Goal: Task Accomplishment & Management: Manage account settings

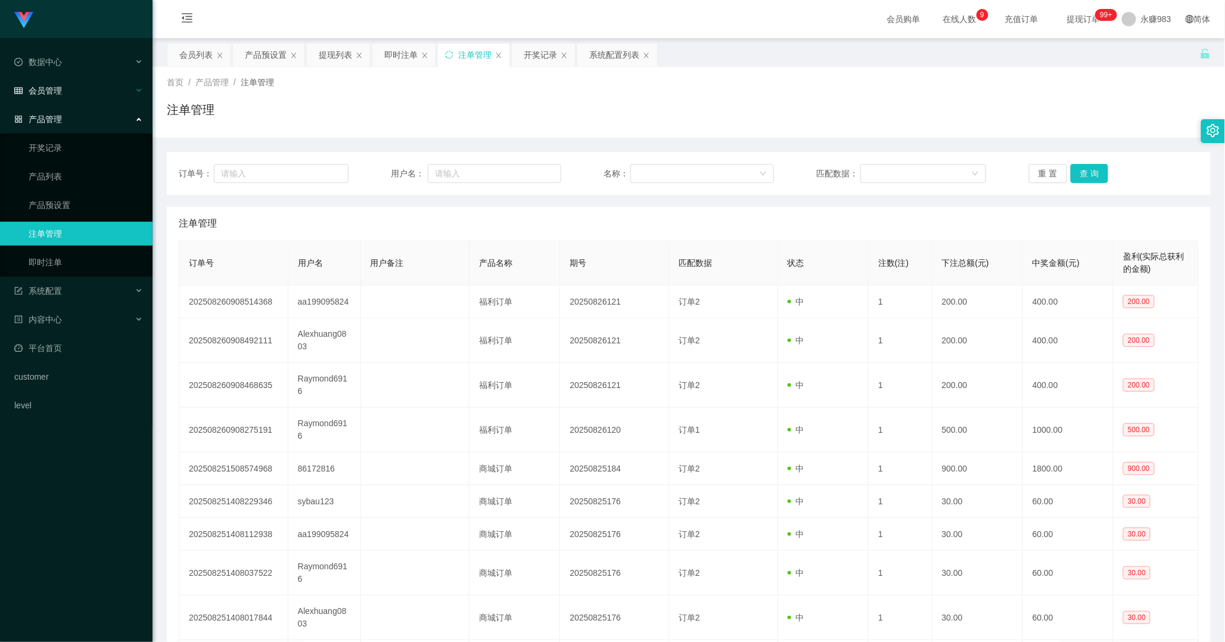
click at [52, 93] on span "会员管理" at bounding box center [38, 91] width 48 height 10
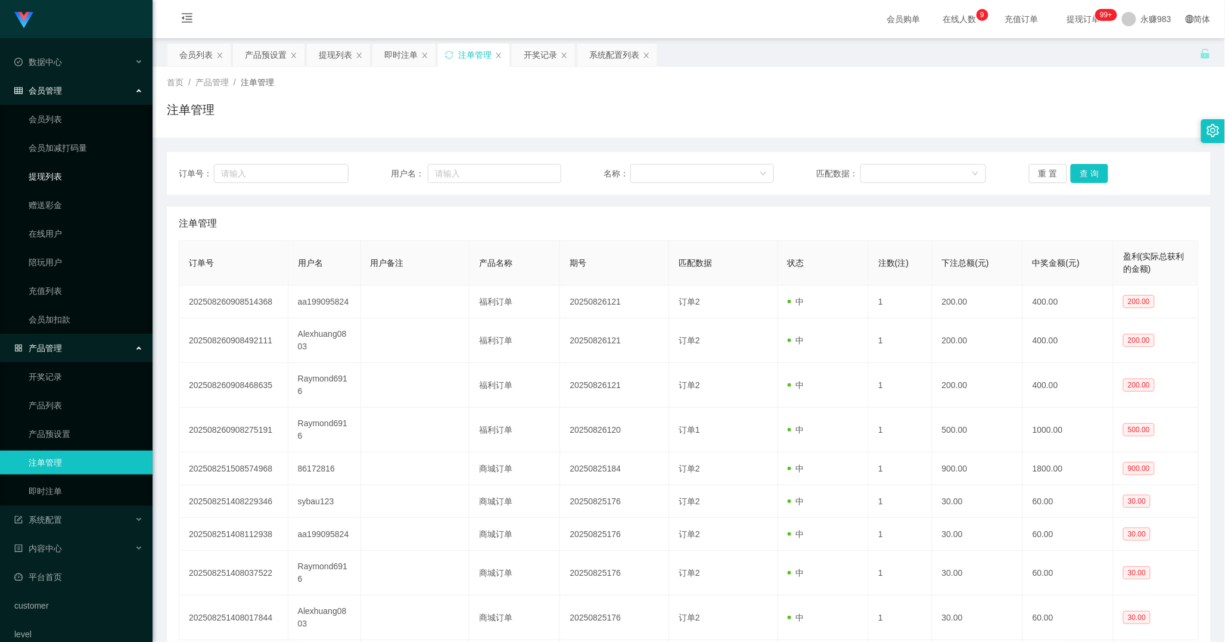
click at [55, 176] on link "提现列表" at bounding box center [86, 176] width 114 height 24
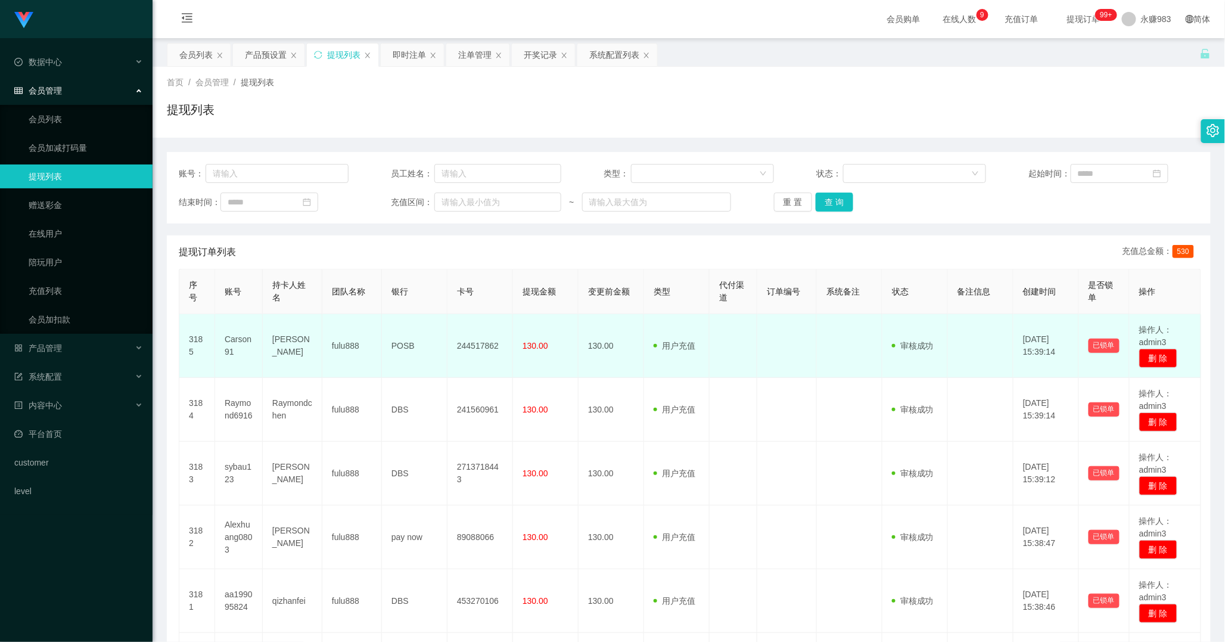
click at [296, 344] on td "[PERSON_NAME]" at bounding box center [293, 346] width 60 height 64
copy td "[PERSON_NAME]"
click at [296, 344] on td "[PERSON_NAME]" at bounding box center [293, 346] width 60 height 64
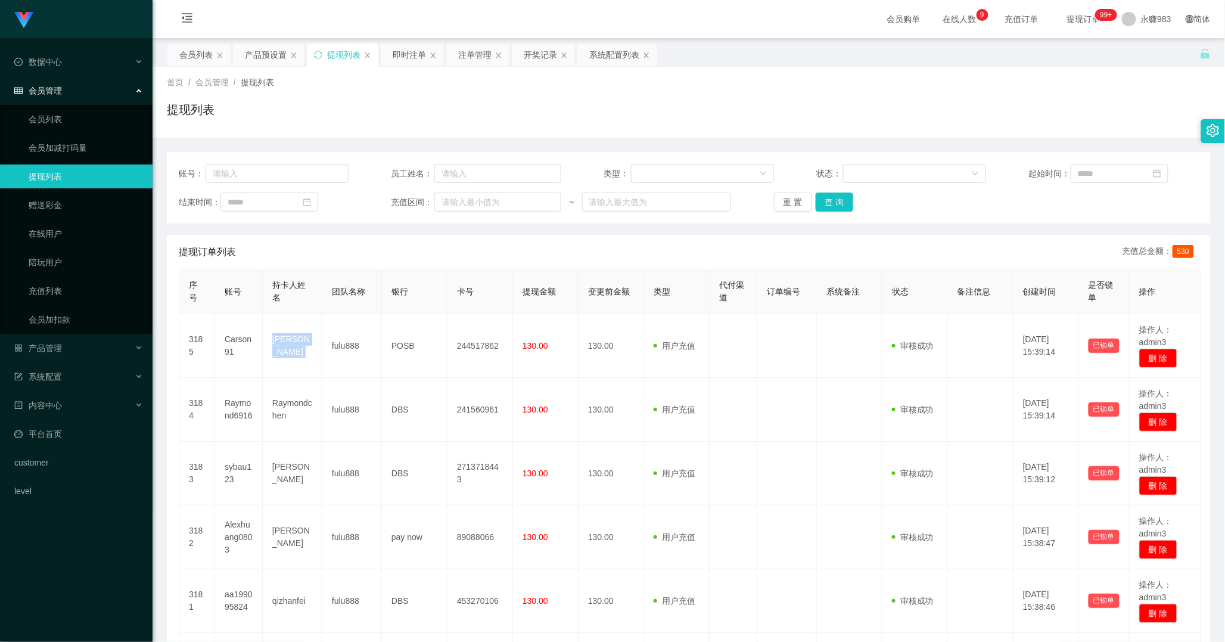
scroll to position [403, 0]
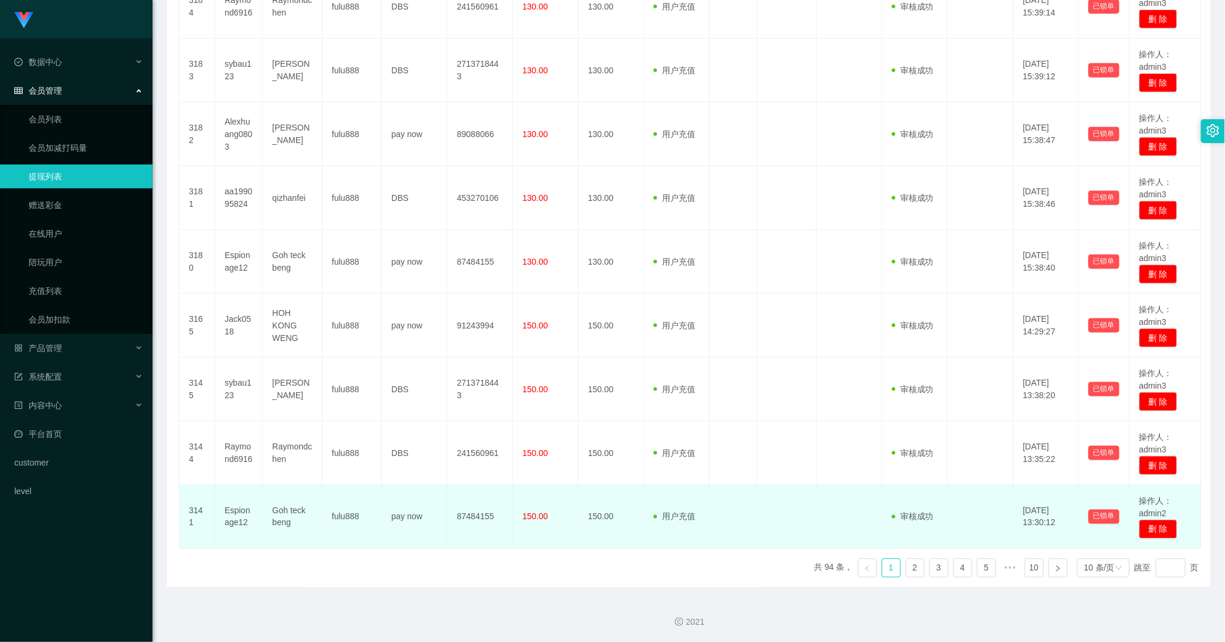
click at [283, 516] on td "Goh teck beng" at bounding box center [293, 517] width 60 height 64
copy td "beng"
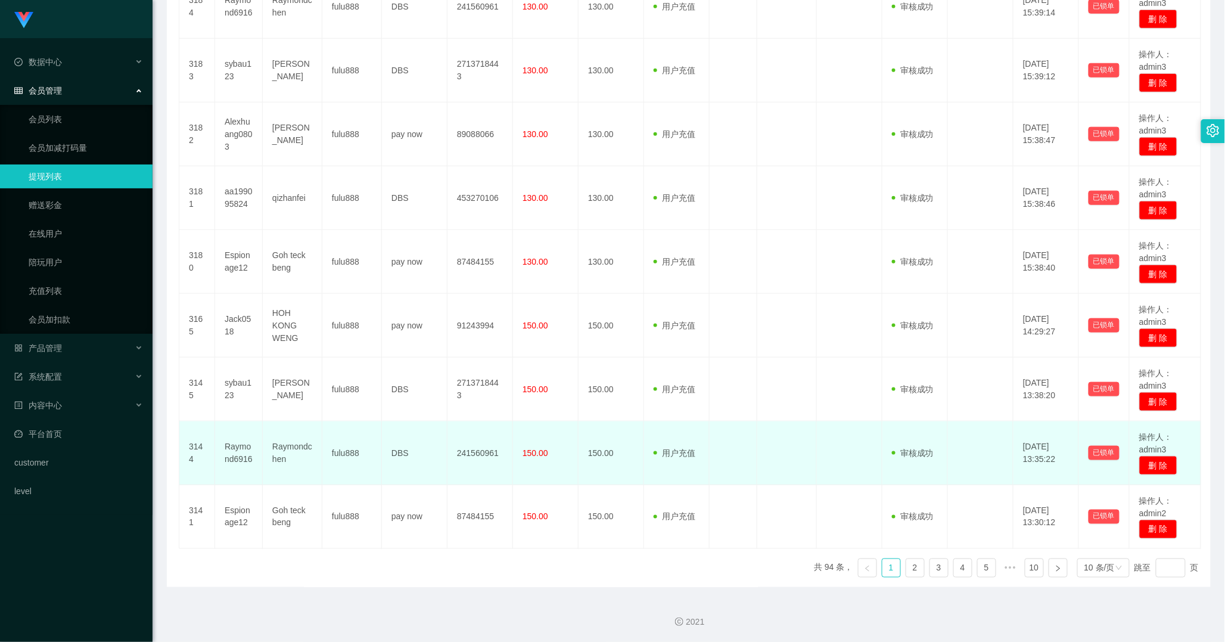
click at [289, 445] on td "Raymondchen" at bounding box center [293, 453] width 60 height 64
copy td "Raymondchen"
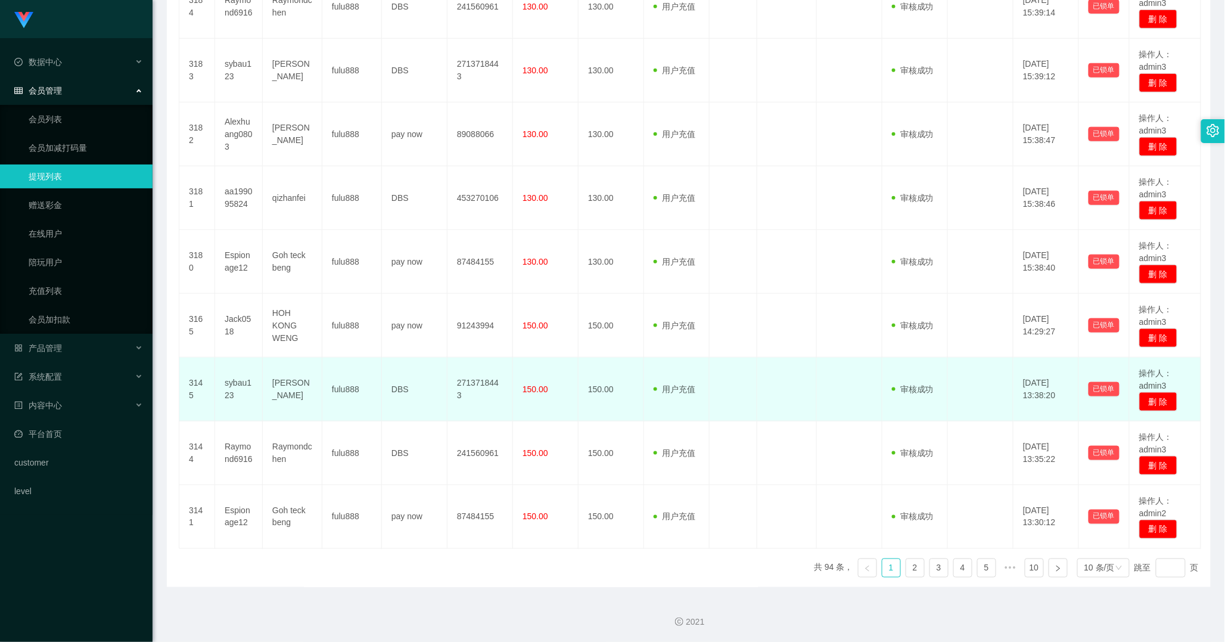
click at [288, 395] on td "[PERSON_NAME]" at bounding box center [293, 390] width 60 height 64
copy td "hao"
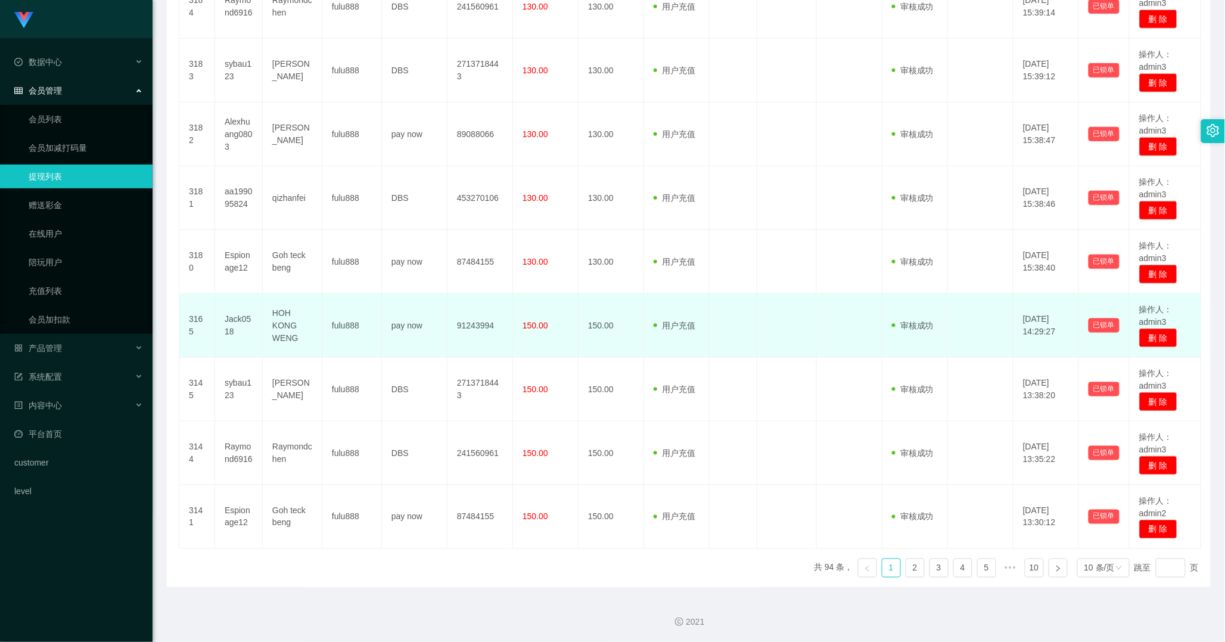
click at [290, 331] on td "HOH KONG WENG" at bounding box center [293, 326] width 60 height 64
copy td "HOH KONG WENG"
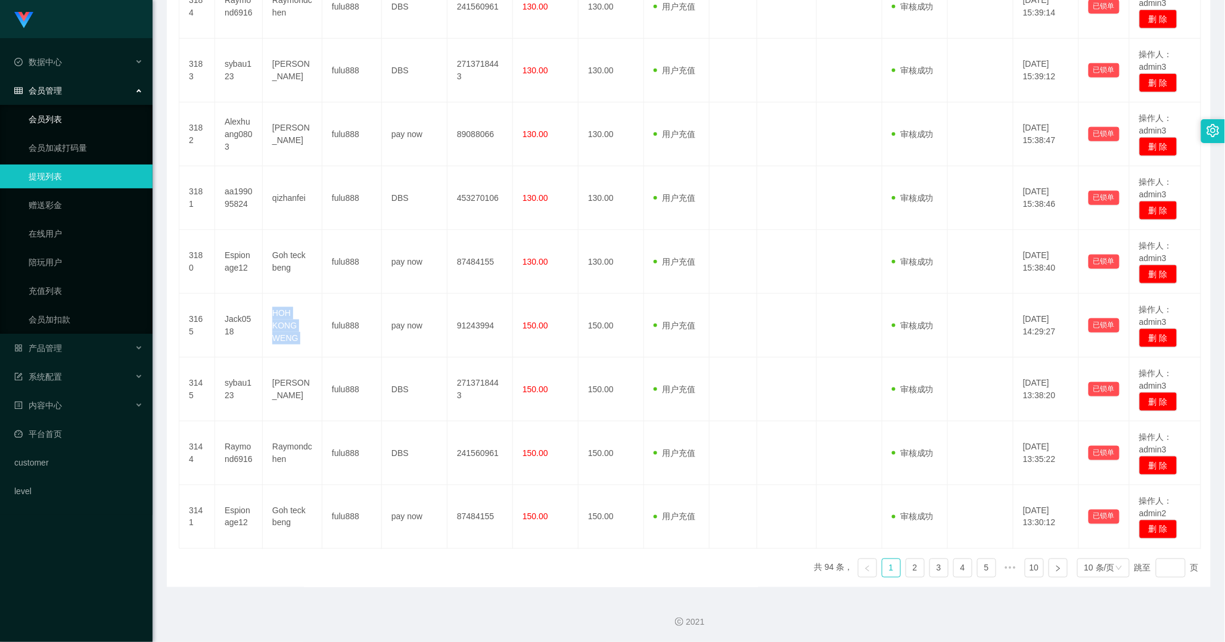
click at [64, 120] on link "会员列表" at bounding box center [86, 119] width 114 height 24
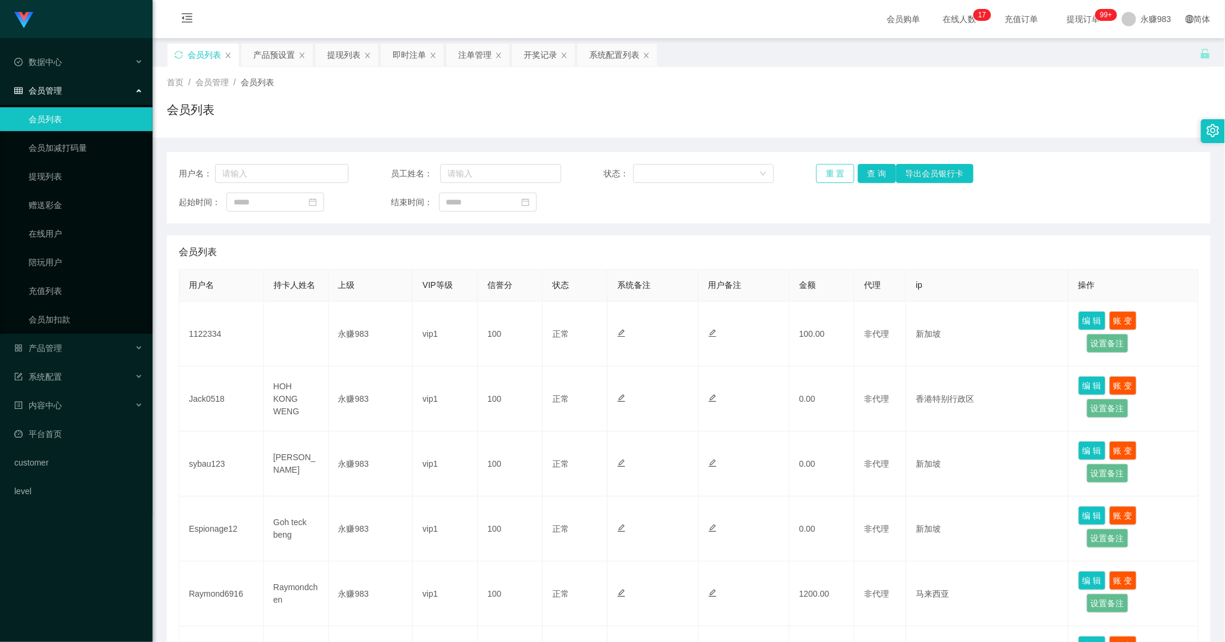
drag, startPoint x: 830, startPoint y: 168, endPoint x: 824, endPoint y: 169, distance: 6.0
click at [830, 169] on button "重 置" at bounding box center [835, 173] width 38 height 19
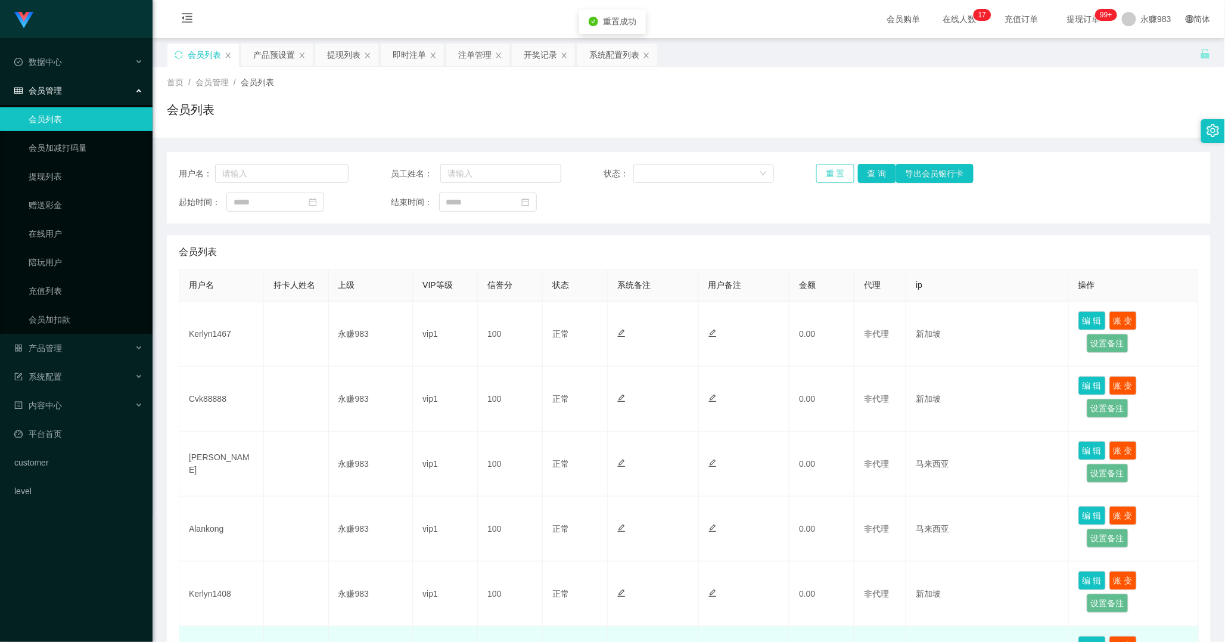
scroll to position [265, 0]
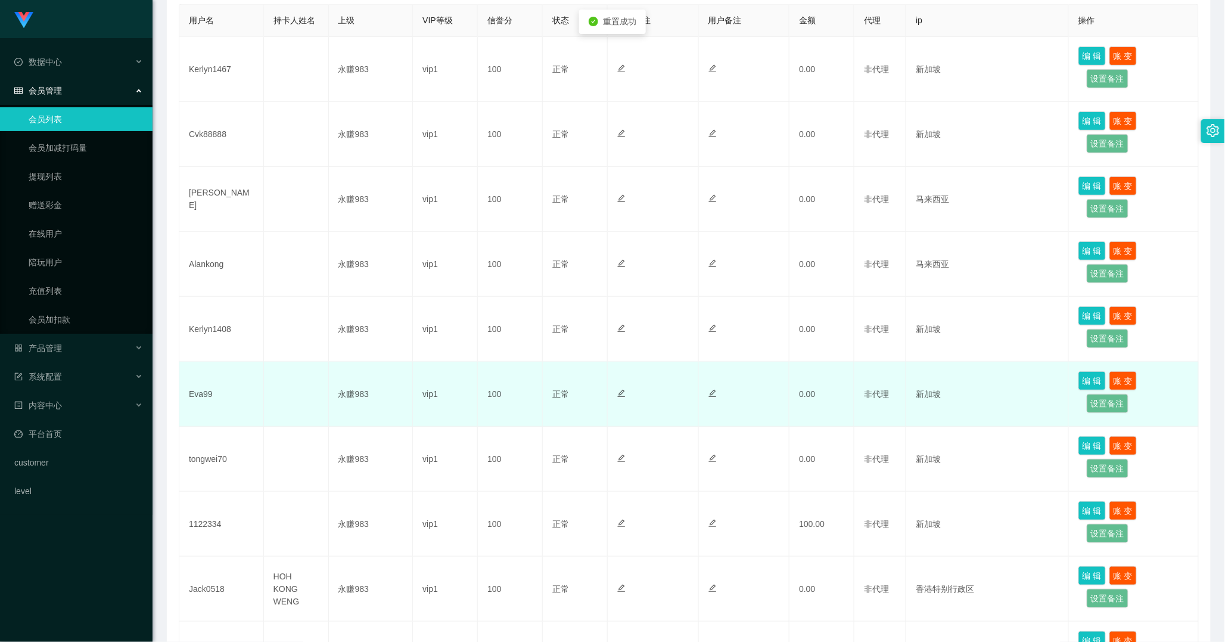
click at [203, 391] on td "Eva99" at bounding box center [221, 394] width 85 height 65
copy td "Eva99"
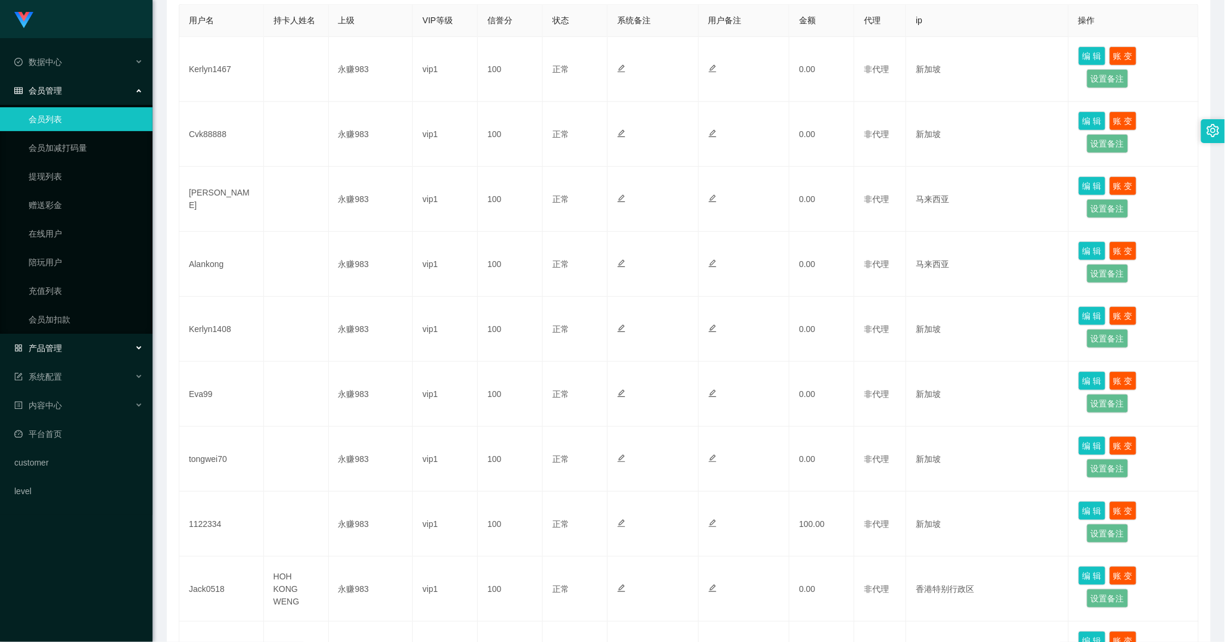
click at [83, 350] on div "产品管理" at bounding box center [76, 348] width 153 height 24
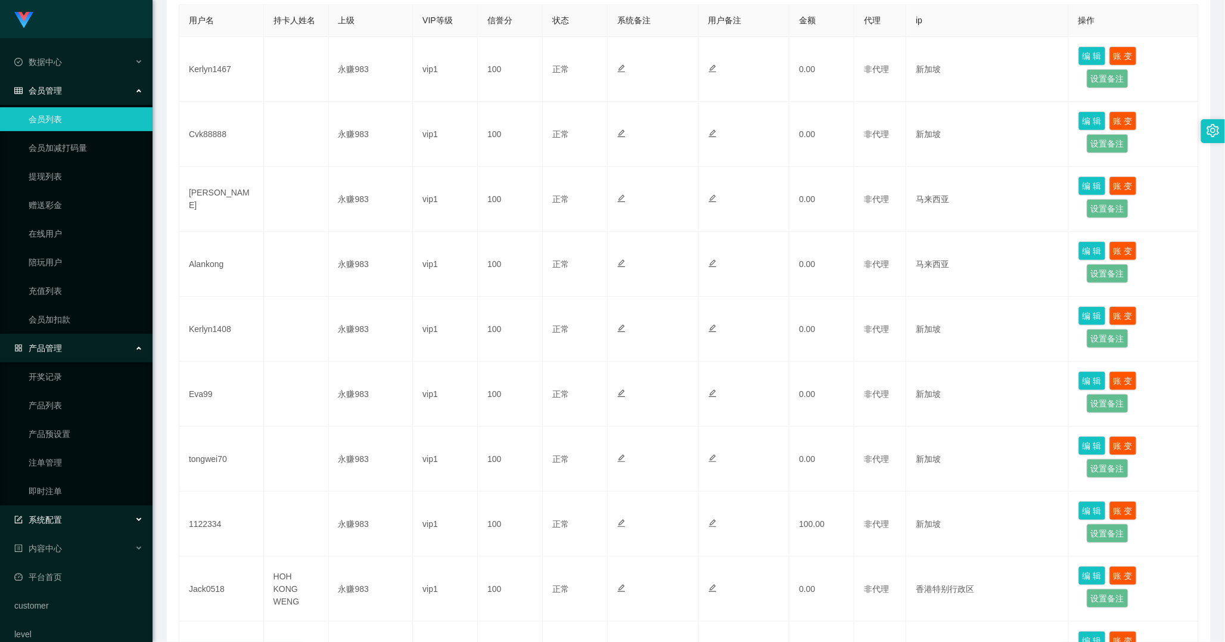
click at [69, 515] on div "系统配置" at bounding box center [76, 520] width 153 height 24
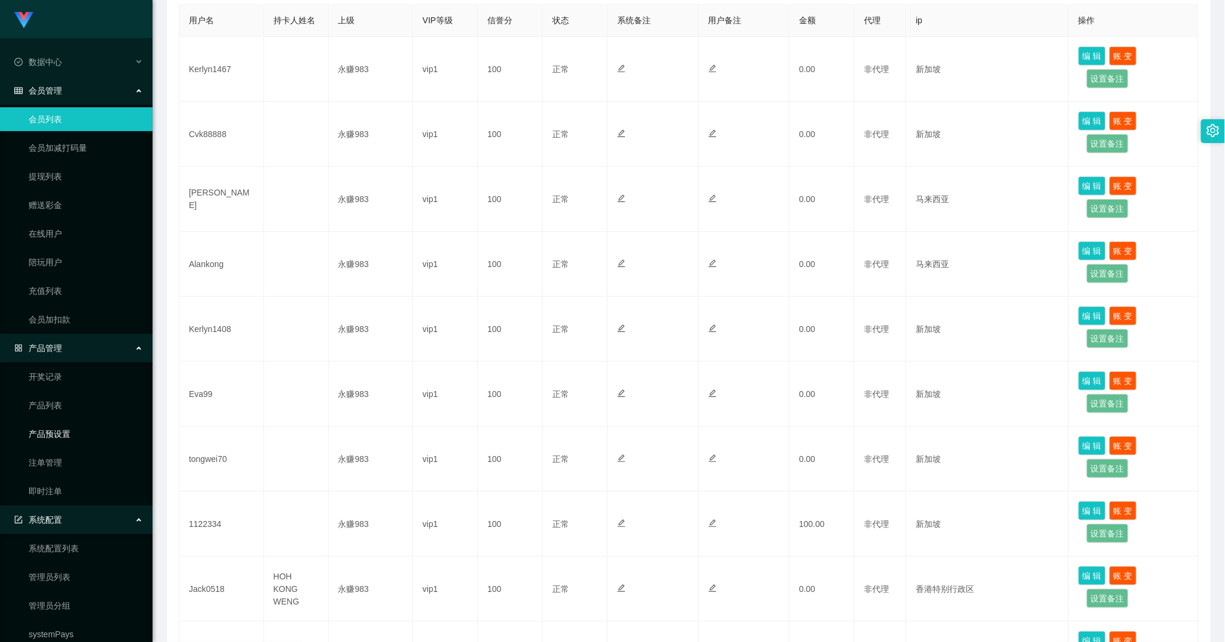
click at [54, 427] on link "产品预设置" at bounding box center [86, 434] width 114 height 24
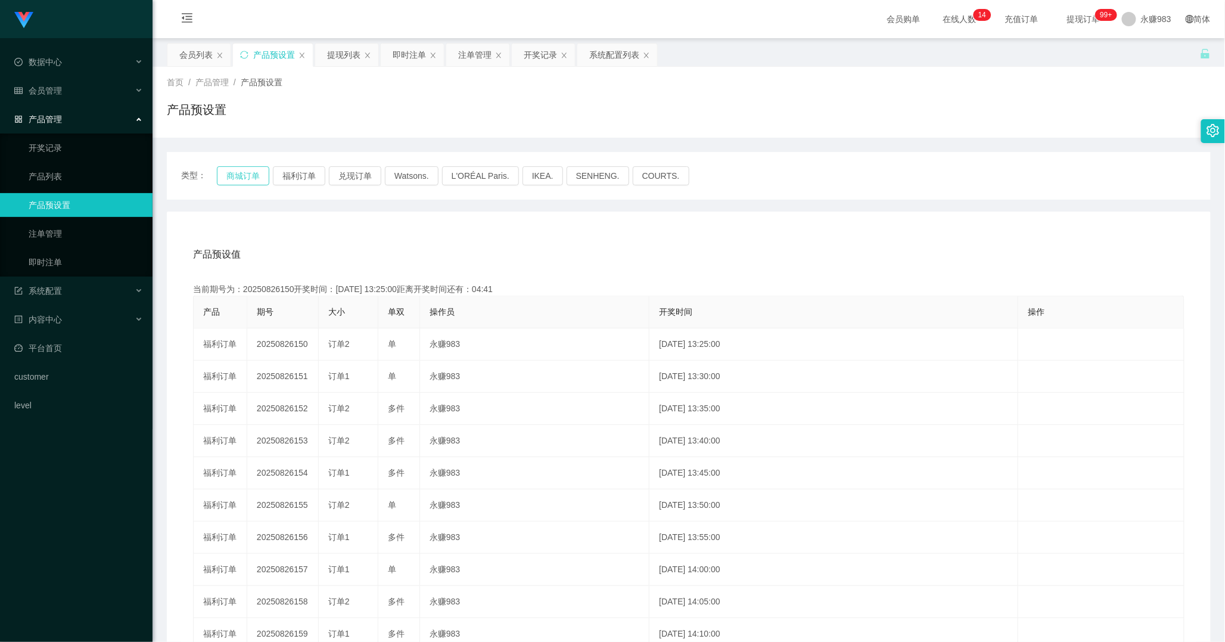
click at [249, 177] on button "商城订单" at bounding box center [243, 175] width 52 height 19
click at [111, 88] on div "会员管理" at bounding box center [76, 91] width 153 height 24
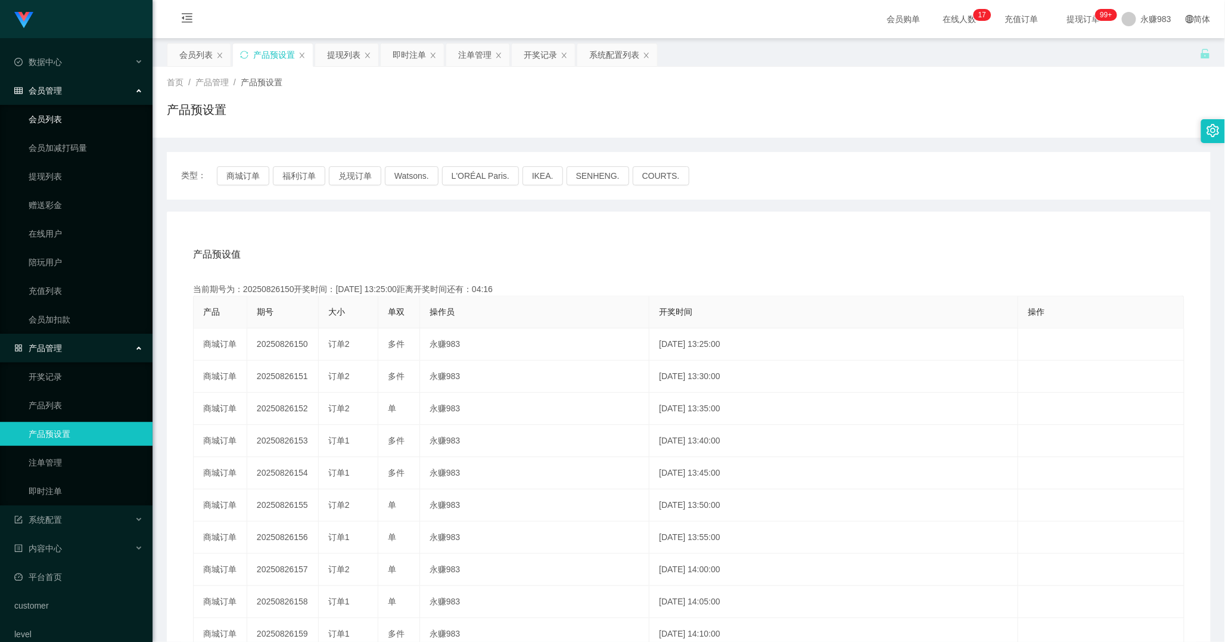
click at [74, 111] on link "会员列表" at bounding box center [86, 119] width 114 height 24
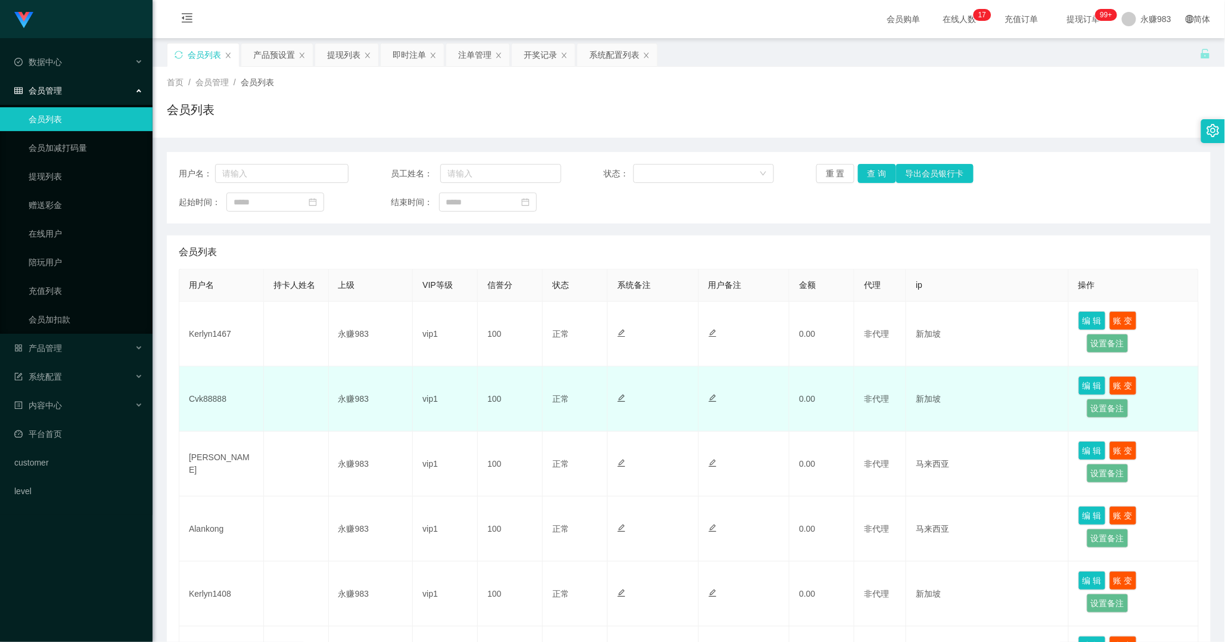
click at [200, 395] on td "Cvk88888" at bounding box center [221, 399] width 85 height 65
copy td "Cvk88888"
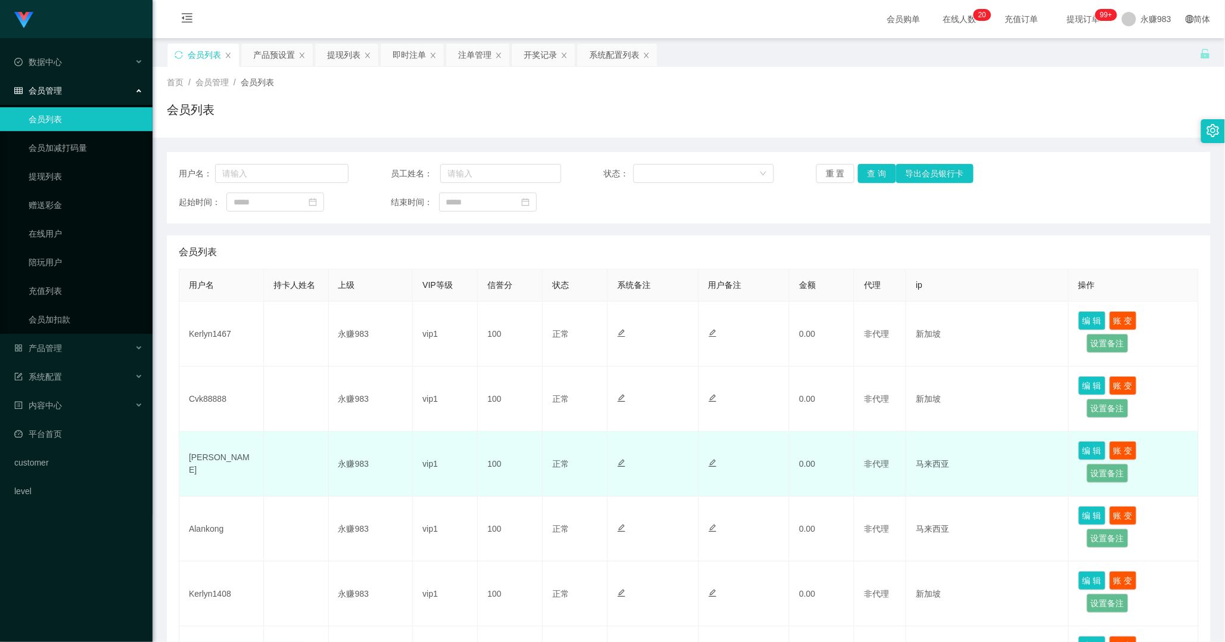
click at [199, 462] on td "[PERSON_NAME]" at bounding box center [221, 463] width 85 height 65
copy td "[PERSON_NAME]"
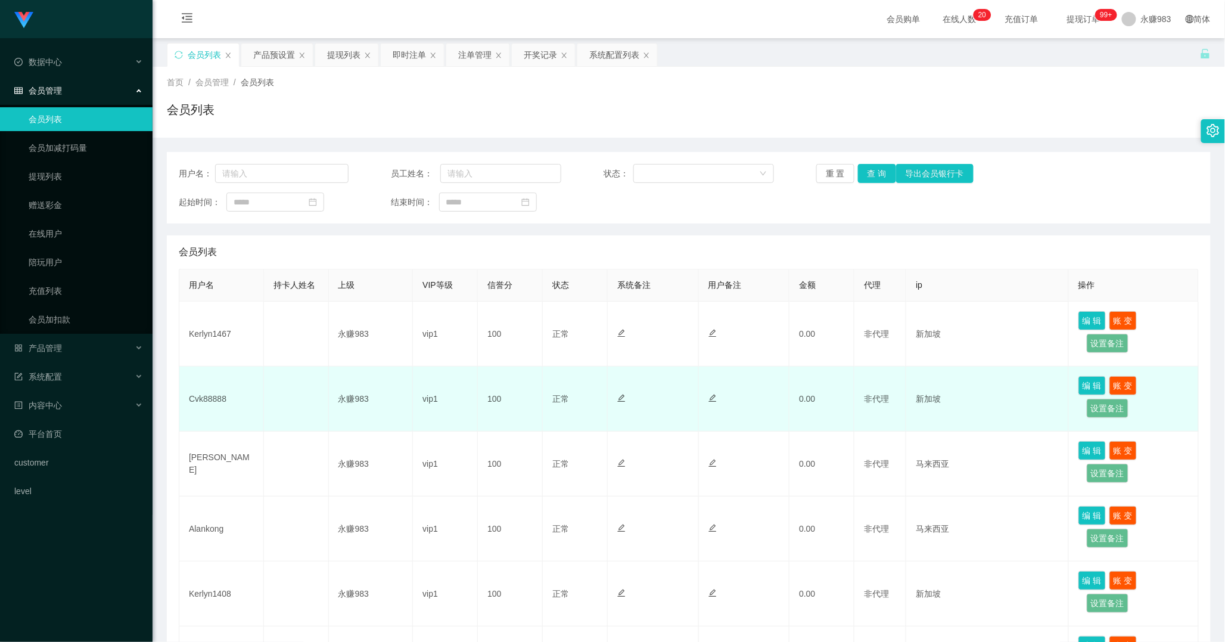
click at [201, 386] on td "Cvk88888" at bounding box center [221, 399] width 85 height 65
click at [207, 392] on td "Cvk88888" at bounding box center [221, 399] width 85 height 65
click at [207, 393] on td "Cvk88888" at bounding box center [221, 399] width 85 height 65
copy td "Cvk88888"
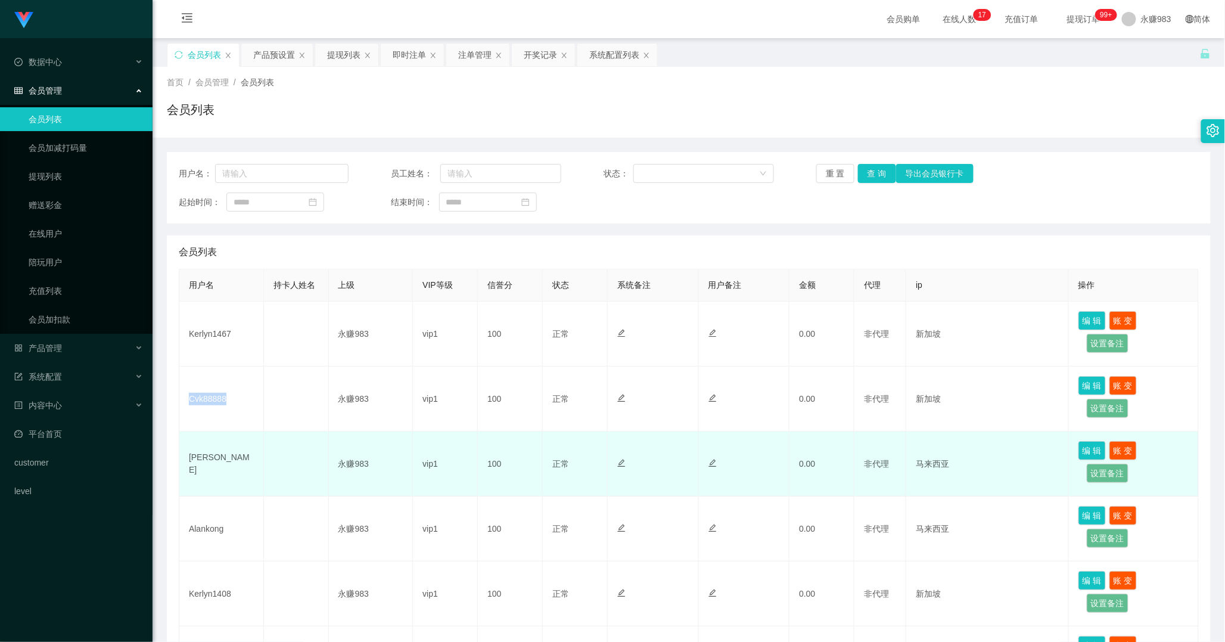
click at [212, 462] on td "[PERSON_NAME]" at bounding box center [221, 463] width 85 height 65
copy td "[PERSON_NAME]"
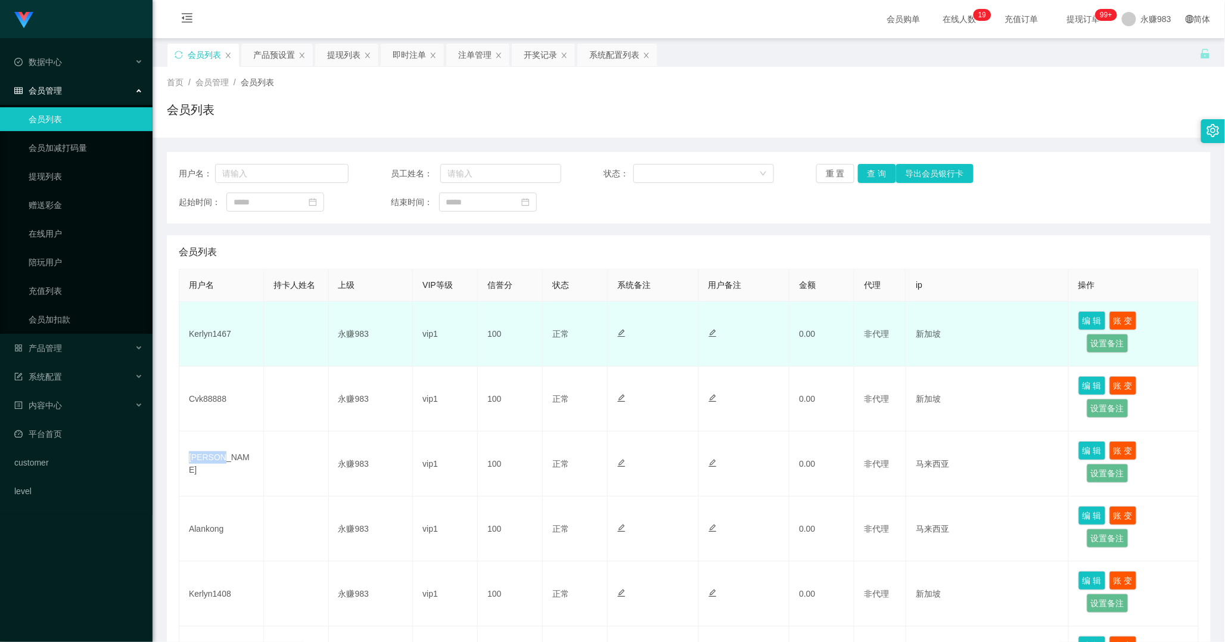
click at [200, 338] on td "Kerlyn1467" at bounding box center [221, 334] width 85 height 65
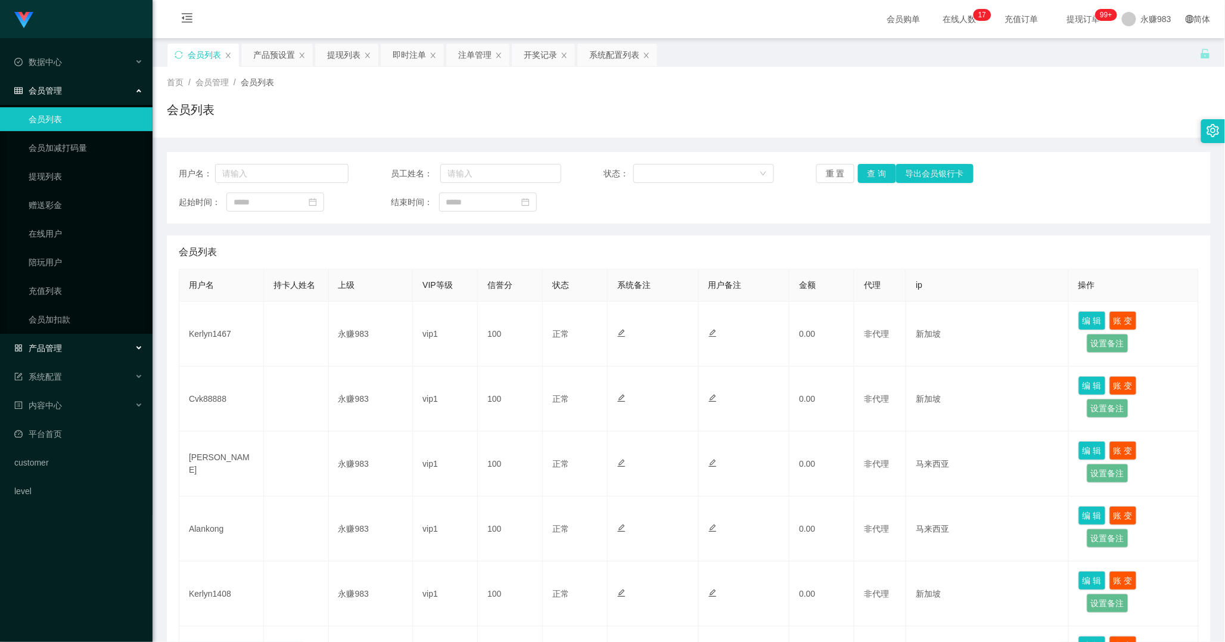
click at [60, 337] on div "产品管理" at bounding box center [76, 348] width 153 height 24
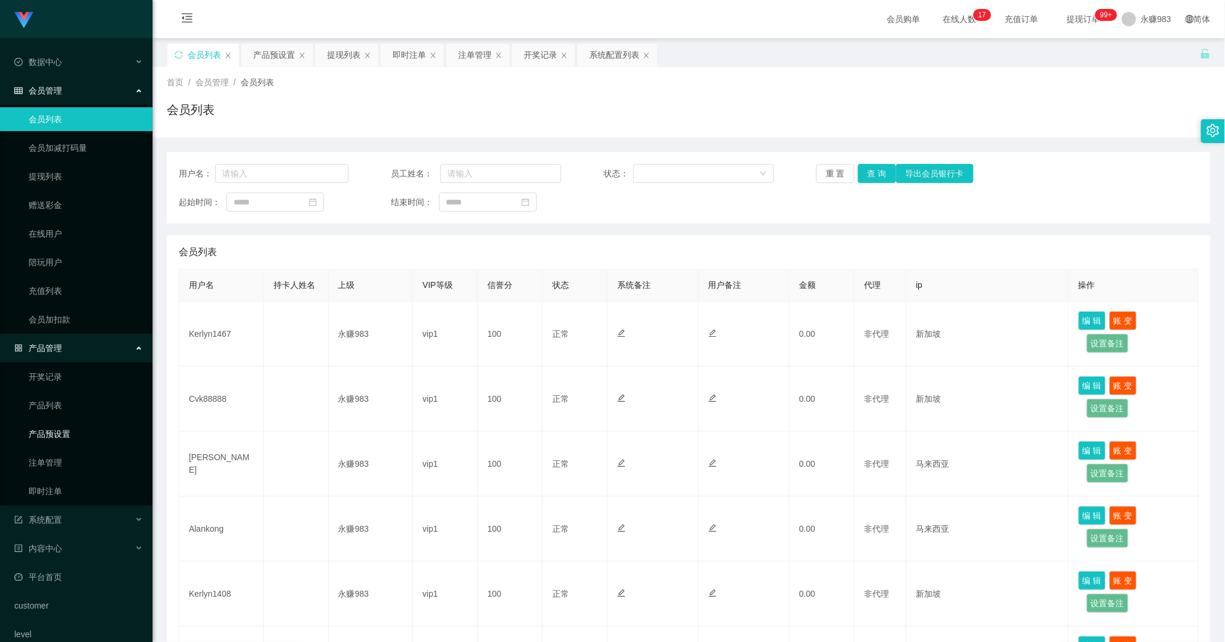
click at [61, 432] on link "产品预设置" at bounding box center [86, 434] width 114 height 24
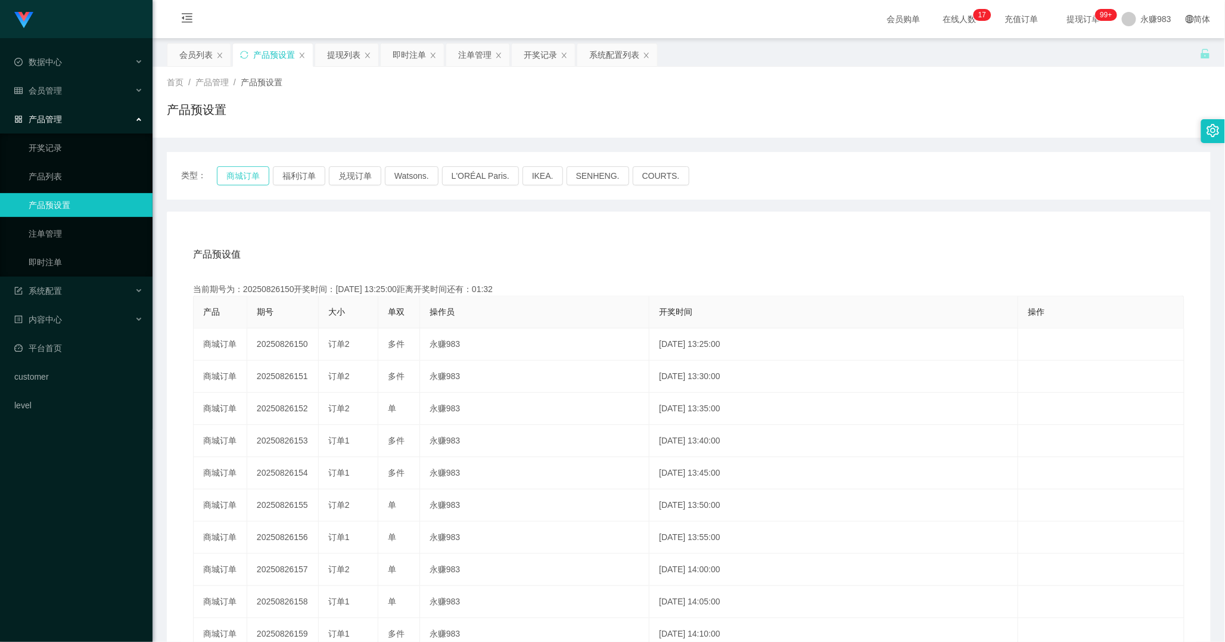
click at [254, 177] on button "商城订单" at bounding box center [243, 175] width 52 height 19
click at [68, 63] on div "数据中心" at bounding box center [76, 62] width 153 height 24
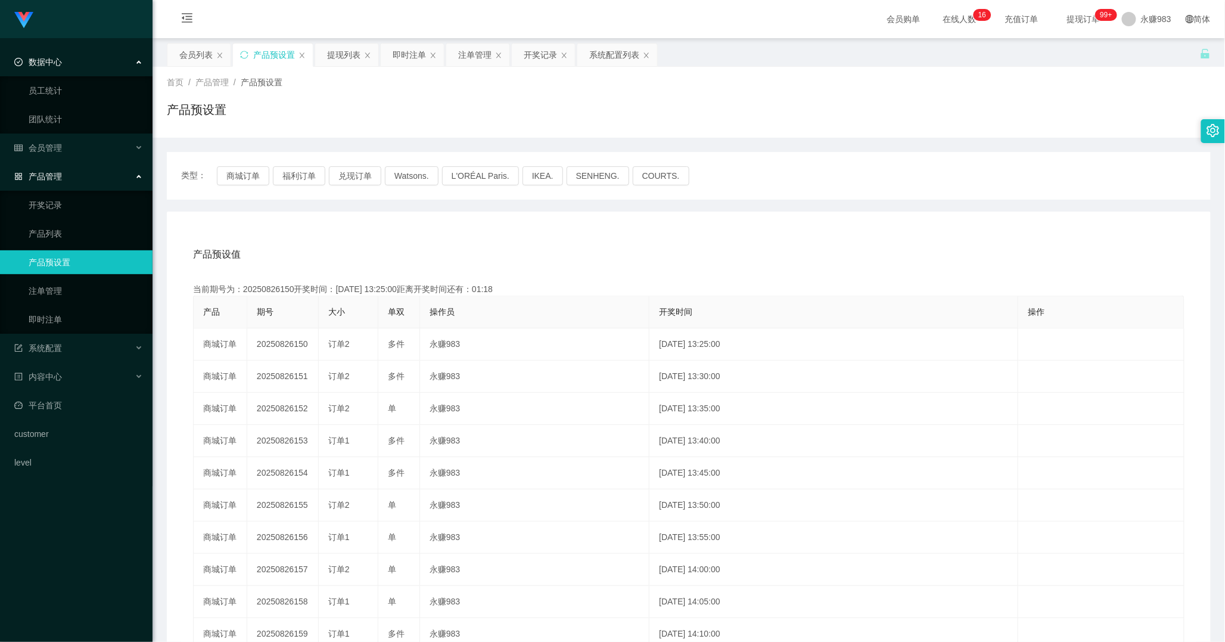
click at [63, 63] on div "数据中心" at bounding box center [76, 62] width 153 height 24
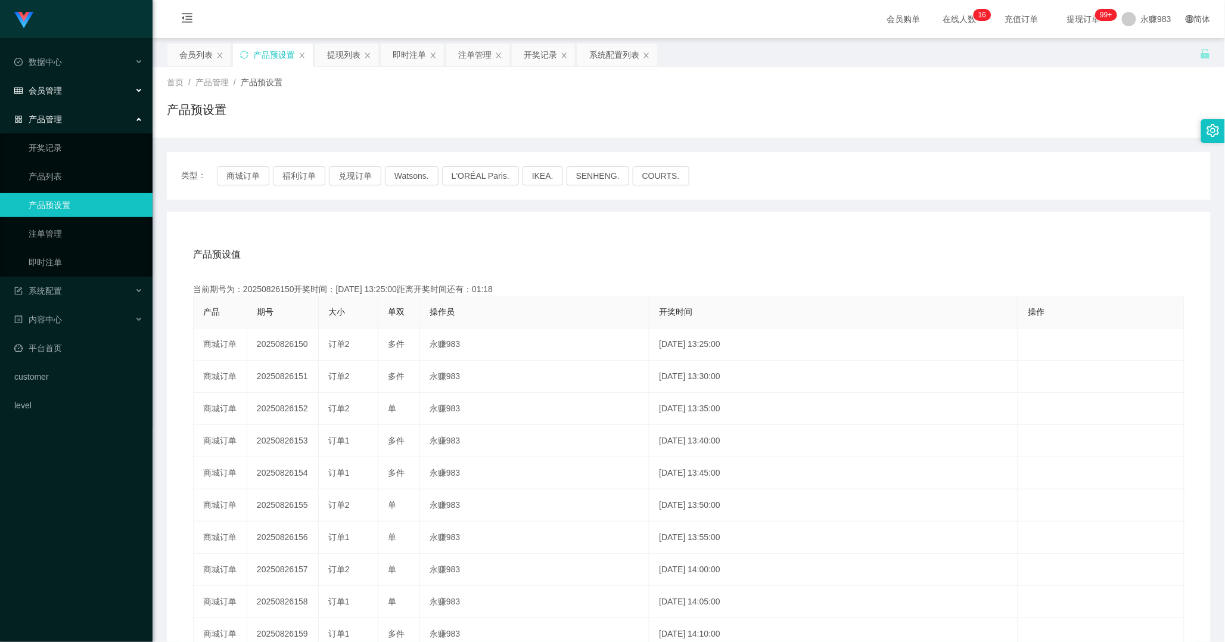
click at [57, 90] on span "会员管理" at bounding box center [38, 91] width 48 height 10
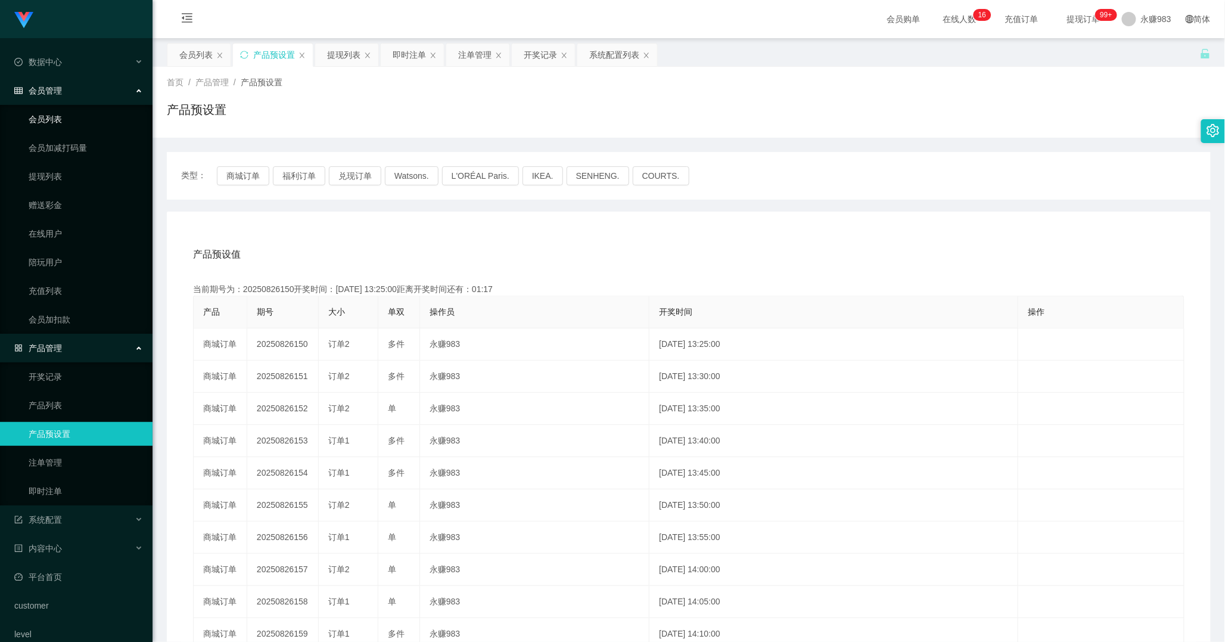
click at [67, 123] on link "会员列表" at bounding box center [86, 119] width 114 height 24
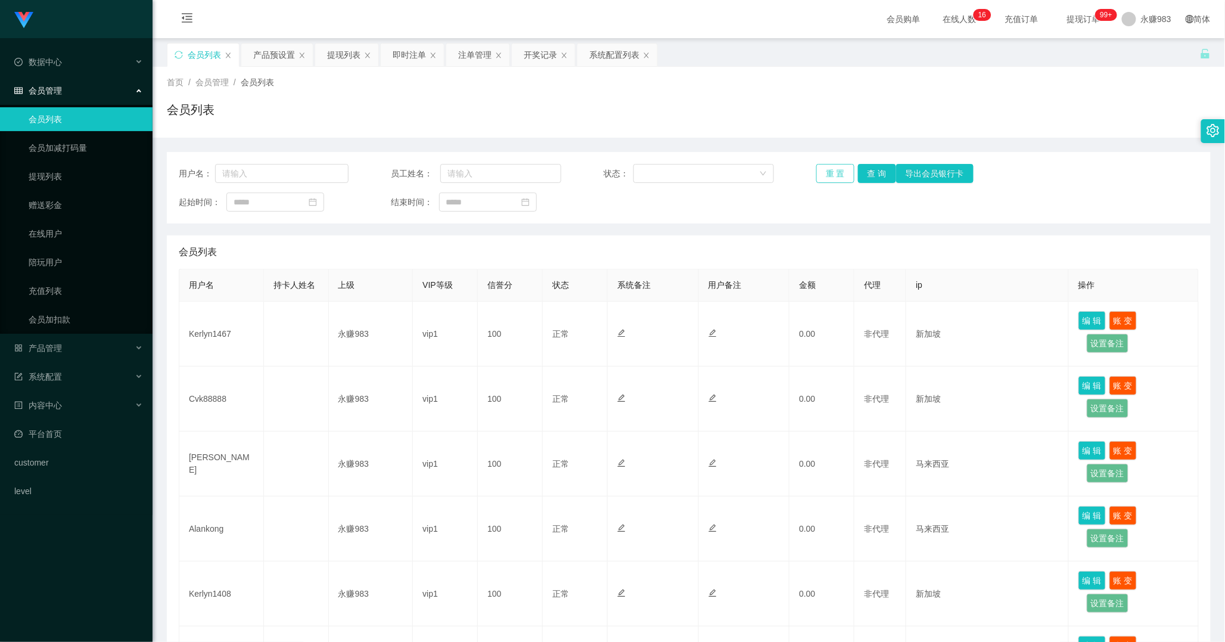
click at [836, 174] on button "重 置" at bounding box center [835, 173] width 38 height 19
click at [834, 172] on button "重 置" at bounding box center [835, 173] width 38 height 19
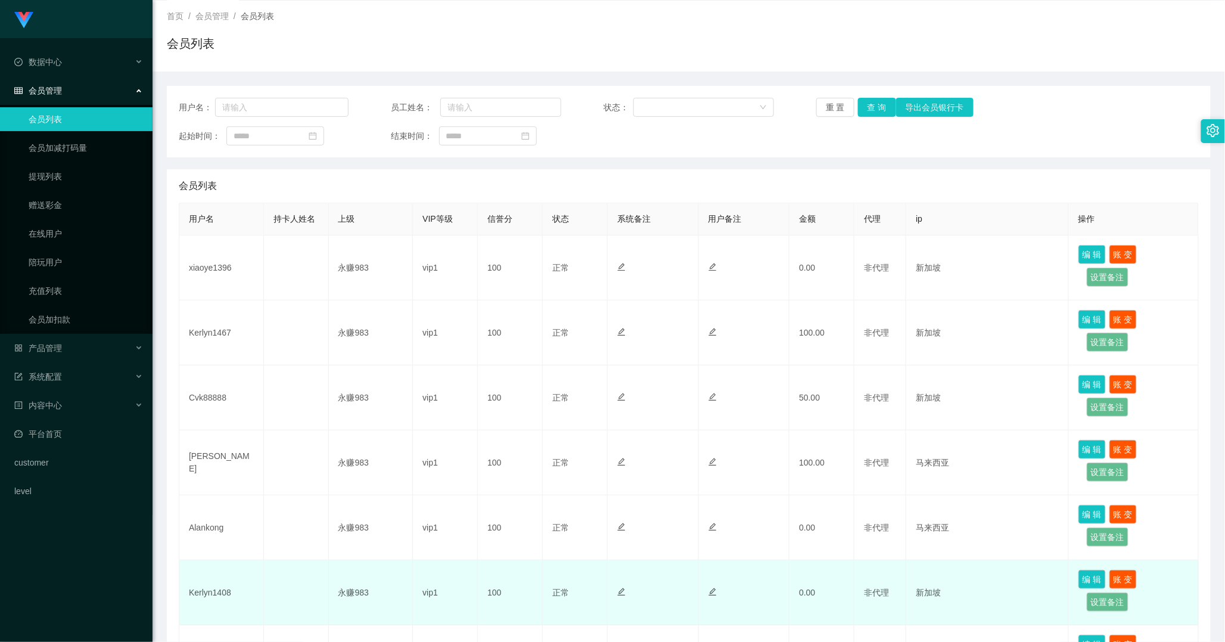
scroll to position [198, 0]
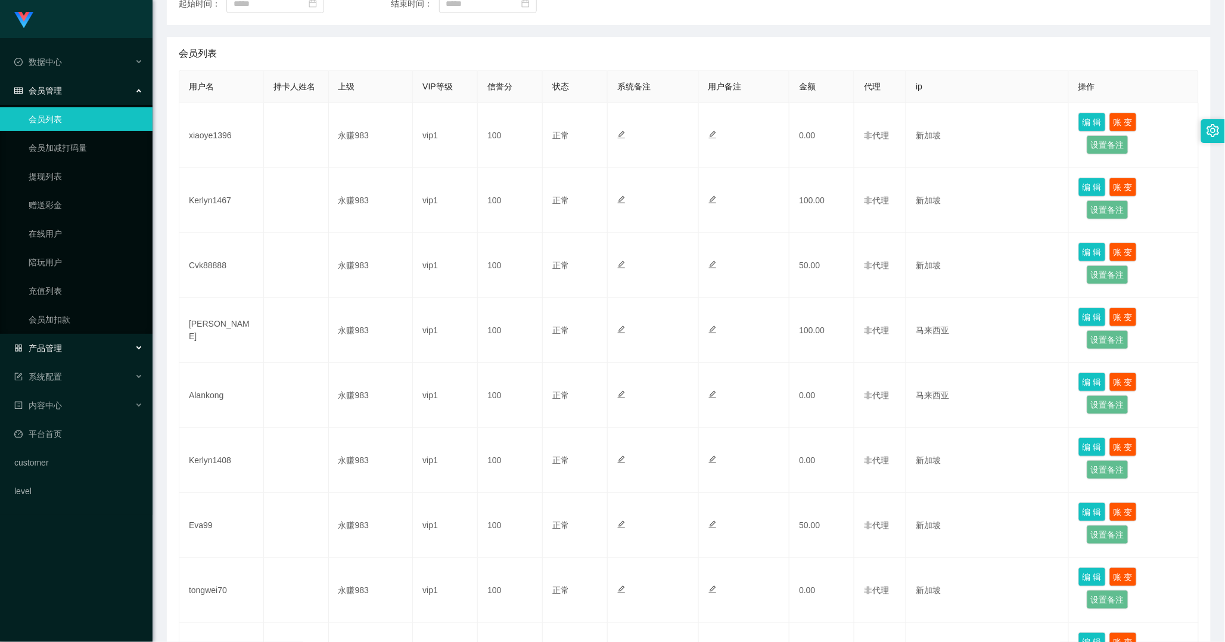
click at [82, 349] on div "产品管理" at bounding box center [76, 348] width 153 height 24
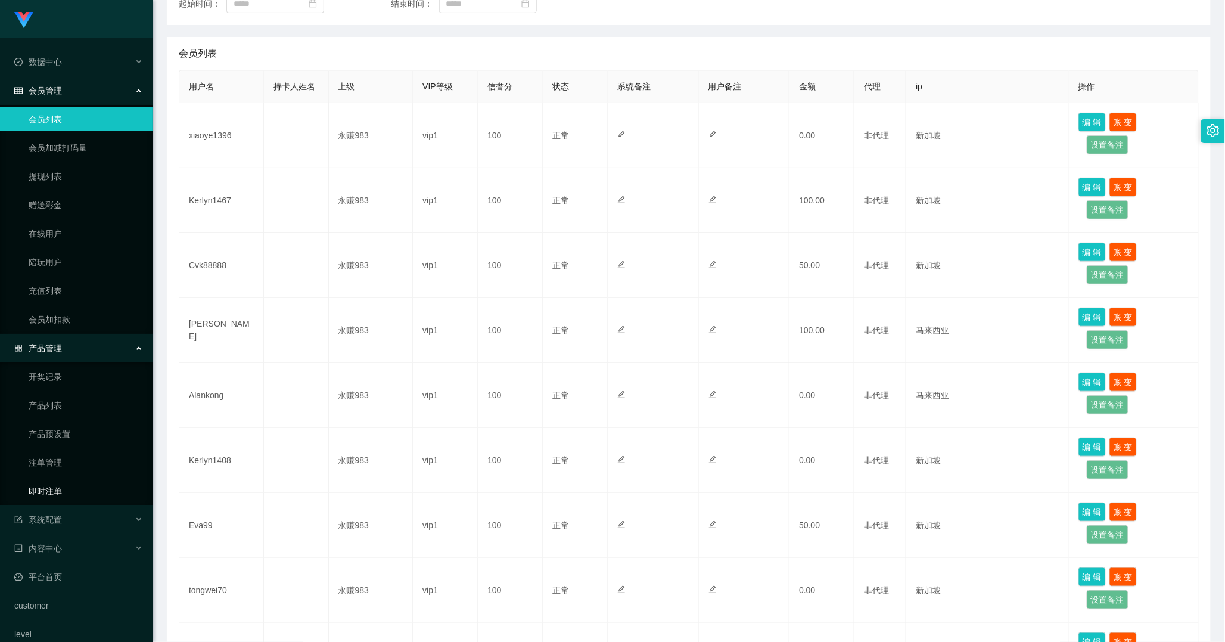
click at [67, 489] on link "即时注单" at bounding box center [86, 491] width 114 height 24
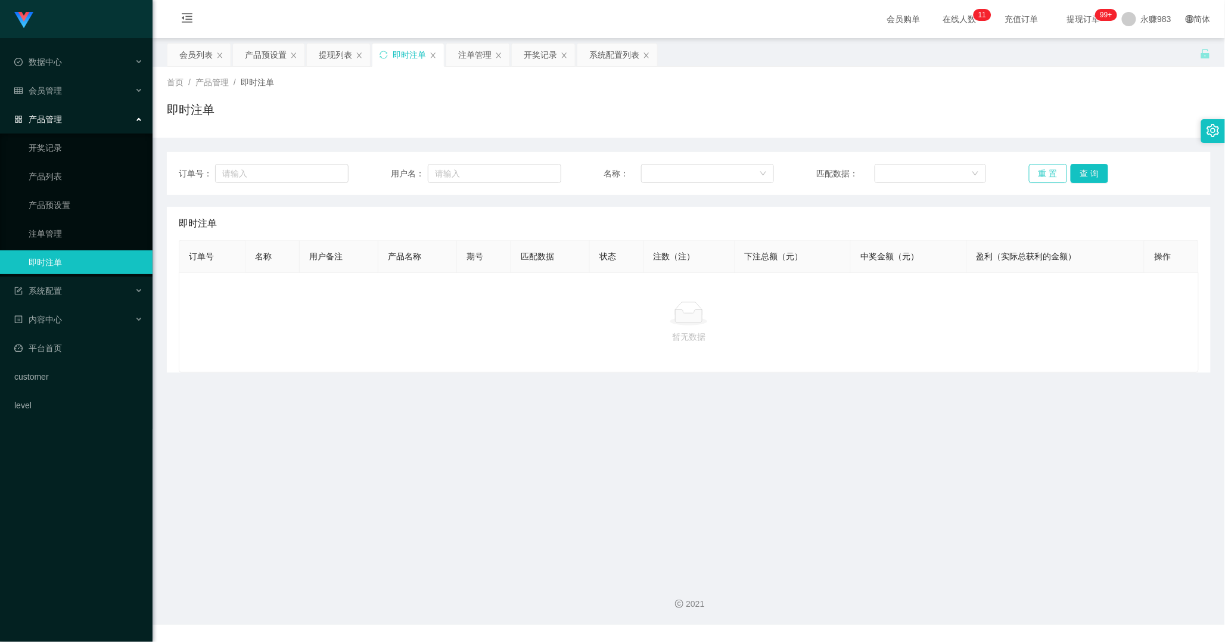
click at [1038, 170] on button "重 置" at bounding box center [1048, 173] width 38 height 19
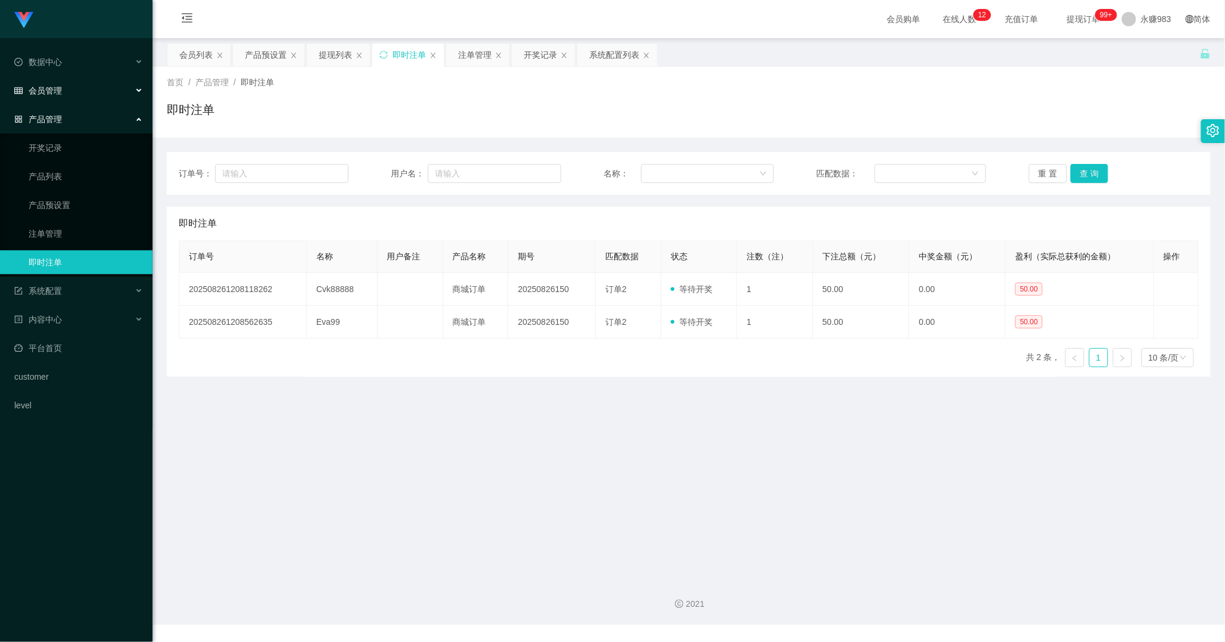
click at [57, 79] on div "会员管理" at bounding box center [76, 91] width 153 height 24
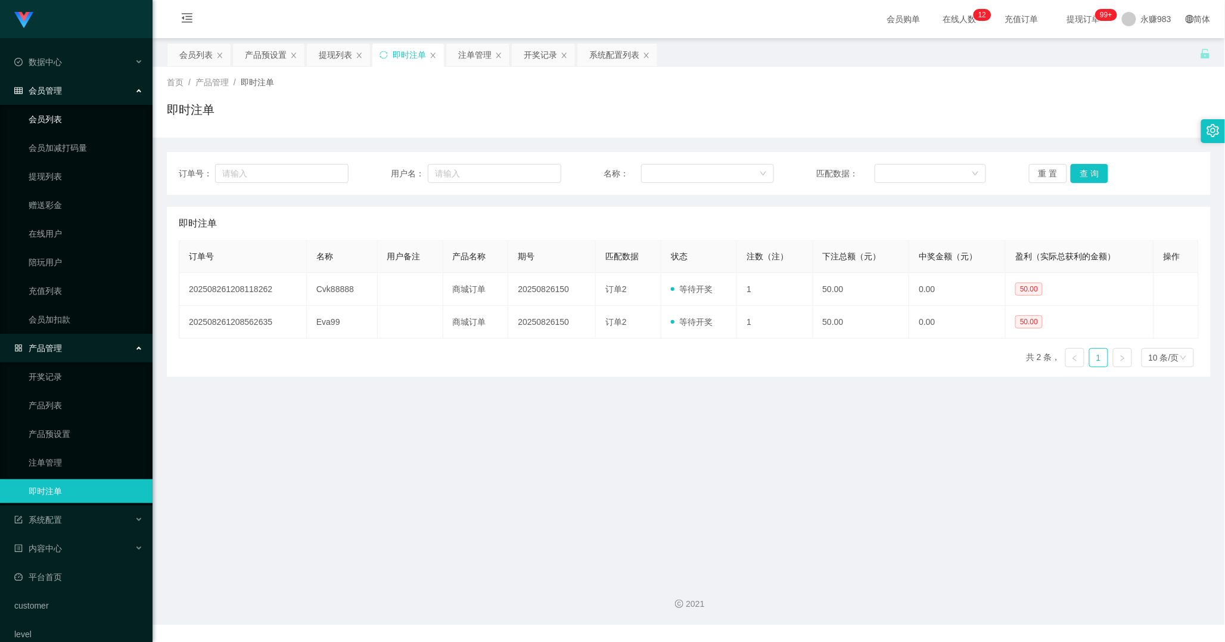
click at [66, 114] on link "会员列表" at bounding box center [86, 119] width 114 height 24
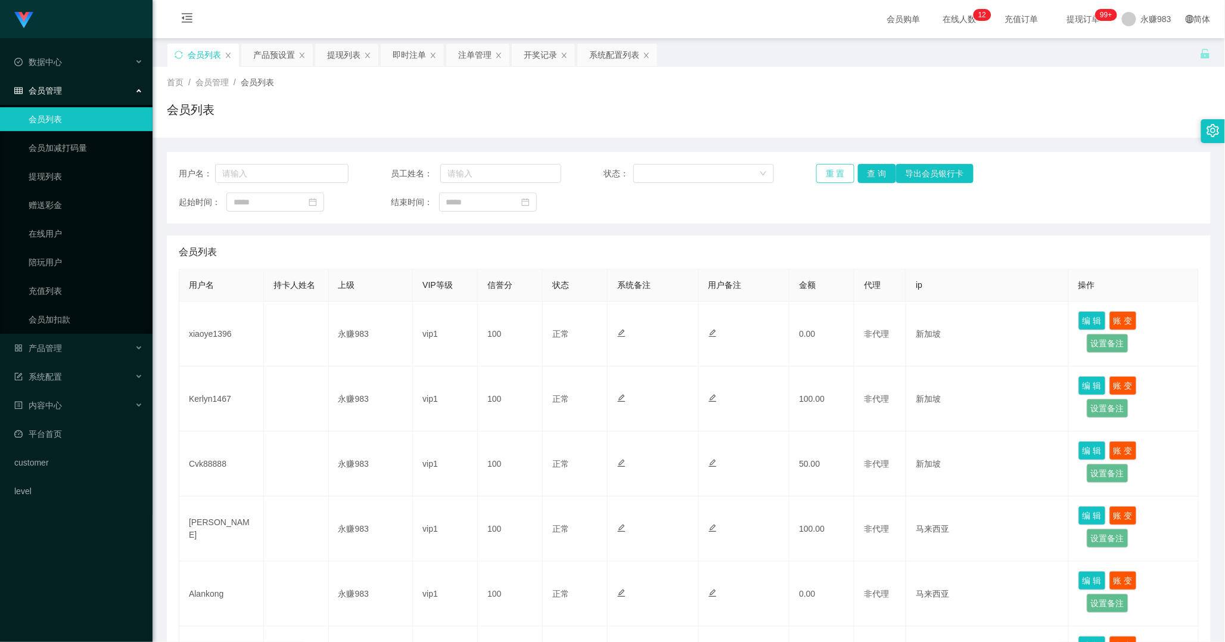
click at [822, 173] on button "重 置" at bounding box center [835, 173] width 38 height 19
click at [63, 335] on ul "数据中心 员工统计 团队统计 会员管理 会员列表 会员加减打码量 提现列表 赠送彩金 在线用户 陪玩用户 充值列表 会员加扣款 产品管理 开奖记录 产品列表 …" at bounding box center [76, 276] width 153 height 477
click at [62, 348] on div "产品管理" at bounding box center [76, 348] width 153 height 24
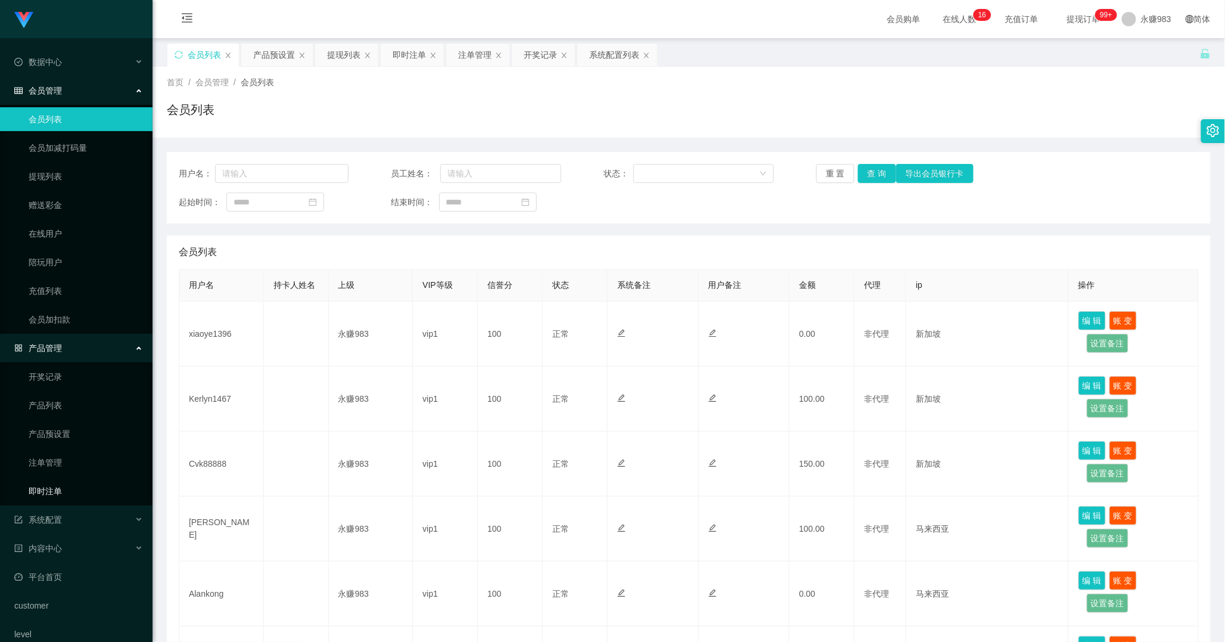
click at [64, 486] on link "即时注单" at bounding box center [86, 491] width 114 height 24
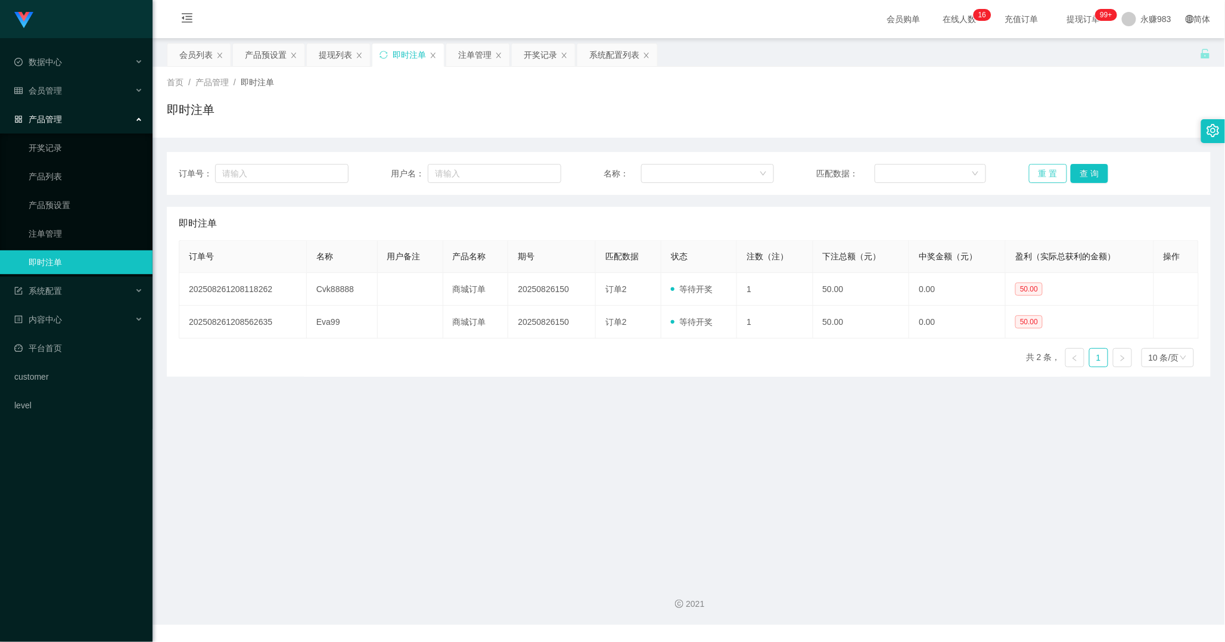
click at [1037, 174] on button "重 置" at bounding box center [1048, 173] width 38 height 19
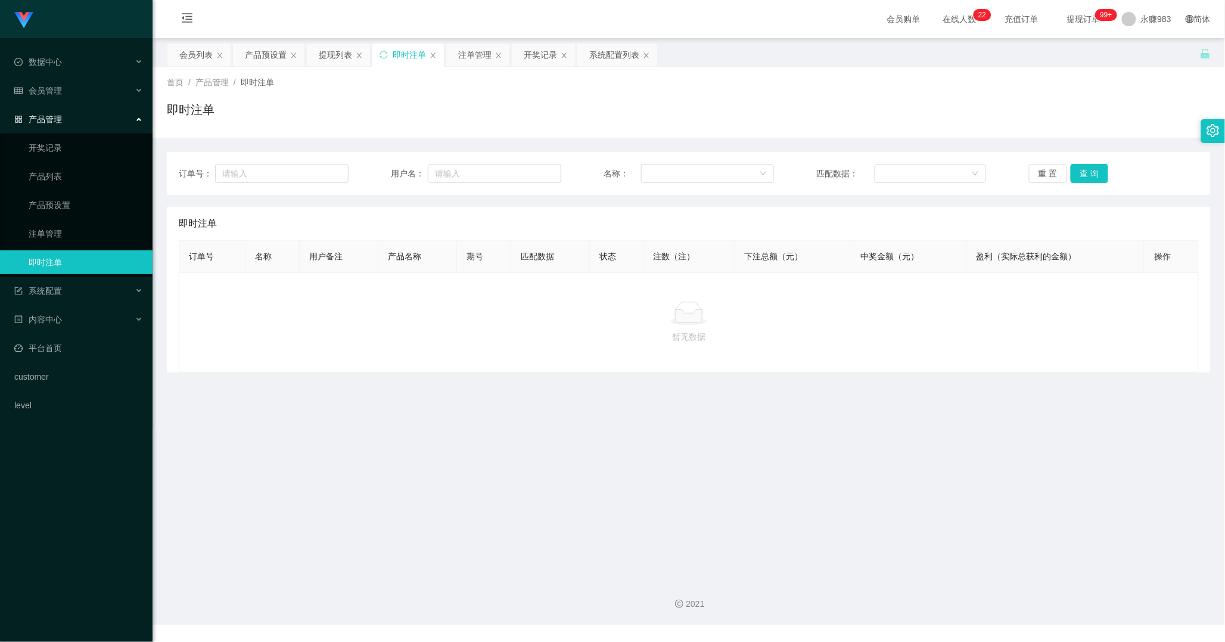
drag, startPoint x: 456, startPoint y: 458, endPoint x: 478, endPoint y: 423, distance: 40.7
click at [458, 451] on main "关闭左侧 关闭右侧 关闭其它 刷新页面 会员列表 产品预设置 提现列表 即时注单 注单管理 开奖记录 系统配置列表 首页 / 产品管理 / 即时注单 / 即时…" at bounding box center [689, 303] width 1073 height 531
click at [1030, 171] on button "重 置" at bounding box center [1048, 173] width 38 height 19
click at [1101, 174] on button "查 询" at bounding box center [1090, 173] width 38 height 19
click at [1092, 172] on button "查 询" at bounding box center [1090, 173] width 38 height 19
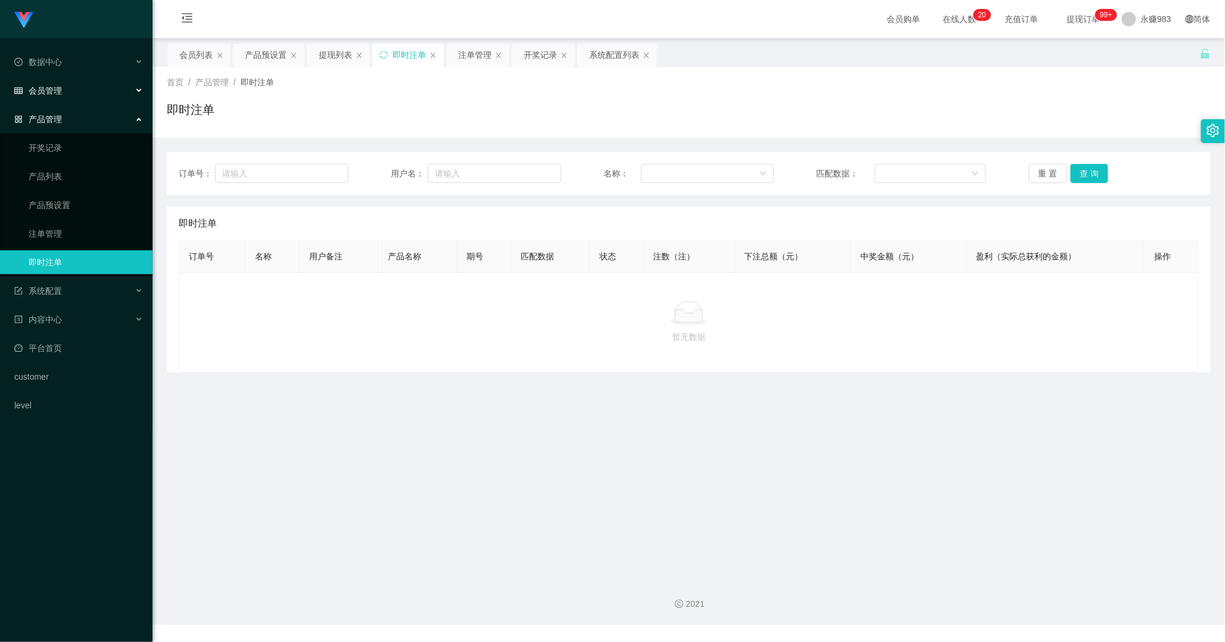
click at [50, 79] on div "会员管理" at bounding box center [76, 91] width 153 height 24
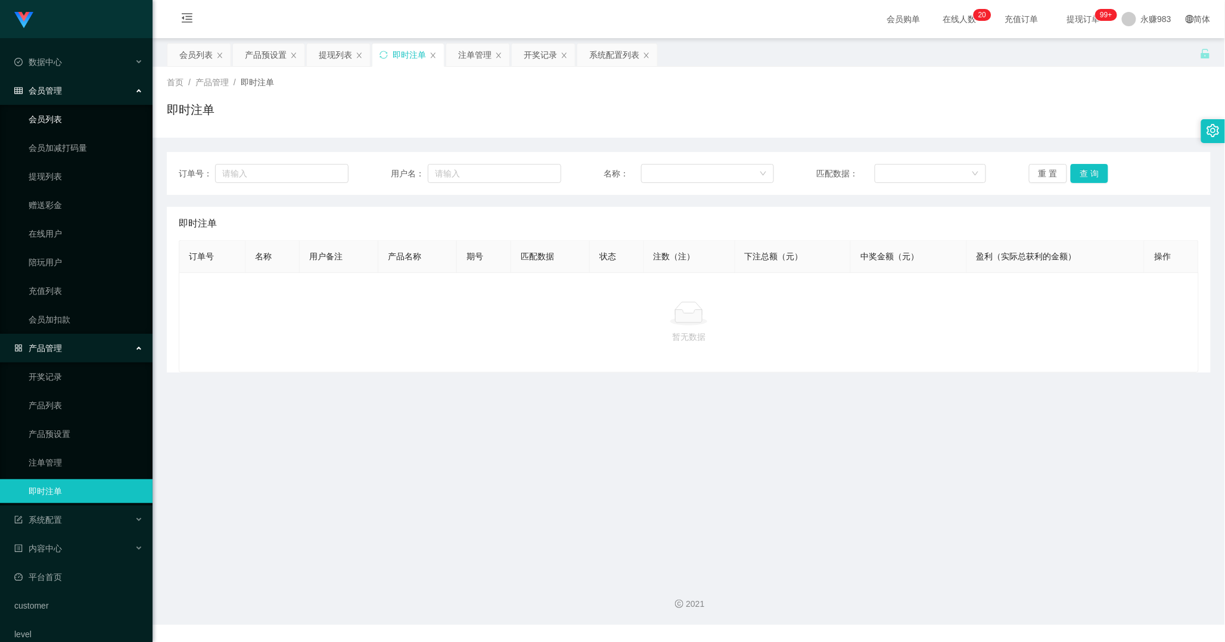
click at [58, 118] on link "会员列表" at bounding box center [86, 119] width 114 height 24
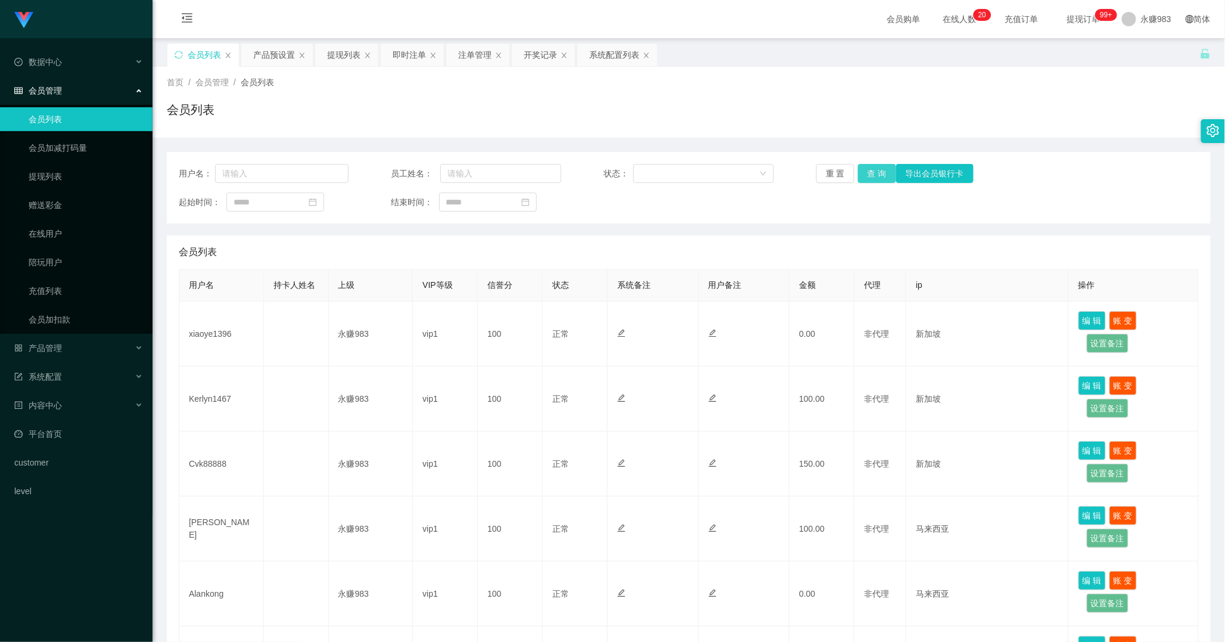
click at [864, 179] on button "查 询" at bounding box center [877, 173] width 38 height 19
click at [830, 170] on button "重 置" at bounding box center [835, 173] width 38 height 19
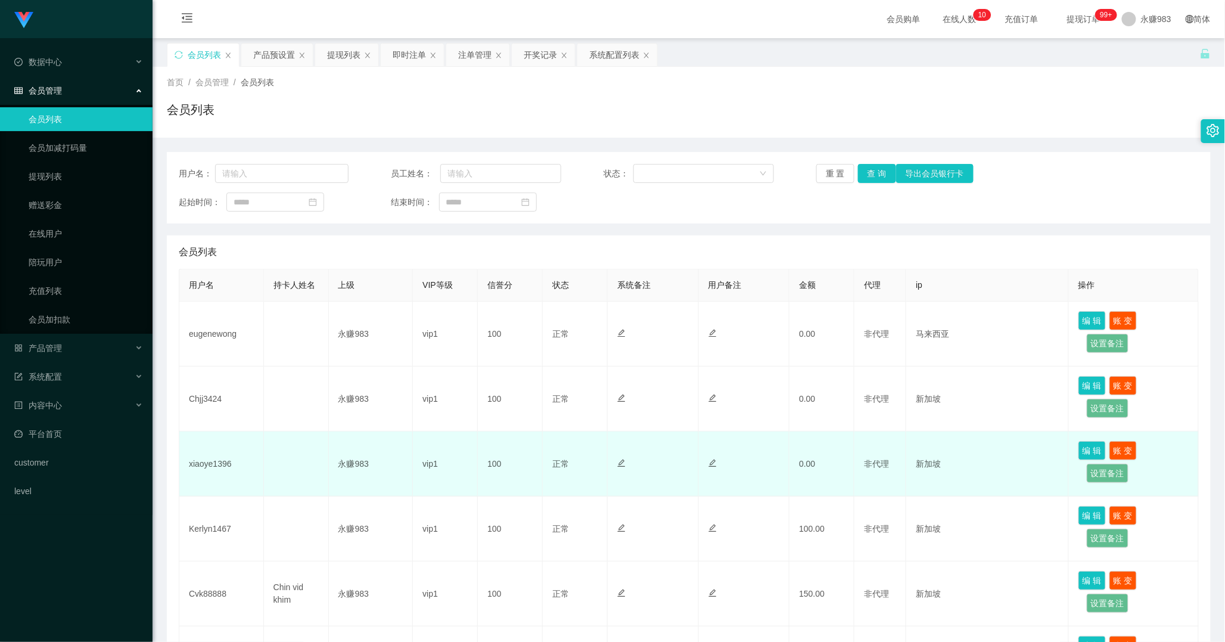
click at [219, 463] on td "xiaoye1396" at bounding box center [221, 463] width 85 height 65
click at [207, 473] on td "xiaoye1396" at bounding box center [221, 463] width 85 height 65
click at [209, 464] on td "xiaoye1396" at bounding box center [221, 463] width 85 height 65
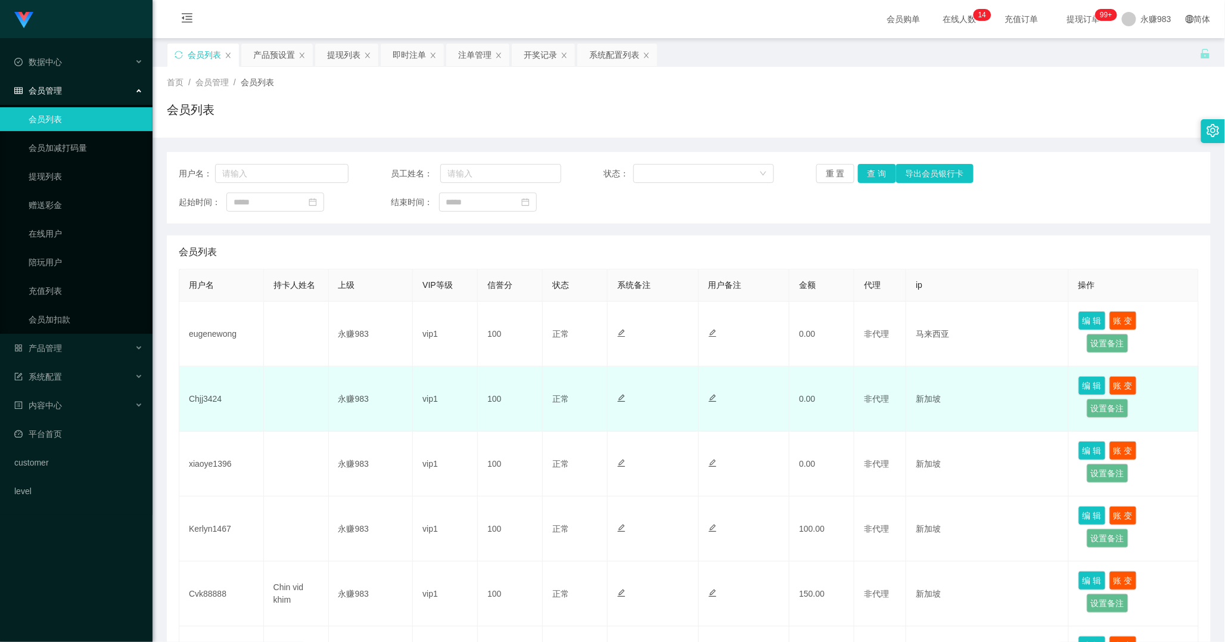
click at [204, 394] on td "Chjj3424" at bounding box center [221, 399] width 85 height 65
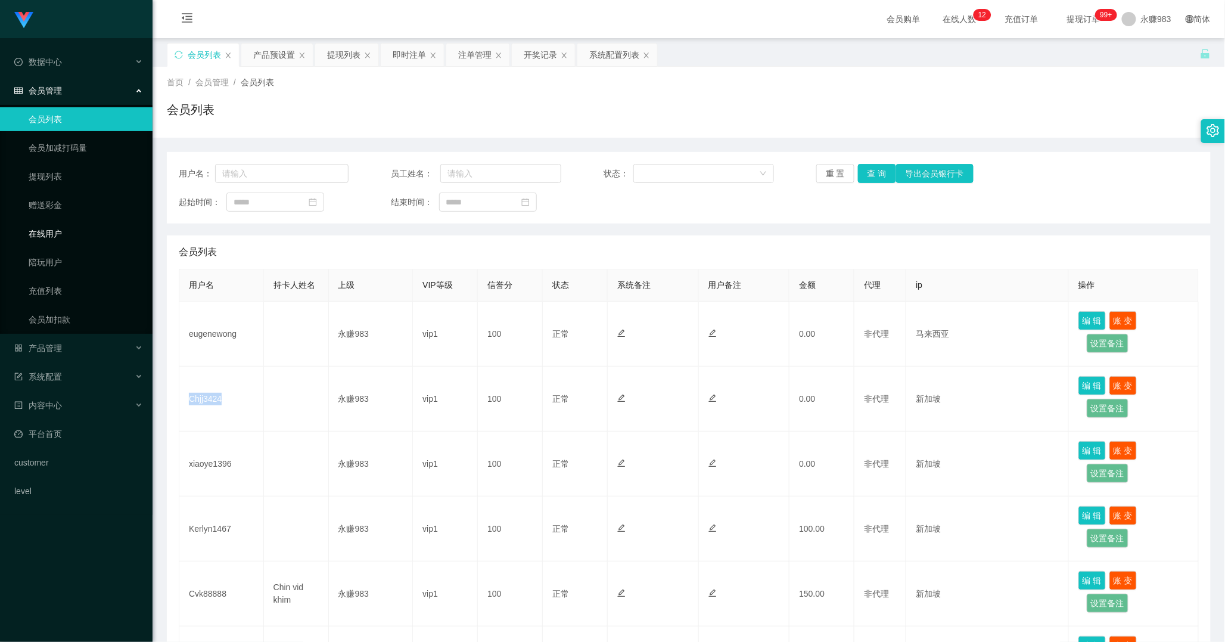
click at [58, 231] on link "在线用户" at bounding box center [86, 234] width 114 height 24
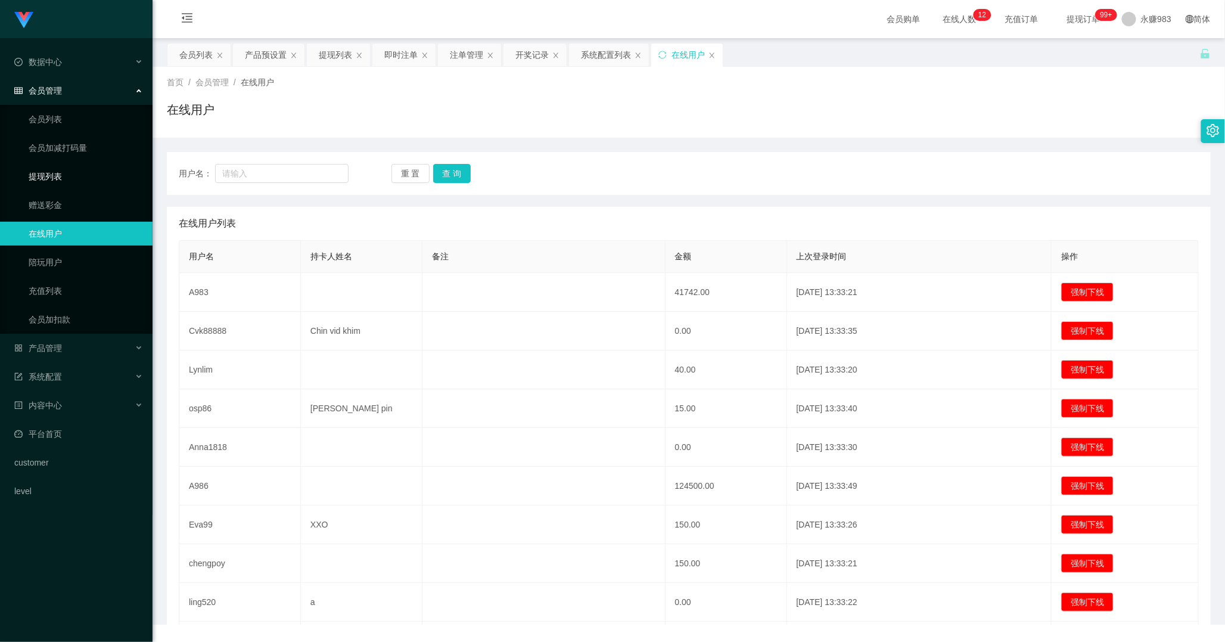
click at [41, 174] on link "提现列表" at bounding box center [86, 176] width 114 height 24
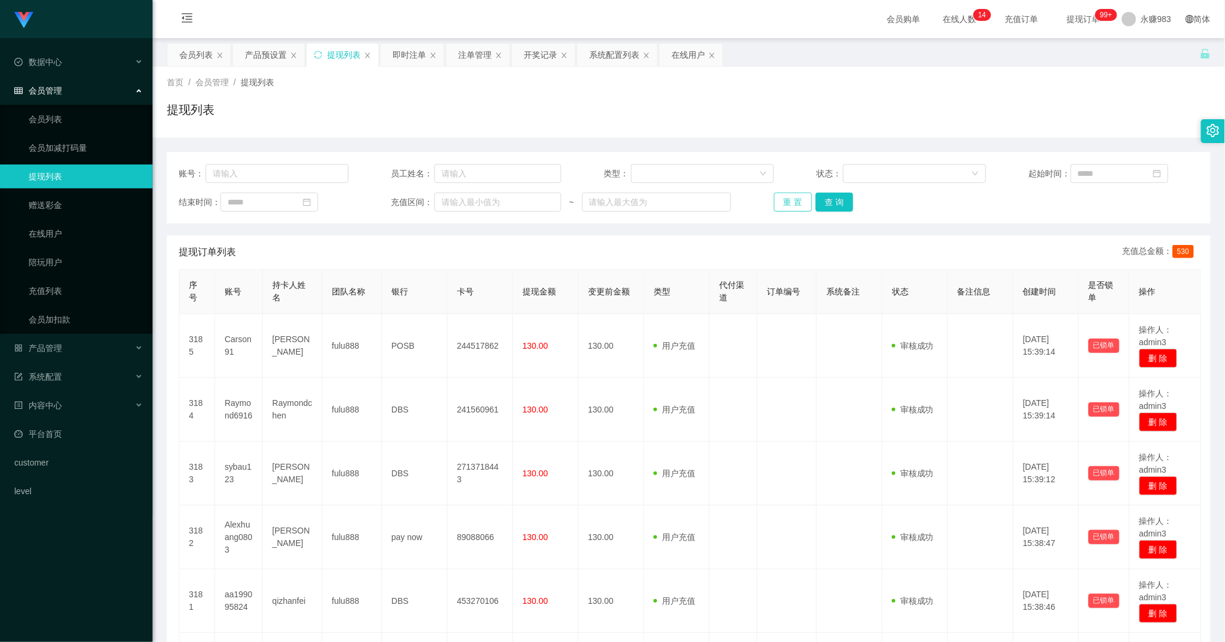
click at [788, 204] on button "重 置" at bounding box center [793, 201] width 38 height 19
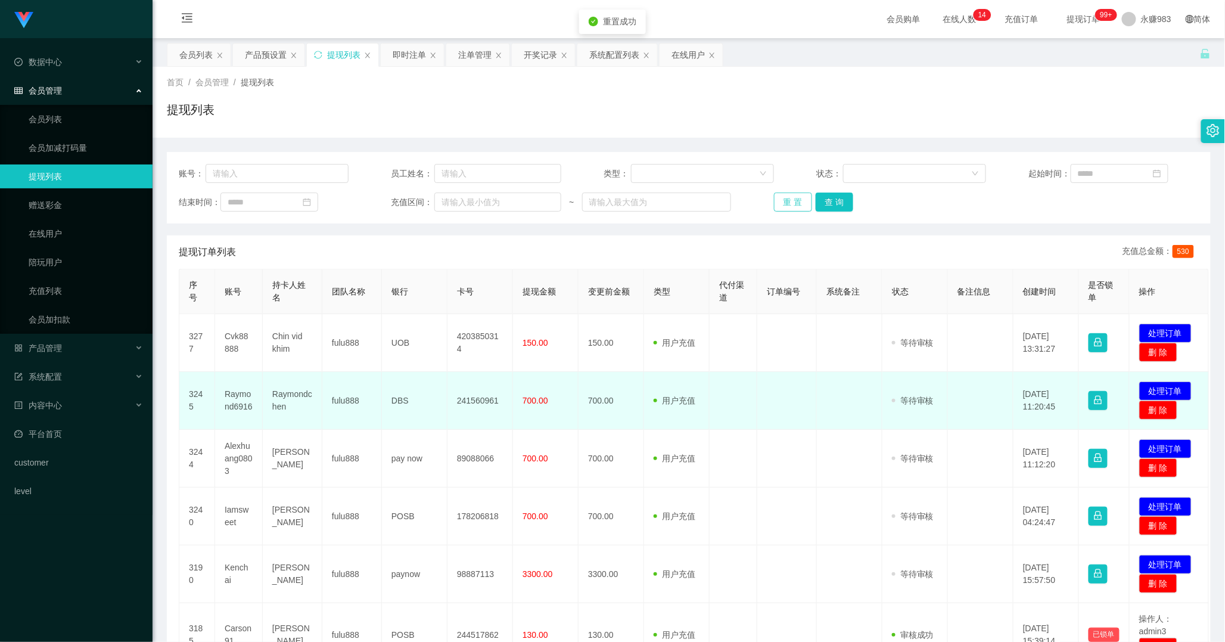
scroll to position [66, 0]
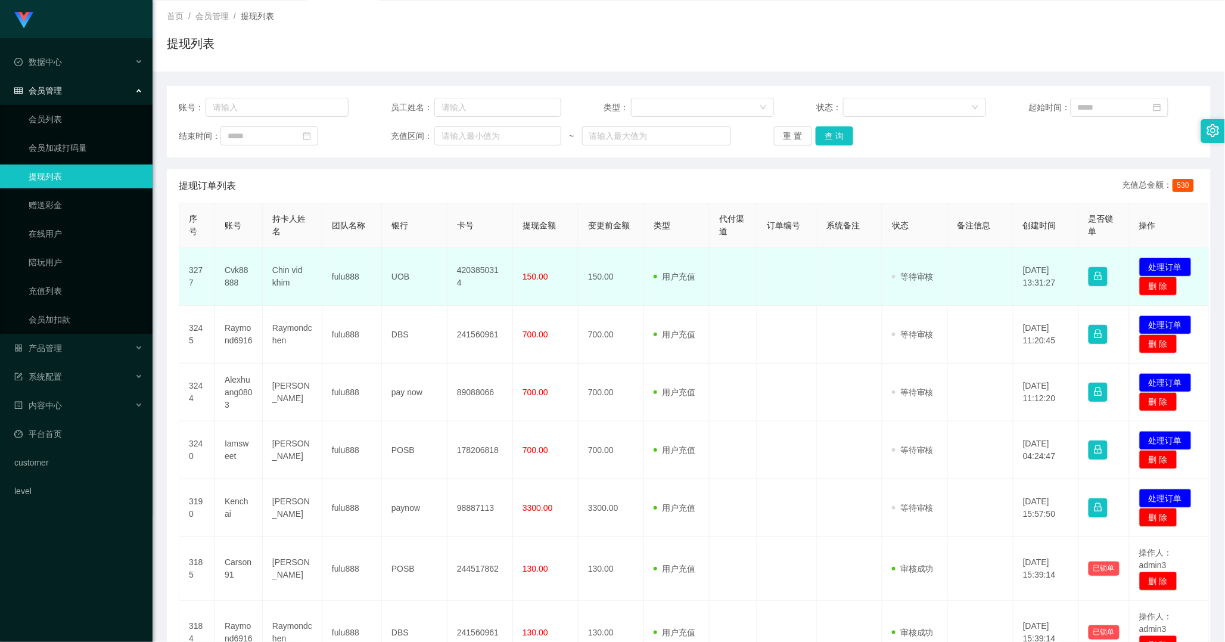
click at [235, 271] on td "Cvk88888" at bounding box center [239, 277] width 48 height 58
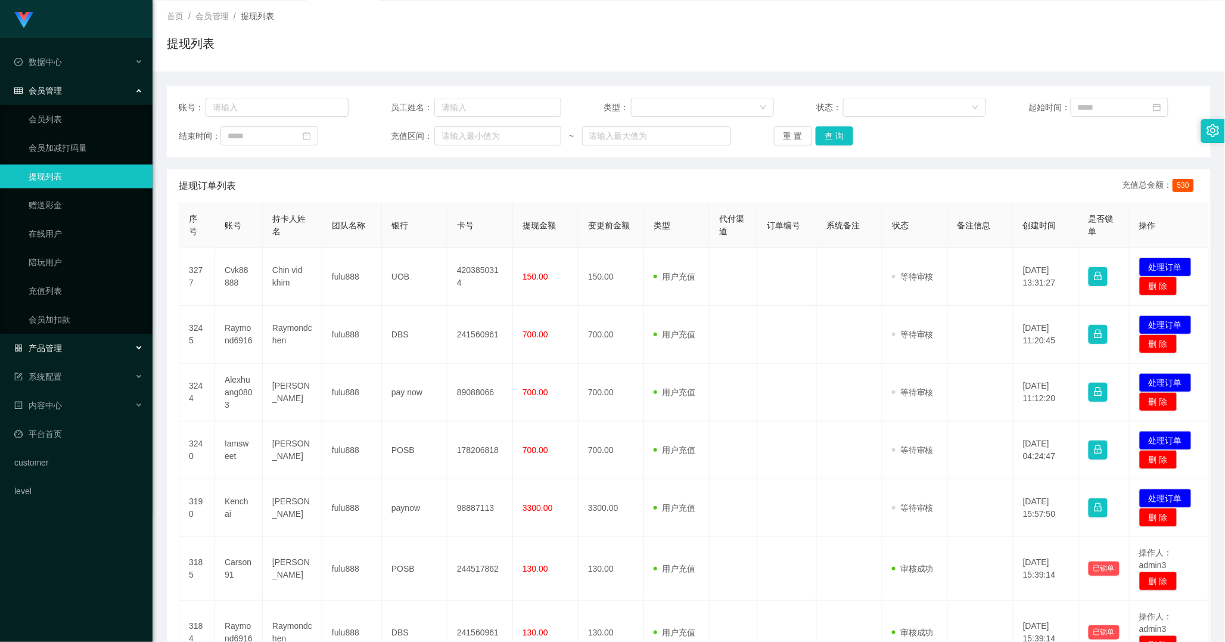
click at [54, 349] on span "产品管理" at bounding box center [38, 348] width 48 height 10
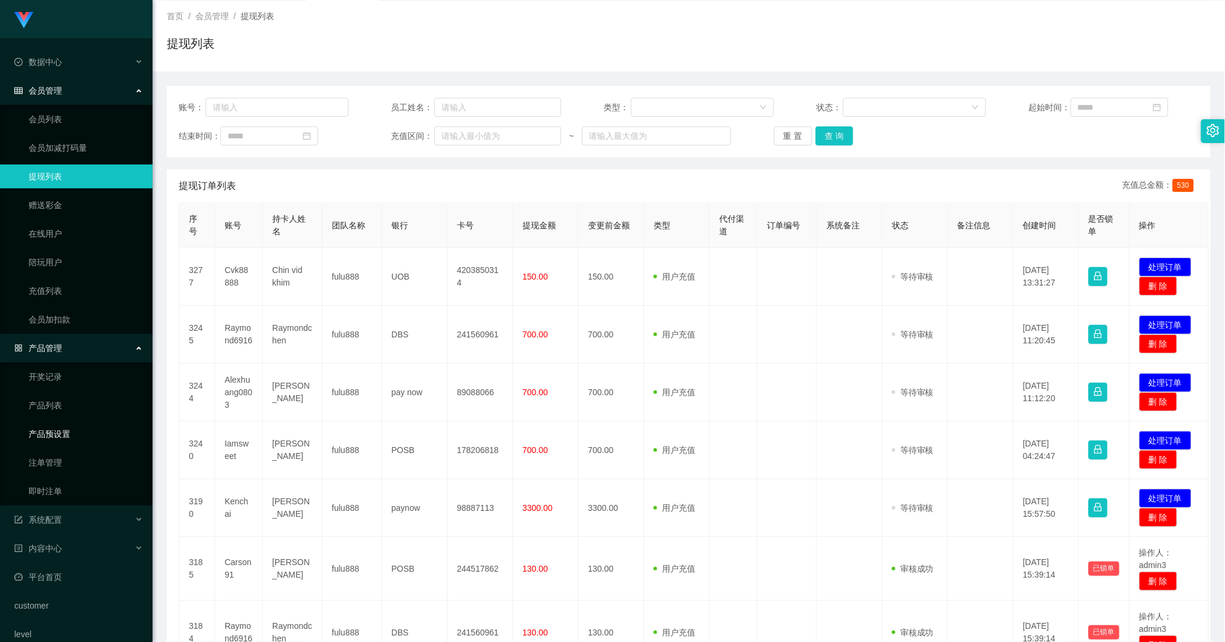
click at [55, 434] on link "产品预设置" at bounding box center [86, 434] width 114 height 24
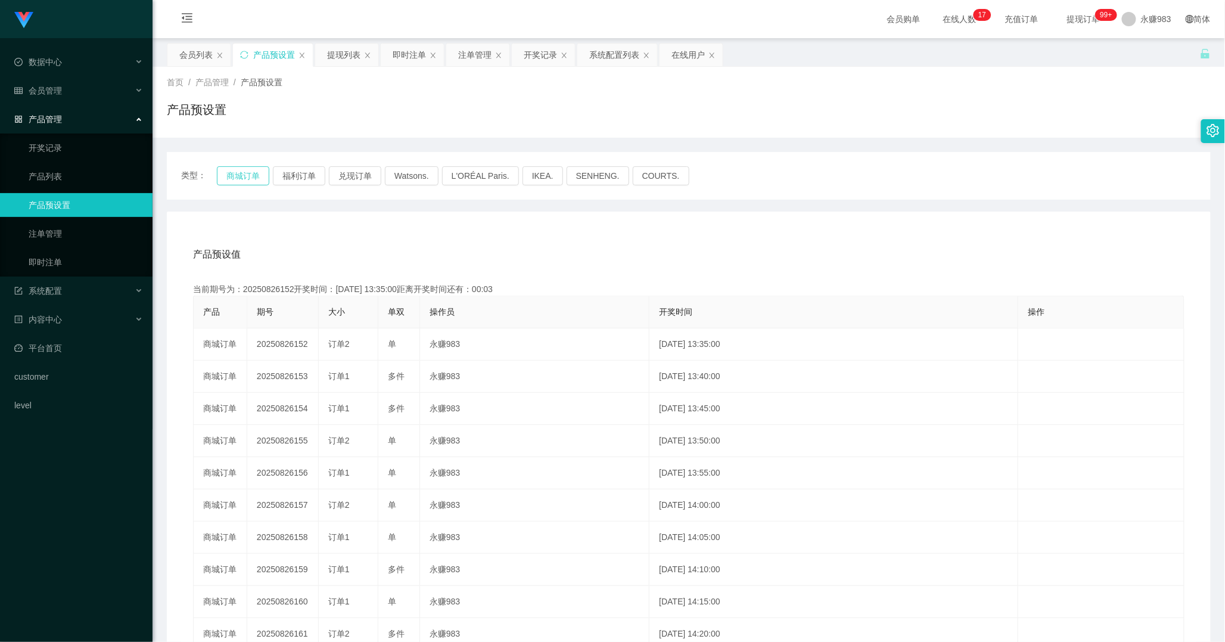
click at [229, 179] on button "商城订单" at bounding box center [243, 175] width 52 height 19
click at [46, 79] on div "会员管理" at bounding box center [76, 91] width 153 height 24
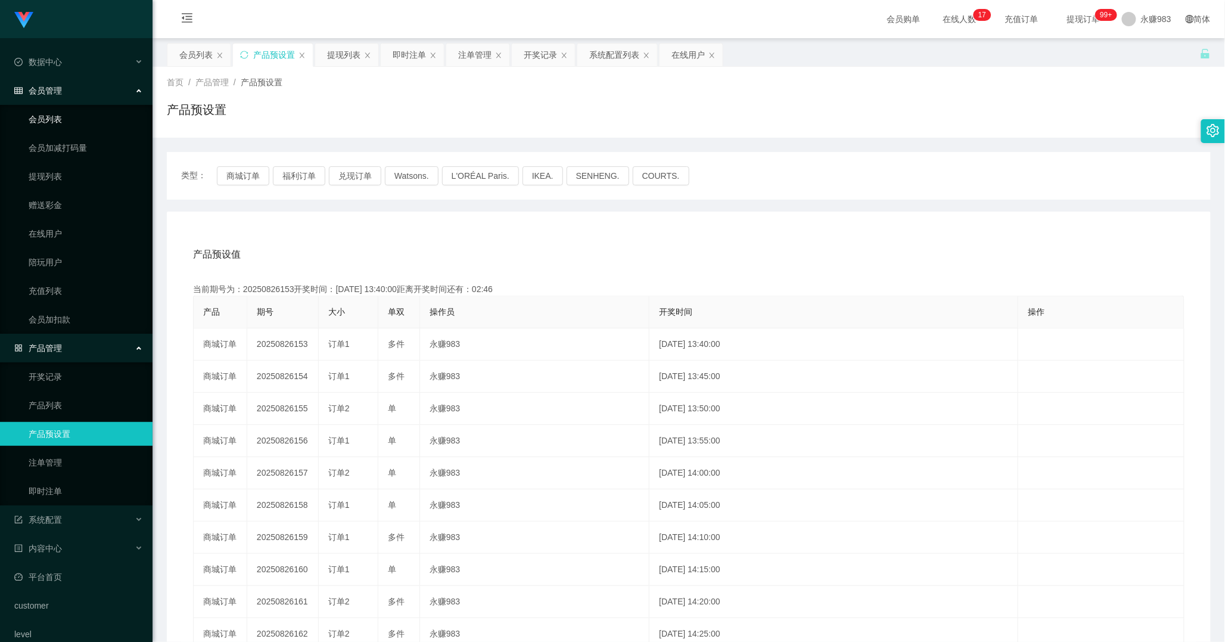
click at [63, 124] on link "会员列表" at bounding box center [86, 119] width 114 height 24
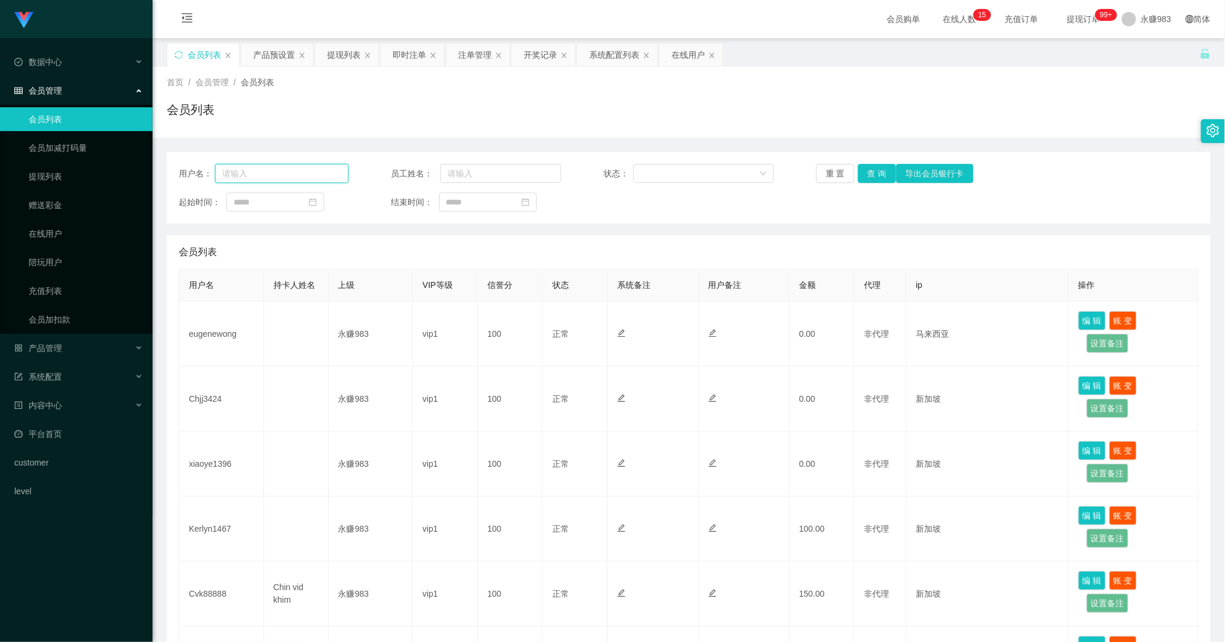
click at [268, 170] on input "text" at bounding box center [281, 173] width 133 height 19
paste input "Chjj3424"
type input "Chjj3424"
drag, startPoint x: 872, startPoint y: 170, endPoint x: 858, endPoint y: 176, distance: 15.5
click at [873, 170] on button "查 询" at bounding box center [877, 173] width 38 height 19
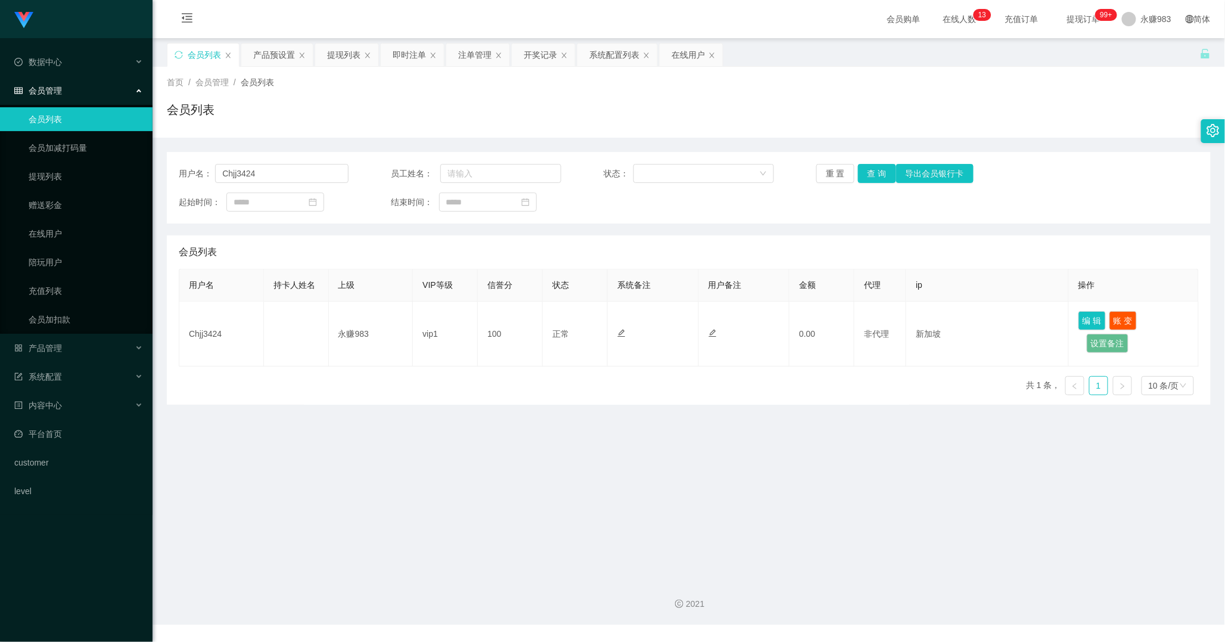
drag, startPoint x: 546, startPoint y: 480, endPoint x: 962, endPoint y: 447, distance: 417.3
click at [546, 480] on main "关闭左侧 关闭右侧 关闭其它 刷新页面 会员列表 产品预设置 提现列表 即时注单 注单管理 开奖记录 系统配置列表 在线用户 首页 / 会员管理 / 会员列表…" at bounding box center [689, 303] width 1073 height 531
click at [56, 350] on span "产品管理" at bounding box center [38, 348] width 48 height 10
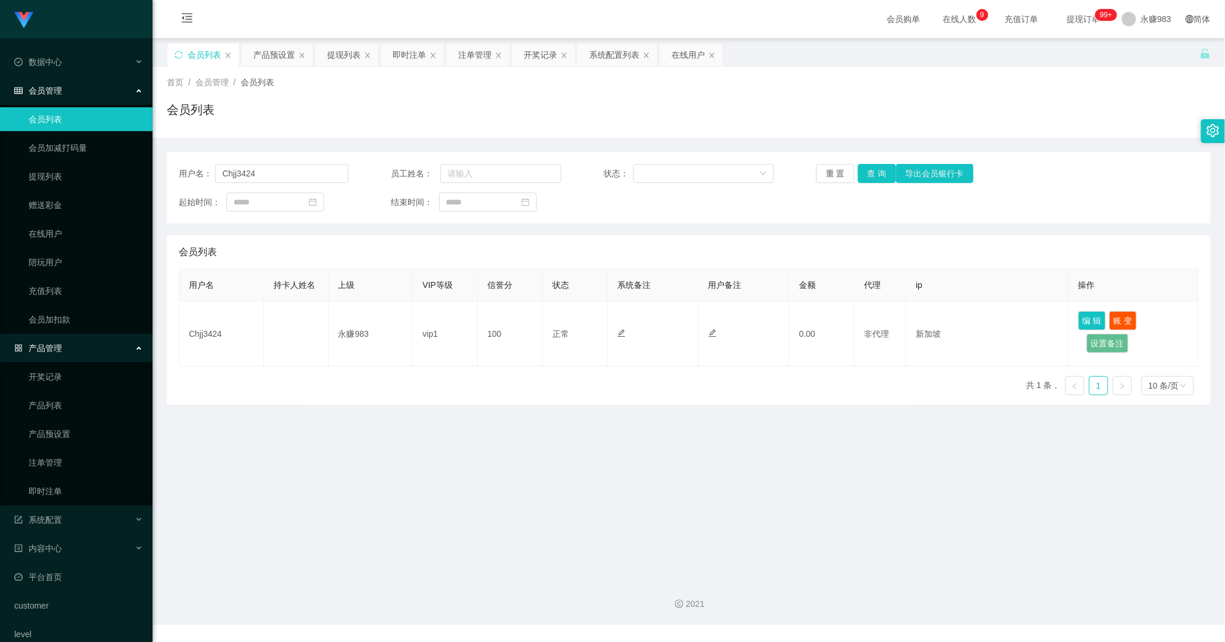
click at [56, 350] on span "产品管理" at bounding box center [38, 348] width 48 height 10
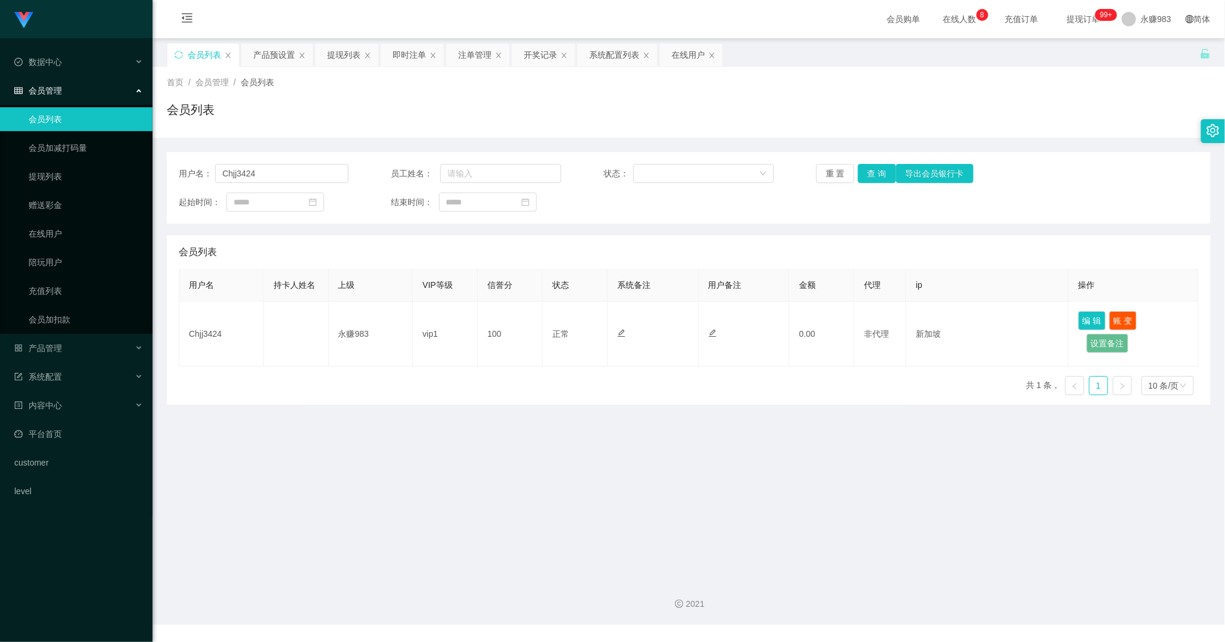
click at [54, 126] on link "会员列表" at bounding box center [86, 119] width 114 height 24
click at [831, 157] on div "用户名： Chjj3424 员工姓名： 状态： 重 置 查 询 导出会员银行卡 起始时间： 结束时间：" at bounding box center [689, 188] width 1044 height 72
click at [834, 164] on button "重 置" at bounding box center [835, 173] width 38 height 19
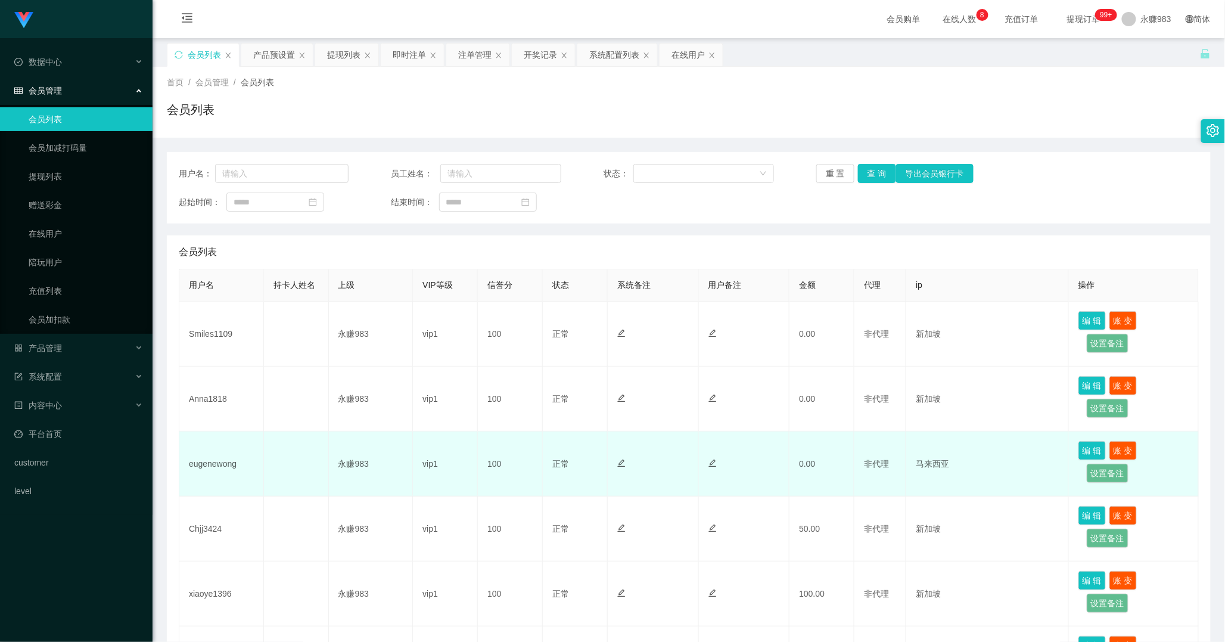
click at [206, 465] on td "eugenewong" at bounding box center [221, 463] width 85 height 65
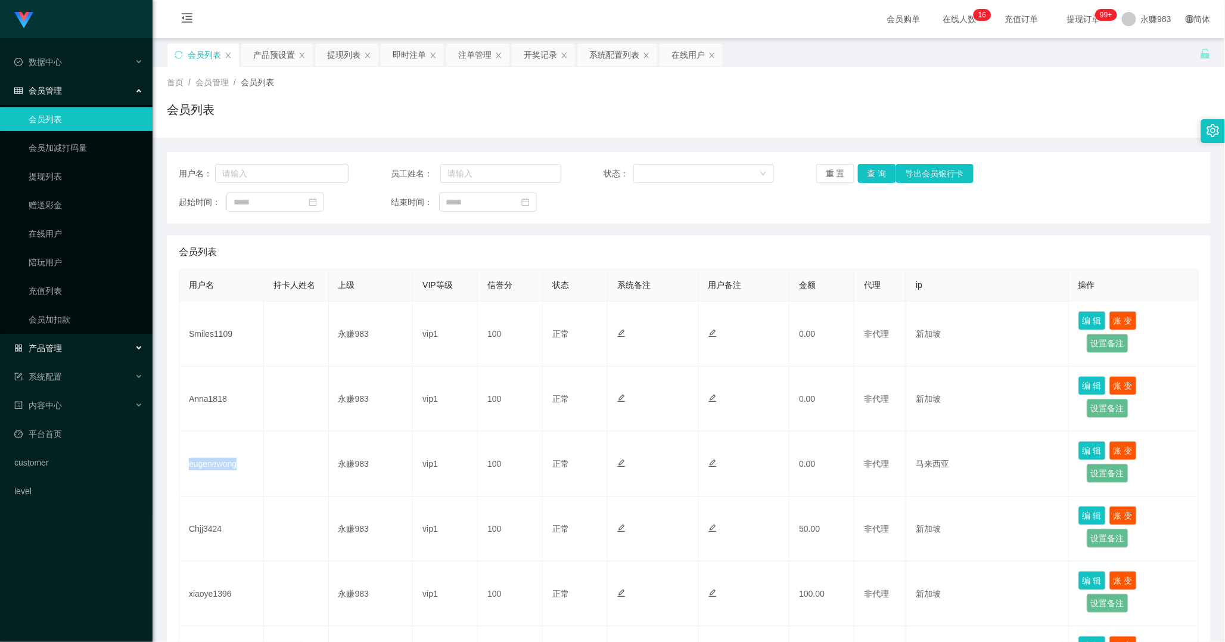
click at [76, 354] on div "产品管理" at bounding box center [76, 348] width 153 height 24
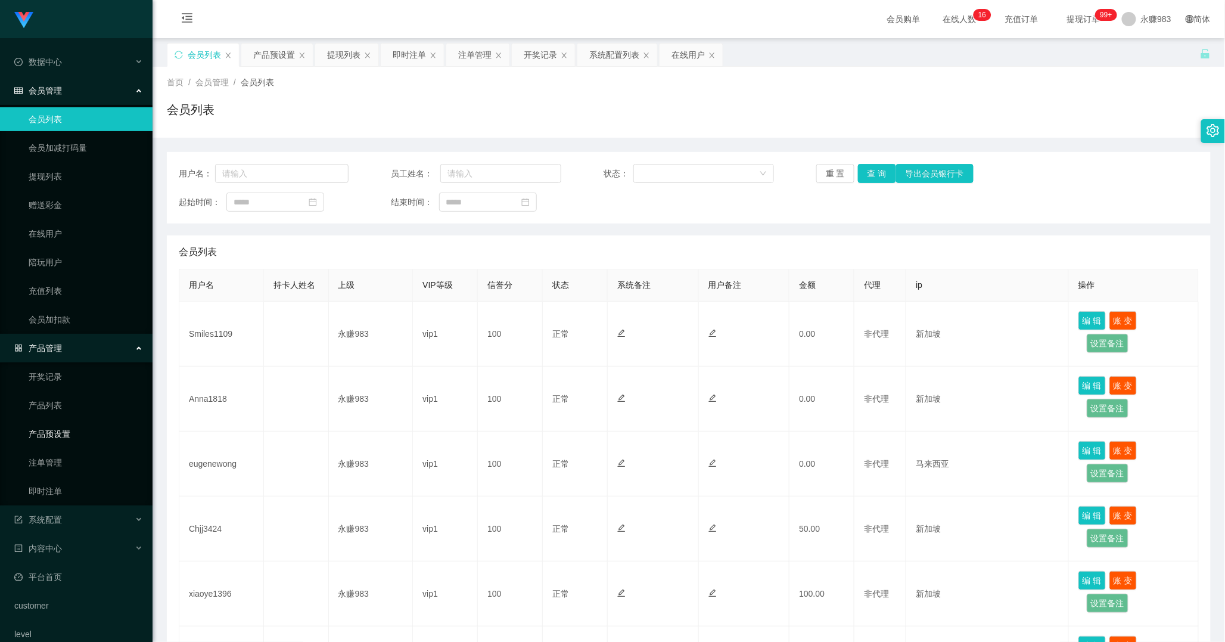
click at [72, 431] on link "产品预设置" at bounding box center [86, 434] width 114 height 24
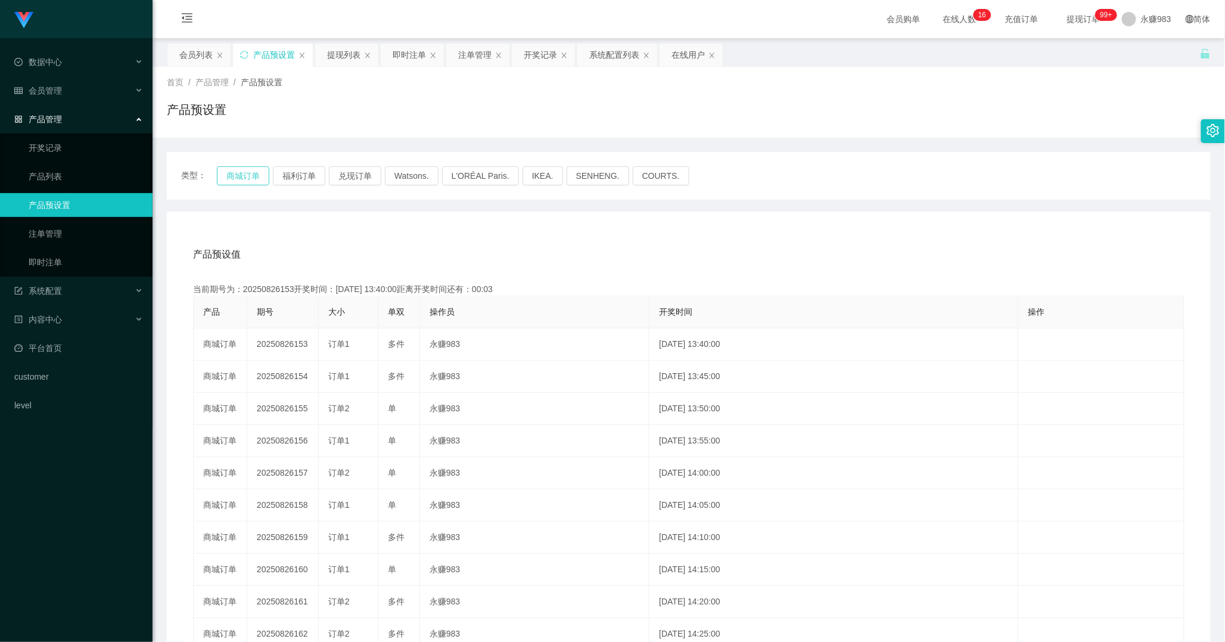
click at [249, 180] on button "商城订单" at bounding box center [243, 175] width 52 height 19
click at [69, 267] on link "即时注单" at bounding box center [86, 262] width 114 height 24
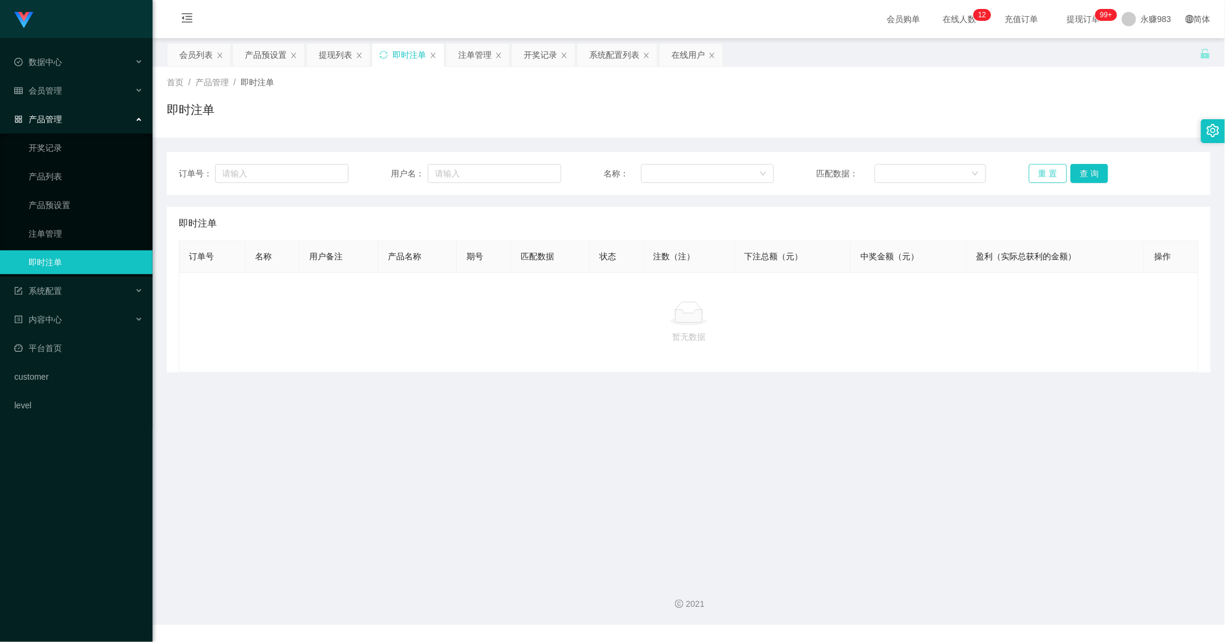
click at [1045, 169] on button "重 置" at bounding box center [1048, 173] width 38 height 19
click at [62, 242] on link "注单管理" at bounding box center [86, 234] width 114 height 24
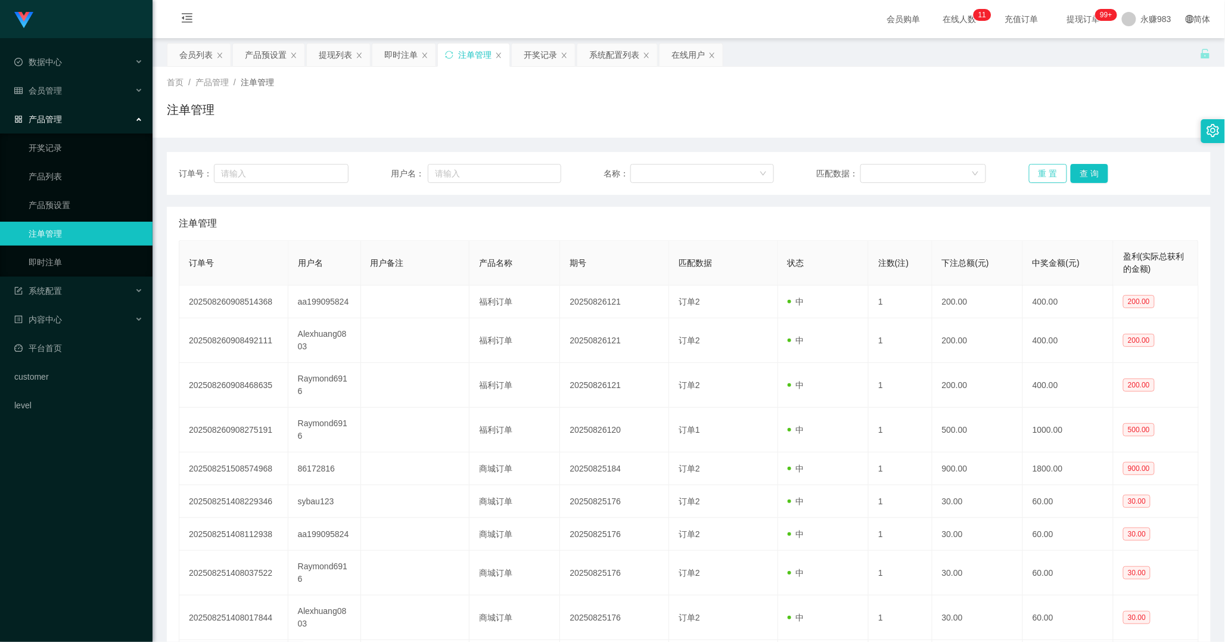
click at [1050, 169] on button "重 置" at bounding box center [1048, 173] width 38 height 19
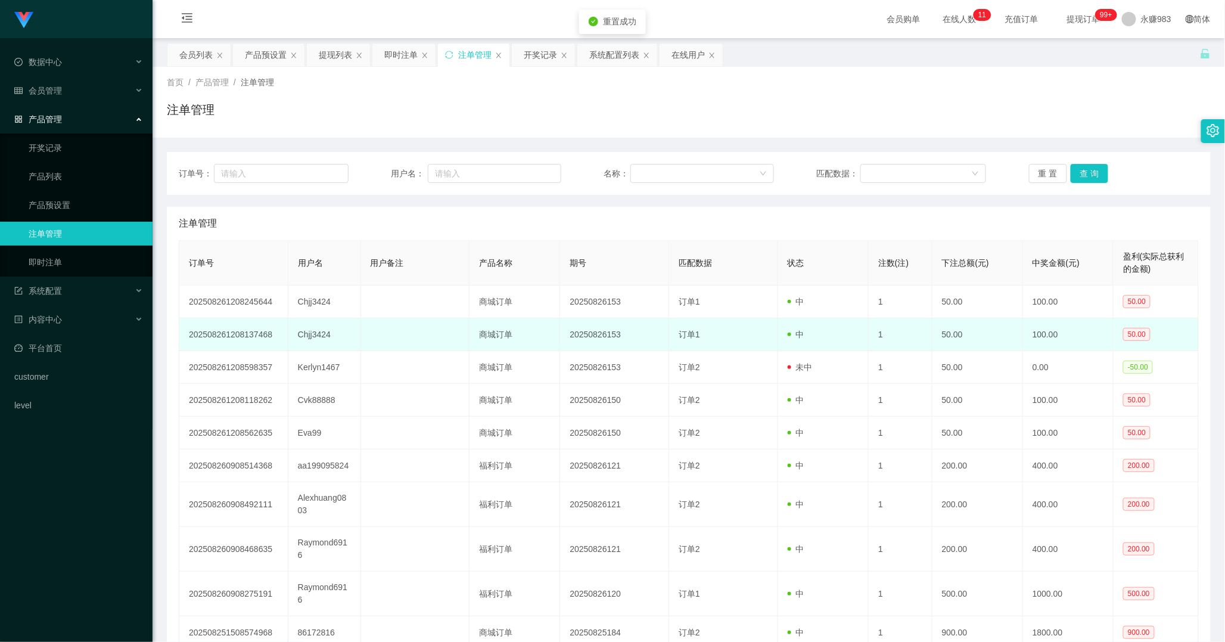
click at [326, 334] on td "Chjj3424" at bounding box center [324, 334] width 73 height 33
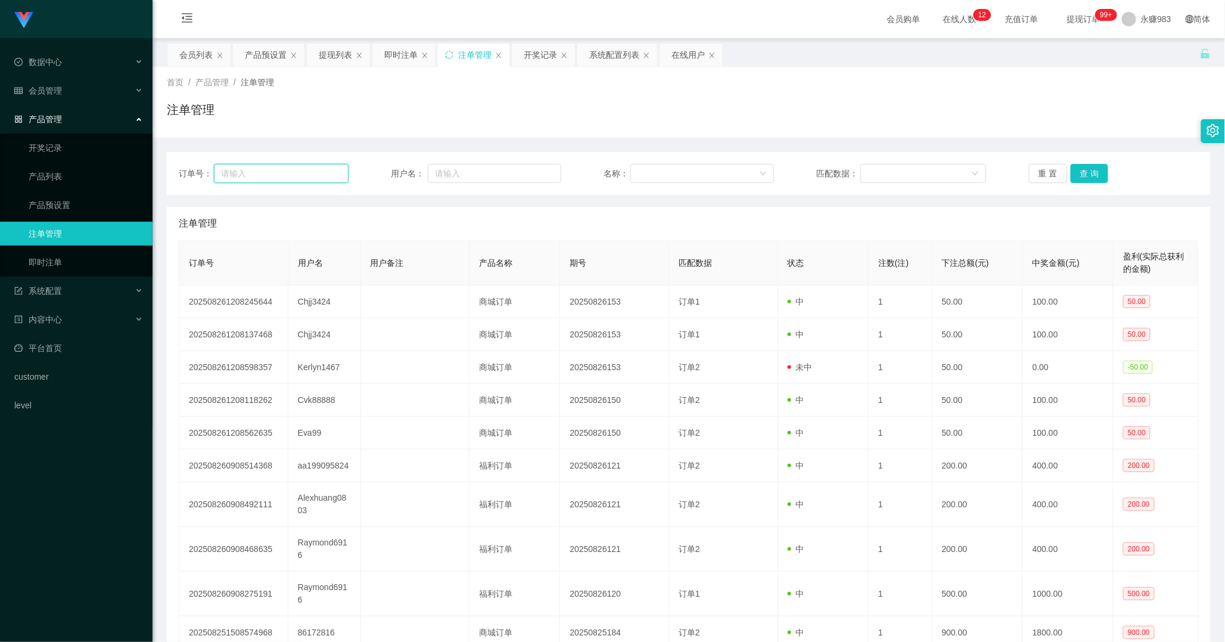
click at [249, 179] on input "text" at bounding box center [281, 173] width 135 height 19
paste input "Chjj3424"
type input "Chjj3424"
click at [1053, 173] on button "重 置" at bounding box center [1048, 173] width 38 height 19
click at [52, 66] on span "数据中心" at bounding box center [38, 62] width 48 height 10
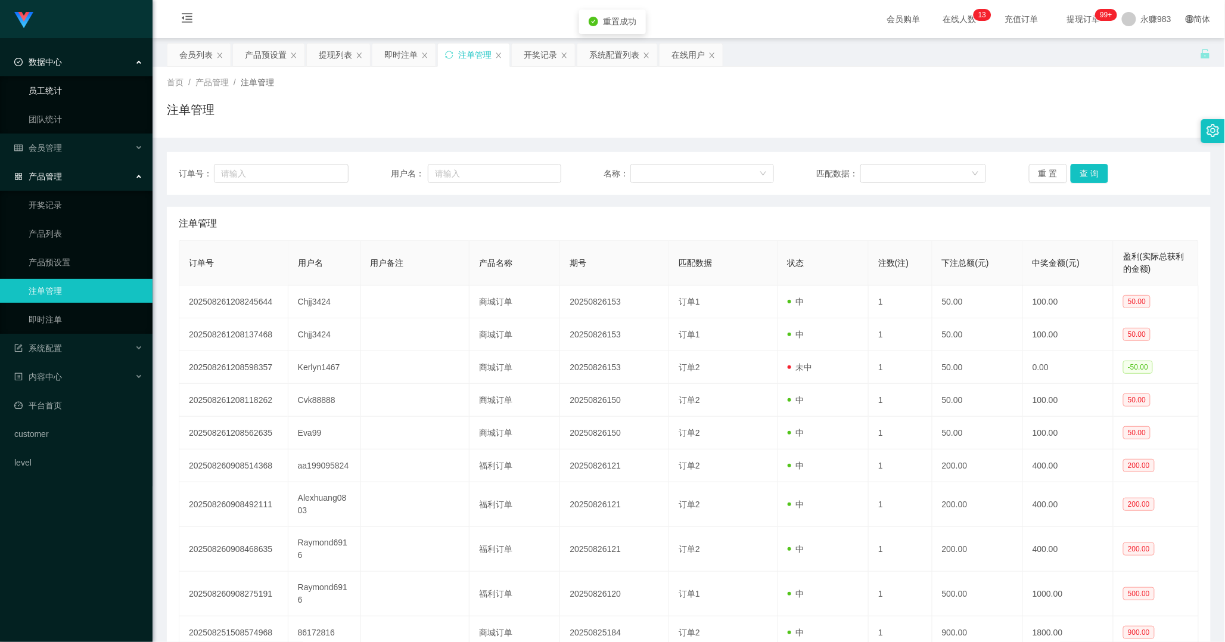
click at [54, 61] on span "数据中心" at bounding box center [38, 62] width 48 height 10
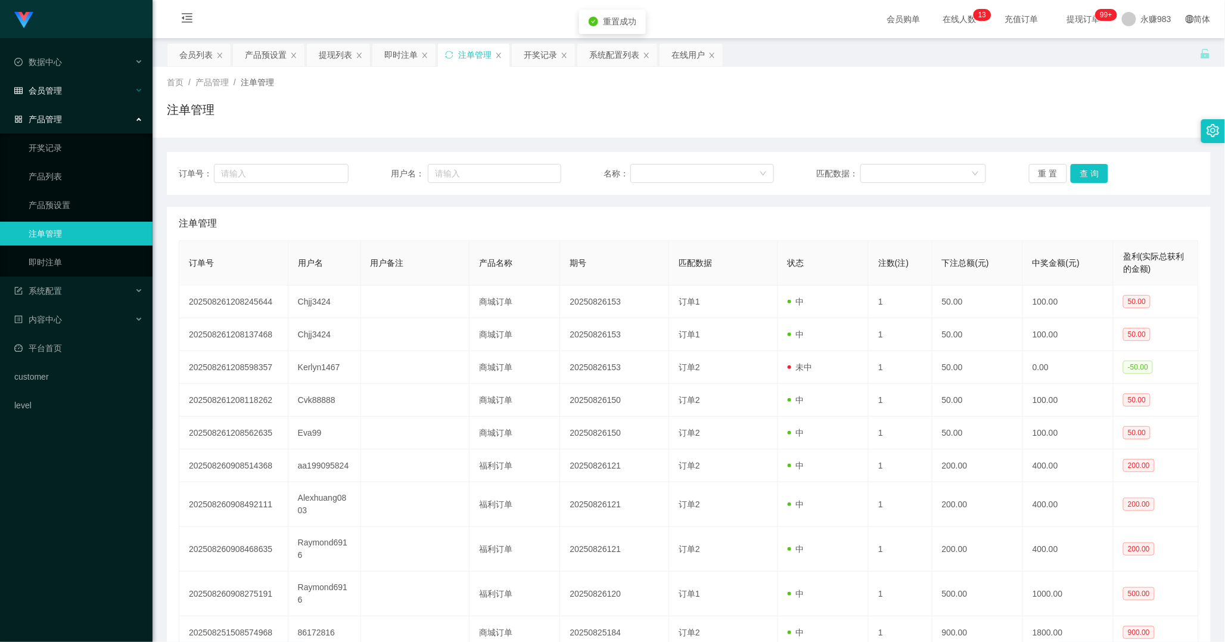
click at [45, 91] on span "会员管理" at bounding box center [38, 91] width 48 height 10
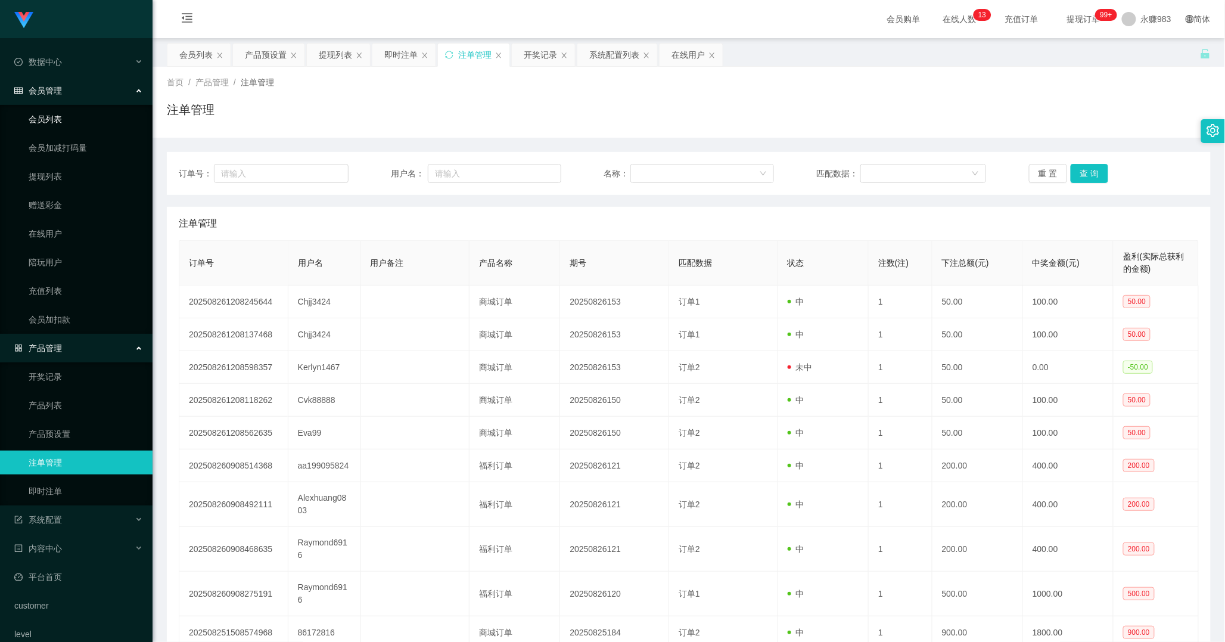
click at [63, 125] on link "会员列表" at bounding box center [86, 119] width 114 height 24
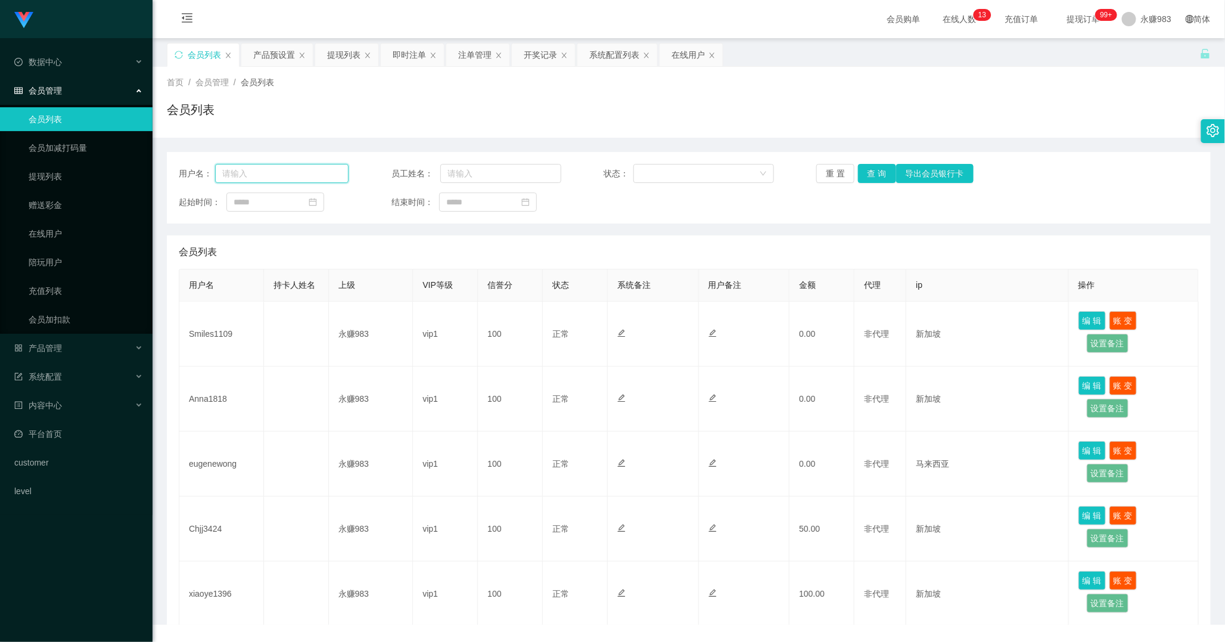
click at [316, 167] on input "text" at bounding box center [281, 173] width 133 height 19
paste input "Chjj3424"
type input "Chjj3424"
click at [877, 176] on button "查 询" at bounding box center [877, 173] width 38 height 19
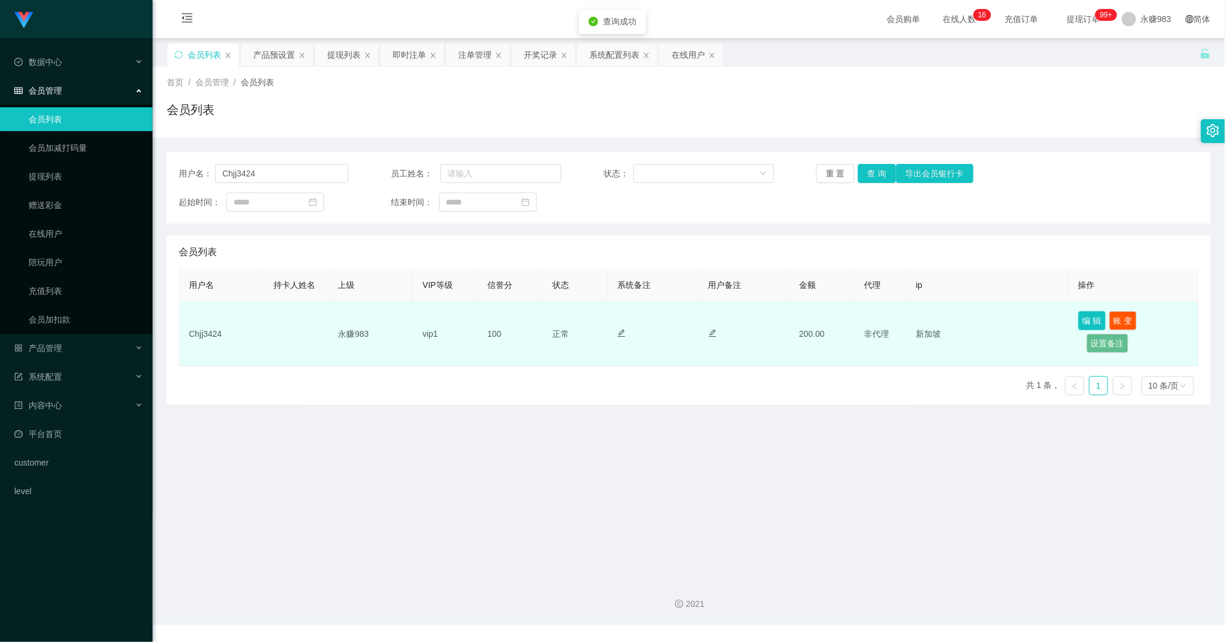
click at [1089, 324] on button "编 辑" at bounding box center [1092, 320] width 27 height 19
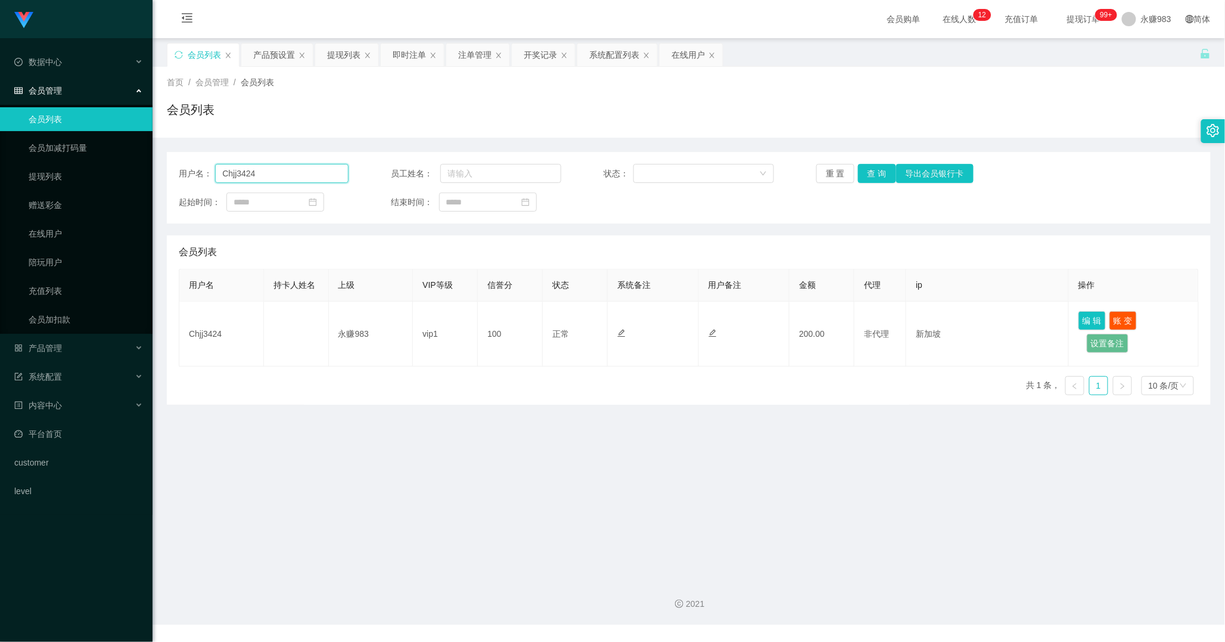
click at [294, 175] on input "Chjj3424" at bounding box center [281, 173] width 133 height 19
paste input "Kerlyn1467"
type input "Kerlyn1467"
click at [871, 176] on button "查 询" at bounding box center [877, 173] width 38 height 19
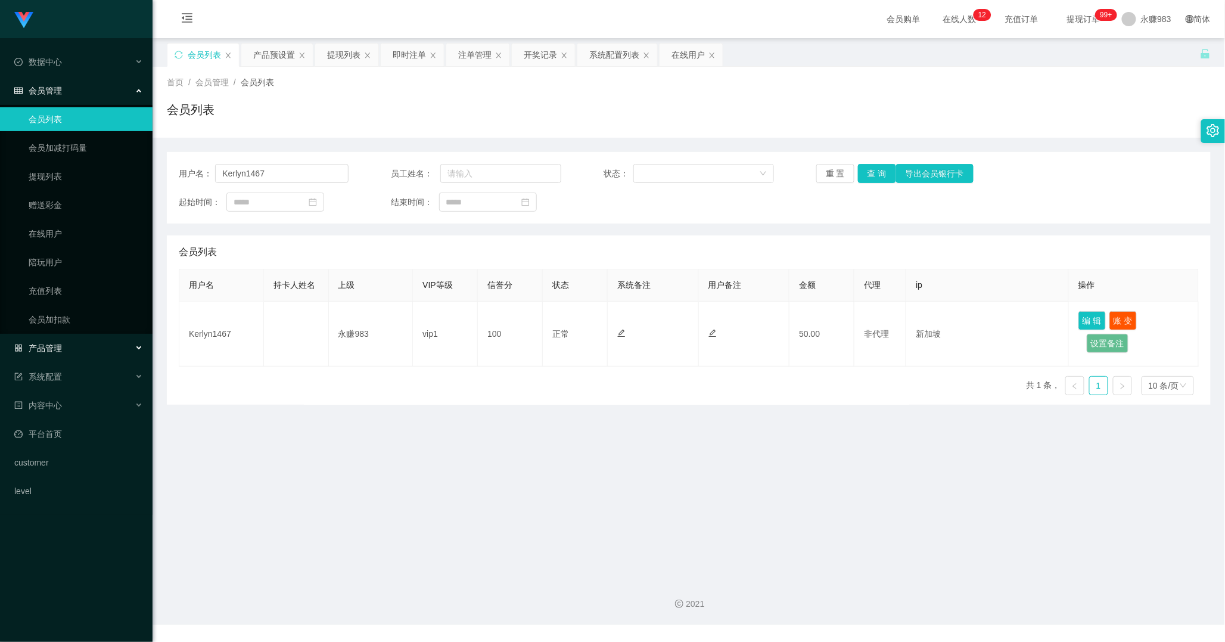
click at [63, 353] on div "产品管理" at bounding box center [76, 348] width 153 height 24
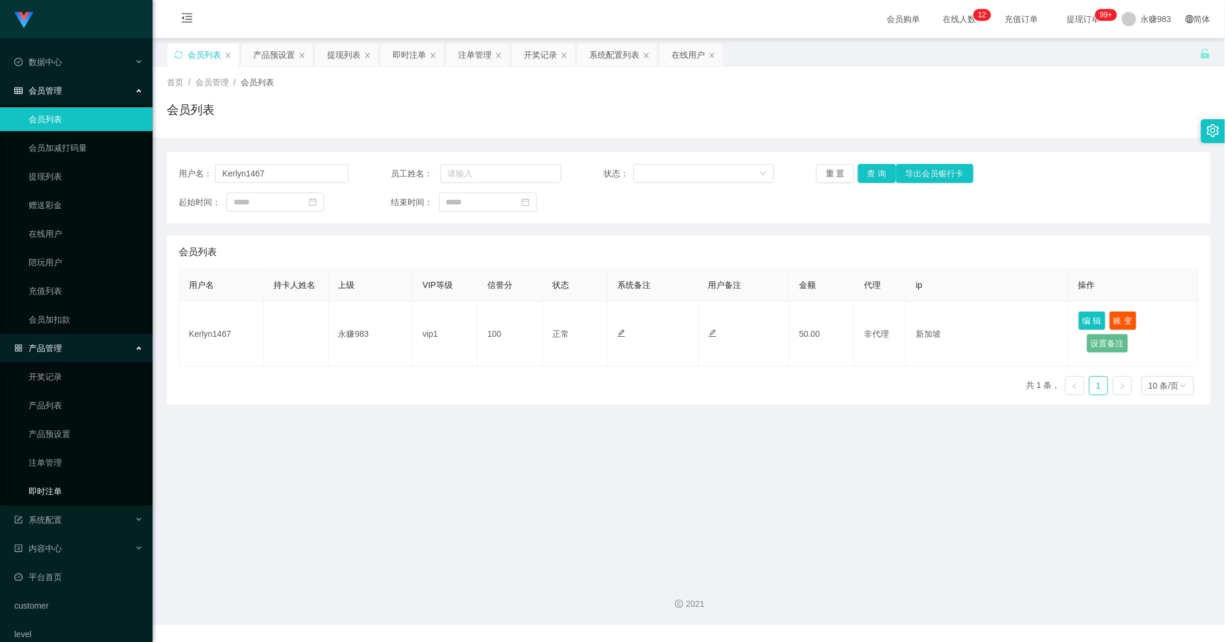
click at [55, 493] on link "即时注单" at bounding box center [86, 491] width 114 height 24
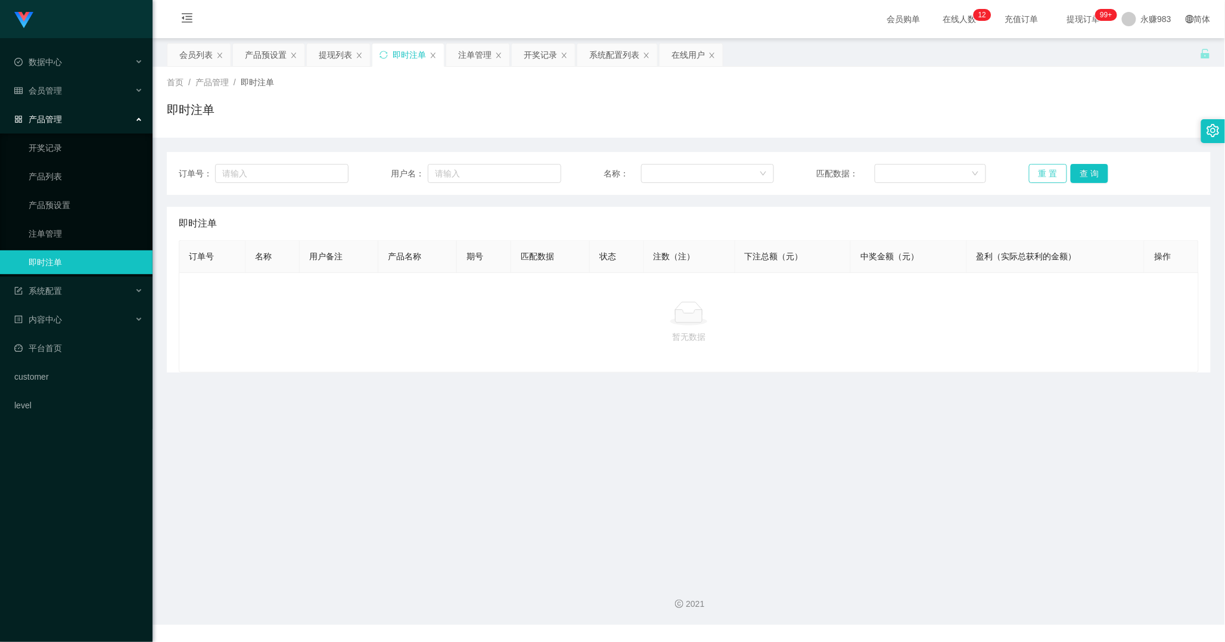
click at [1033, 173] on button "重 置" at bounding box center [1048, 173] width 38 height 19
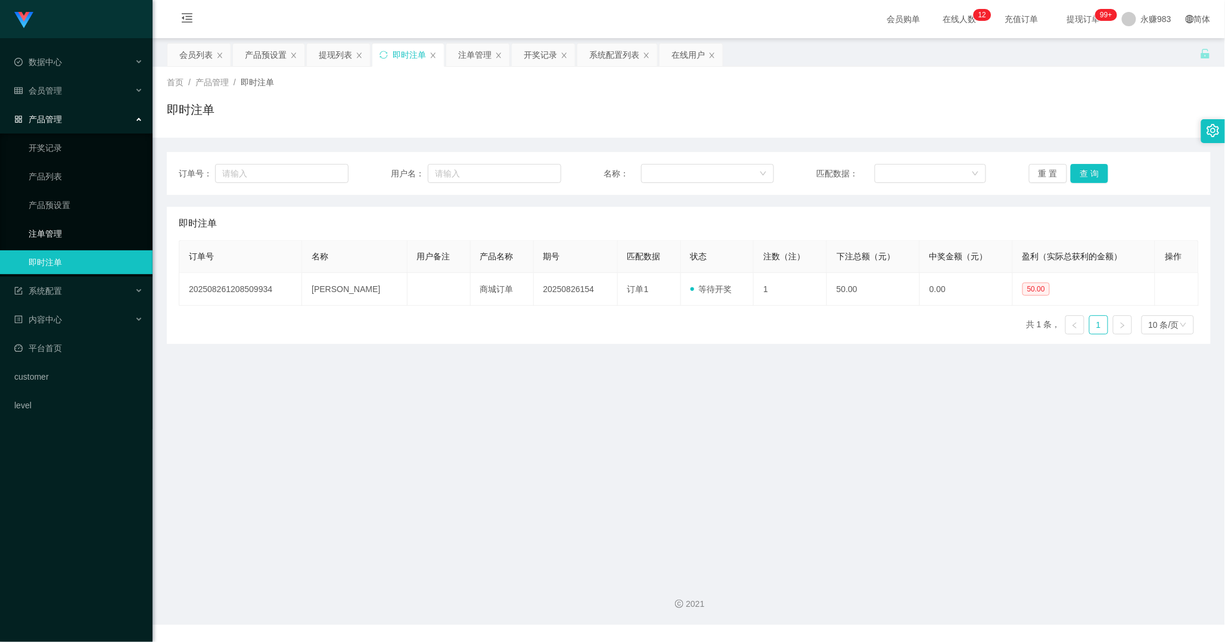
click at [44, 233] on link "注单管理" at bounding box center [86, 234] width 114 height 24
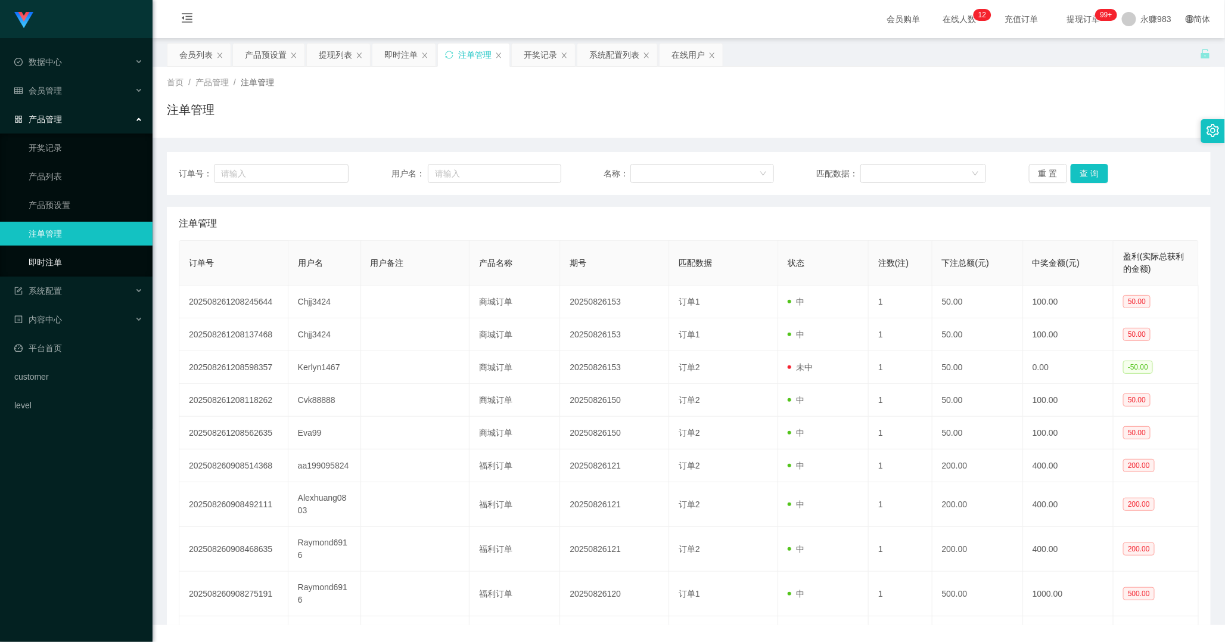
click at [55, 250] on link "即时注单" at bounding box center [86, 262] width 114 height 24
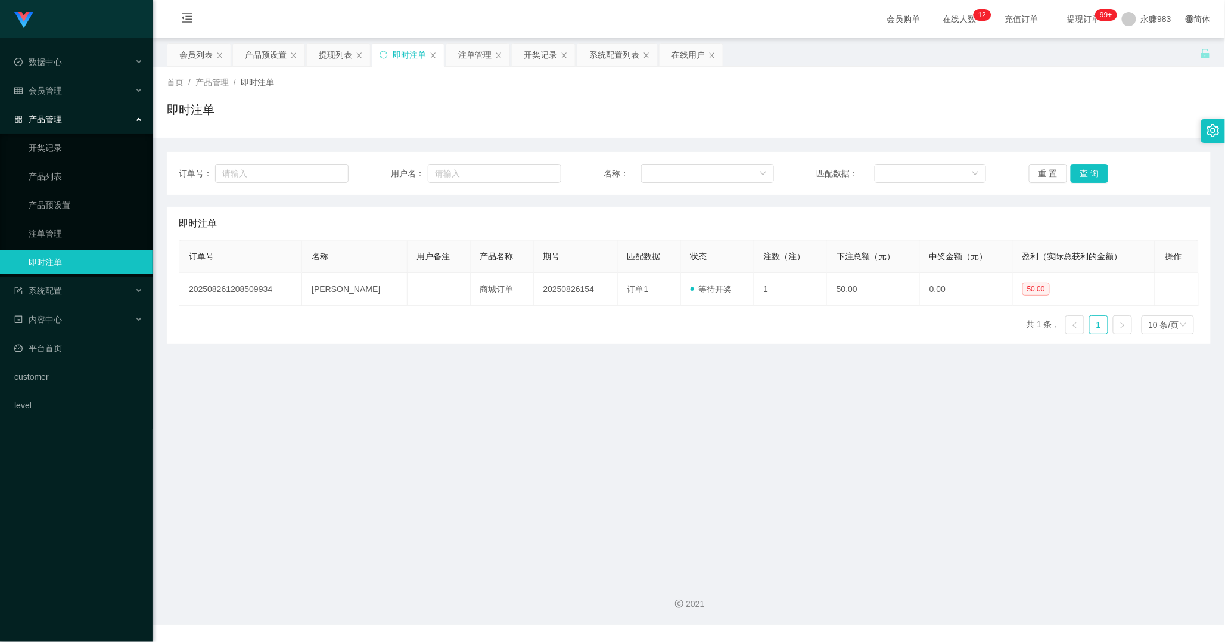
click at [57, 254] on link "即时注单" at bounding box center [86, 262] width 114 height 24
click at [61, 231] on link "注单管理" at bounding box center [86, 234] width 114 height 24
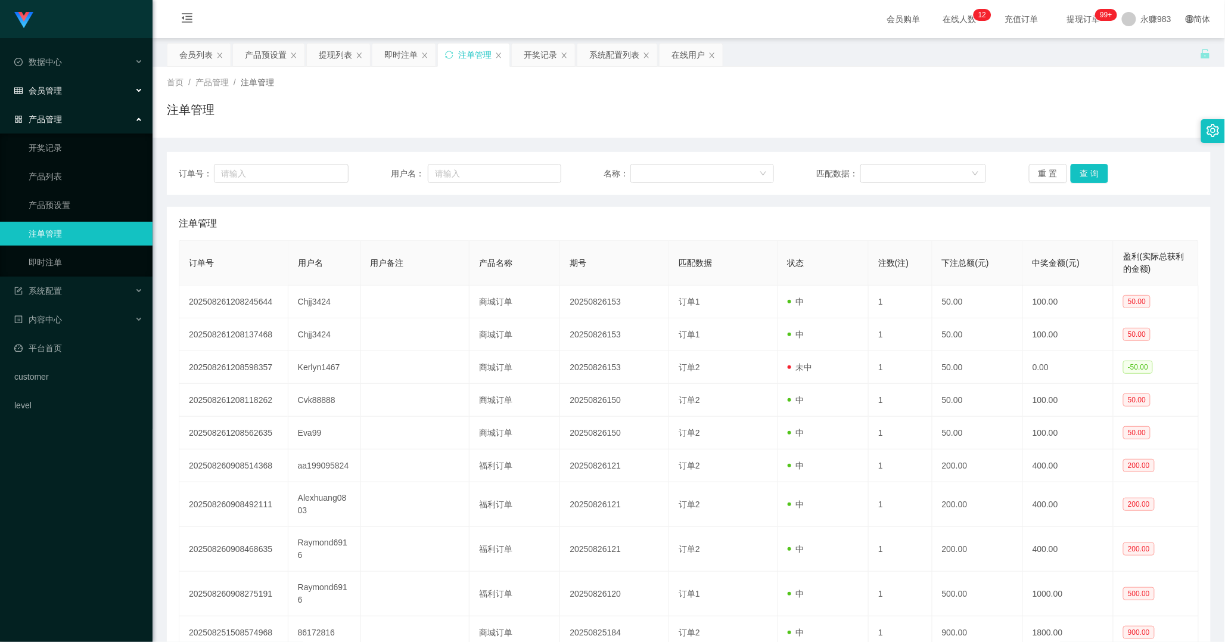
click at [56, 98] on div "会员管理" at bounding box center [76, 91] width 153 height 24
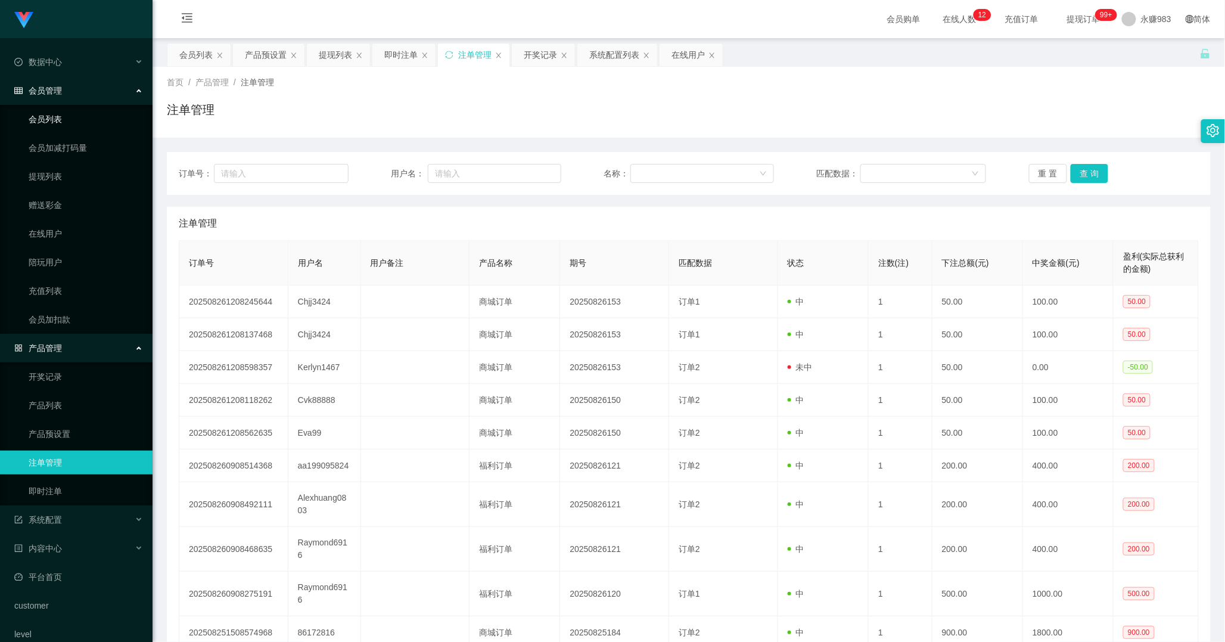
click at [66, 126] on link "会员列表" at bounding box center [86, 119] width 114 height 24
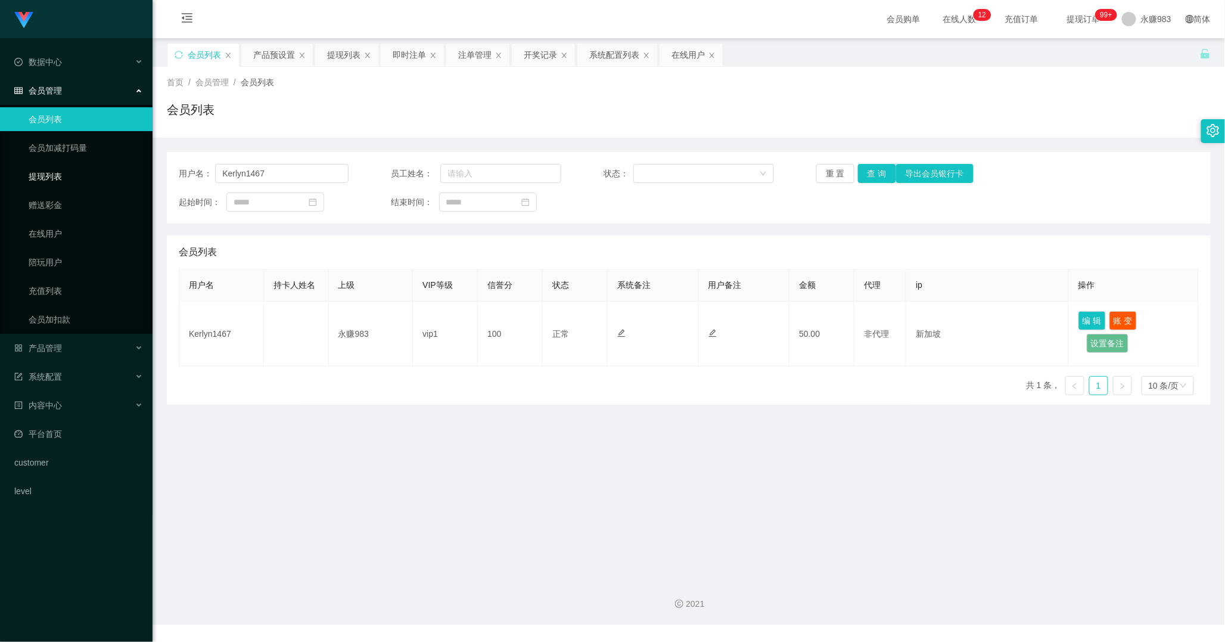
click at [48, 179] on link "提现列表" at bounding box center [86, 176] width 114 height 24
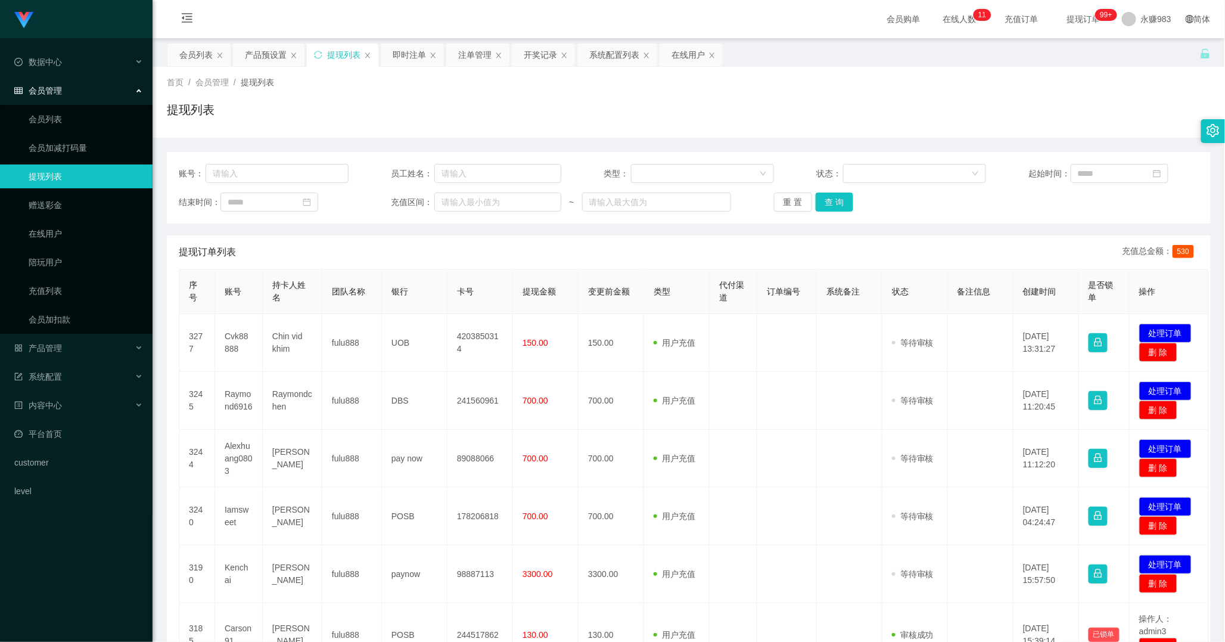
click at [41, 132] on ul "会员列表 会员加减打码量 提现列表 赠送彩金 在线用户 陪玩用户 充值列表 会员加扣款" at bounding box center [76, 219] width 153 height 229
click at [42, 113] on link "会员列表" at bounding box center [86, 119] width 114 height 24
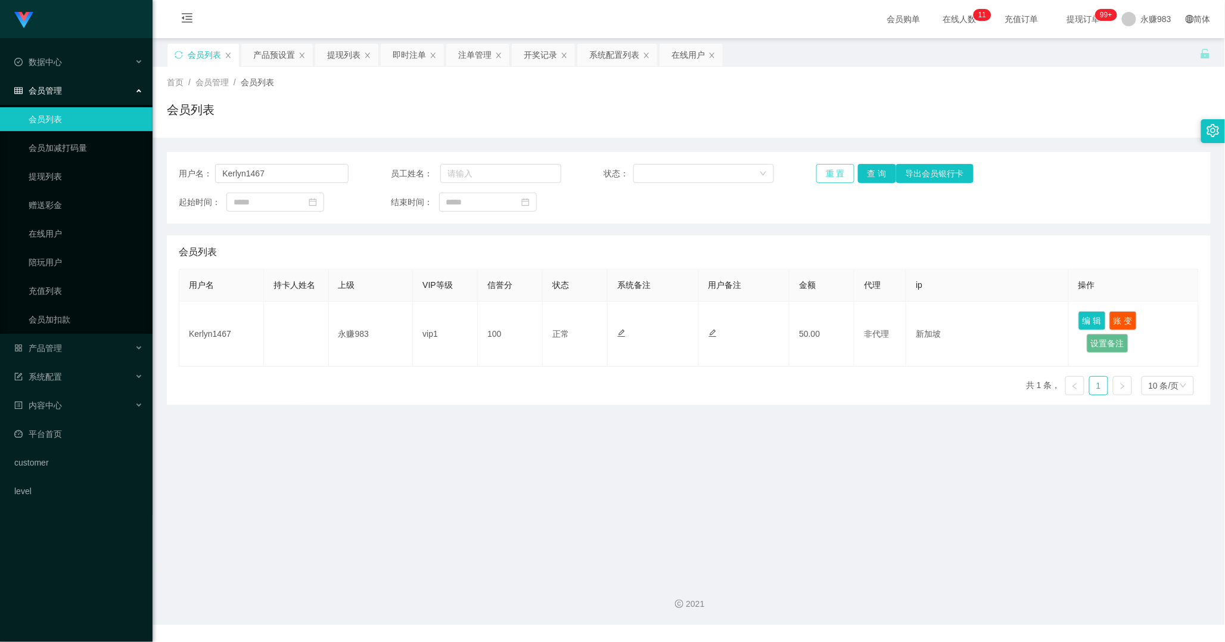
click at [830, 173] on button "重 置" at bounding box center [835, 173] width 38 height 19
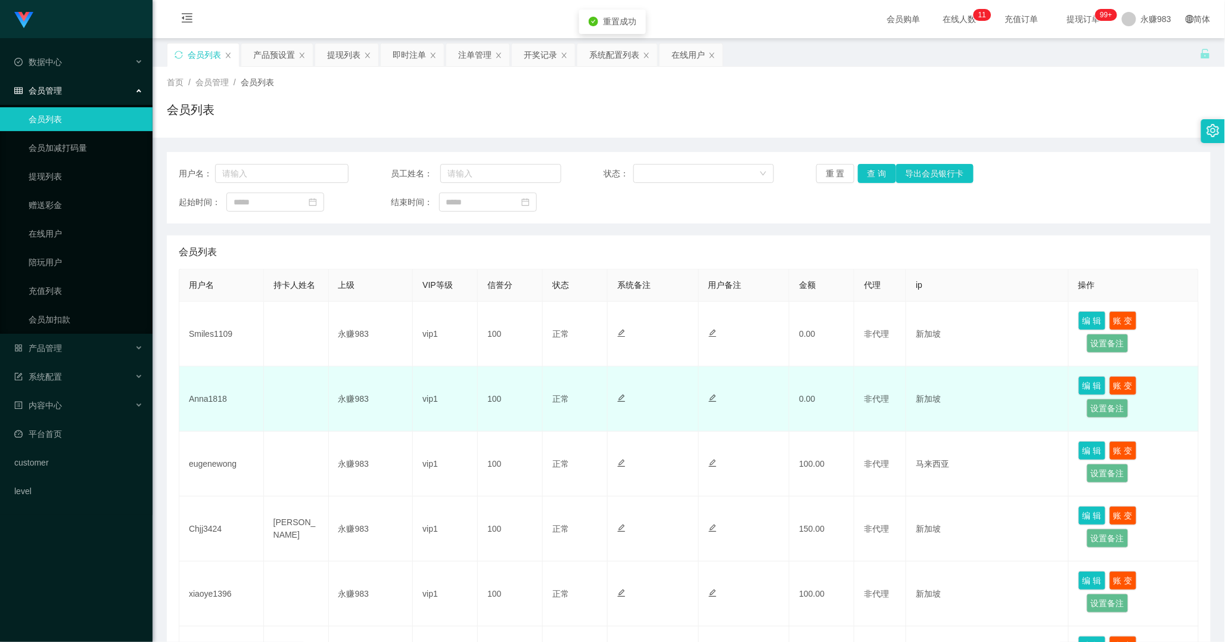
click at [203, 389] on td "Anna1818" at bounding box center [221, 399] width 85 height 65
click at [207, 386] on td "Anna1818" at bounding box center [221, 399] width 85 height 65
click at [207, 394] on td "Anna1818" at bounding box center [221, 399] width 85 height 65
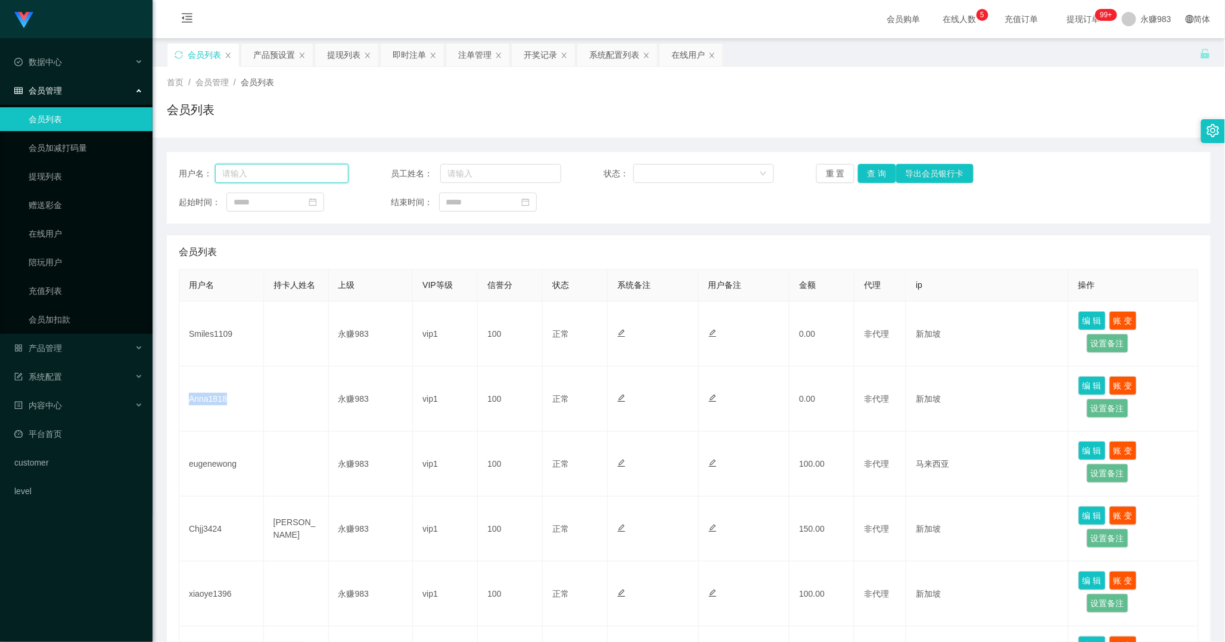
drag, startPoint x: 259, startPoint y: 175, endPoint x: 276, endPoint y: 172, distance: 17.6
click at [259, 175] on input "text" at bounding box center [281, 173] width 133 height 19
paste input "[PERSON_NAME]"
type input "[PERSON_NAME]"
click at [853, 173] on div "重 置 查 询 导出会员银行卡" at bounding box center [901, 173] width 170 height 19
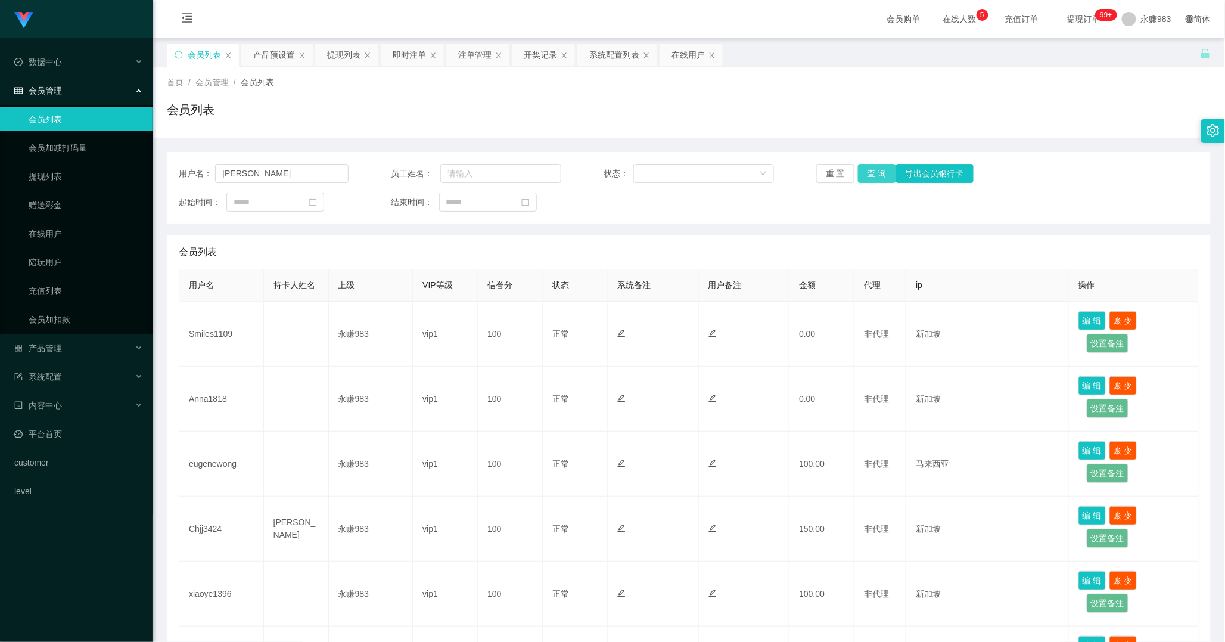
click at [871, 173] on button "查 询" at bounding box center [877, 173] width 38 height 19
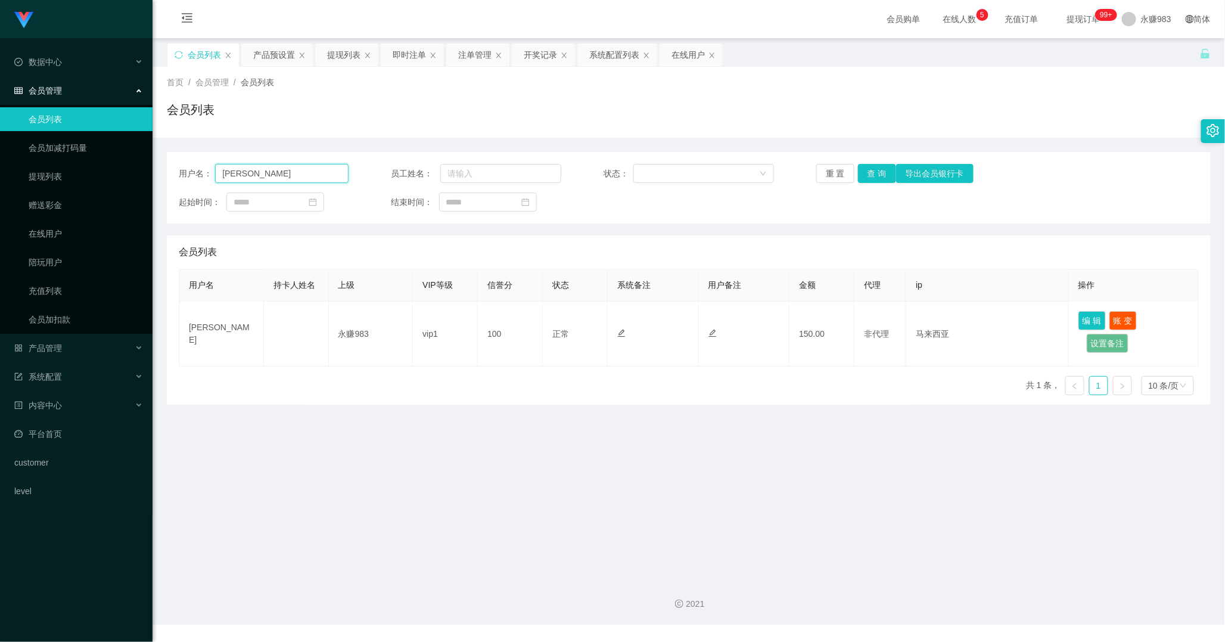
click at [265, 169] on input "[PERSON_NAME]" at bounding box center [281, 173] width 133 height 19
paste input "eugenewong"
type input "eugenewong"
click at [820, 172] on button "重 置" at bounding box center [835, 173] width 38 height 19
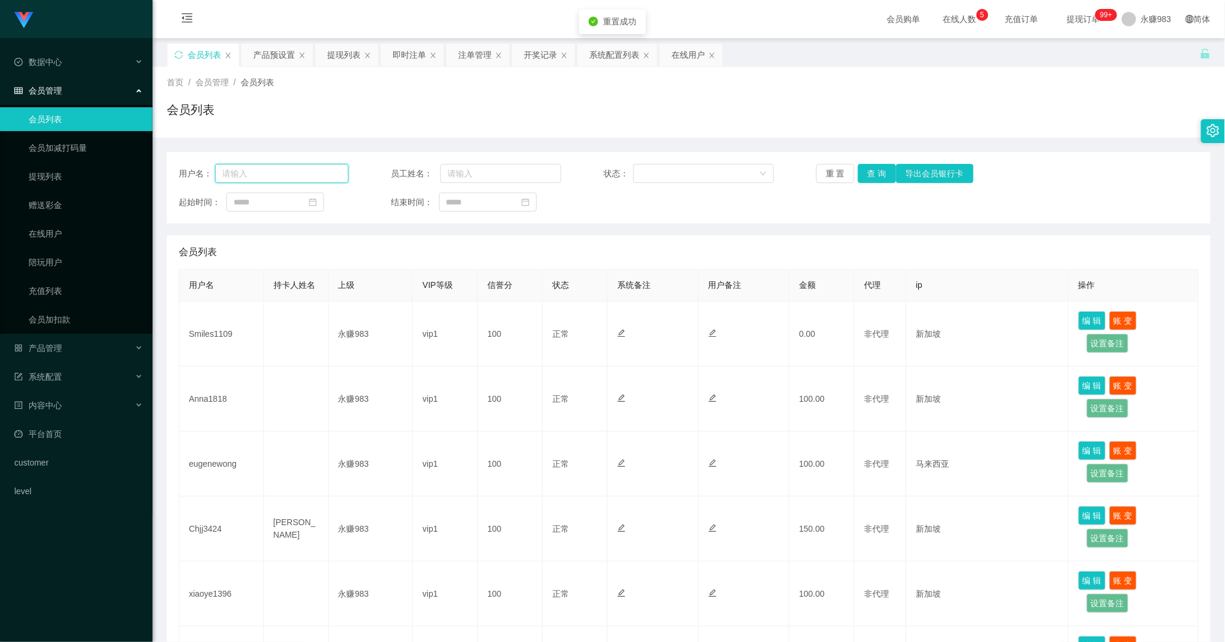
click at [277, 175] on input "text" at bounding box center [281, 173] width 133 height 19
paste input "eugenewong"
click at [880, 169] on button "查 询" at bounding box center [877, 173] width 38 height 19
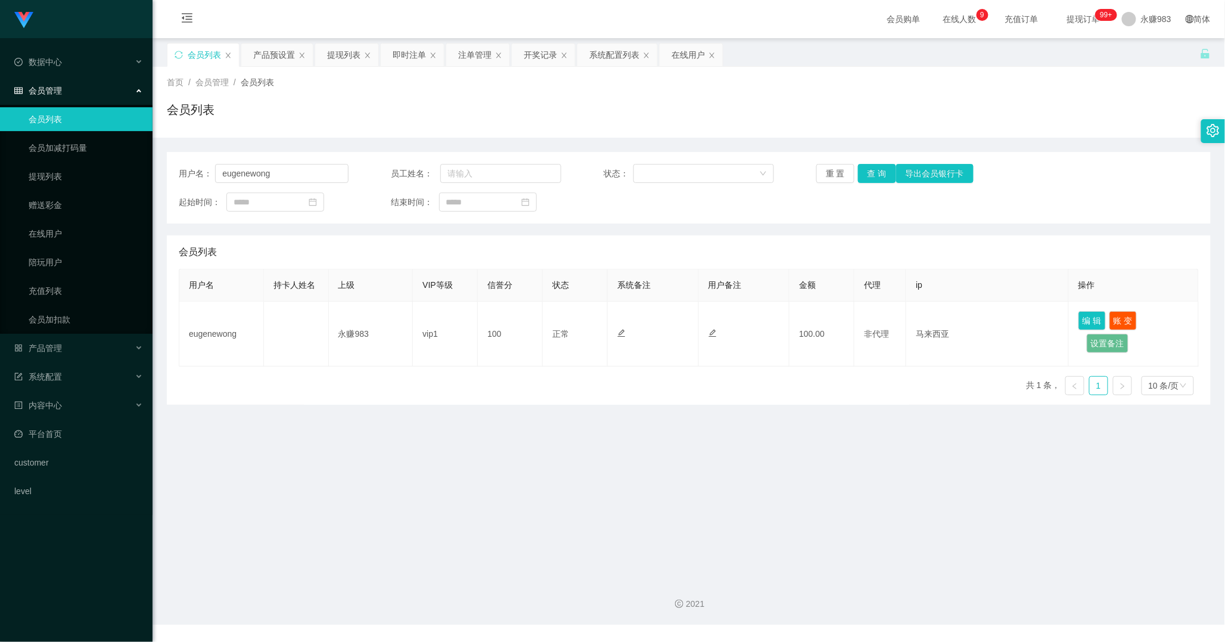
drag, startPoint x: 514, startPoint y: 521, endPoint x: 352, endPoint y: 418, distance: 192.4
click at [510, 521] on main "关闭左侧 关闭右侧 关闭其它 刷新页面 会员列表 产品预设置 提现列表 即时注单 注单管理 开奖记录 系统配置列表 在线用户 首页 / 会员管理 / 会员列表…" at bounding box center [689, 303] width 1073 height 531
click at [58, 117] on link "会员列表" at bounding box center [86, 119] width 114 height 24
click at [869, 170] on button "查 询" at bounding box center [877, 173] width 38 height 19
click at [288, 173] on input "eugenewong" at bounding box center [281, 173] width 133 height 19
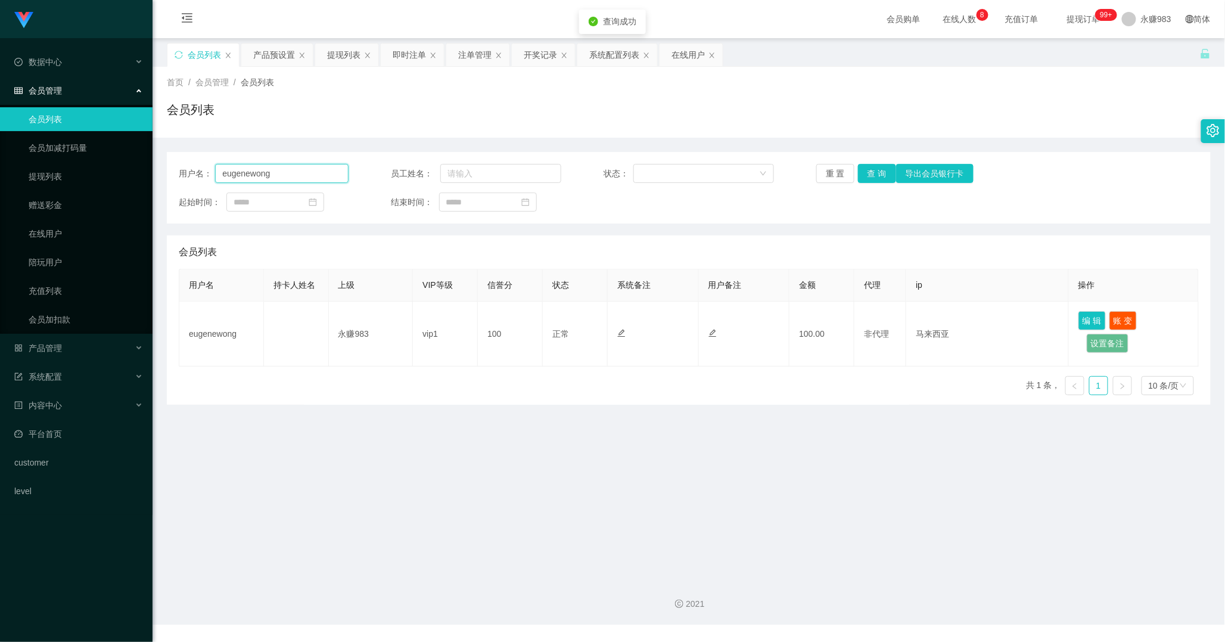
click at [288, 173] on input "eugenewong" at bounding box center [281, 173] width 133 height 19
paste input "Chjj3424"
type input "Chjj3424"
click at [873, 176] on button "查 询" at bounding box center [877, 173] width 38 height 19
click at [42, 352] on span "产品管理" at bounding box center [38, 348] width 48 height 10
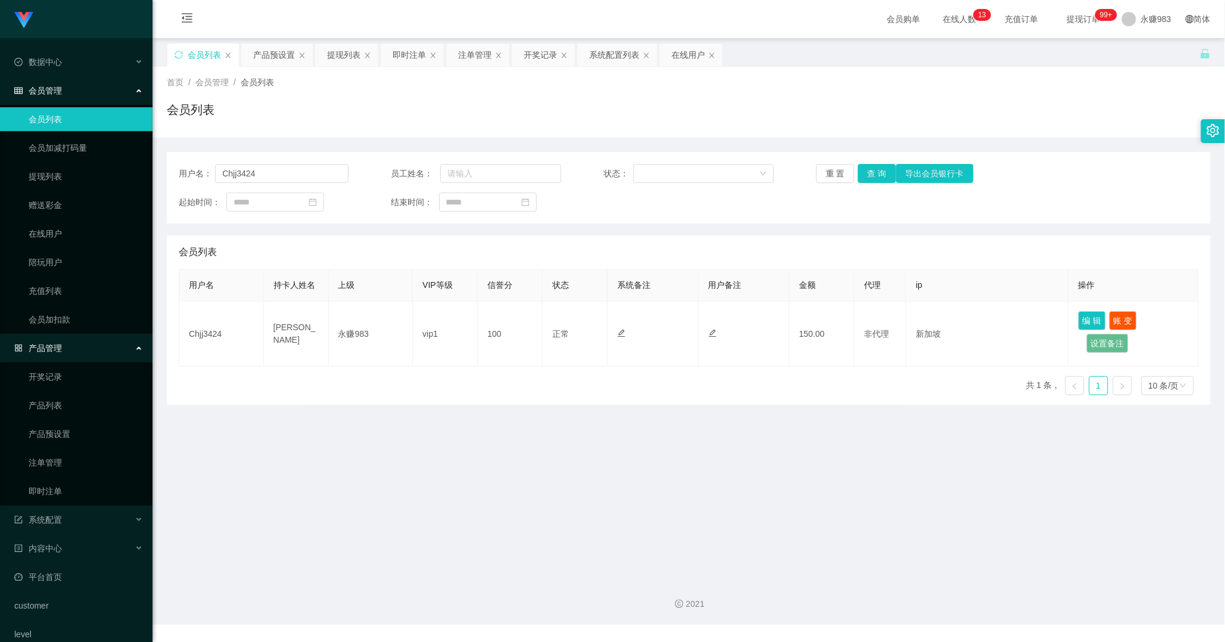
click at [45, 352] on span "产品管理" at bounding box center [38, 348] width 48 height 10
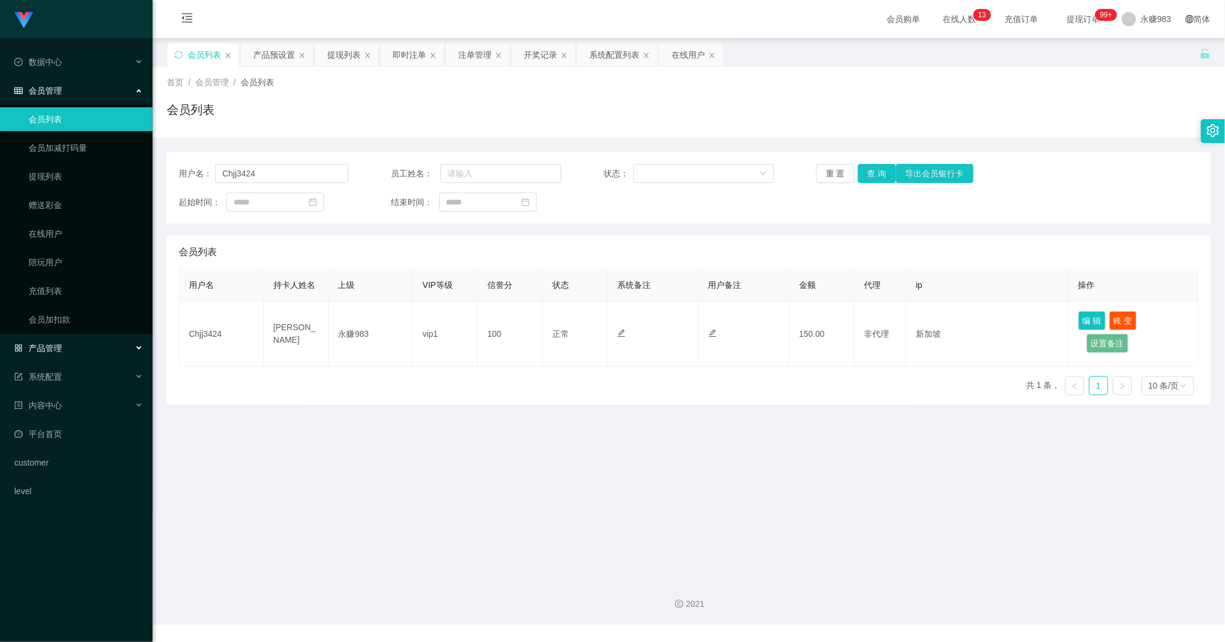
click at [45, 352] on span "产品管理" at bounding box center [38, 348] width 48 height 10
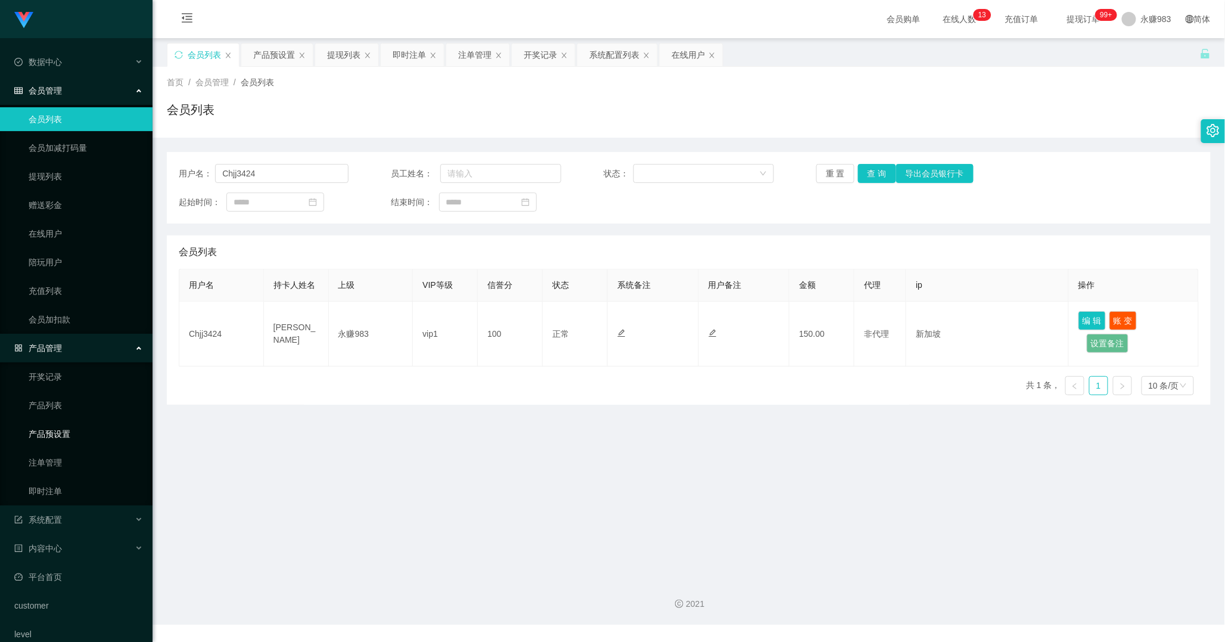
click at [50, 432] on link "产品预设置" at bounding box center [86, 434] width 114 height 24
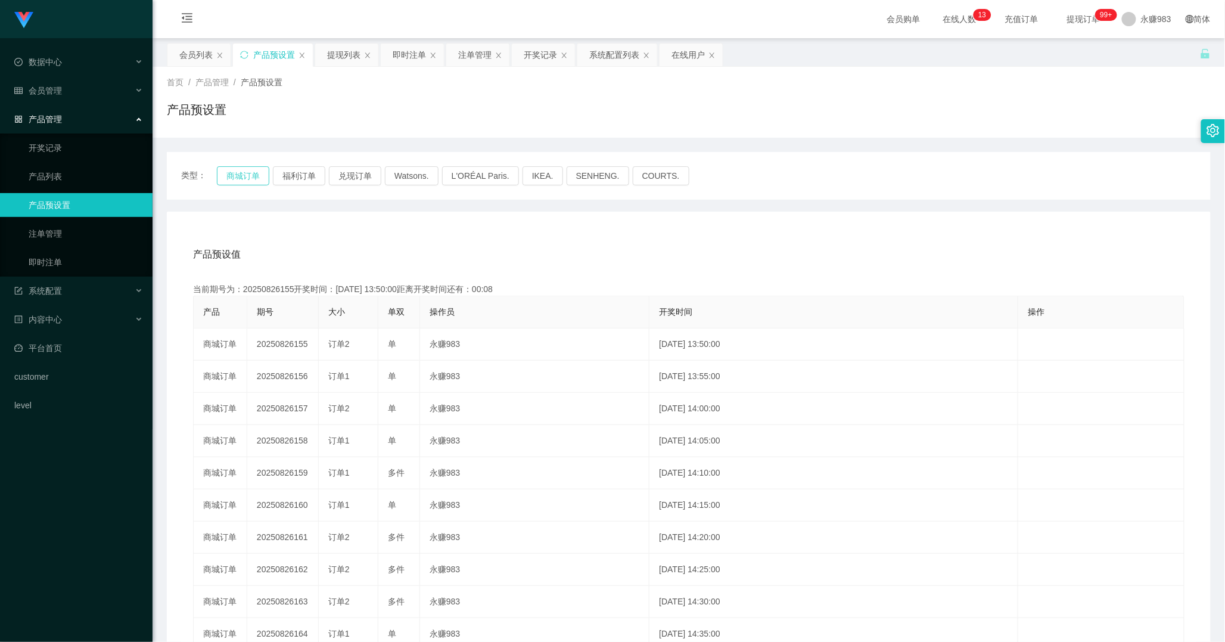
click at [251, 178] on button "商城订单" at bounding box center [243, 175] width 52 height 19
click at [343, 265] on div "产品预设值 添加期号" at bounding box center [689, 254] width 992 height 33
click at [243, 176] on button "商城订单" at bounding box center [243, 175] width 52 height 19
click at [91, 261] on link "即时注单" at bounding box center [86, 262] width 114 height 24
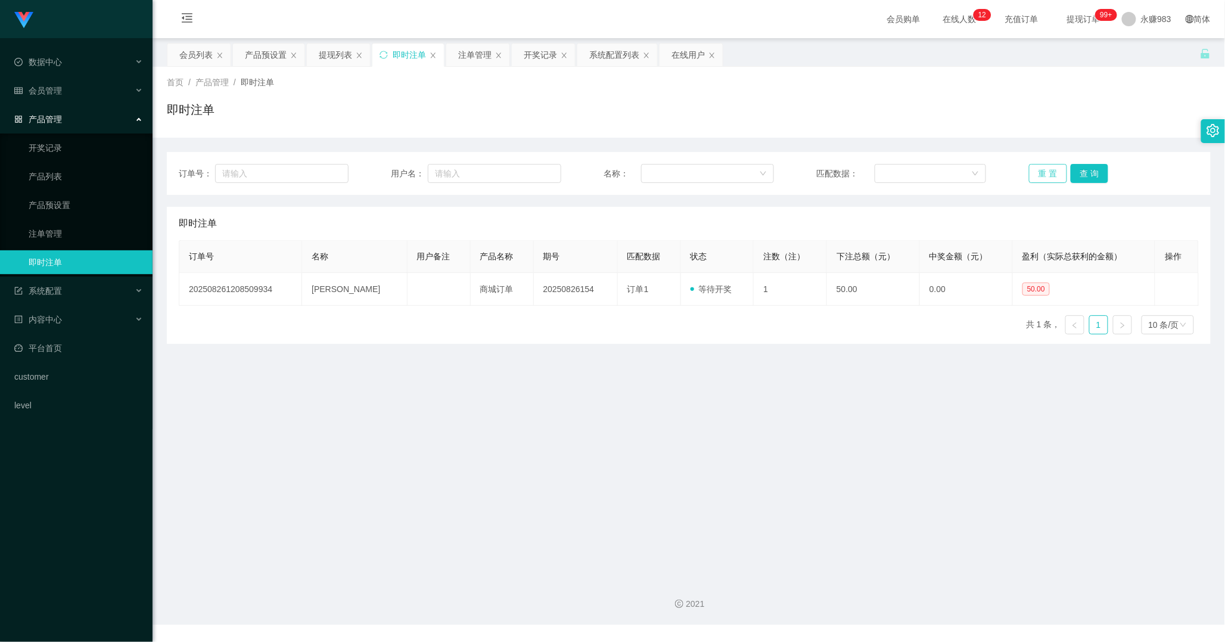
click at [1029, 169] on button "重 置" at bounding box center [1048, 173] width 38 height 19
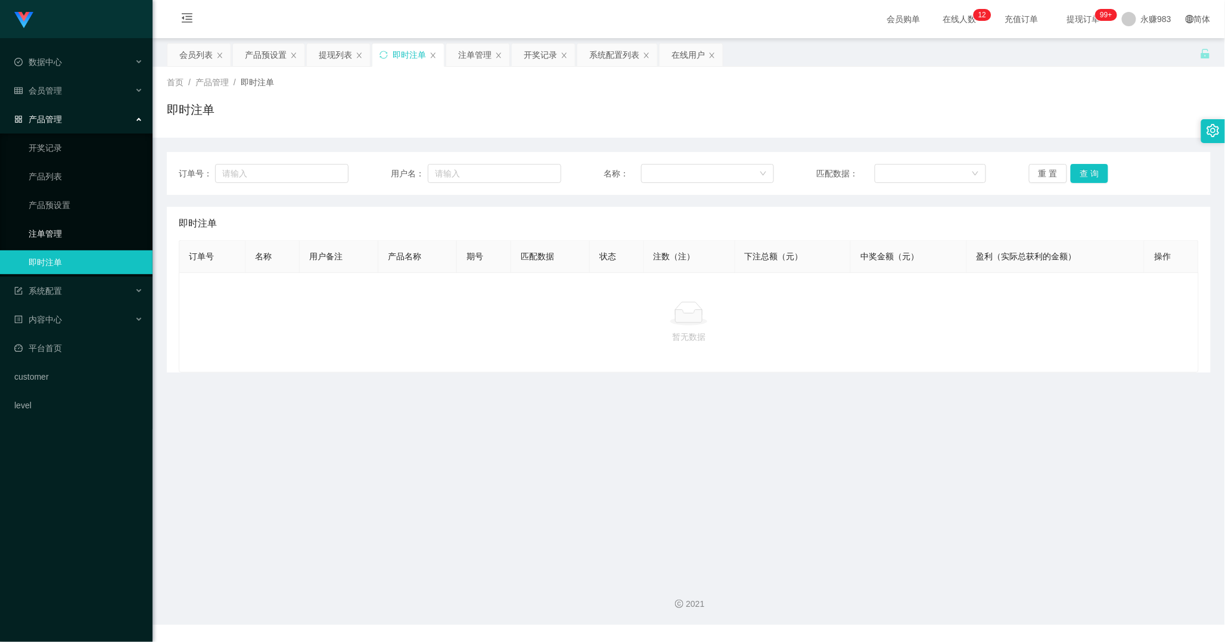
click at [85, 240] on link "注单管理" at bounding box center [86, 234] width 114 height 24
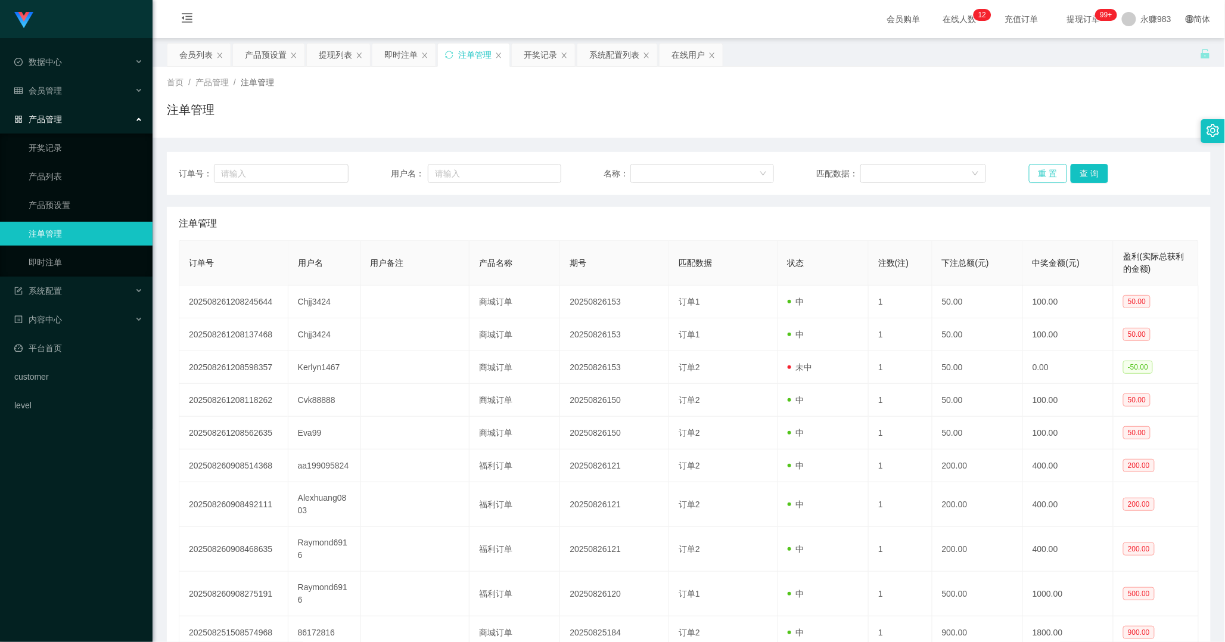
click at [1041, 174] on button "重 置" at bounding box center [1048, 173] width 38 height 19
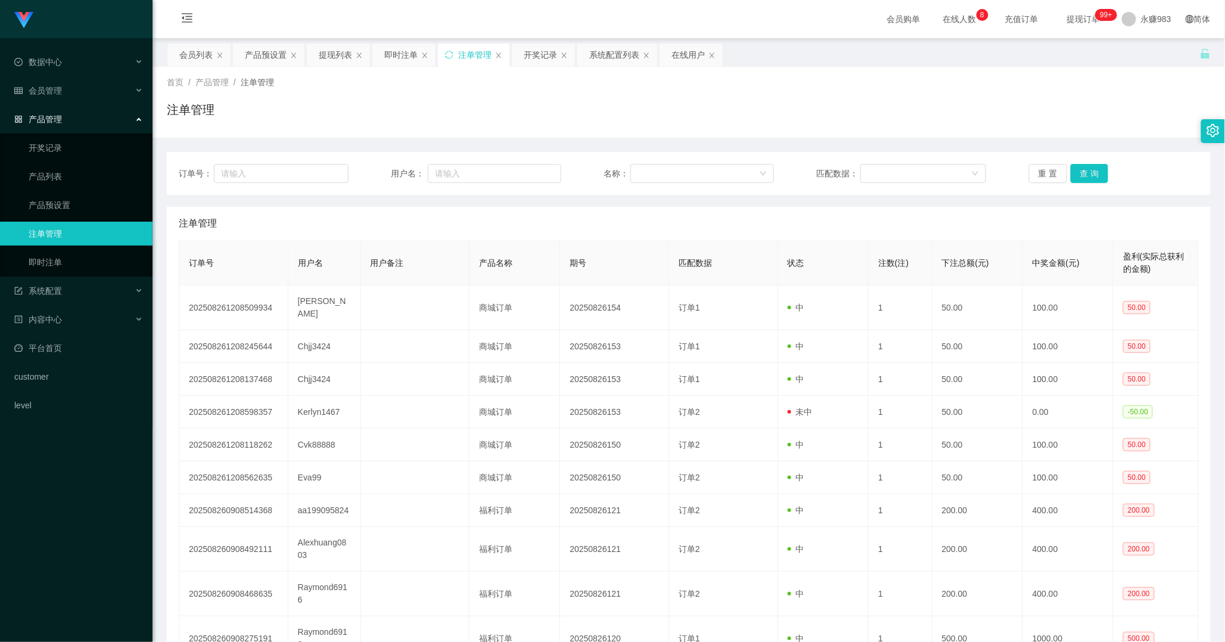
click at [64, 229] on link "注单管理" at bounding box center [86, 234] width 114 height 24
click at [64, 210] on link "产品预设置" at bounding box center [86, 205] width 114 height 24
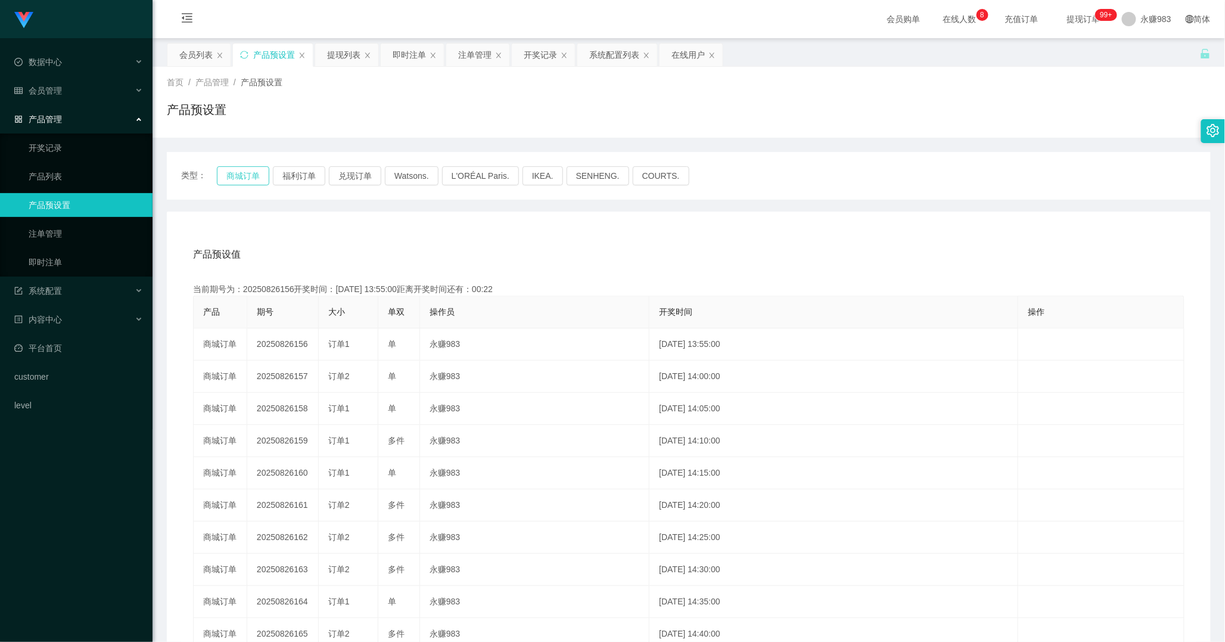
click at [239, 170] on button "商城订单" at bounding box center [243, 175] width 52 height 19
click at [378, 252] on div "产品预设值 添加期号" at bounding box center [689, 254] width 992 height 33
click at [50, 88] on span "会员管理" at bounding box center [38, 91] width 48 height 10
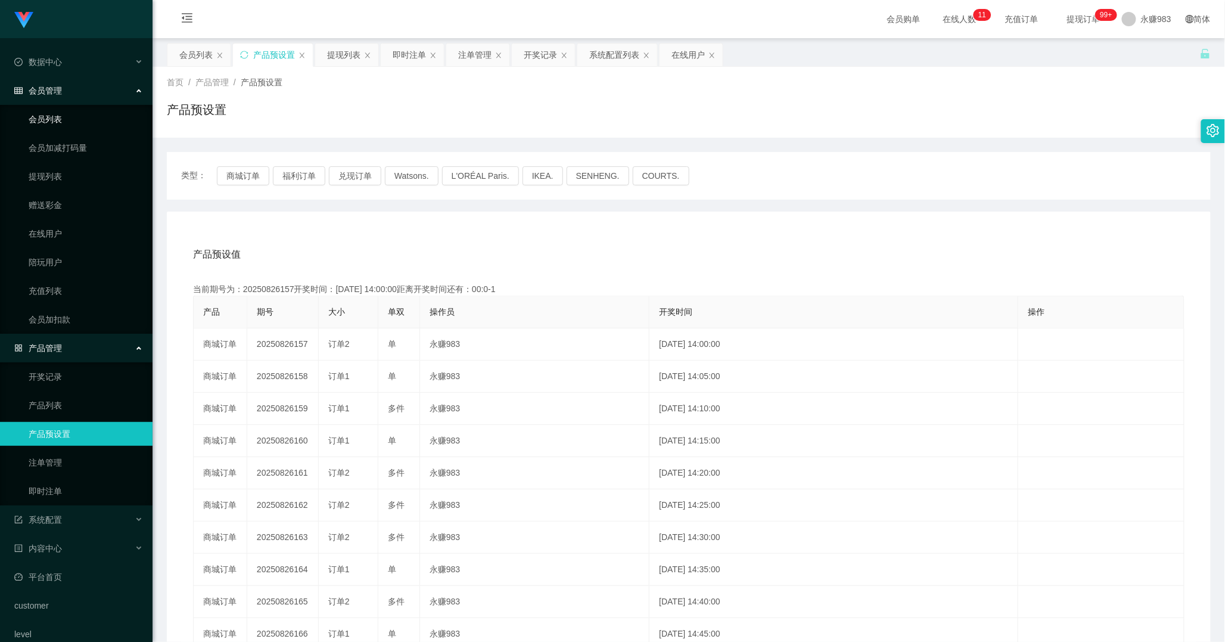
click at [70, 122] on link "会员列表" at bounding box center [86, 119] width 114 height 24
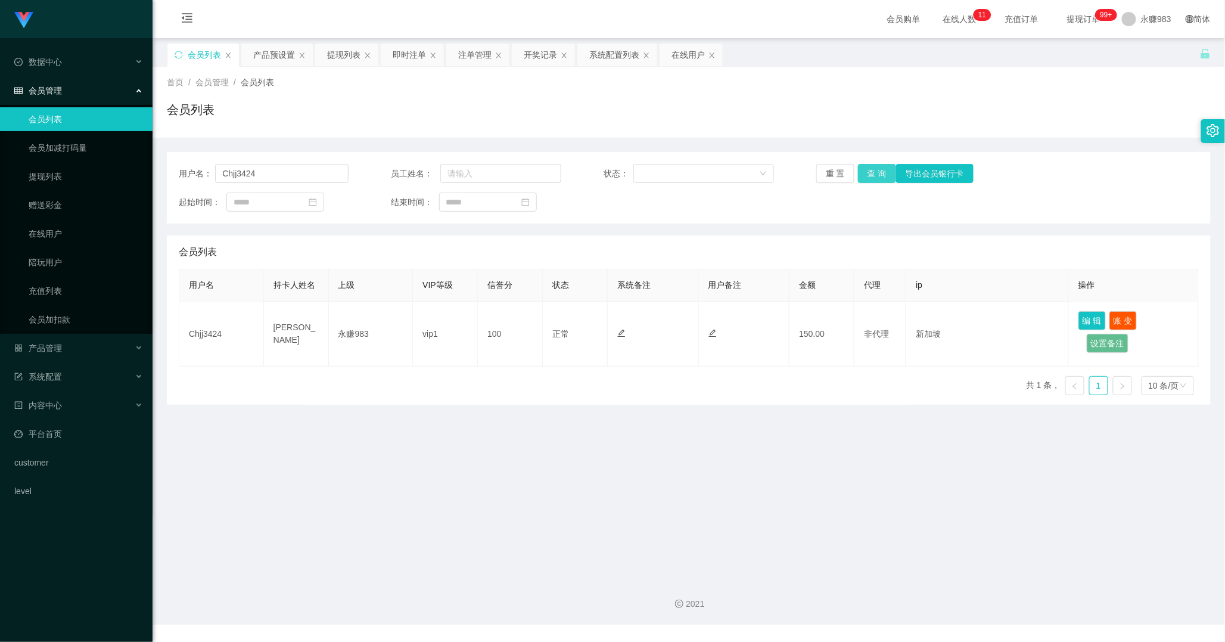
click at [877, 175] on button "查 询" at bounding box center [877, 173] width 38 height 19
click at [841, 171] on button "重 置" at bounding box center [835, 173] width 38 height 19
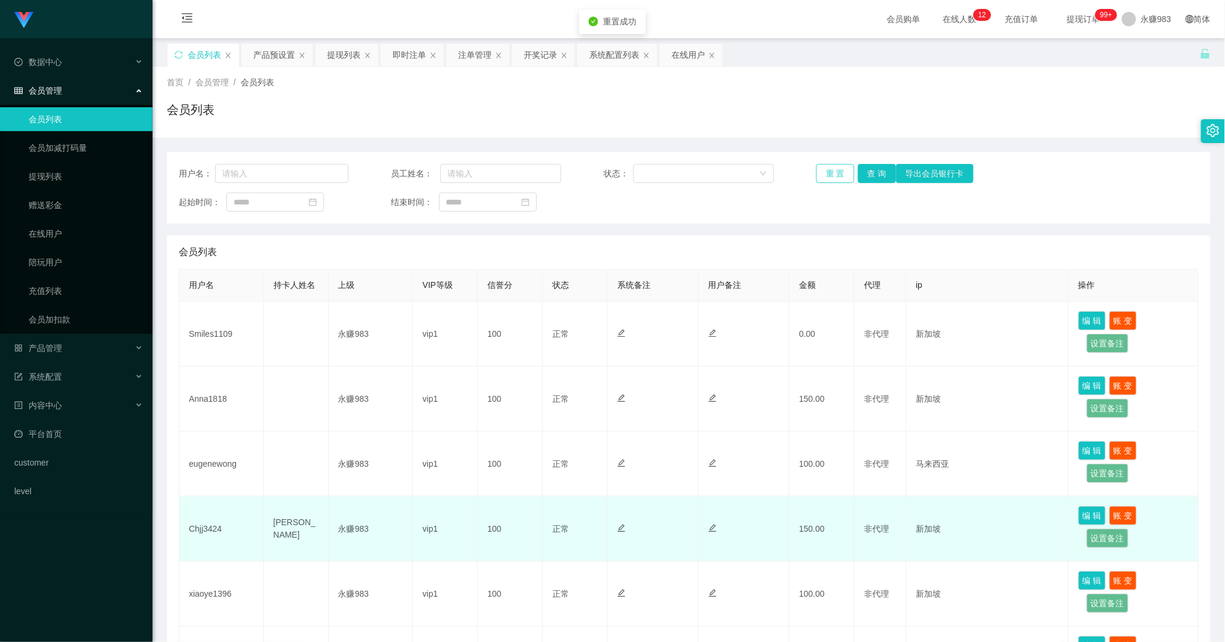
scroll to position [66, 0]
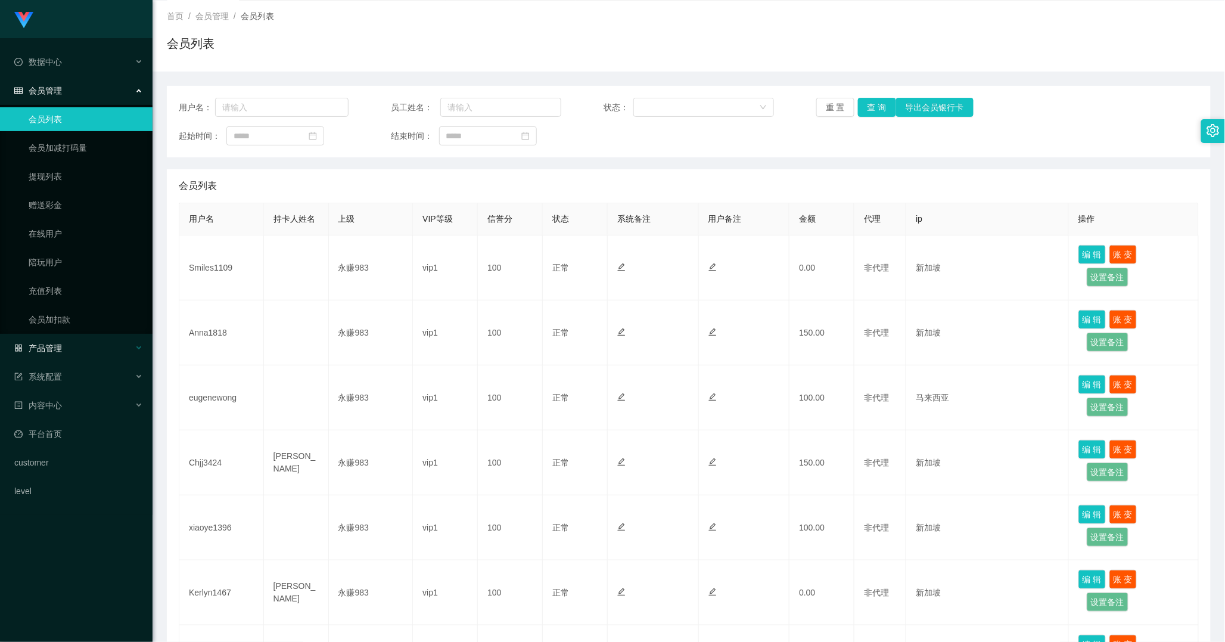
click at [45, 354] on div "产品管理" at bounding box center [76, 348] width 153 height 24
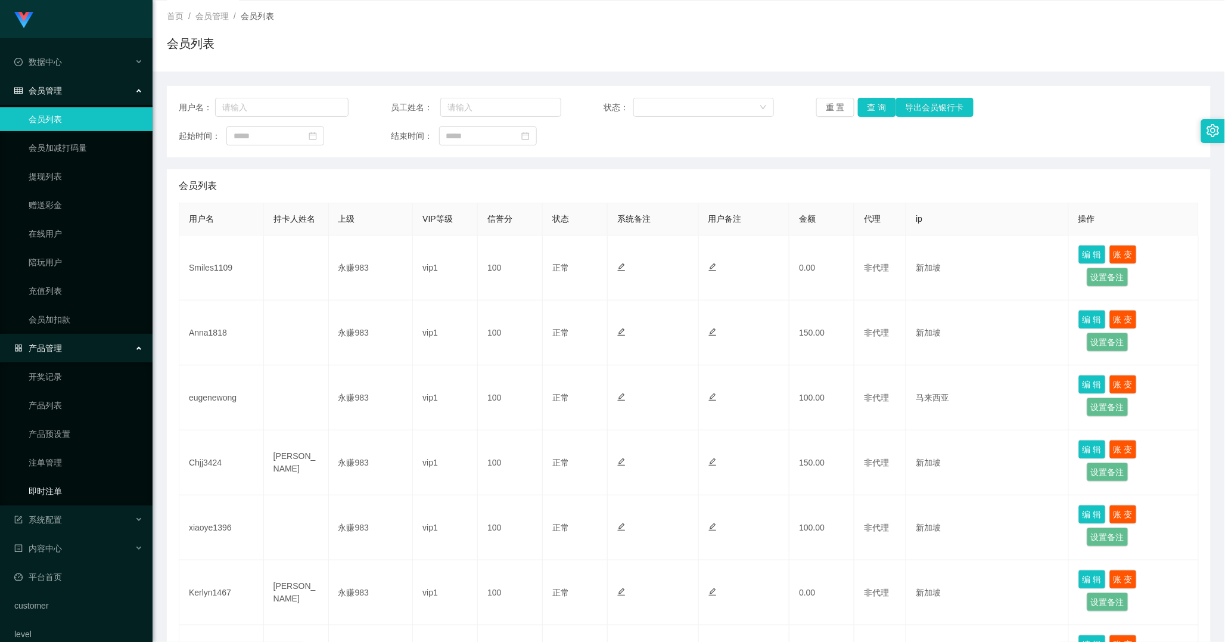
click at [69, 490] on link "即时注单" at bounding box center [86, 491] width 114 height 24
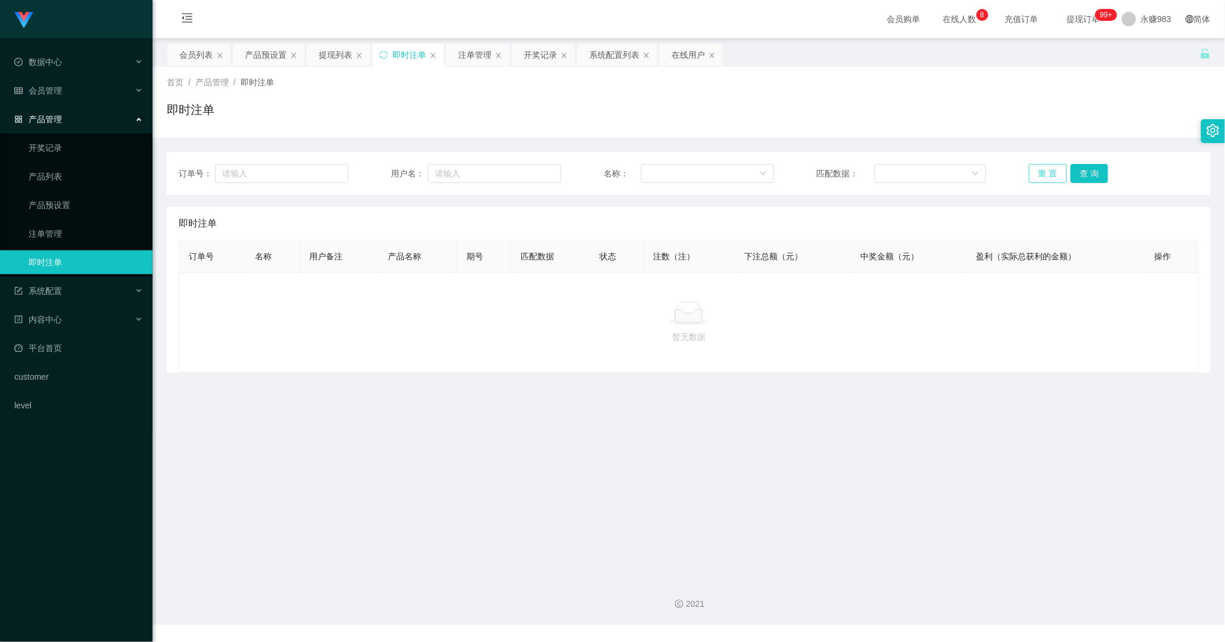
click at [1041, 178] on button "重 置" at bounding box center [1048, 173] width 38 height 19
drag, startPoint x: 28, startPoint y: 223, endPoint x: 43, endPoint y: 226, distance: 15.3
click at [29, 224] on link "注单管理" at bounding box center [86, 234] width 114 height 24
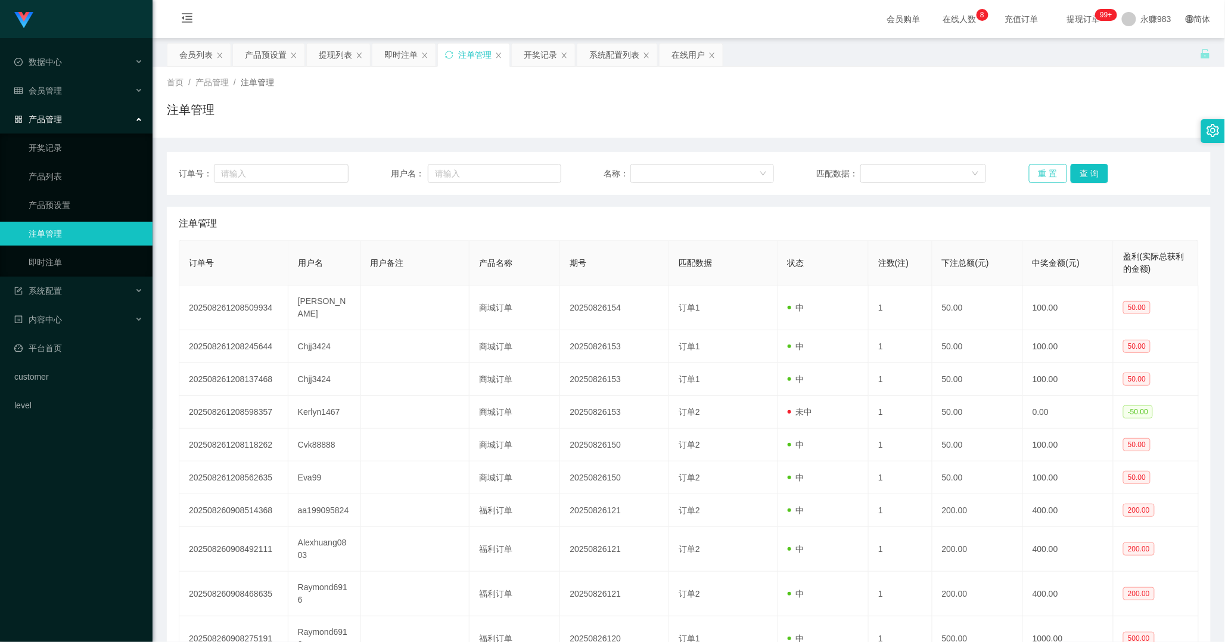
click at [1037, 174] on button "重 置" at bounding box center [1048, 173] width 38 height 19
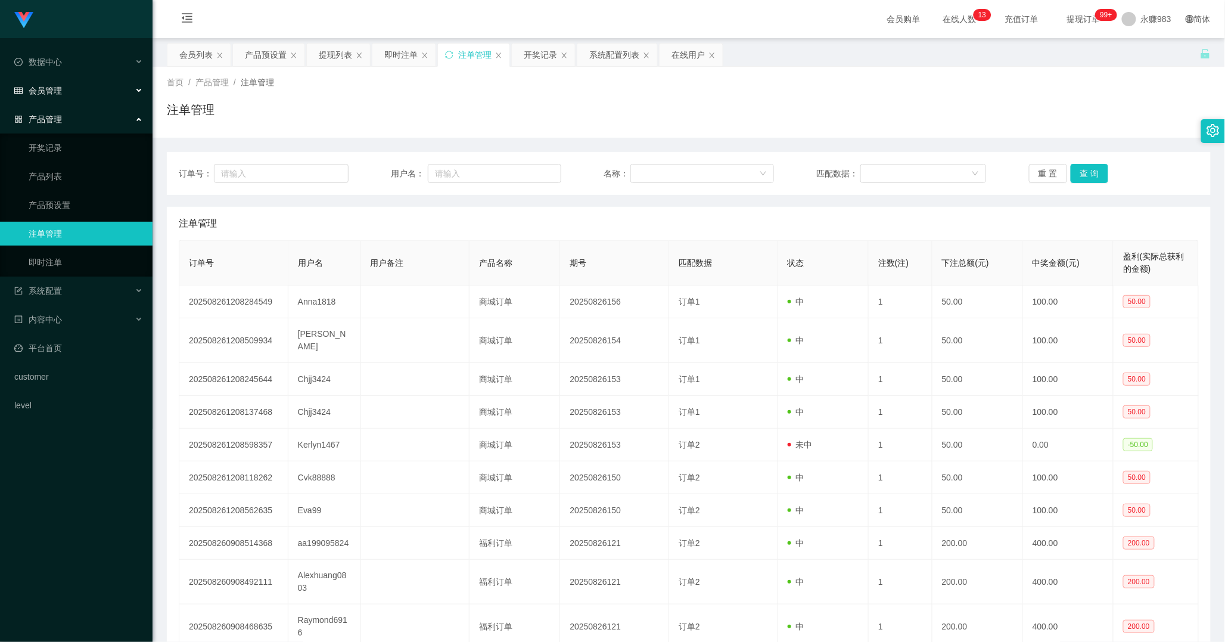
click at [57, 92] on span "会员管理" at bounding box center [38, 91] width 48 height 10
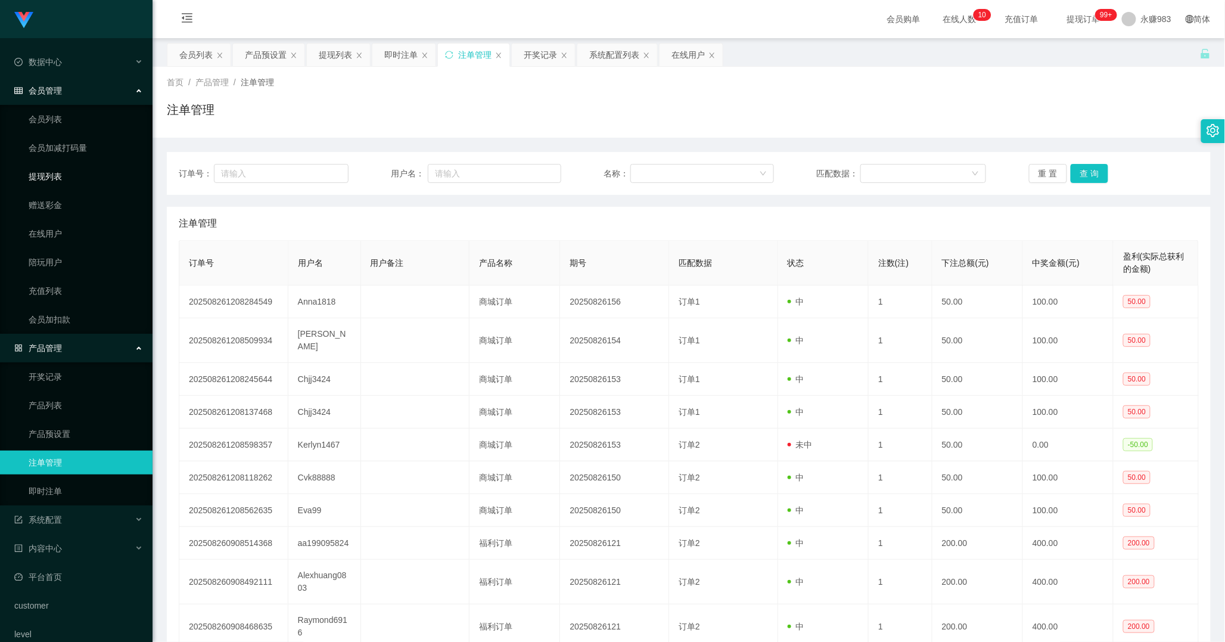
click at [43, 178] on link "提现列表" at bounding box center [86, 176] width 114 height 24
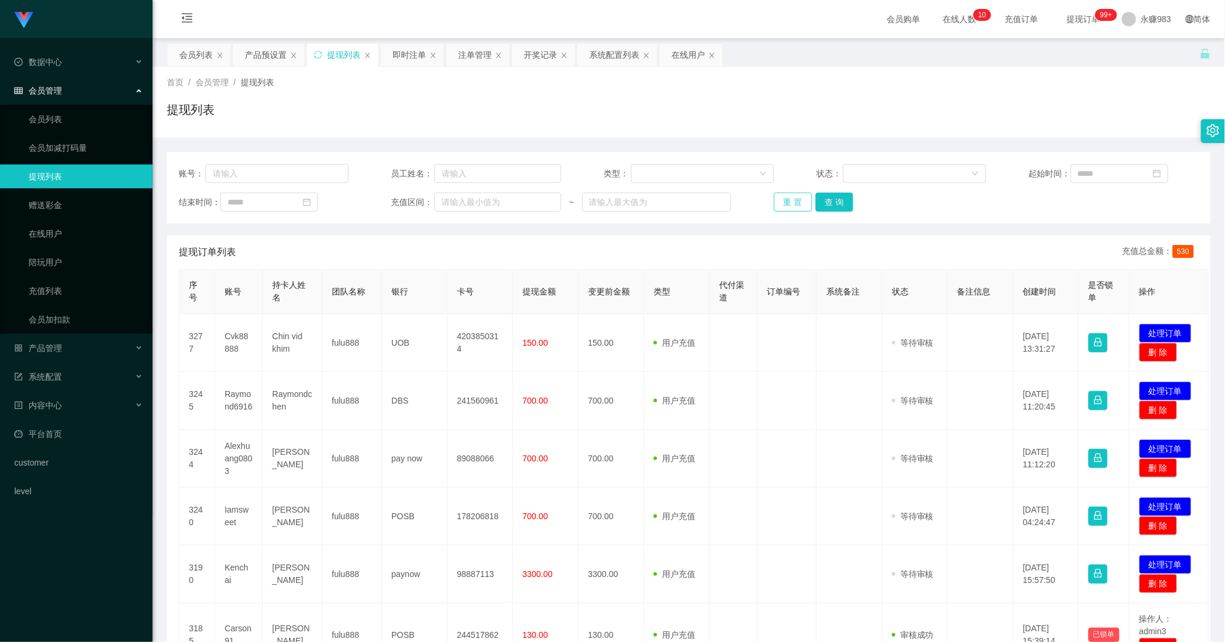
click at [779, 201] on button "重 置" at bounding box center [793, 201] width 38 height 19
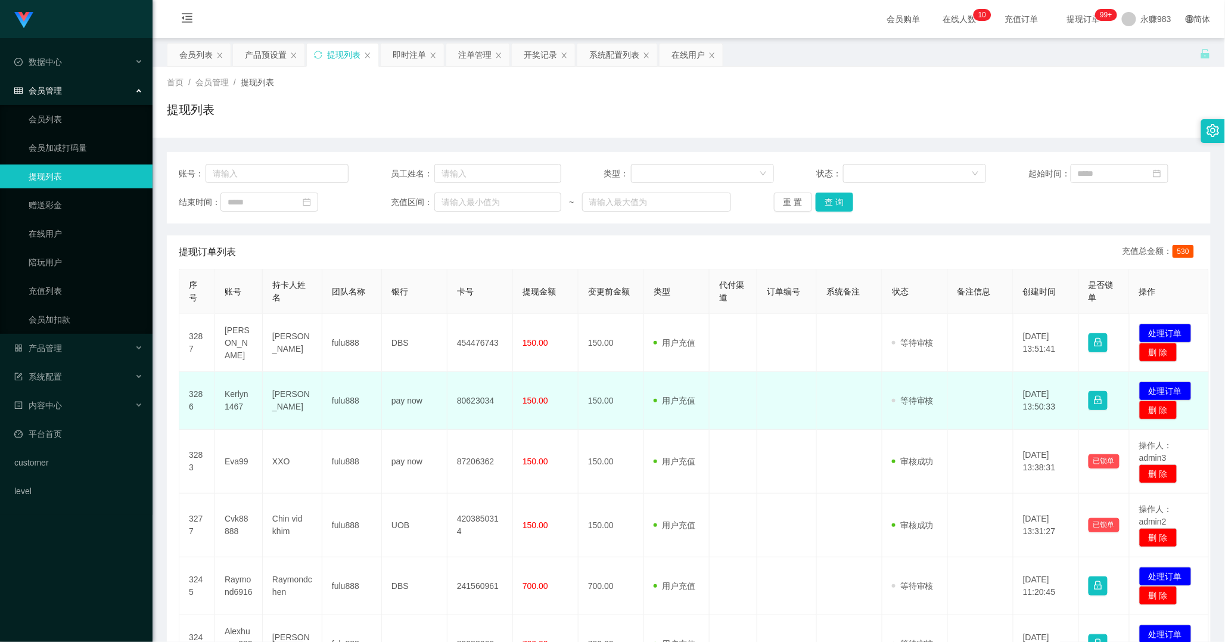
click at [239, 400] on td "Kerlyn1467" at bounding box center [239, 401] width 48 height 58
click at [238, 395] on td "Kerlyn1467" at bounding box center [239, 401] width 48 height 58
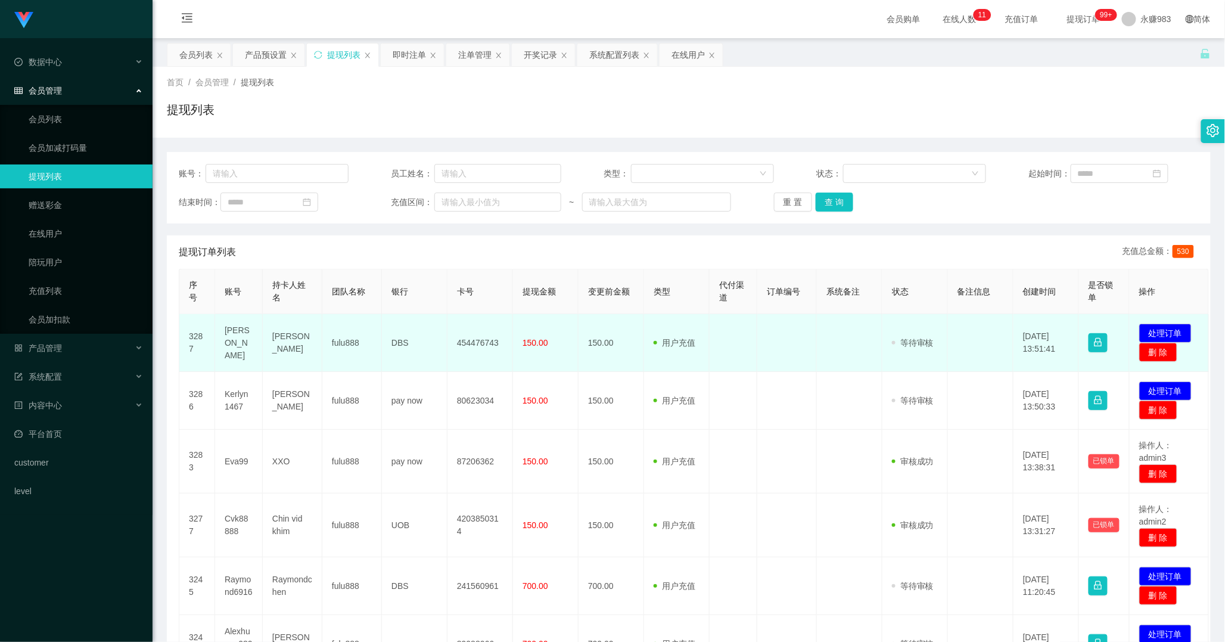
click at [231, 342] on td "[PERSON_NAME]" at bounding box center [239, 343] width 48 height 58
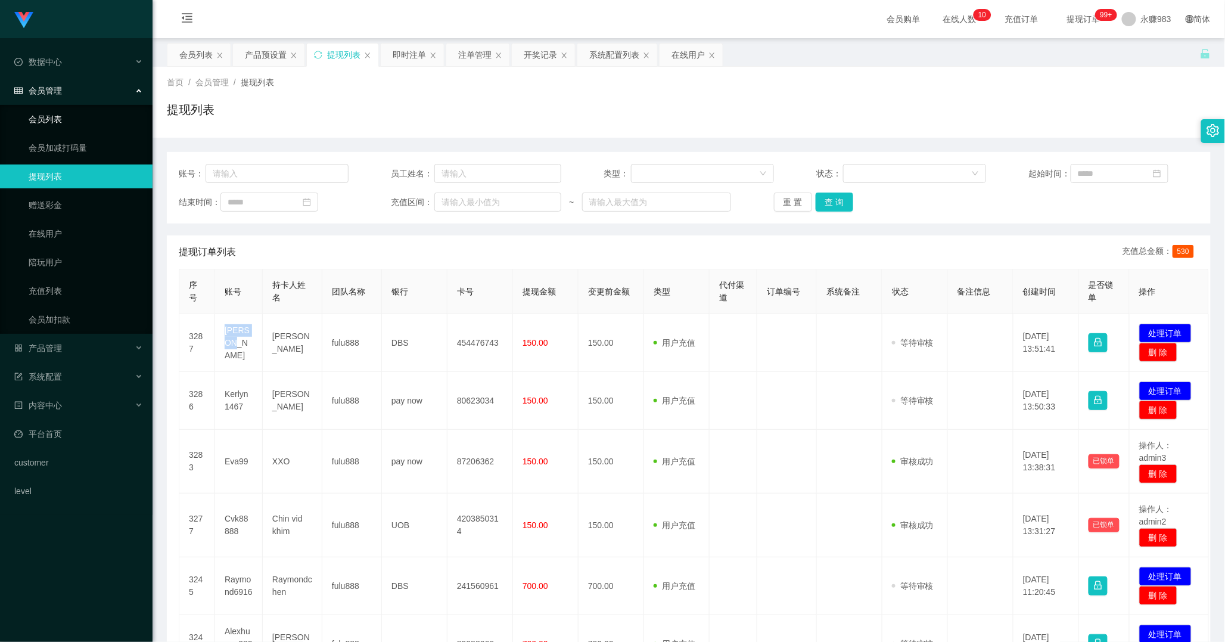
click at [73, 117] on link "会员列表" at bounding box center [86, 119] width 114 height 24
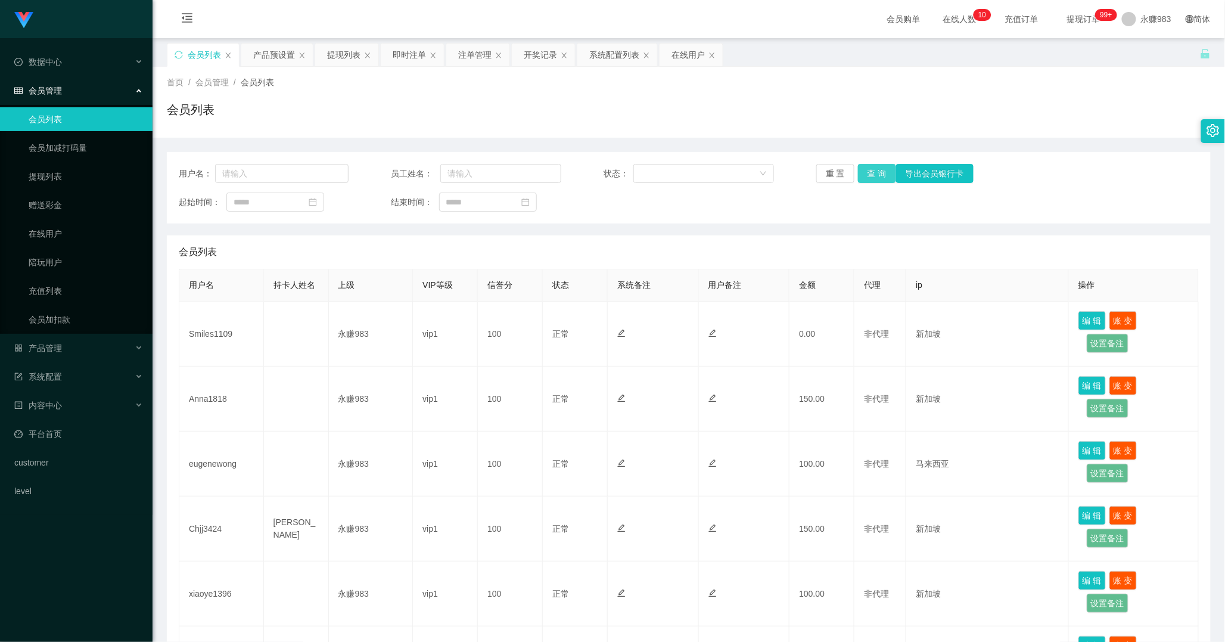
click at [872, 170] on button "查 询" at bounding box center [877, 173] width 38 height 19
click at [249, 173] on input "text" at bounding box center [281, 173] width 133 height 19
paste input "tongwei70"
click at [865, 173] on button "查 询" at bounding box center [877, 173] width 38 height 19
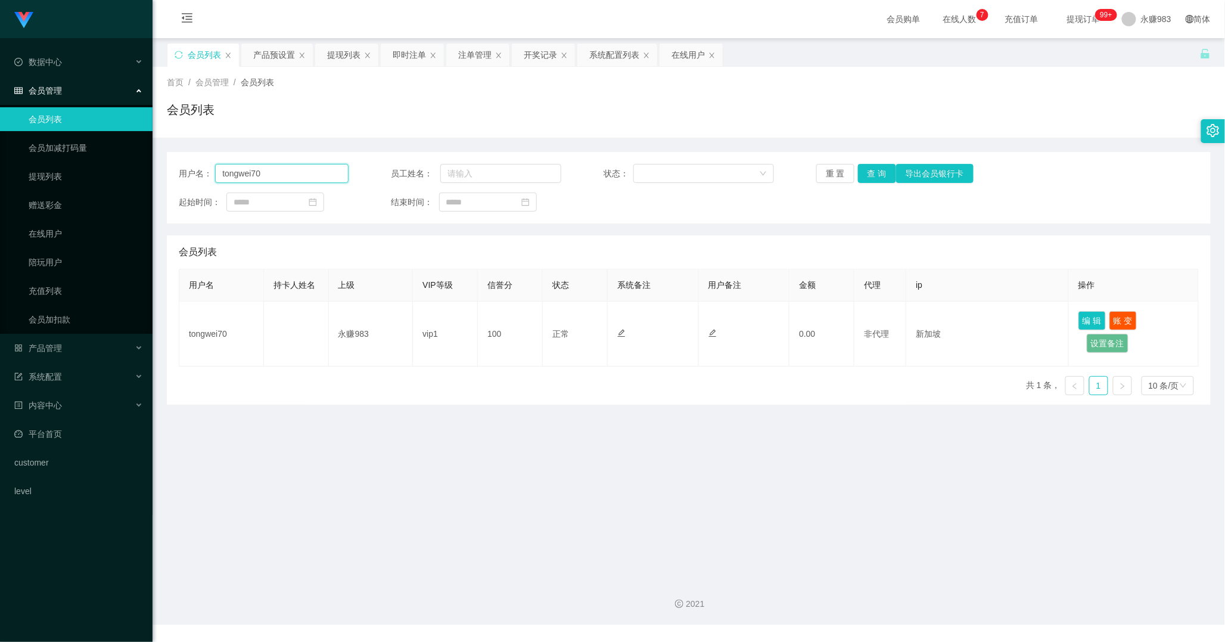
click at [277, 173] on input "tongwei70" at bounding box center [281, 173] width 133 height 19
paste input "xiaoye1396"
type input "xiaoye1396"
click at [878, 170] on button "查 询" at bounding box center [877, 173] width 38 height 19
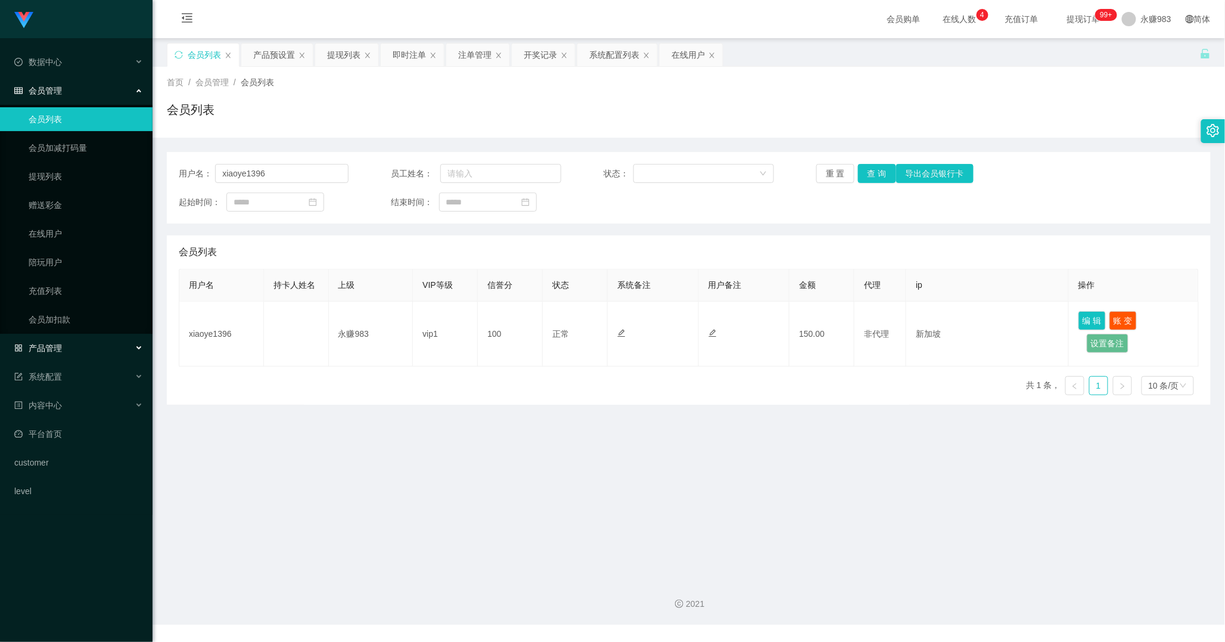
click at [60, 348] on span "产品管理" at bounding box center [38, 348] width 48 height 10
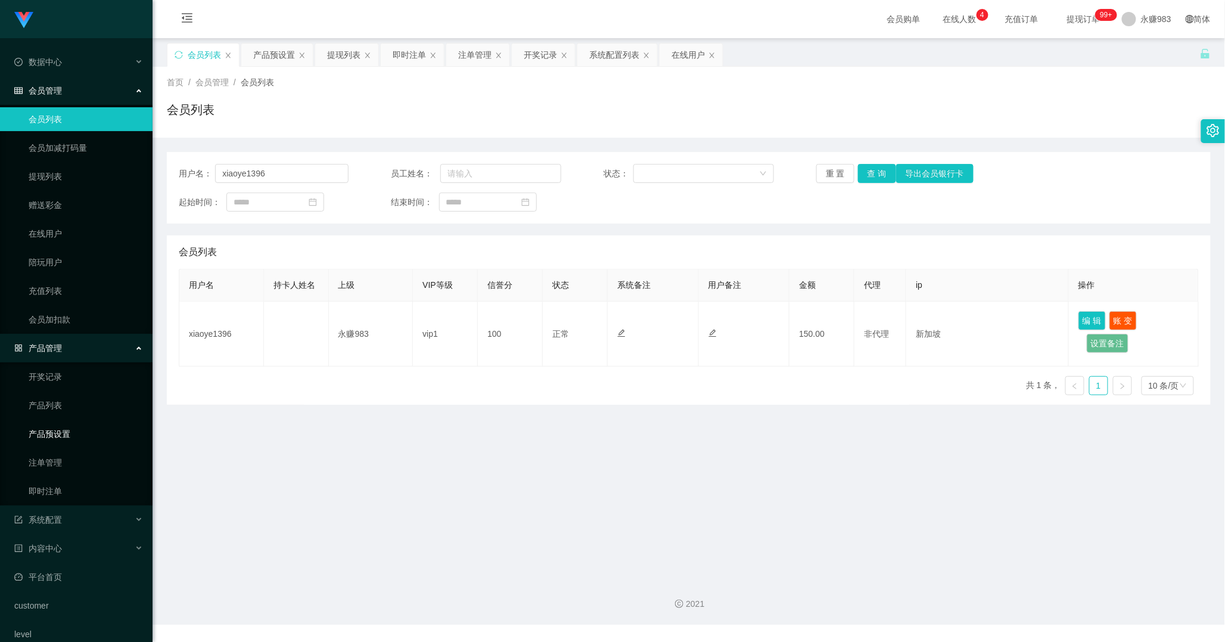
click at [60, 435] on link "产品预设置" at bounding box center [86, 434] width 114 height 24
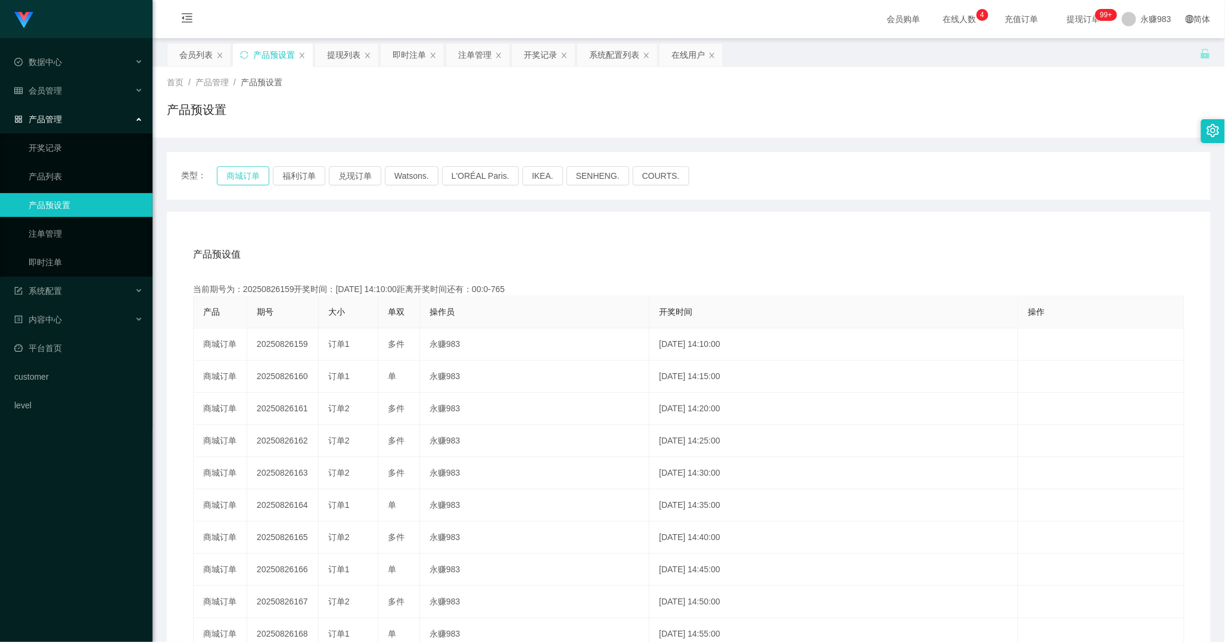
click at [246, 170] on button "商城订单" at bounding box center [243, 175] width 52 height 19
click at [72, 265] on link "即时注单" at bounding box center [86, 262] width 114 height 24
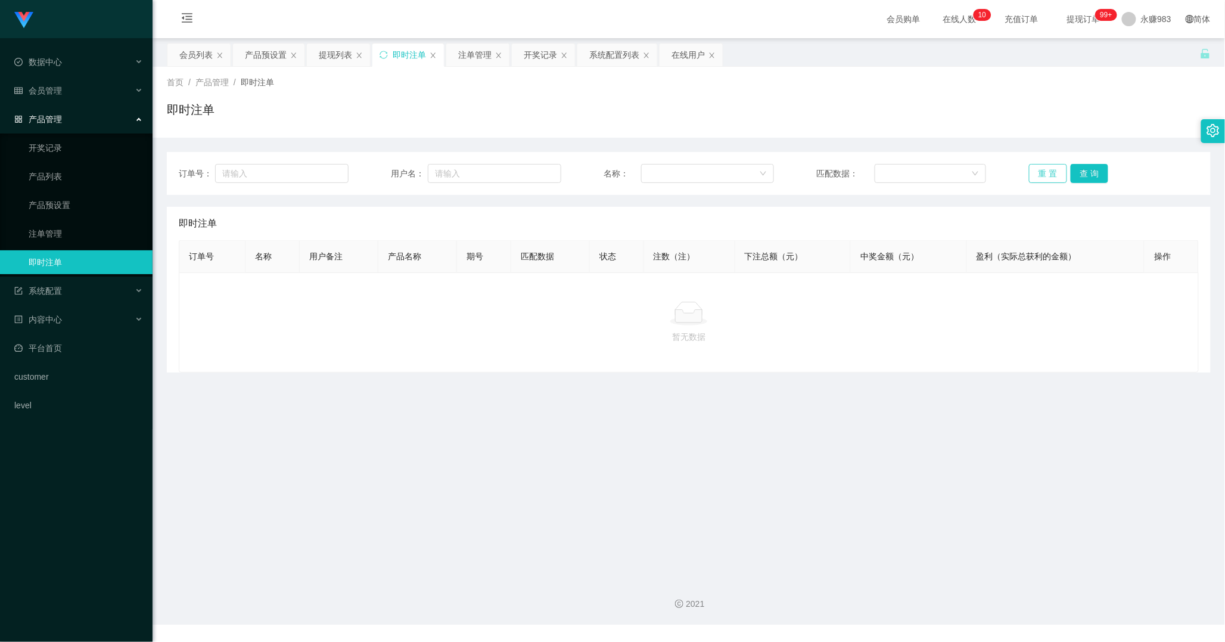
click at [1051, 163] on div "订单号： 用户名： 名称： 匹配数据： 重 置 查 询" at bounding box center [689, 173] width 1044 height 43
click at [1052, 171] on button "重 置" at bounding box center [1048, 173] width 38 height 19
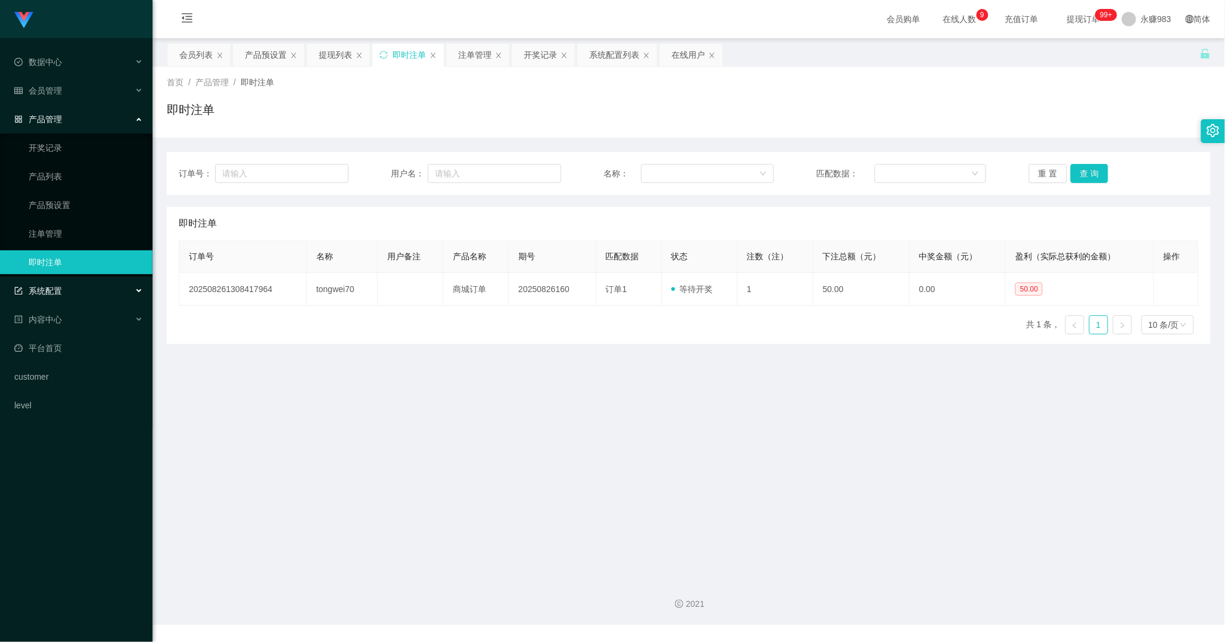
click at [61, 293] on span "系统配置" at bounding box center [38, 291] width 48 height 10
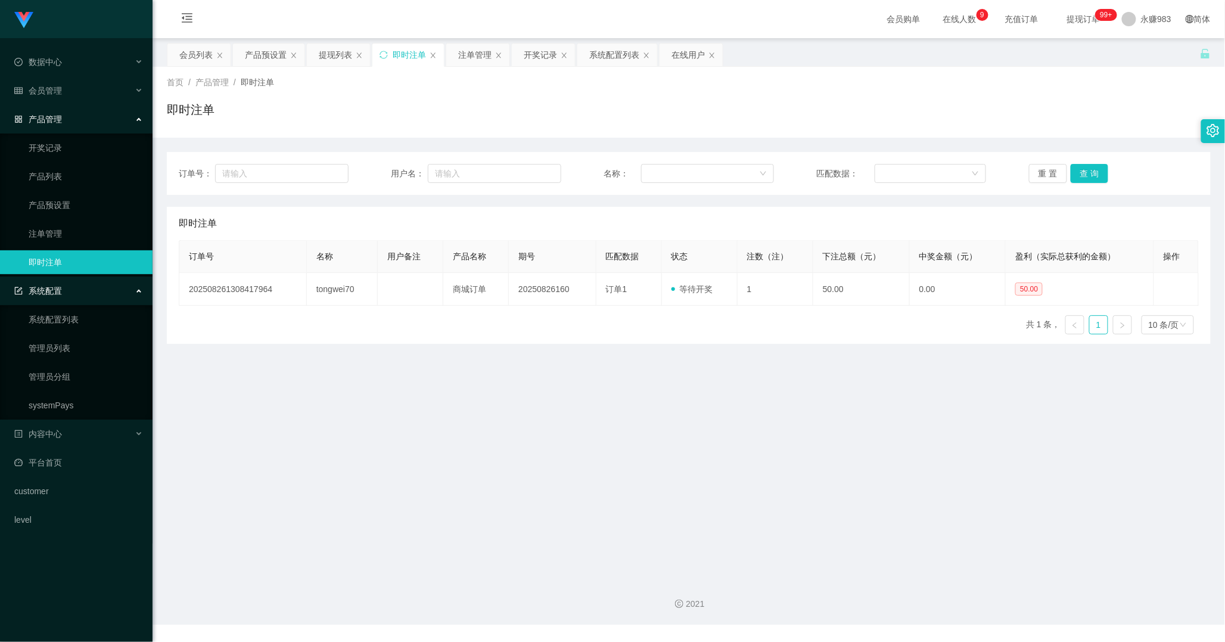
click at [63, 293] on div "系统配置" at bounding box center [76, 291] width 153 height 24
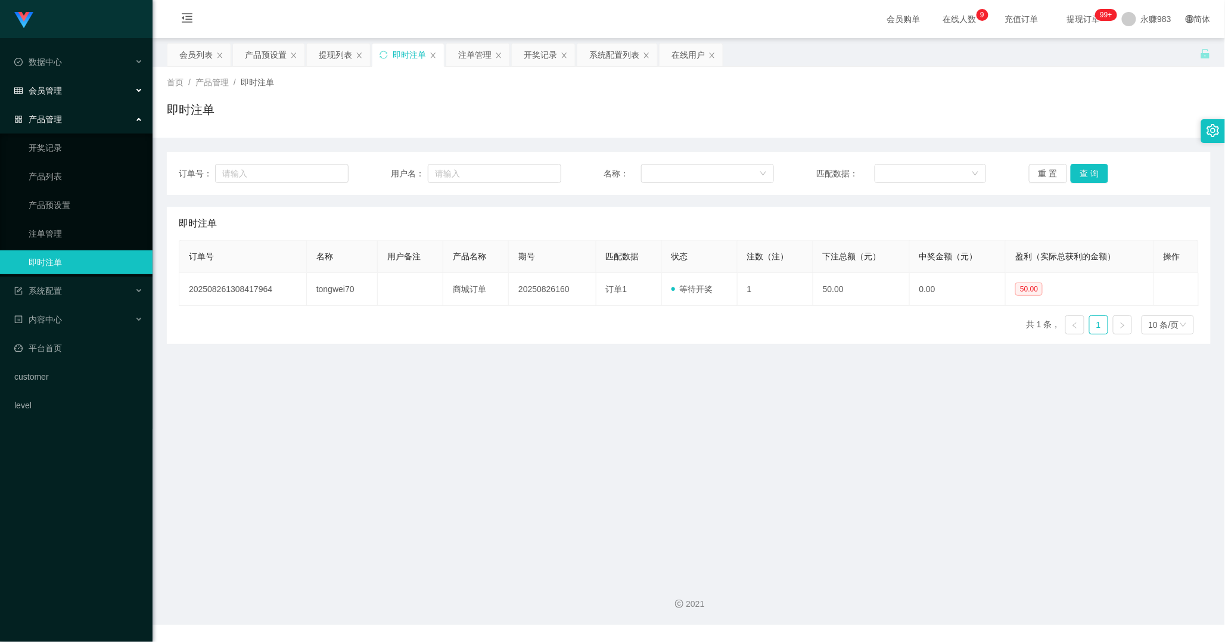
click at [50, 93] on span "会员管理" at bounding box center [38, 91] width 48 height 10
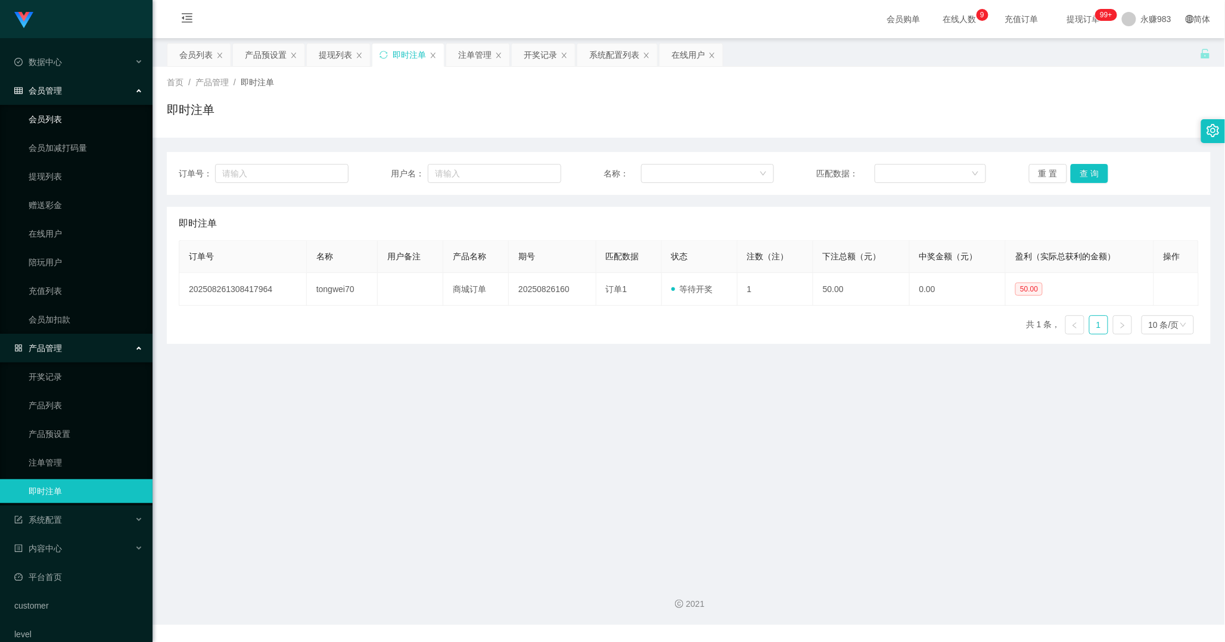
click at [82, 123] on link "会员列表" at bounding box center [86, 119] width 114 height 24
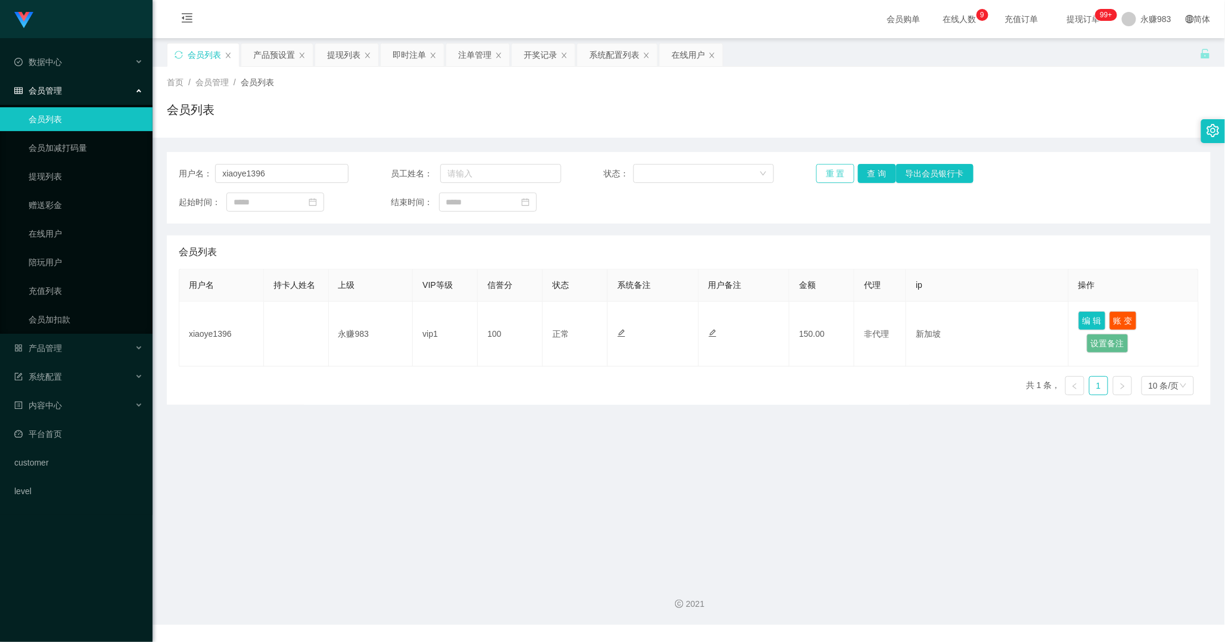
click at [837, 175] on button "重 置" at bounding box center [835, 173] width 38 height 19
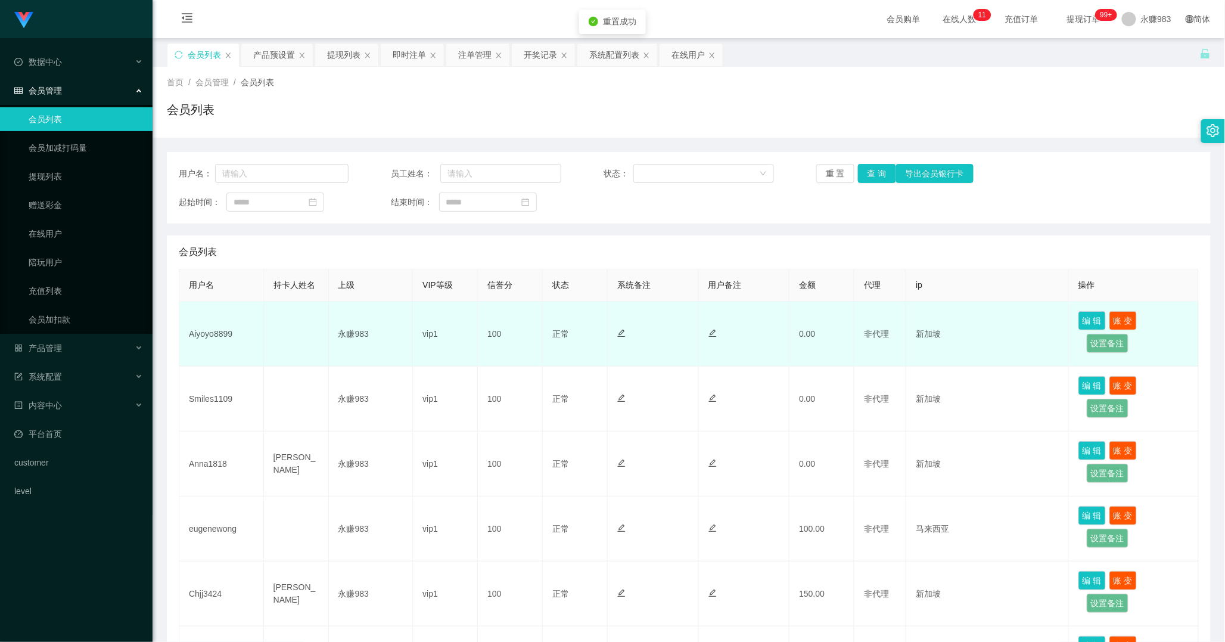
click at [210, 336] on td "Aiyoyo8899" at bounding box center [221, 334] width 85 height 65
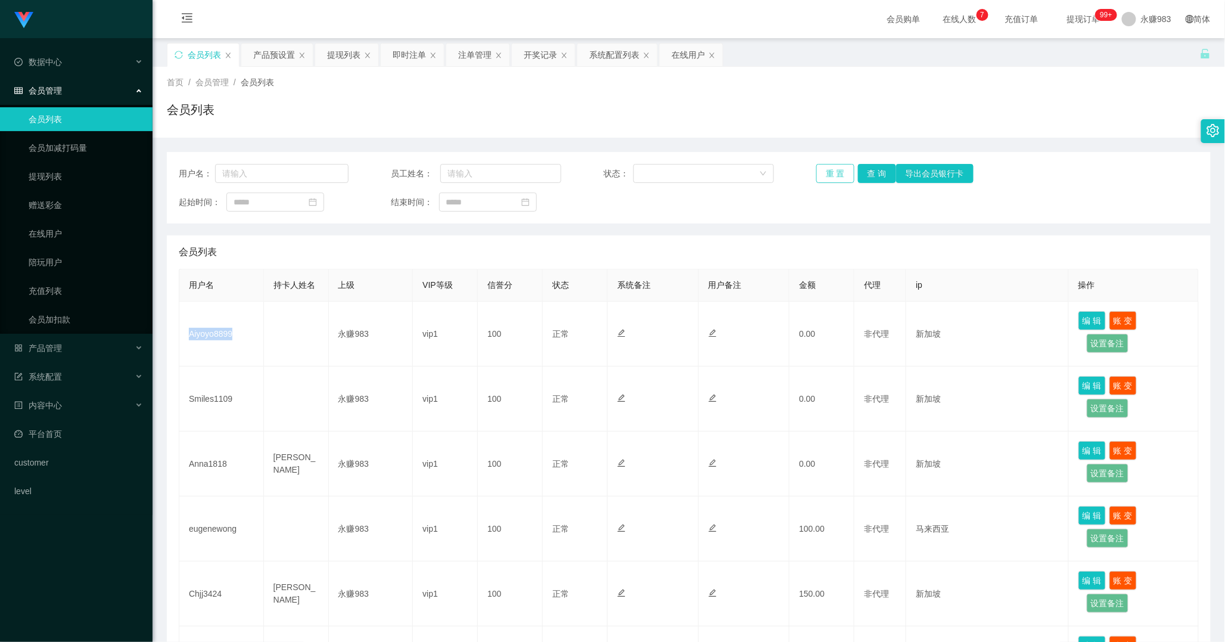
click at [827, 164] on button "重 置" at bounding box center [835, 173] width 38 height 19
click at [67, 344] on div "产品管理" at bounding box center [76, 348] width 153 height 24
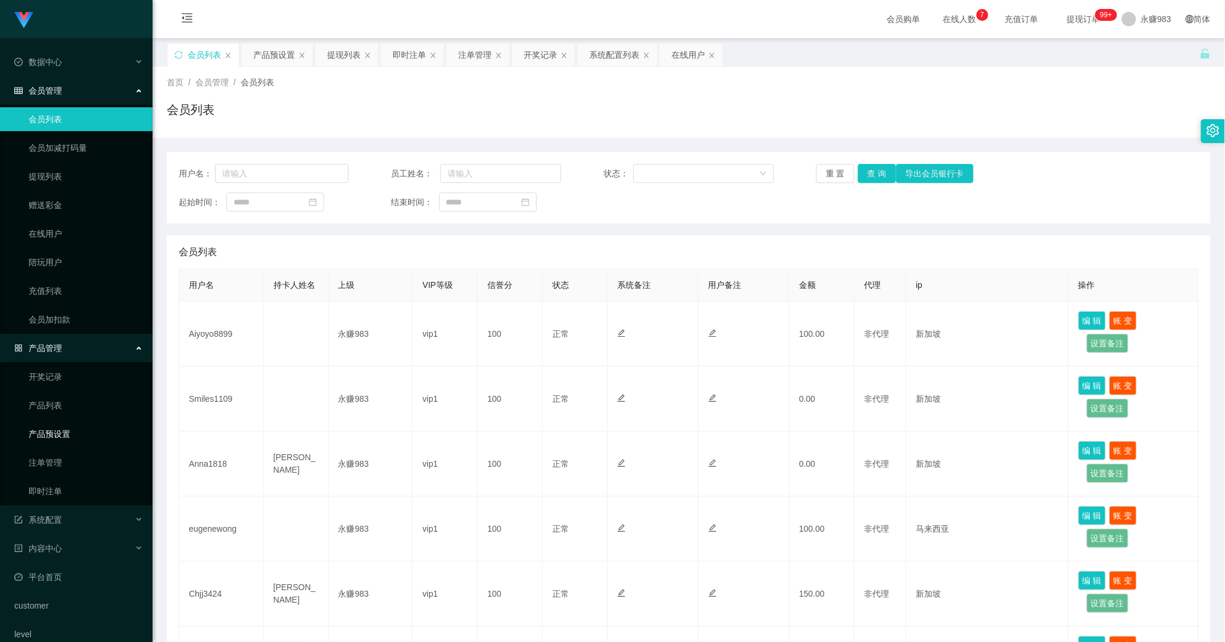
click at [57, 445] on link "产品预设置" at bounding box center [86, 434] width 114 height 24
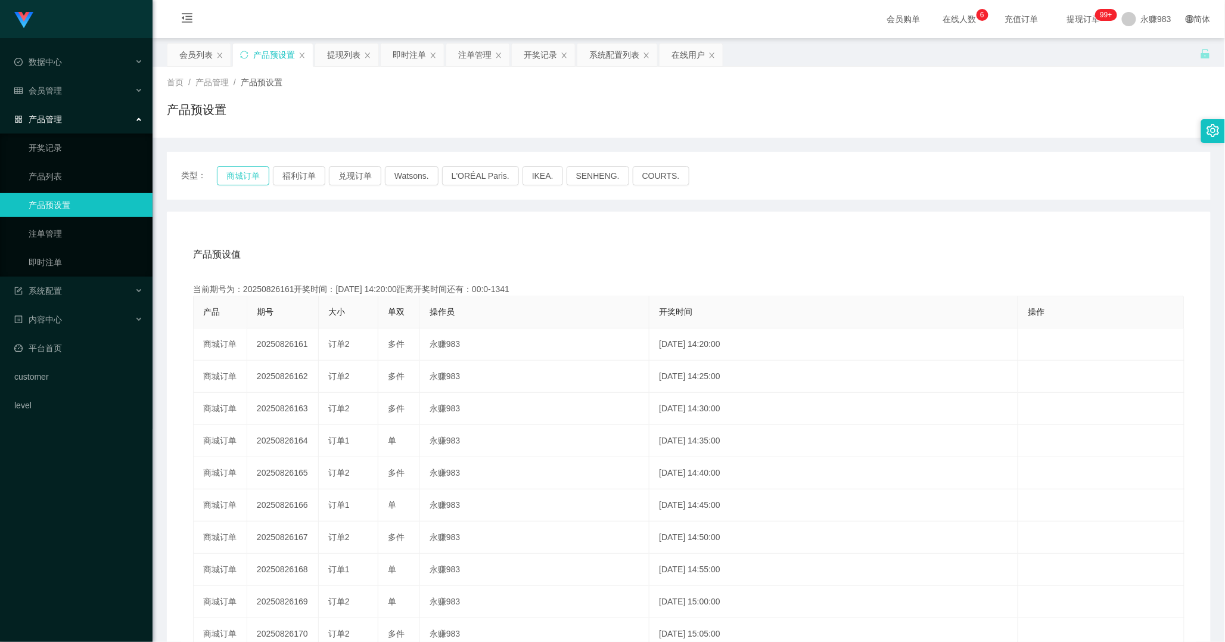
click at [234, 181] on button "商城订单" at bounding box center [243, 175] width 52 height 19
click at [322, 234] on div "产品预设值 添加期号 当前期号为：20250826161开奖时间：[DATE] 14:20:00距离开奖时间还有：00:0-1342 产品 期号 大小 单双 …" at bounding box center [689, 457] width 1044 height 491
click at [69, 88] on div "会员管理" at bounding box center [76, 91] width 153 height 24
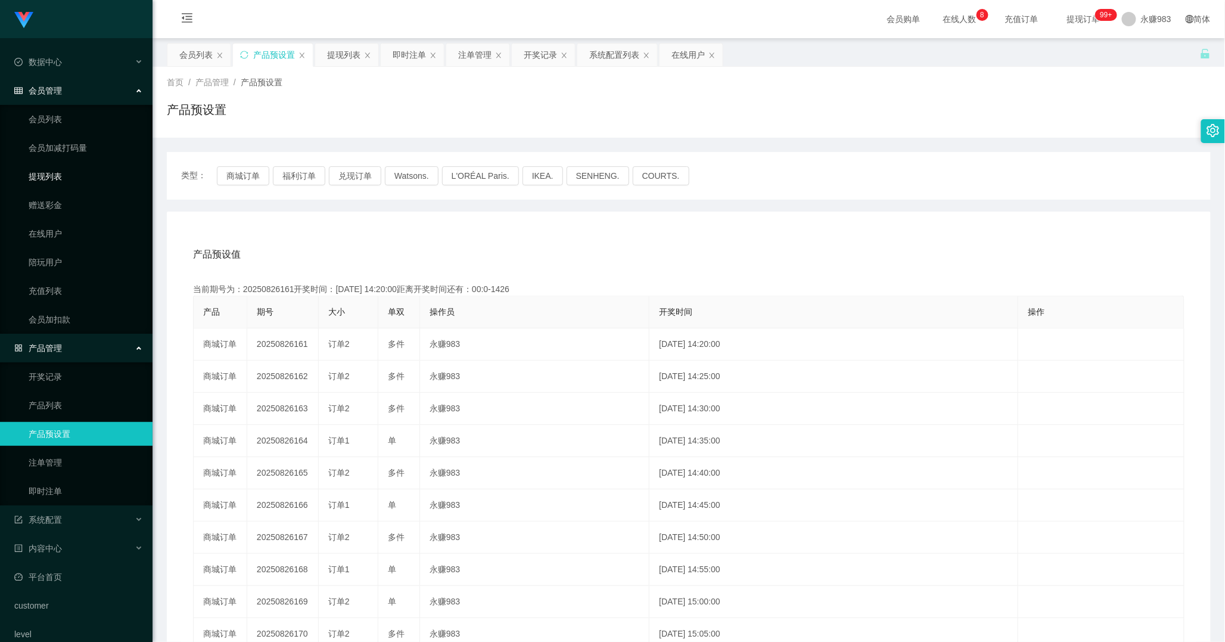
click at [51, 182] on link "提现列表" at bounding box center [86, 176] width 114 height 24
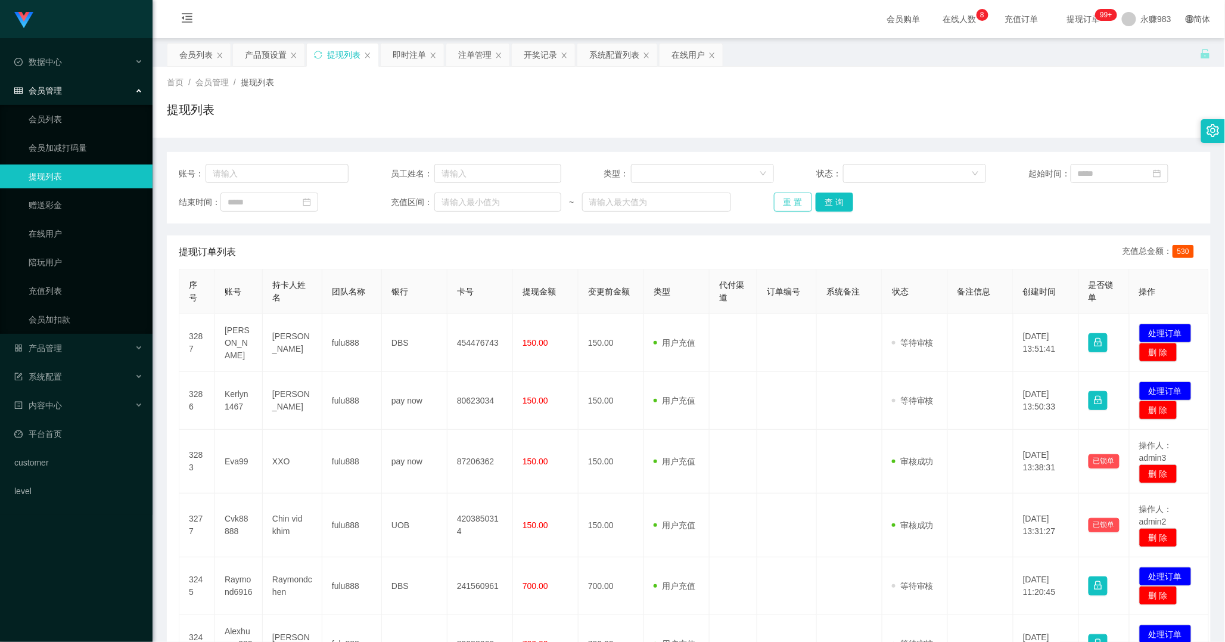
click at [791, 210] on button "重 置" at bounding box center [793, 201] width 38 height 19
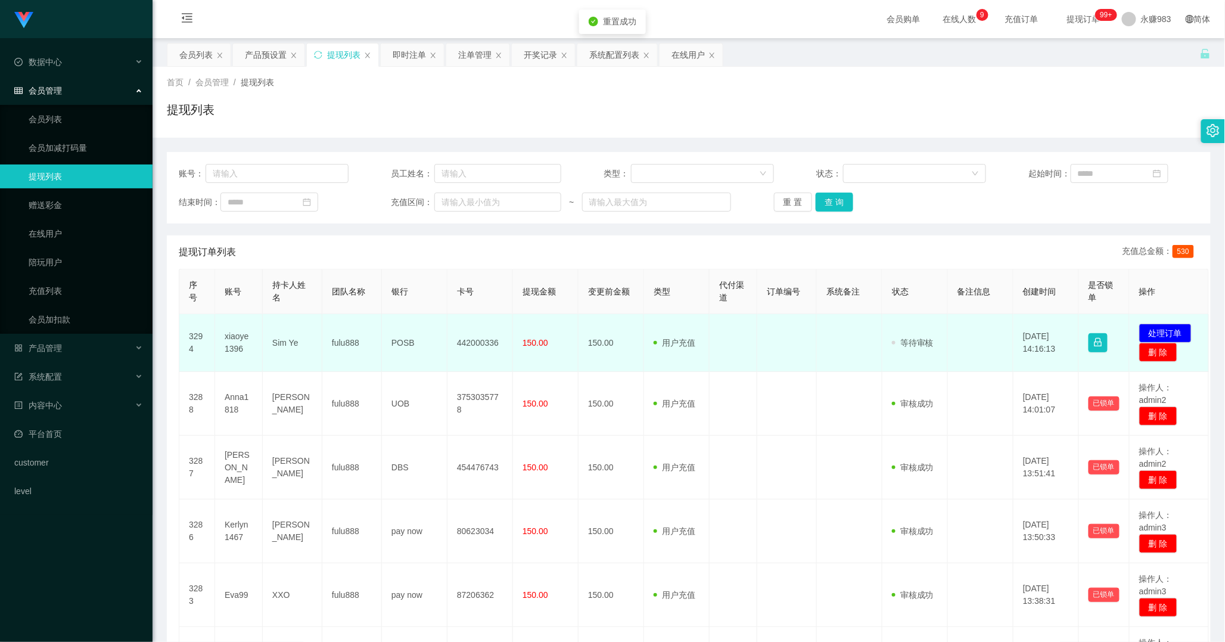
click at [240, 338] on td "xiaoye1396" at bounding box center [239, 343] width 48 height 58
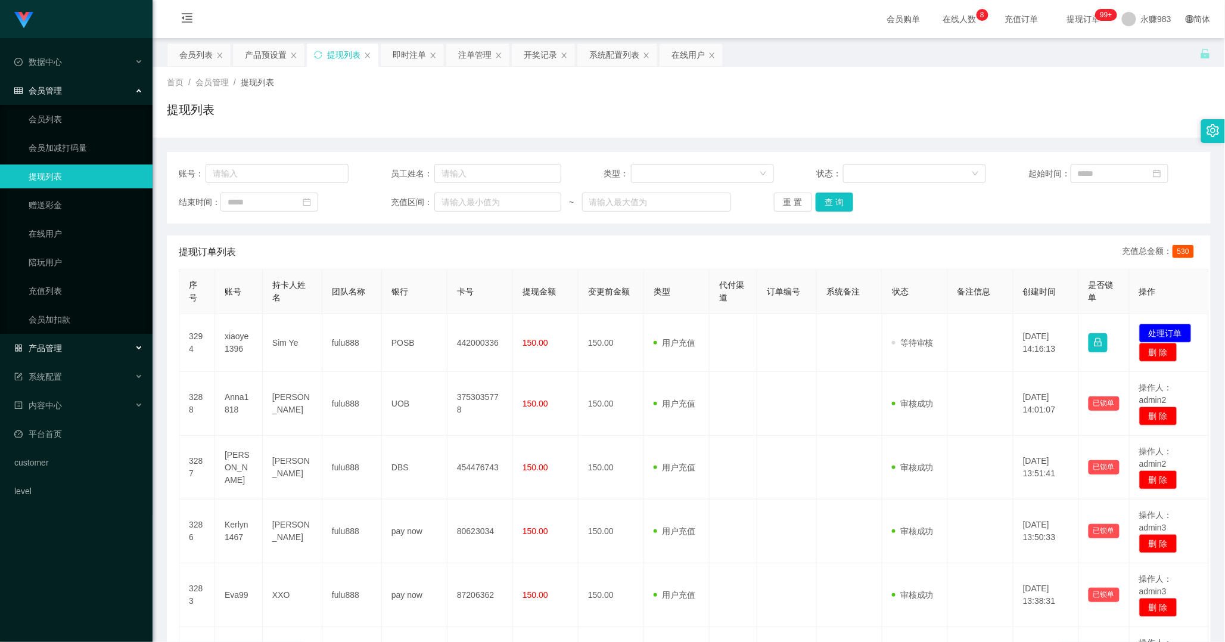
click at [55, 347] on span "产品管理" at bounding box center [38, 348] width 48 height 10
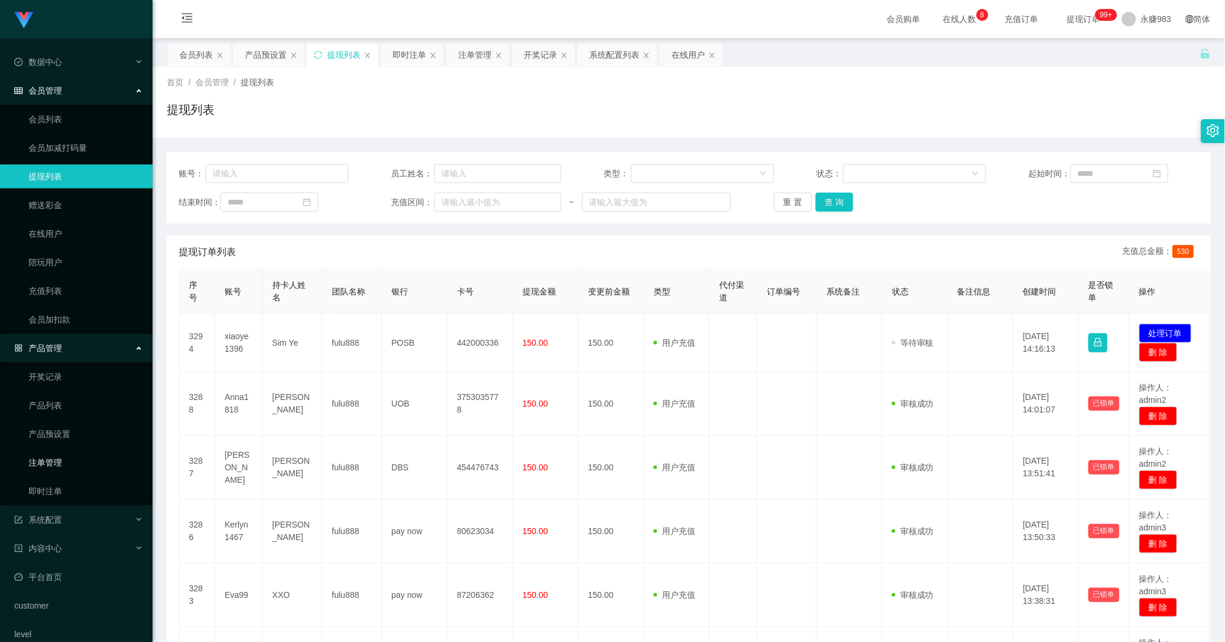
click at [66, 463] on link "注单管理" at bounding box center [86, 463] width 114 height 24
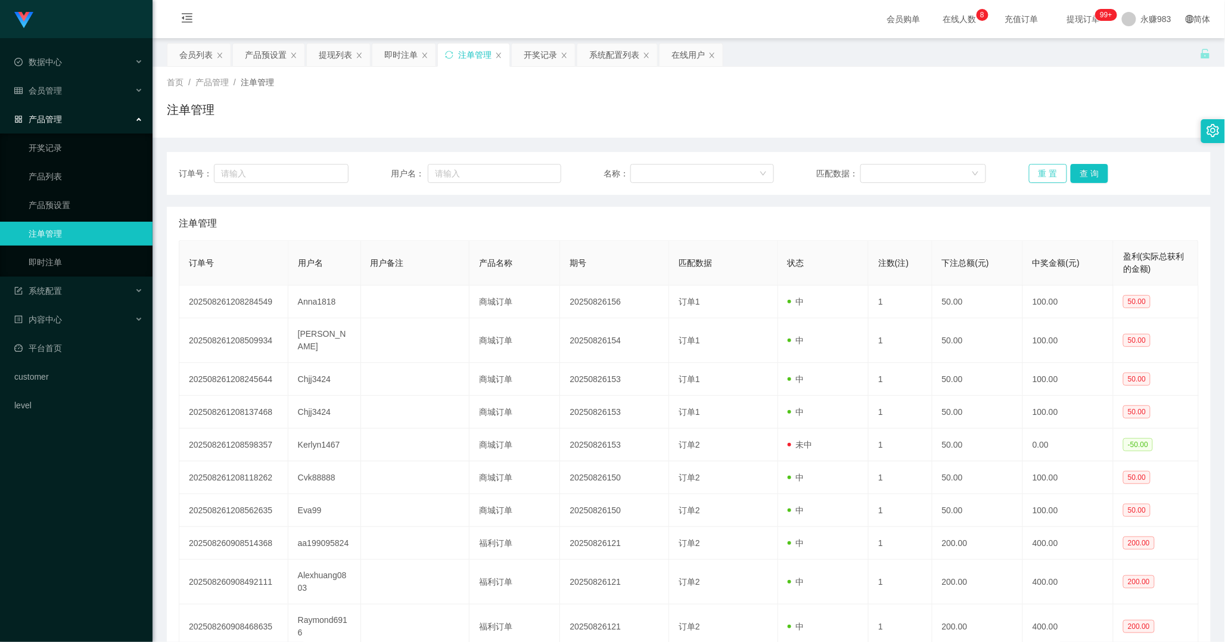
click at [1033, 172] on button "重 置" at bounding box center [1048, 173] width 38 height 19
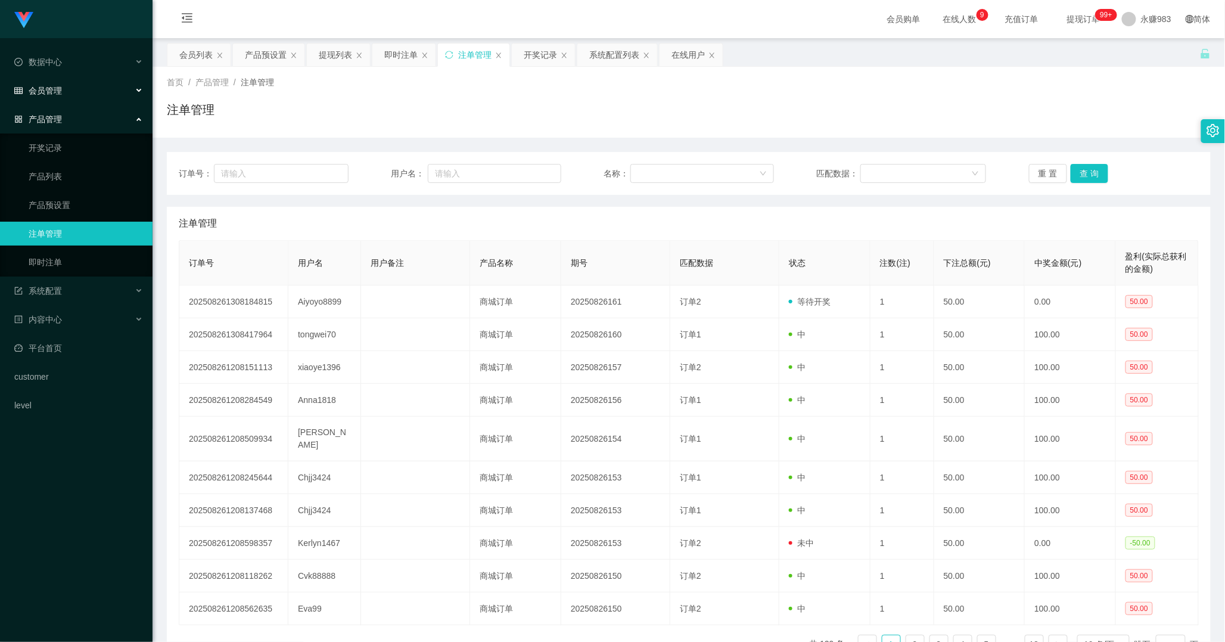
click at [51, 90] on span "会员管理" at bounding box center [38, 91] width 48 height 10
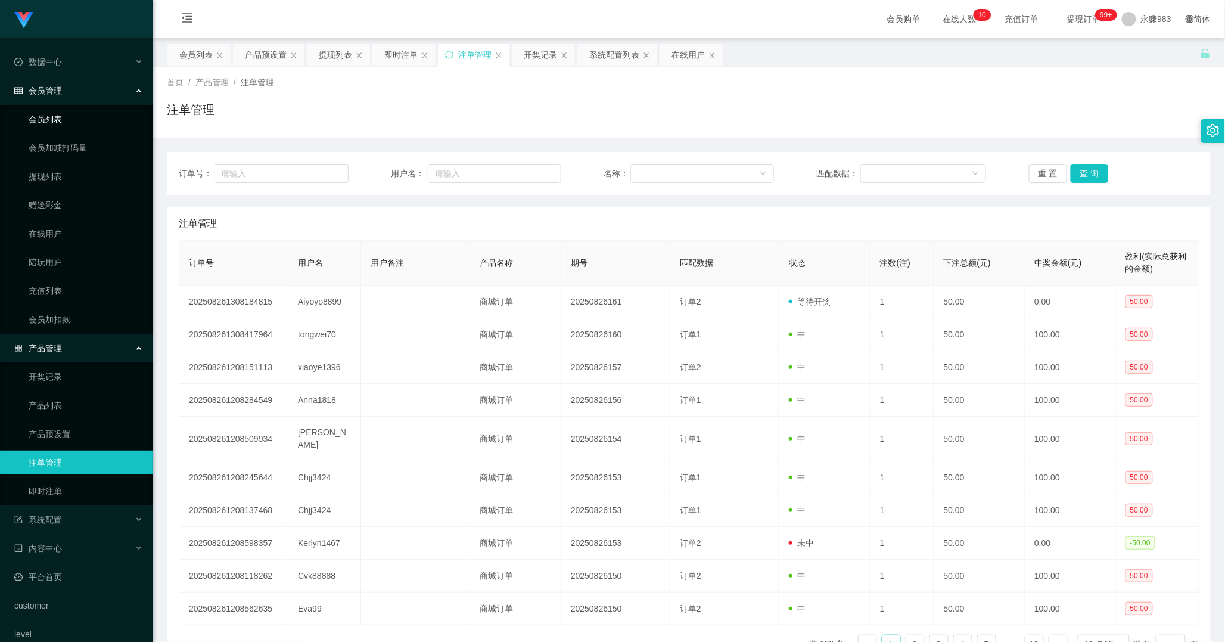
drag, startPoint x: 61, startPoint y: 116, endPoint x: 92, endPoint y: 117, distance: 31.6
click at [61, 116] on link "会员列表" at bounding box center [86, 119] width 114 height 24
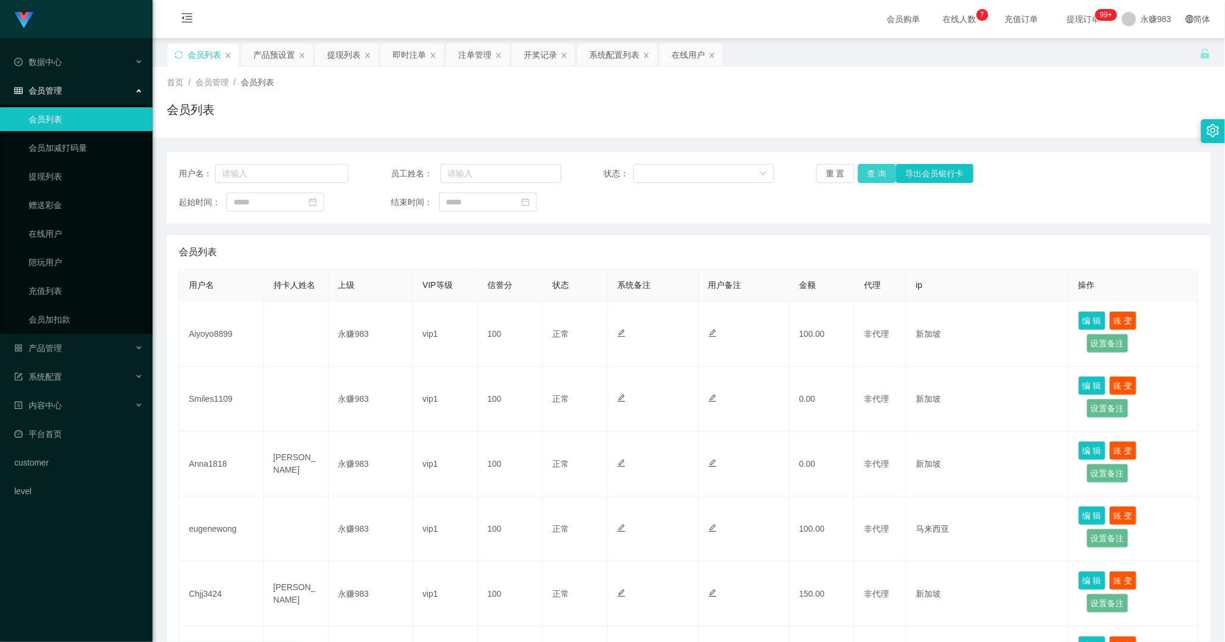
click at [875, 173] on button "查 询" at bounding box center [877, 173] width 38 height 19
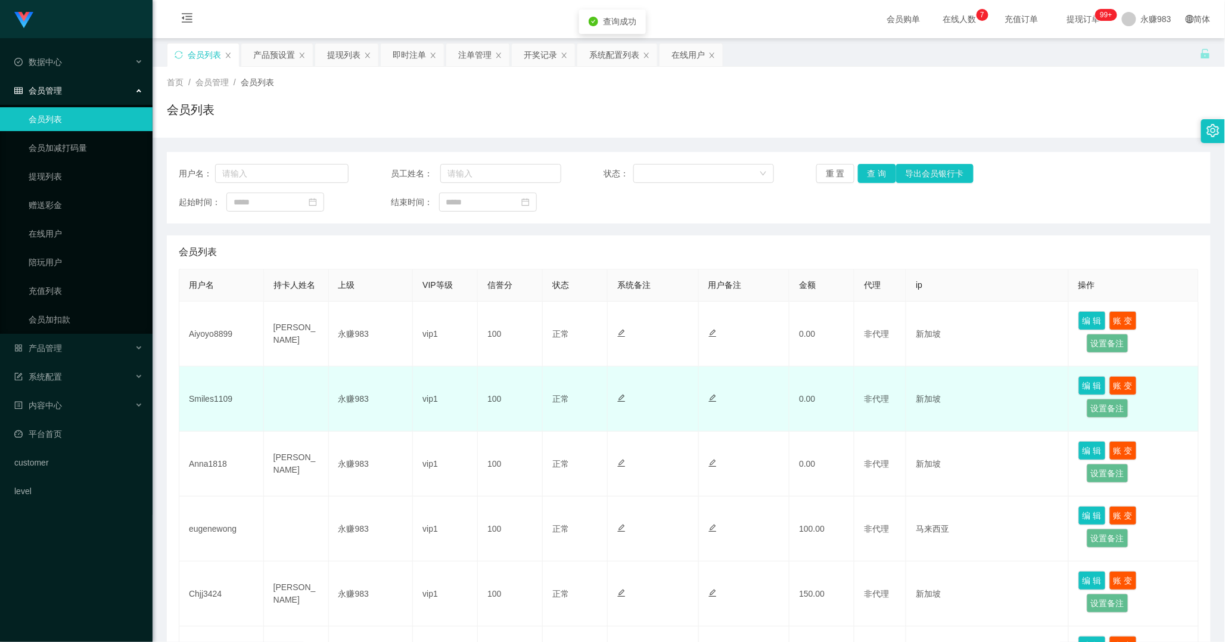
click at [218, 398] on td "Smiles1109" at bounding box center [221, 399] width 85 height 65
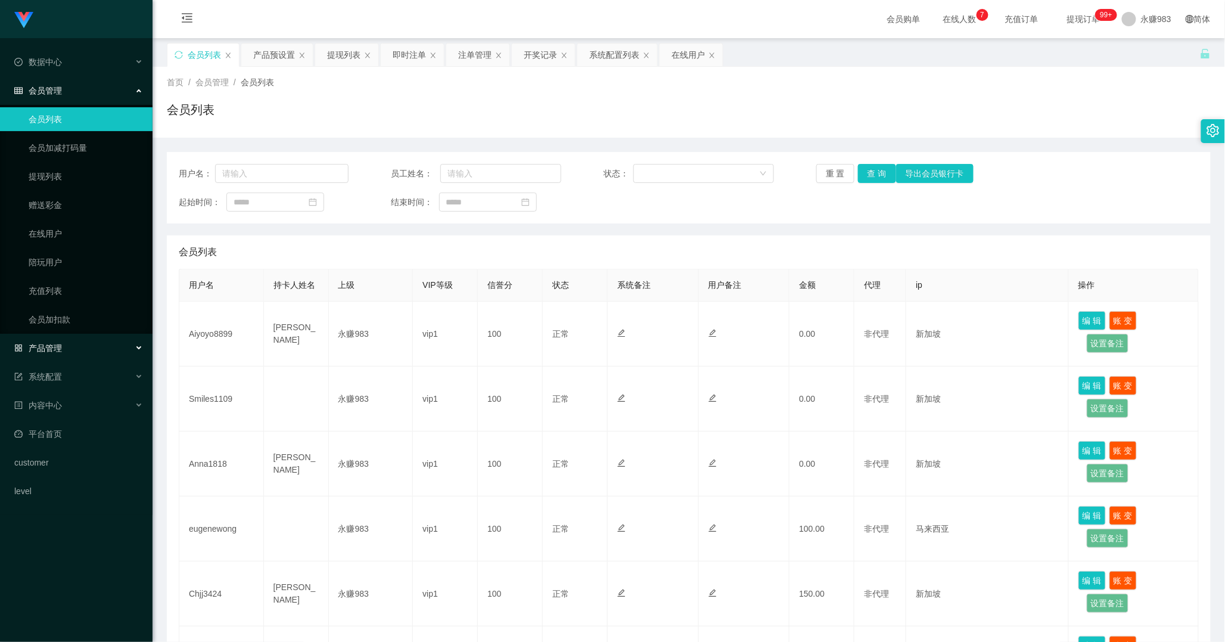
click at [56, 346] on span "产品管理" at bounding box center [38, 348] width 48 height 10
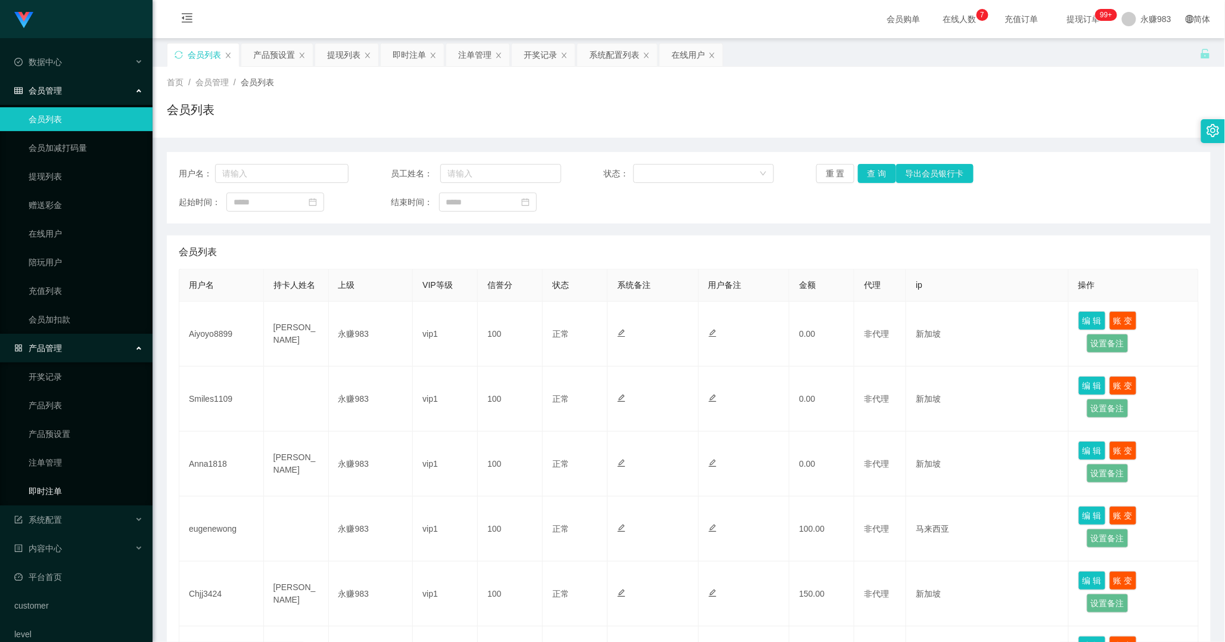
click at [70, 492] on link "即时注单" at bounding box center [86, 491] width 114 height 24
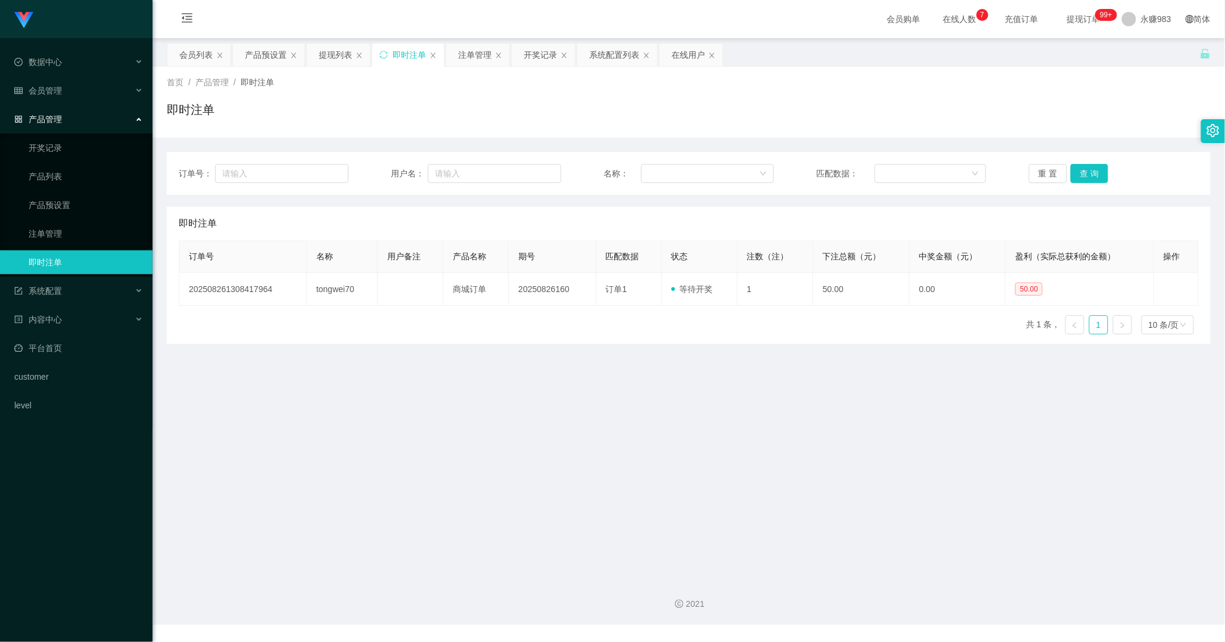
click at [55, 219] on ul "开奖记录 产品列表 产品预设置 注单管理 即时注单" at bounding box center [76, 204] width 153 height 143
click at [57, 204] on link "产品预设置" at bounding box center [86, 205] width 114 height 24
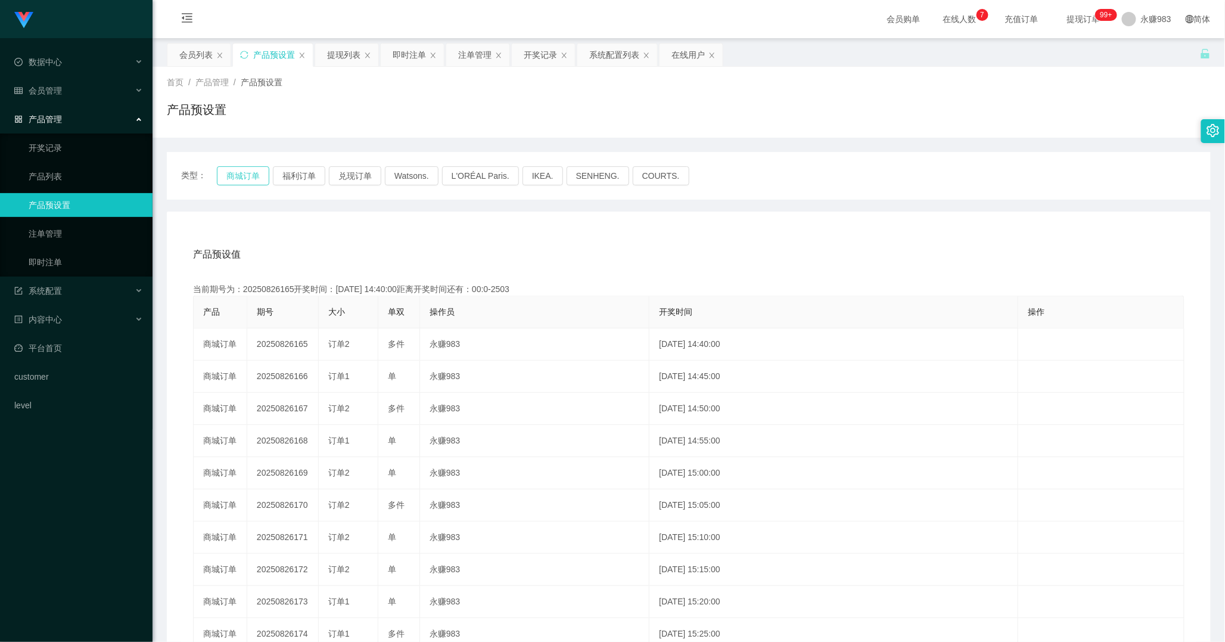
click at [242, 175] on button "商城订单" at bounding box center [243, 175] width 52 height 19
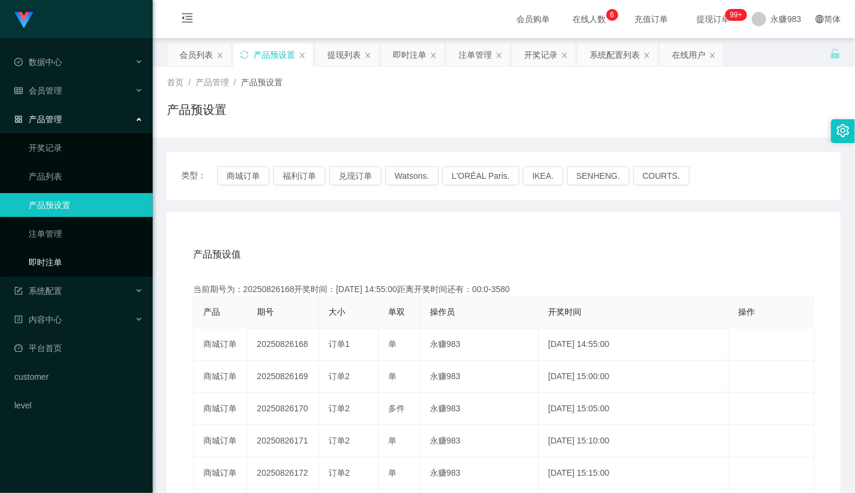
click at [48, 259] on link "即时注单" at bounding box center [86, 262] width 114 height 24
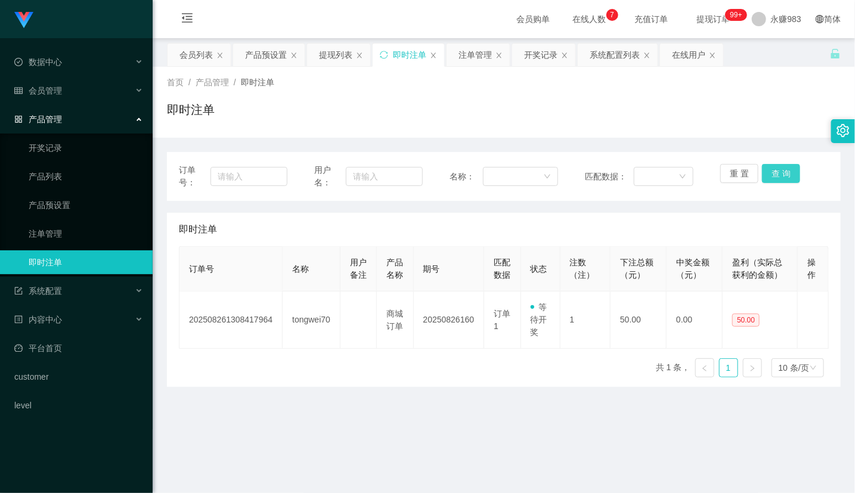
click at [775, 174] on button "查 询" at bounding box center [781, 173] width 38 height 19
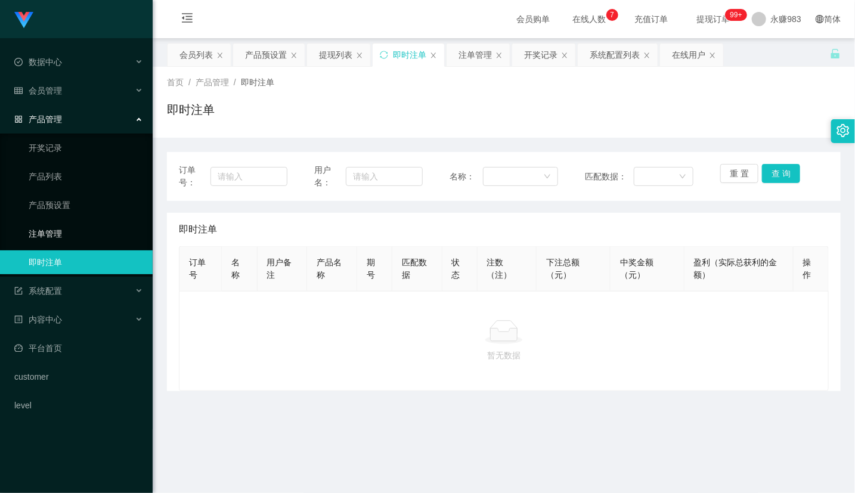
click at [70, 237] on link "注单管理" at bounding box center [86, 234] width 114 height 24
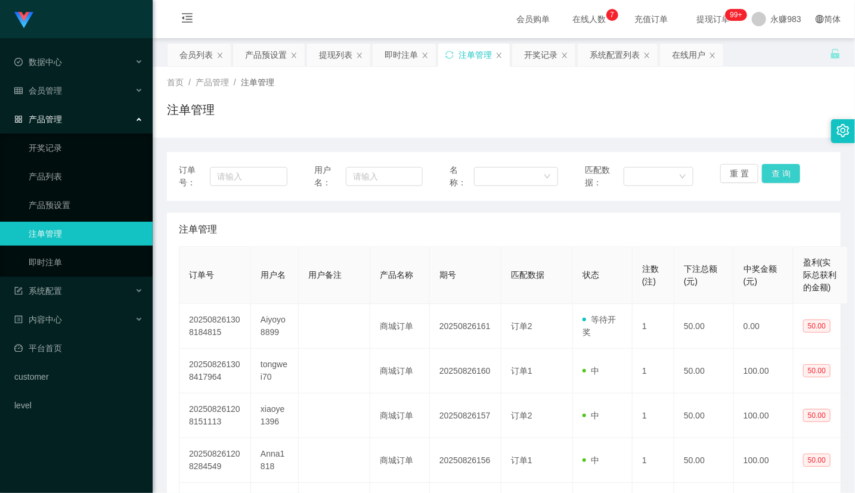
click at [773, 173] on button "查 询" at bounding box center [781, 173] width 38 height 19
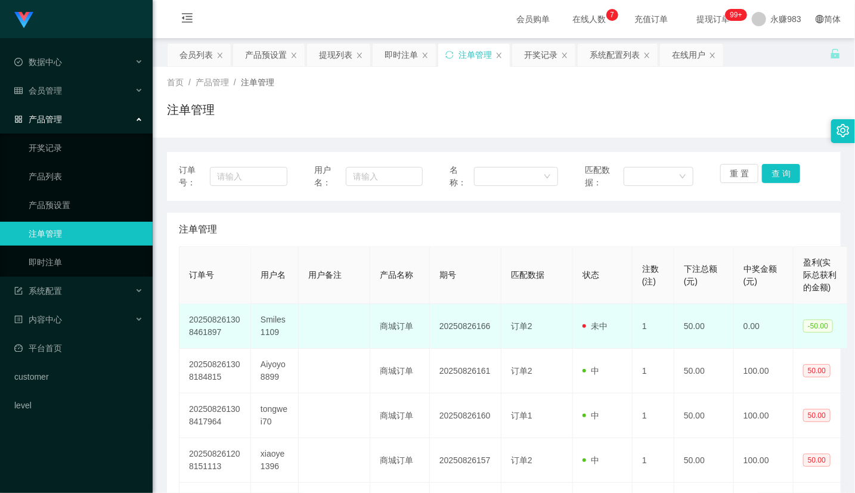
click at [263, 324] on td "Smiles1109" at bounding box center [275, 326] width 48 height 45
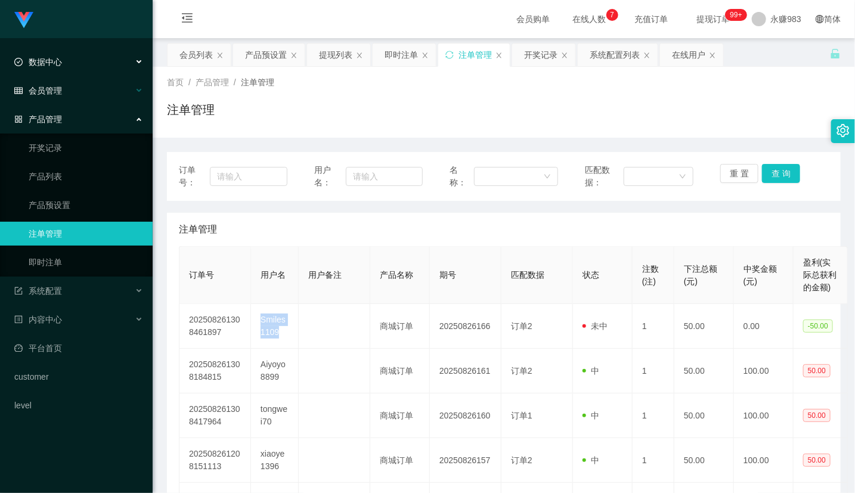
click at [45, 94] on span "会员管理" at bounding box center [38, 91] width 48 height 10
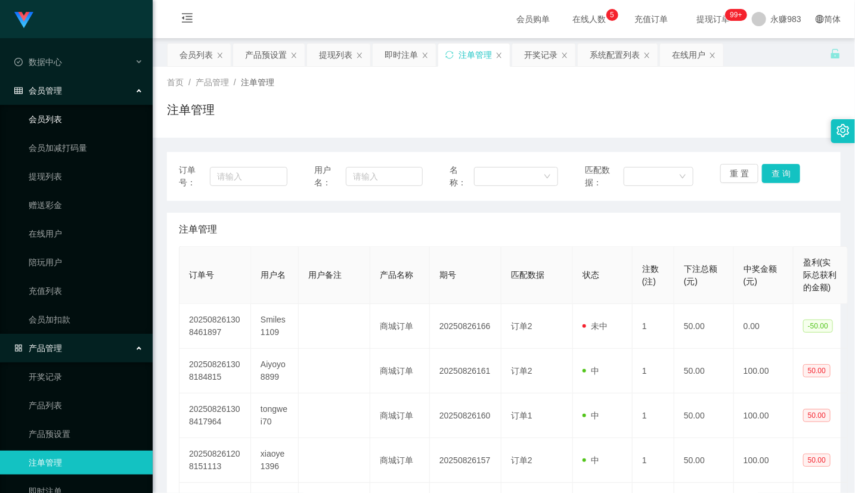
click at [33, 117] on link "会员列表" at bounding box center [86, 119] width 114 height 24
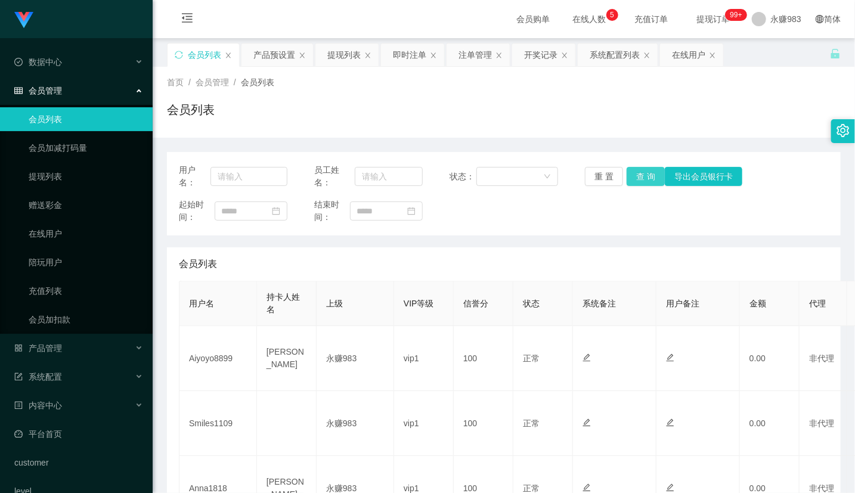
click at [644, 176] on button "查 询" at bounding box center [645, 176] width 38 height 19
click at [224, 178] on input "text" at bounding box center [248, 176] width 77 height 19
paste input "Smiles1109"
type input "Smiles1109"
click at [644, 175] on button "查 询" at bounding box center [645, 176] width 38 height 19
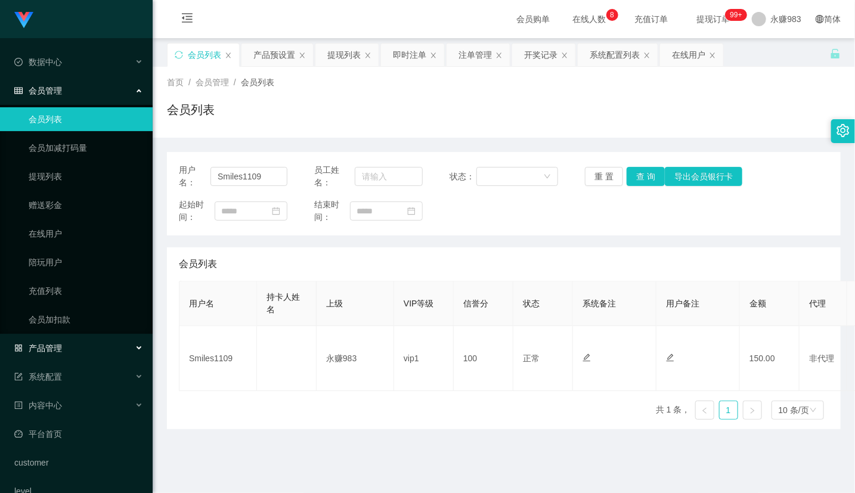
click at [60, 344] on span "产品管理" at bounding box center [38, 348] width 48 height 10
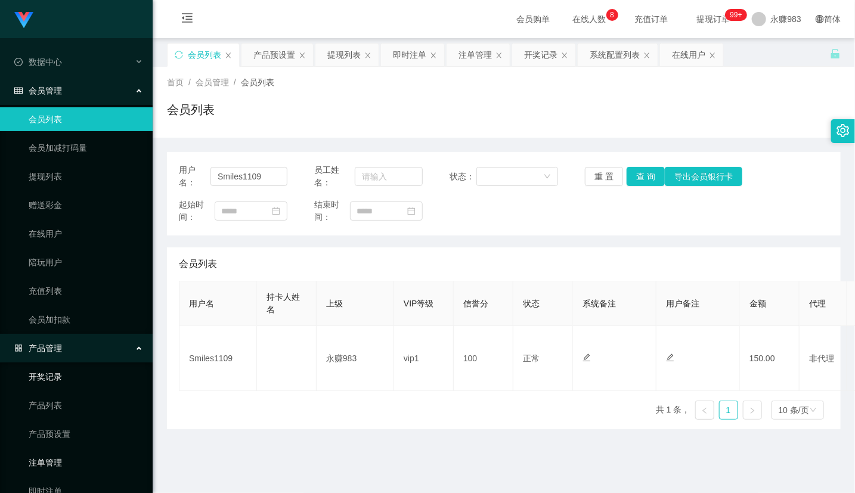
scroll to position [66, 0]
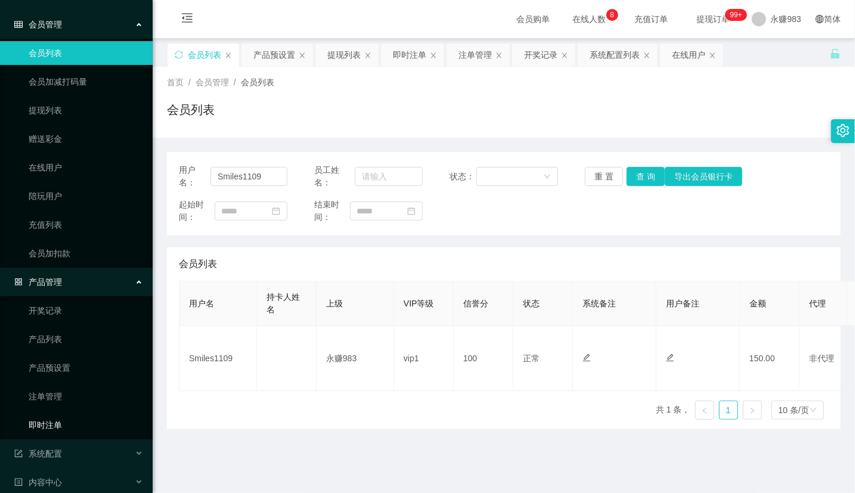
click at [67, 413] on link "即时注单" at bounding box center [86, 425] width 114 height 24
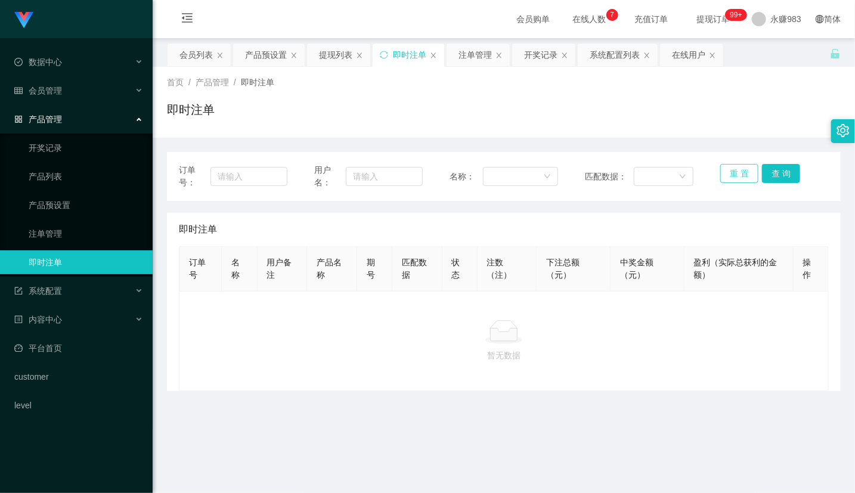
click at [724, 177] on button "重 置" at bounding box center [739, 173] width 38 height 19
click at [38, 222] on link "注单管理" at bounding box center [86, 234] width 114 height 24
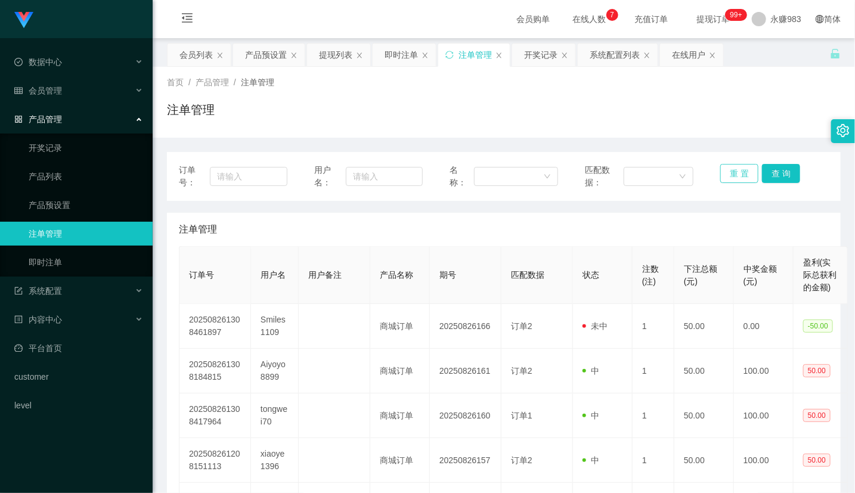
click at [726, 178] on button "重 置" at bounding box center [739, 173] width 38 height 19
click at [80, 86] on div "会员管理" at bounding box center [76, 91] width 153 height 24
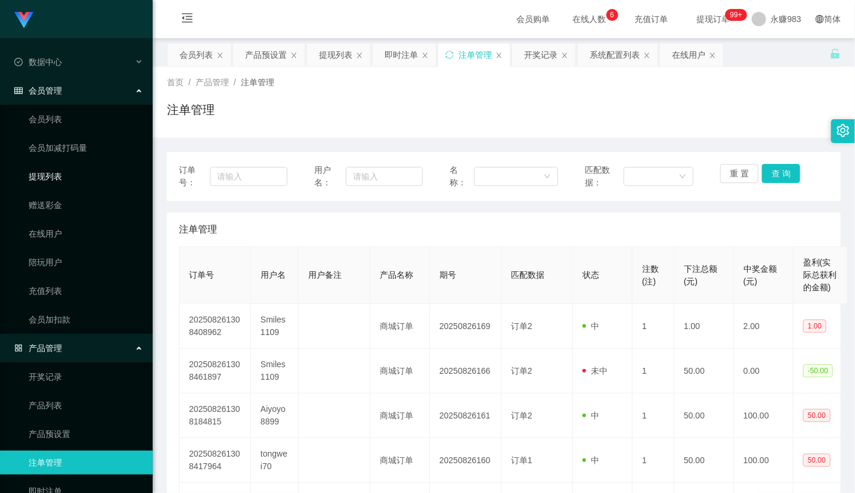
click at [45, 177] on link "提现列表" at bounding box center [86, 176] width 114 height 24
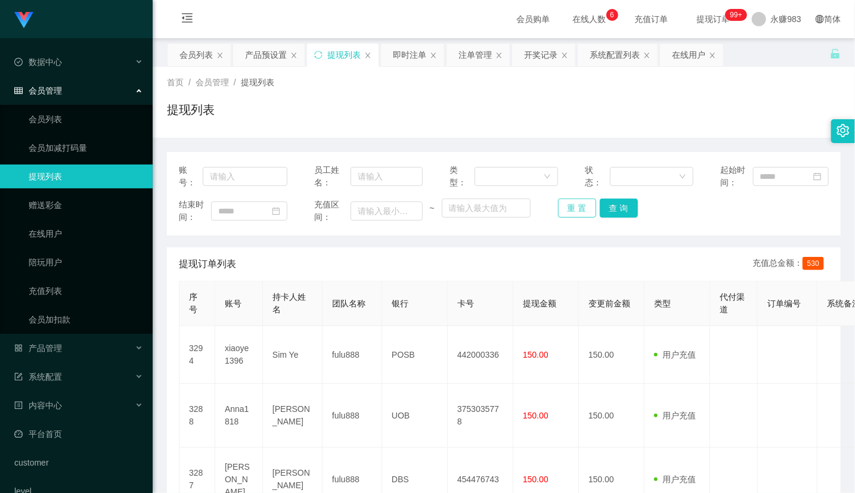
click at [582, 207] on button "重 置" at bounding box center [577, 207] width 38 height 19
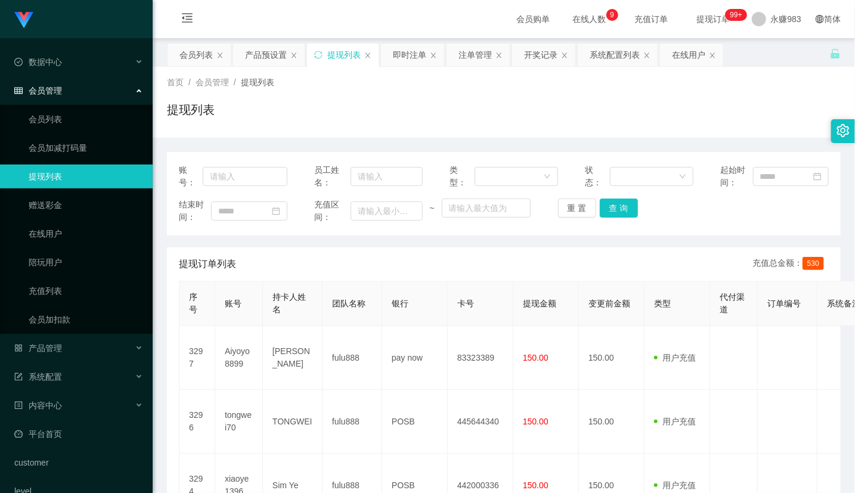
drag, startPoint x: 353, startPoint y: 320, endPoint x: 254, endPoint y: 225, distance: 137.0
click at [349, 317] on th "团队名称" at bounding box center [352, 303] width 60 height 45
click at [244, 175] on input "text" at bounding box center [245, 176] width 84 height 19
paste input "Chjj3424"
type input "Chjj3424"
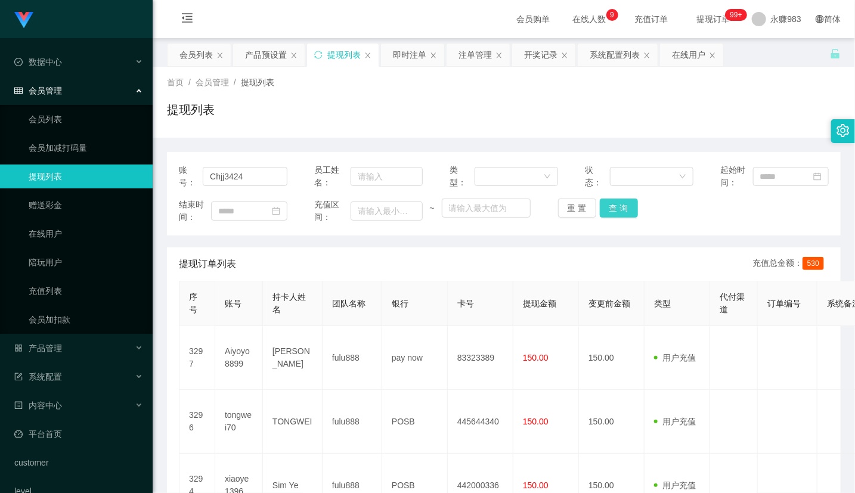
click at [629, 209] on button "查 询" at bounding box center [619, 207] width 38 height 19
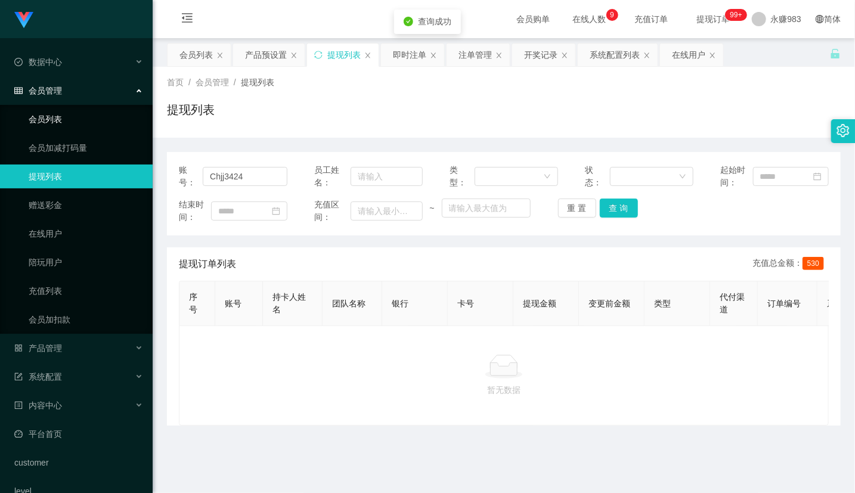
click at [63, 111] on link "会员列表" at bounding box center [86, 119] width 114 height 24
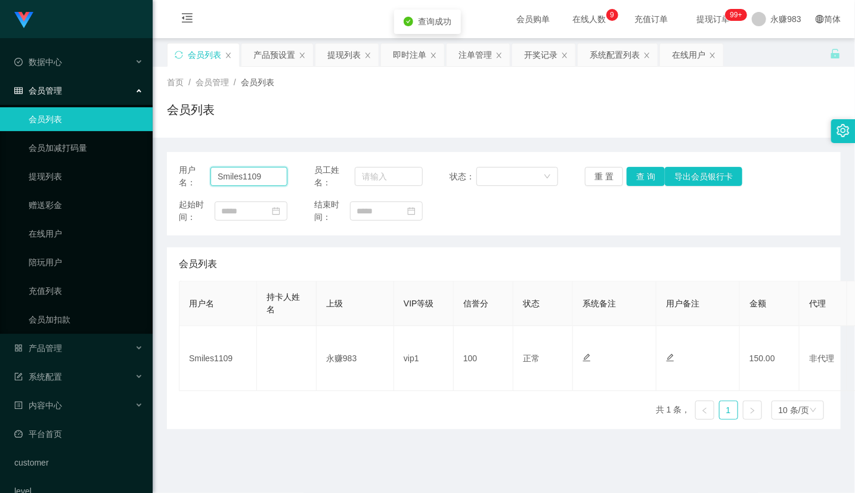
click at [261, 176] on input "Smiles1109" at bounding box center [248, 176] width 77 height 19
paste input "Chjj3424"
type input "Chjj3424"
click at [644, 174] on button "查 询" at bounding box center [645, 176] width 38 height 19
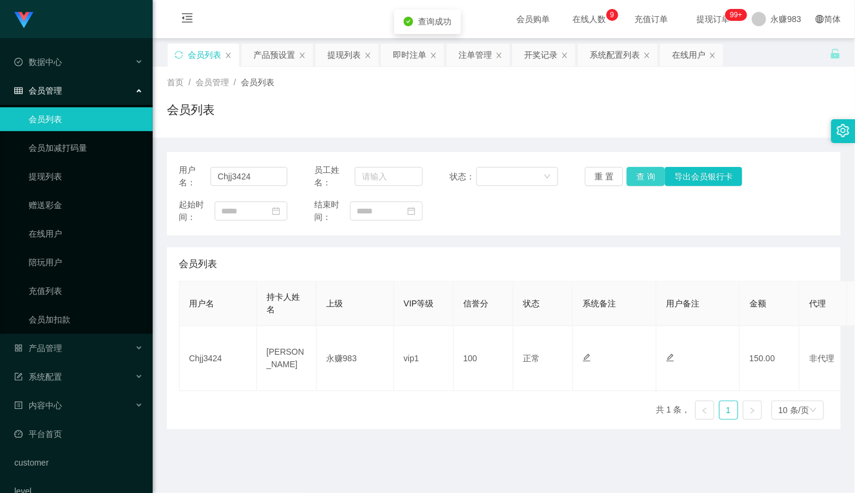
click at [638, 173] on button "查 询" at bounding box center [645, 176] width 38 height 19
click at [648, 254] on div "会员列表" at bounding box center [504, 263] width 650 height 33
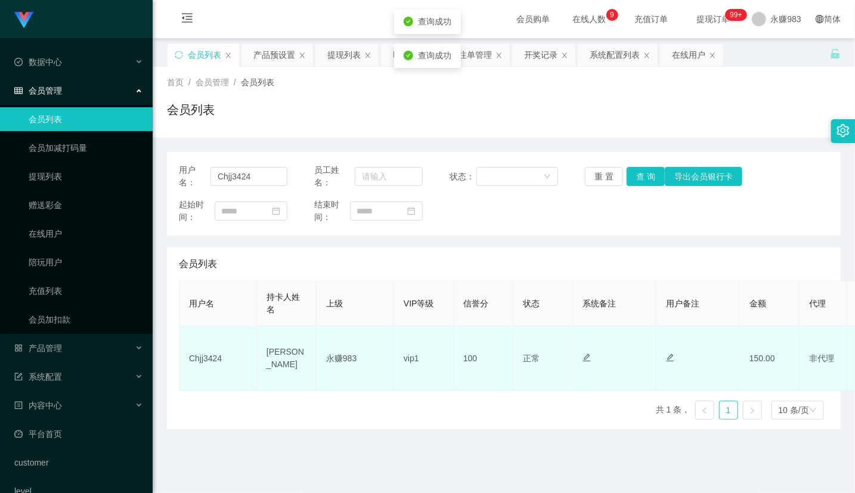
click at [758, 354] on td "150.00" at bounding box center [770, 358] width 60 height 65
click at [206, 358] on td "Chjj3424" at bounding box center [217, 358] width 77 height 65
click at [204, 358] on td "Chjj3424" at bounding box center [217, 358] width 77 height 65
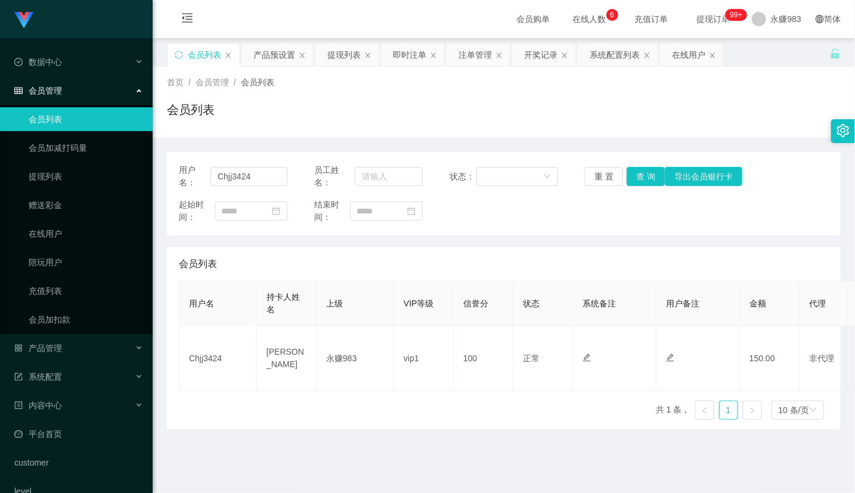
click at [564, 449] on main "关闭左侧 关闭右侧 关闭其它 刷新页面 会员列表 产品预设置 提现列表 即时注单 注单管理 开奖记录 系统配置列表 在线用户 首页 / 会员管理 / 会员列表…" at bounding box center [504, 303] width 702 height 531
click at [610, 178] on button "重 置" at bounding box center [604, 176] width 38 height 19
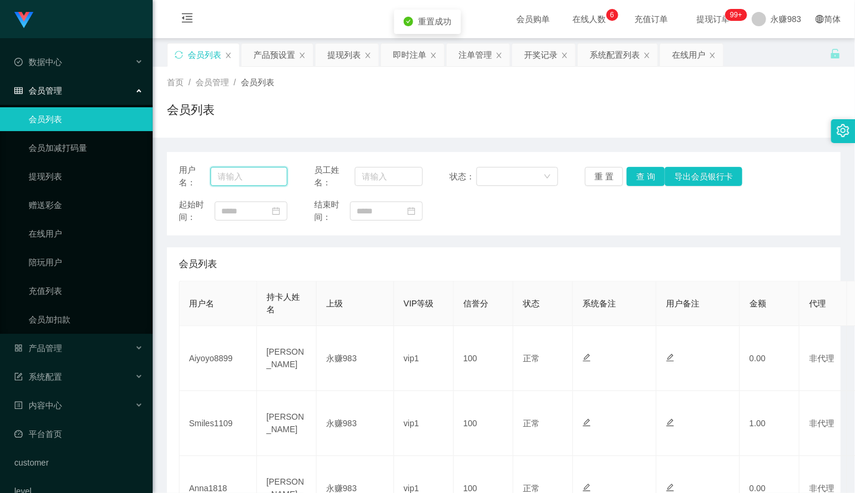
click at [235, 182] on input "text" at bounding box center [248, 176] width 77 height 19
paste input "Chjj3424"
type input "Chjj3424"
click at [645, 177] on button "查 询" at bounding box center [645, 176] width 38 height 19
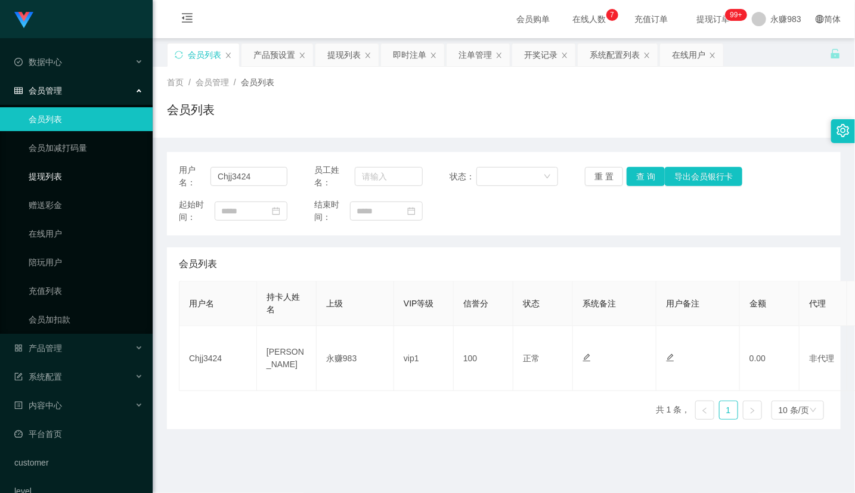
click at [54, 187] on link "提现列表" at bounding box center [86, 176] width 114 height 24
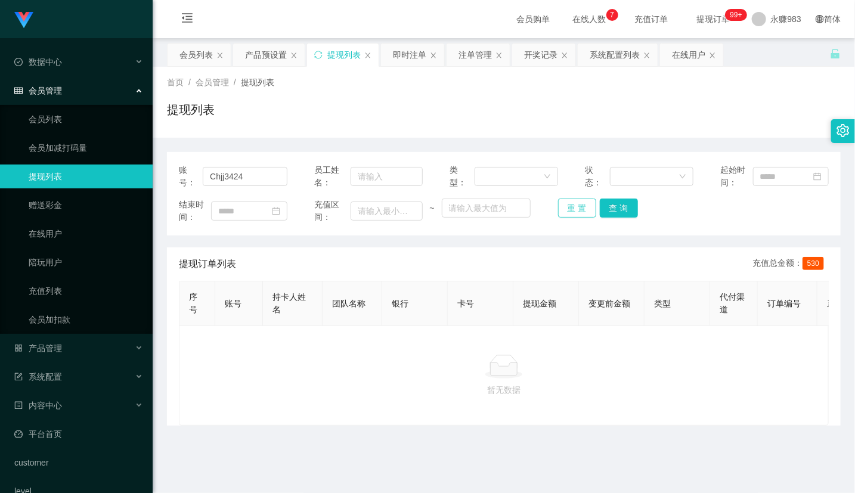
click at [581, 210] on button "重 置" at bounding box center [577, 207] width 38 height 19
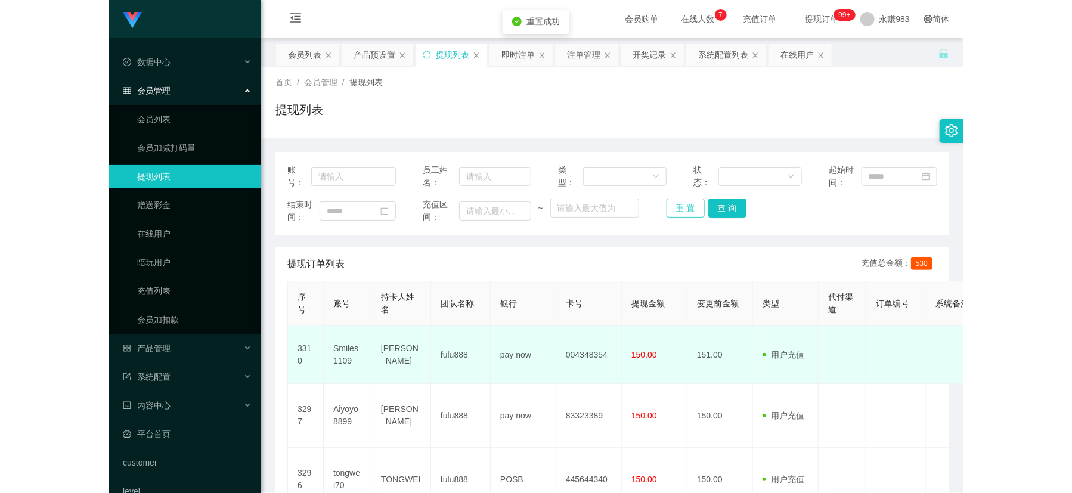
scroll to position [66, 0]
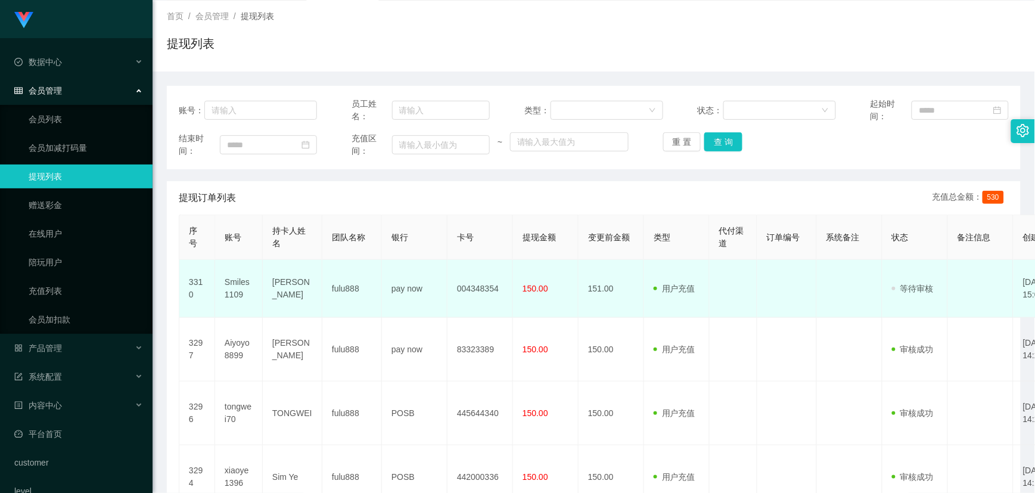
click at [234, 288] on td "Smiles1109" at bounding box center [239, 289] width 48 height 58
click at [293, 285] on td "[PERSON_NAME]" at bounding box center [293, 289] width 60 height 58
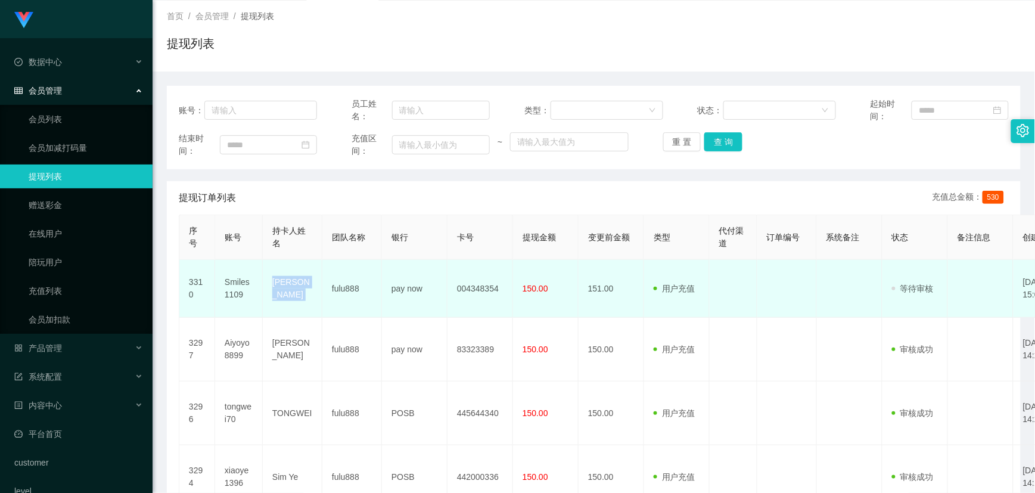
click at [418, 289] on td "pay now" at bounding box center [415, 289] width 66 height 58
click at [477, 288] on td "004348354" at bounding box center [481, 289] width 66 height 58
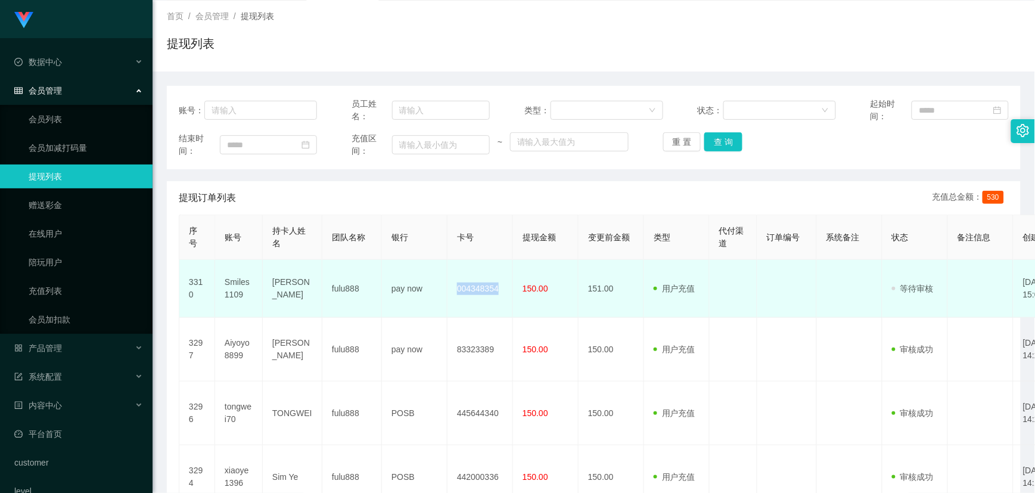
click at [477, 288] on td "004348354" at bounding box center [481, 289] width 66 height 58
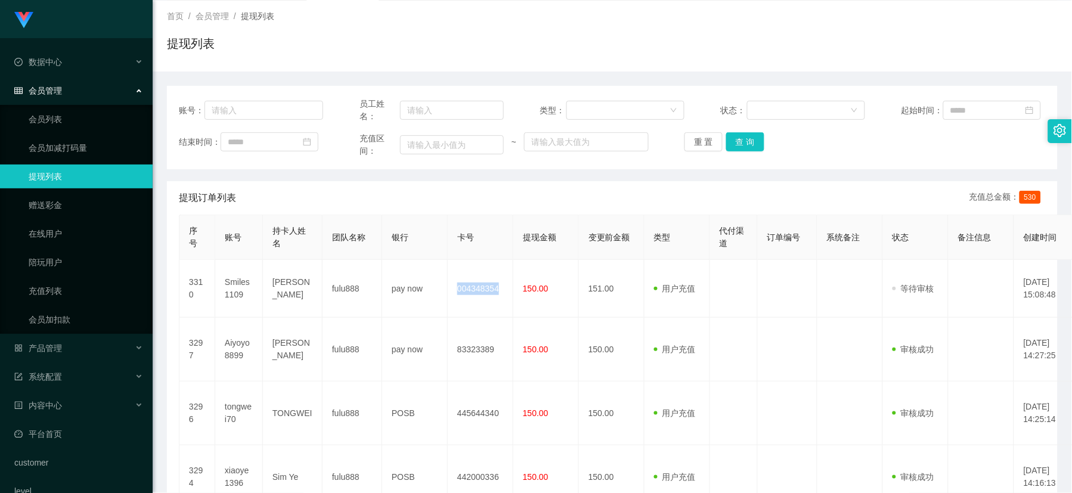
click at [68, 170] on link "提现列表" at bounding box center [86, 176] width 114 height 24
click at [707, 144] on button "重 置" at bounding box center [703, 141] width 38 height 19
click at [74, 86] on div "会员管理" at bounding box center [76, 91] width 153 height 24
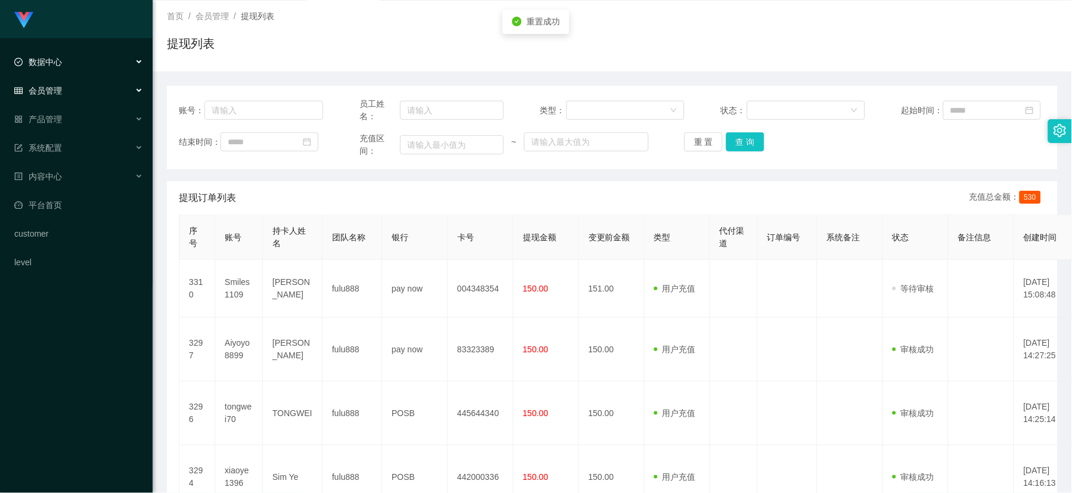
click at [63, 66] on div "数据中心" at bounding box center [76, 62] width 153 height 24
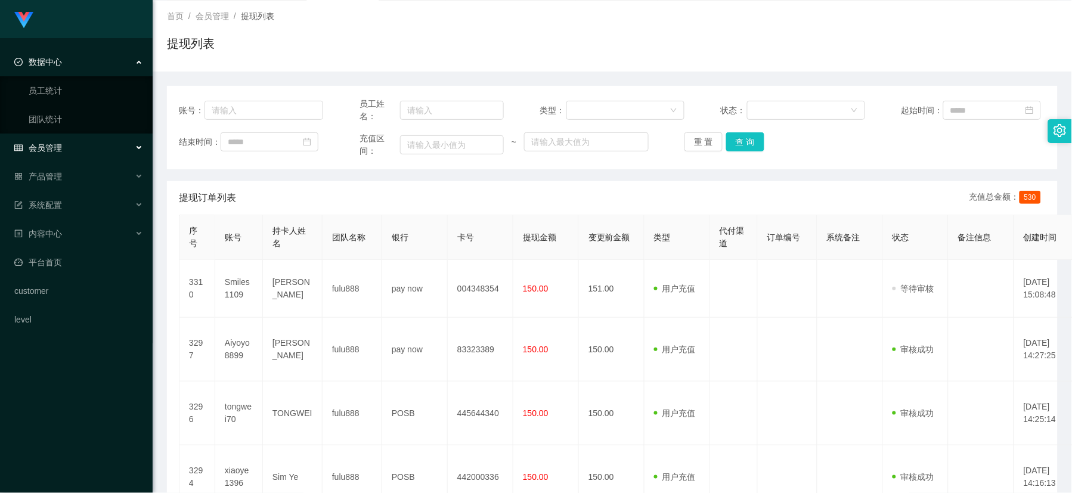
click at [69, 140] on div "会员管理" at bounding box center [76, 148] width 153 height 24
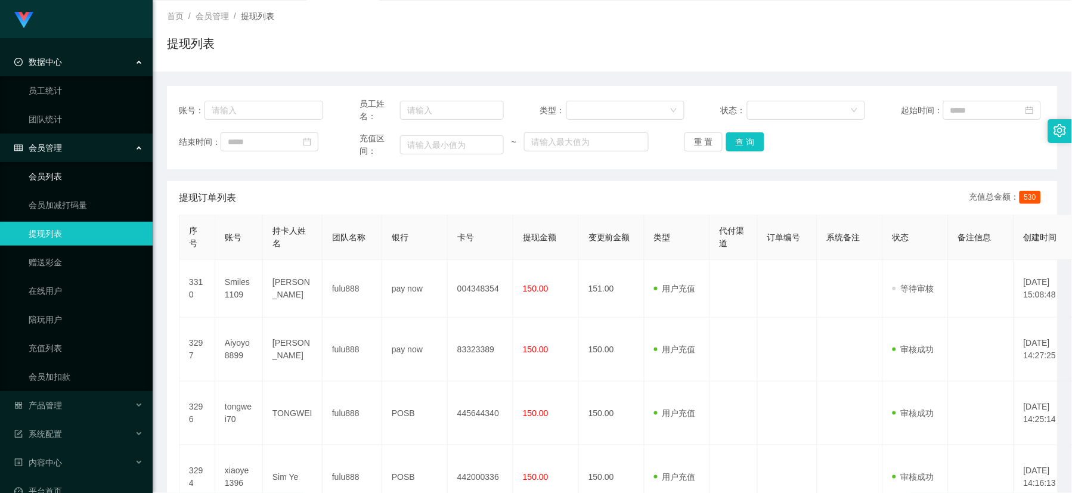
click at [63, 171] on link "会员列表" at bounding box center [86, 176] width 114 height 24
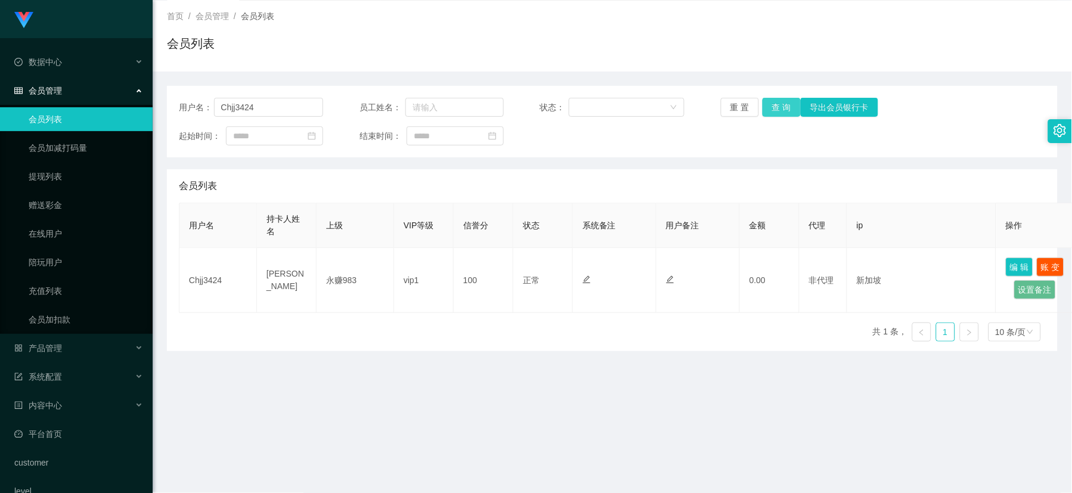
click at [772, 108] on button "查 询" at bounding box center [781, 107] width 38 height 19
click at [749, 100] on button "重 置" at bounding box center [739, 107] width 38 height 19
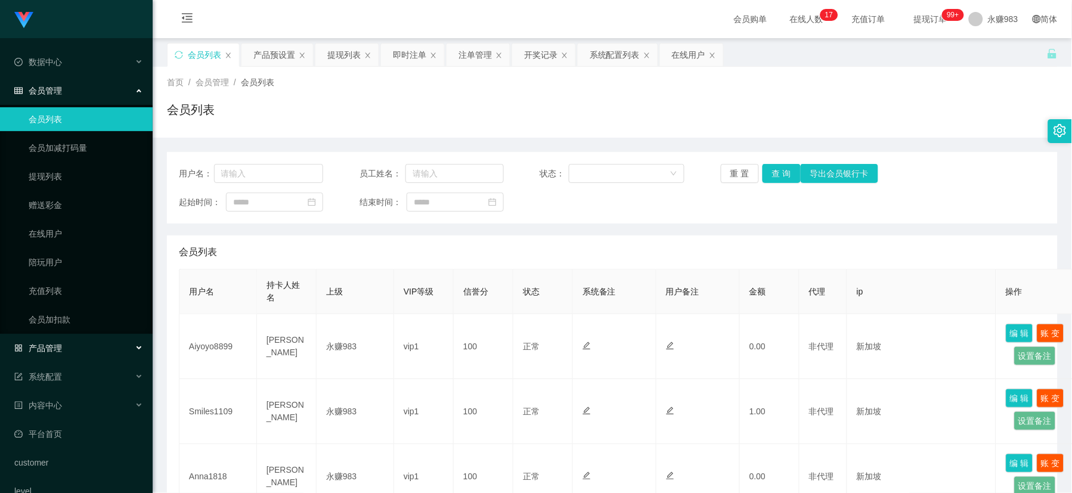
click at [64, 346] on div "产品管理" at bounding box center [76, 348] width 153 height 24
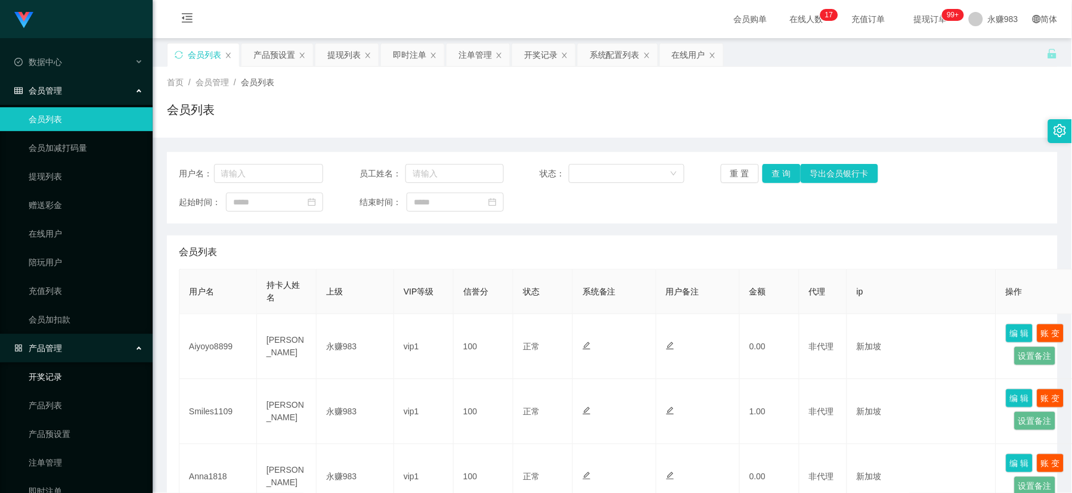
click at [51, 372] on link "开奖记录" at bounding box center [86, 377] width 114 height 24
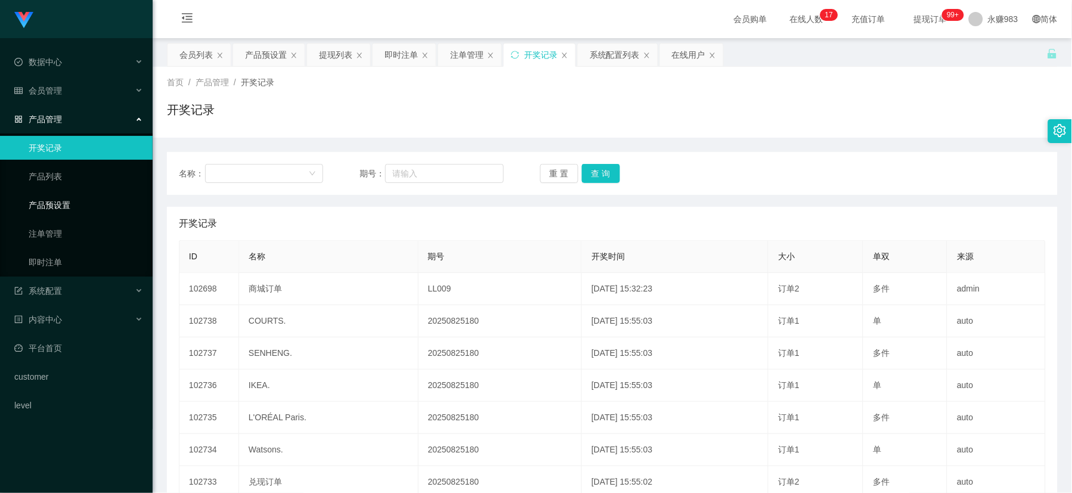
click at [49, 209] on link "产品预设置" at bounding box center [86, 205] width 114 height 24
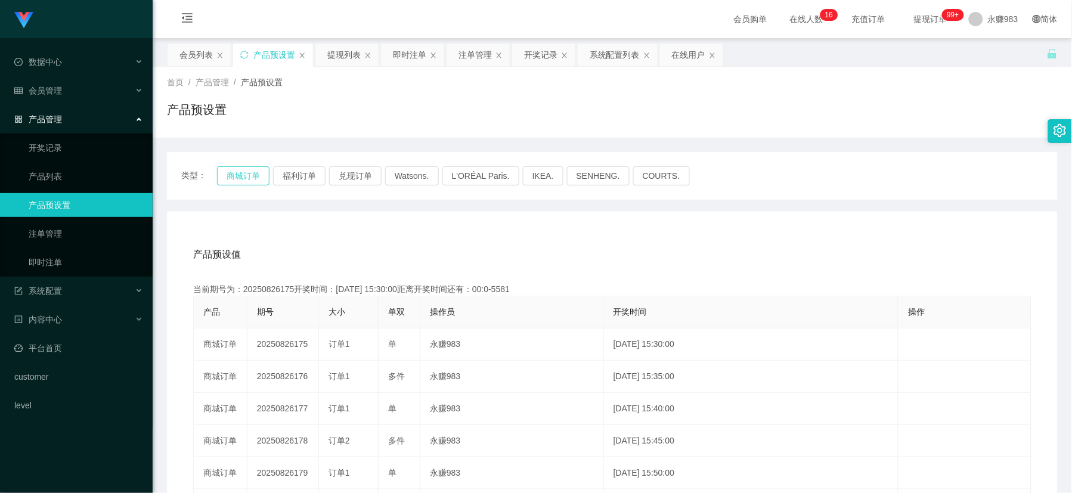
click at [225, 175] on button "商城订单" at bounding box center [243, 175] width 52 height 19
click at [235, 179] on button "商城订单" at bounding box center [243, 175] width 52 height 19
click at [78, 267] on link "即时注单" at bounding box center [86, 262] width 114 height 24
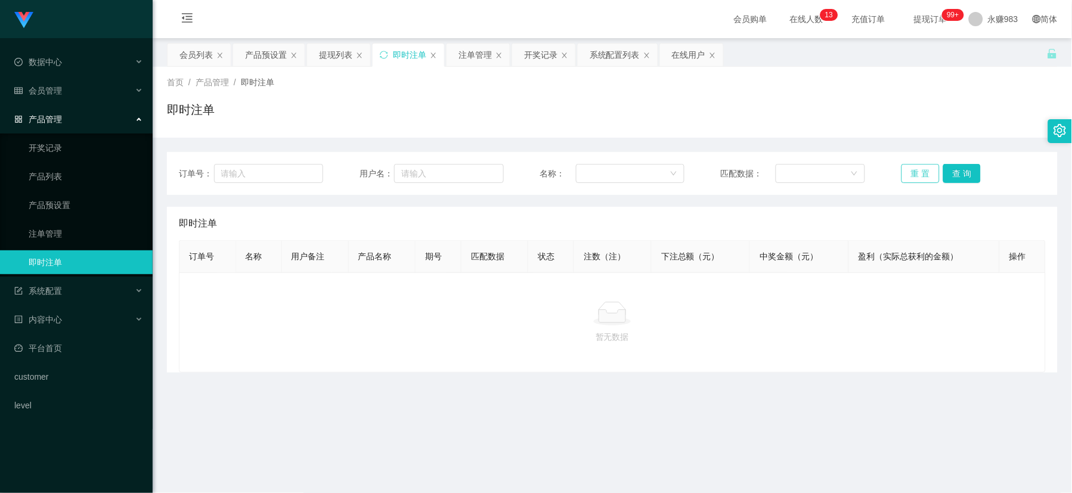
click at [905, 173] on button "重 置" at bounding box center [920, 173] width 38 height 19
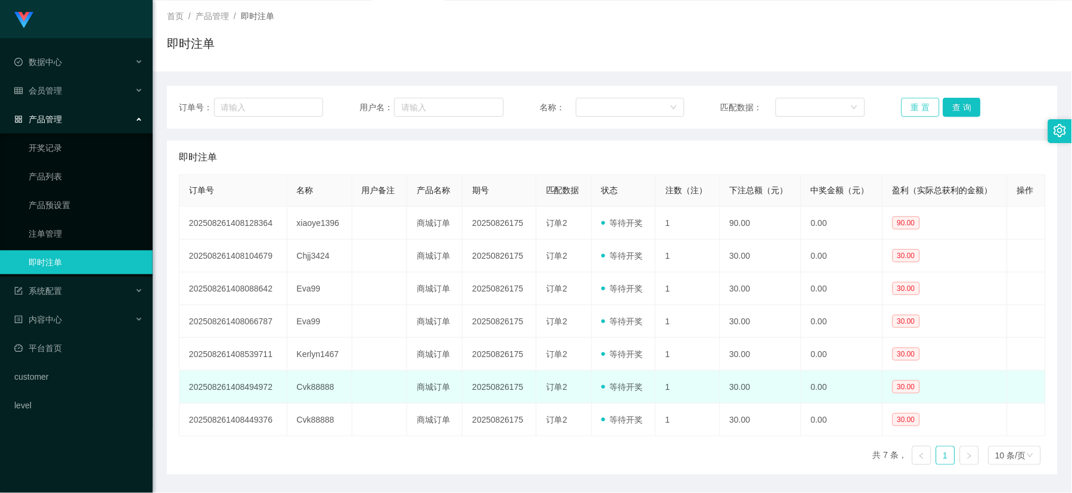
scroll to position [131, 0]
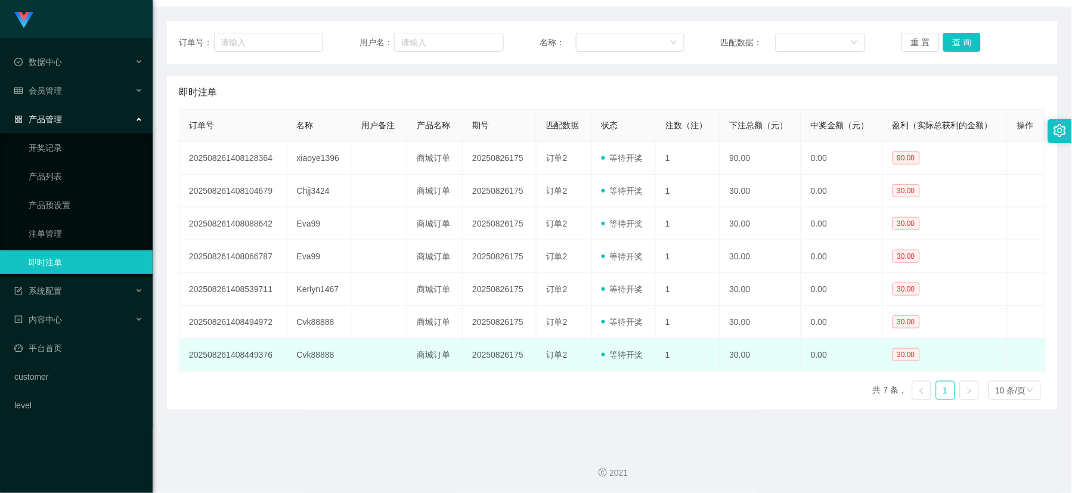
click at [306, 358] on td "Cvk88888" at bounding box center [319, 354] width 65 height 33
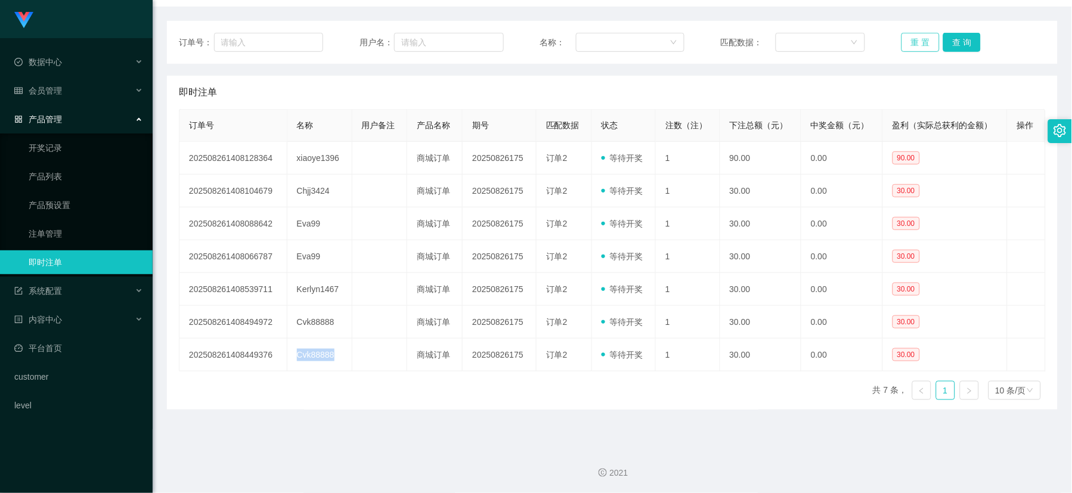
click at [911, 39] on button "重 置" at bounding box center [920, 42] width 38 height 19
click at [911, 38] on button "重 置" at bounding box center [920, 42] width 38 height 19
click at [927, 43] on button "重 置" at bounding box center [920, 42] width 38 height 19
click at [921, 44] on button "重 置" at bounding box center [920, 42] width 38 height 19
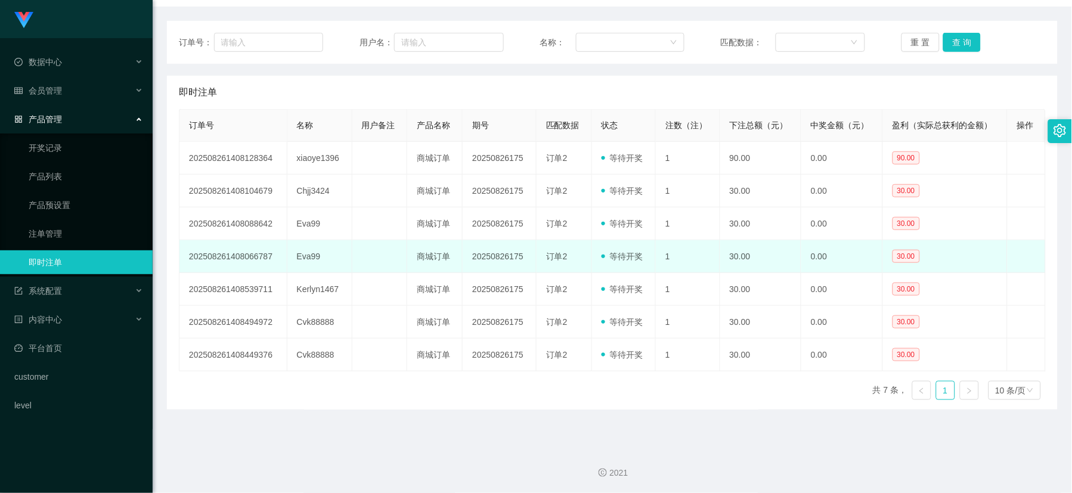
click at [306, 260] on td "Eva99" at bounding box center [319, 256] width 65 height 33
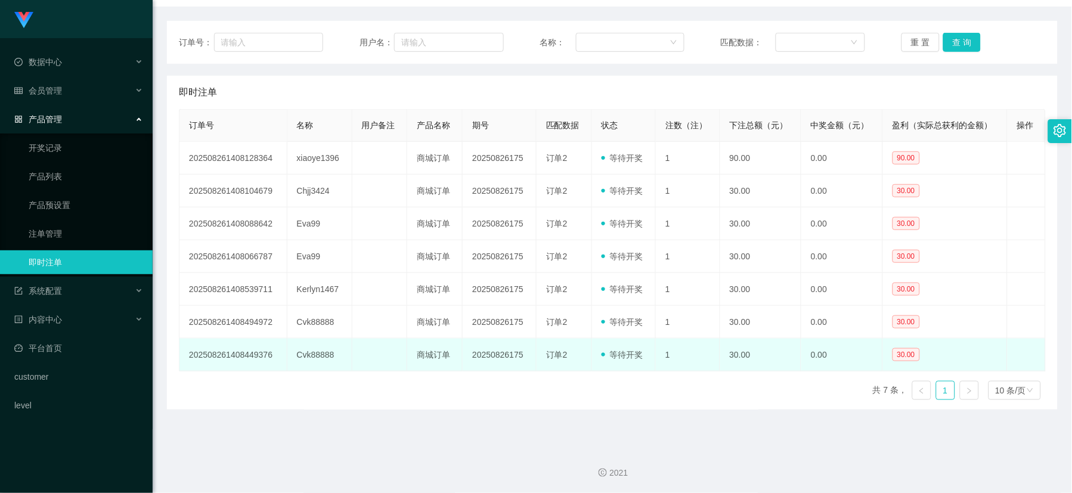
click at [318, 350] on td "Cvk88888" at bounding box center [319, 354] width 65 height 33
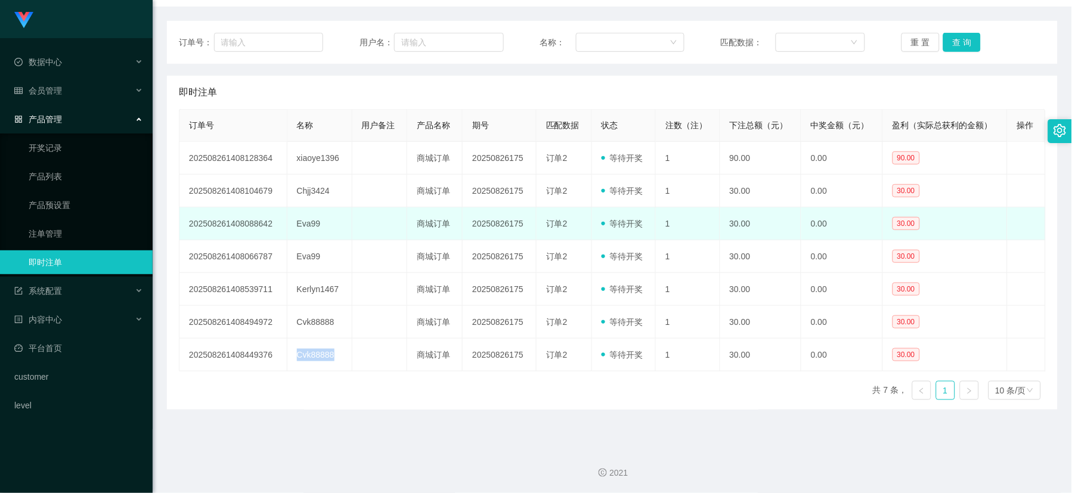
click at [307, 221] on td "Eva99" at bounding box center [319, 223] width 65 height 33
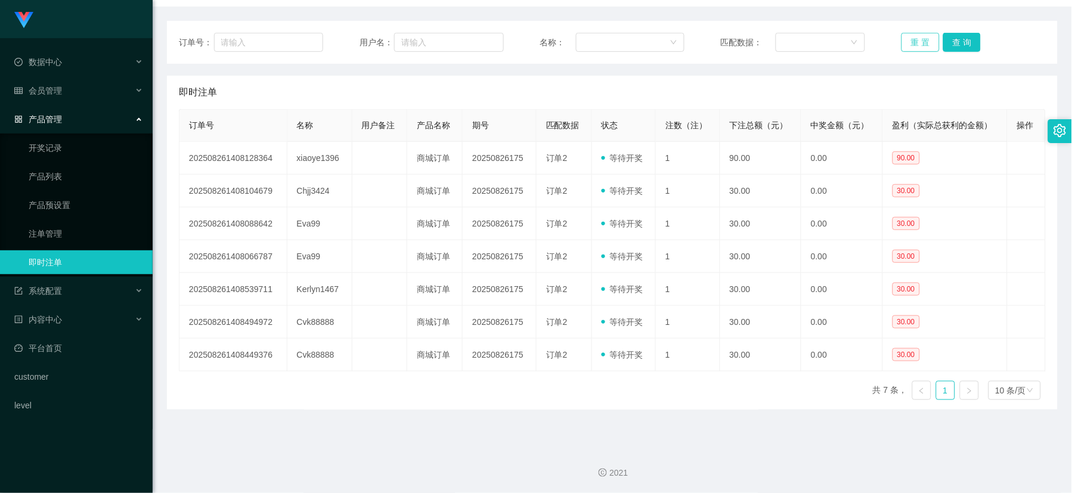
drag, startPoint x: 917, startPoint y: 55, endPoint x: 911, endPoint y: 43, distance: 13.3
click at [917, 55] on div "订单号： 用户名： 名称： 匹配数据： 重 置 查 询" at bounding box center [612, 42] width 890 height 43
click at [908, 41] on button "重 置" at bounding box center [920, 42] width 38 height 19
click at [911, 49] on button "重 置" at bounding box center [920, 42] width 38 height 19
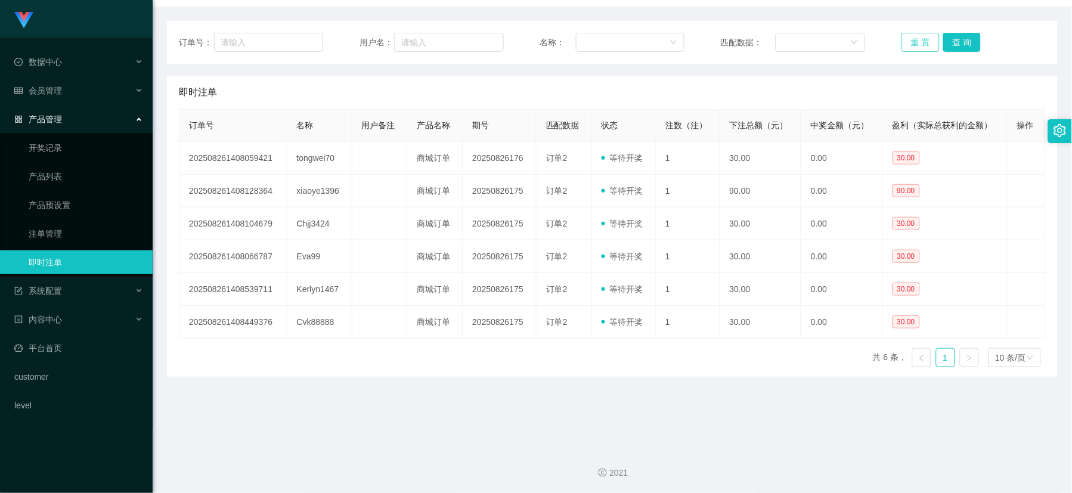
click at [912, 45] on button "重 置" at bounding box center [920, 42] width 38 height 19
click at [395, 420] on main "关闭左侧 关闭右侧 关闭其它 刷新页面 会员列表 产品预设置 提现列表 即时注单 注单管理 开奖记录 系统配置列表 在线用户 首页 / 产品管理 / 即时注单…" at bounding box center [612, 172] width 919 height 531
click at [51, 212] on link "产品预设置" at bounding box center [86, 205] width 114 height 24
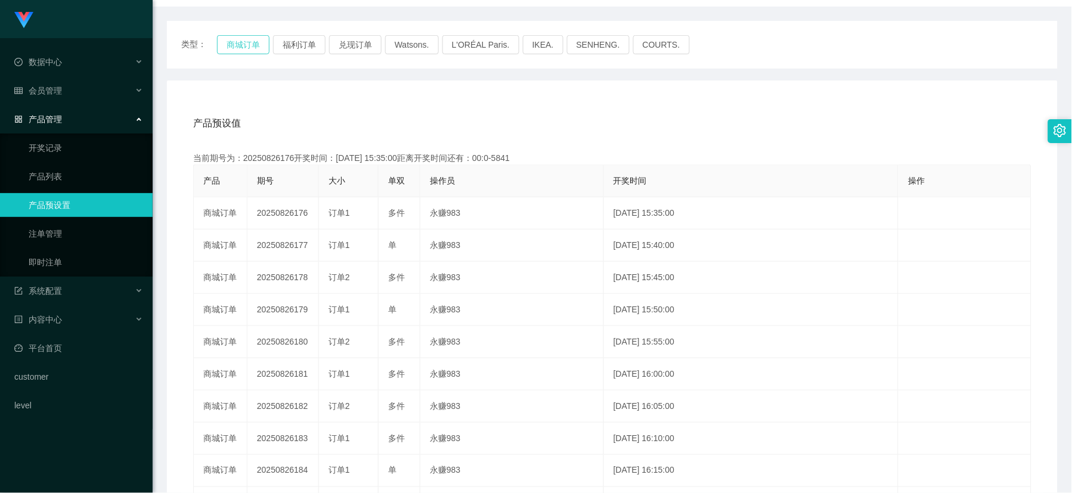
click at [232, 46] on button "商城订单" at bounding box center [243, 44] width 52 height 19
click at [237, 48] on button "商城订单" at bounding box center [243, 44] width 52 height 19
click at [293, 43] on button "福利订单" at bounding box center [299, 44] width 52 height 19
click at [249, 46] on button "商城订单" at bounding box center [243, 44] width 52 height 19
click at [306, 51] on button "福利订单" at bounding box center [299, 44] width 52 height 19
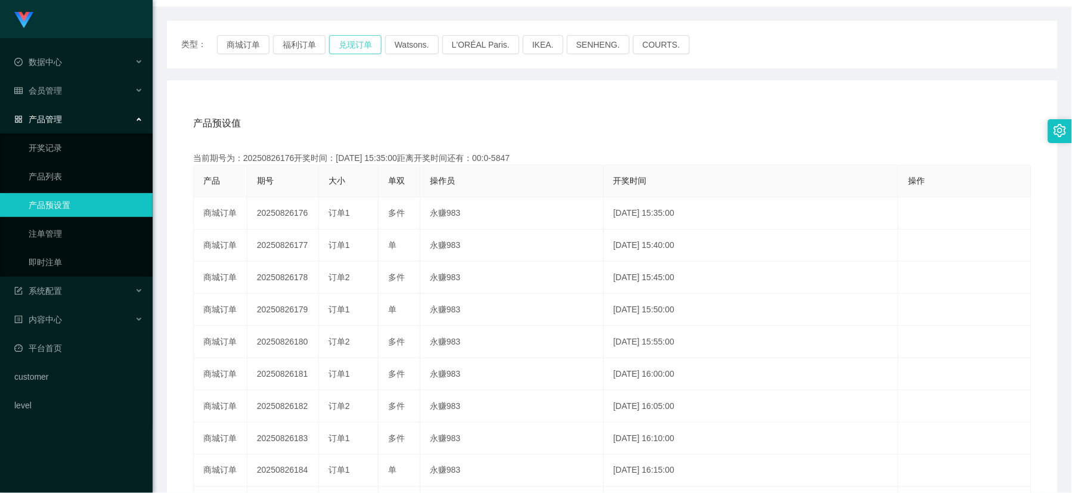
click at [350, 44] on button "兑现订单" at bounding box center [355, 44] width 52 height 19
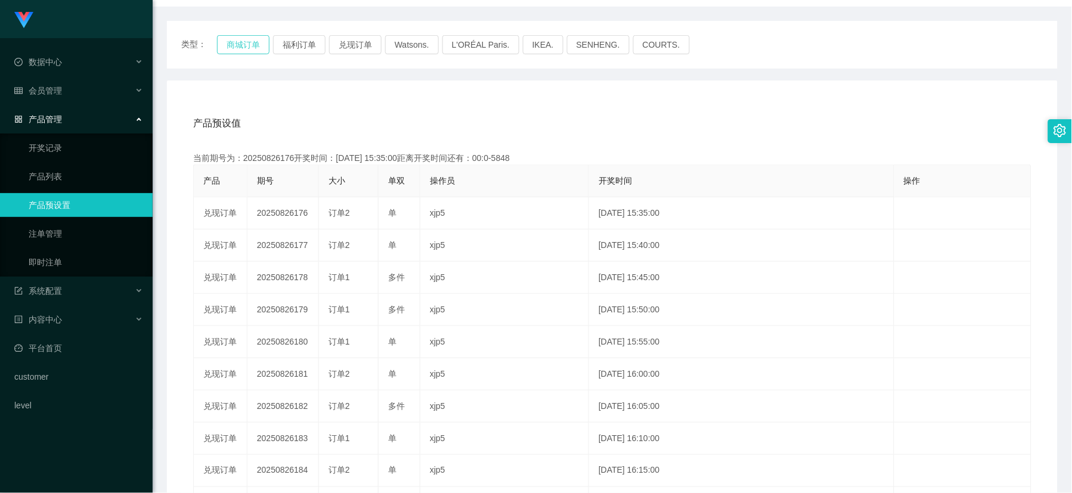
click at [241, 42] on button "商城订单" at bounding box center [243, 44] width 52 height 19
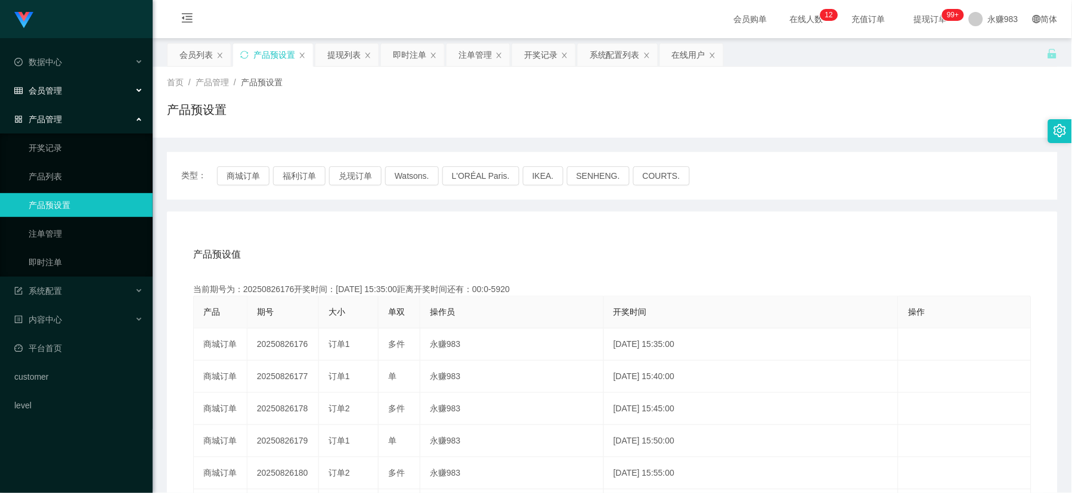
click at [61, 84] on div "会员管理" at bounding box center [76, 91] width 153 height 24
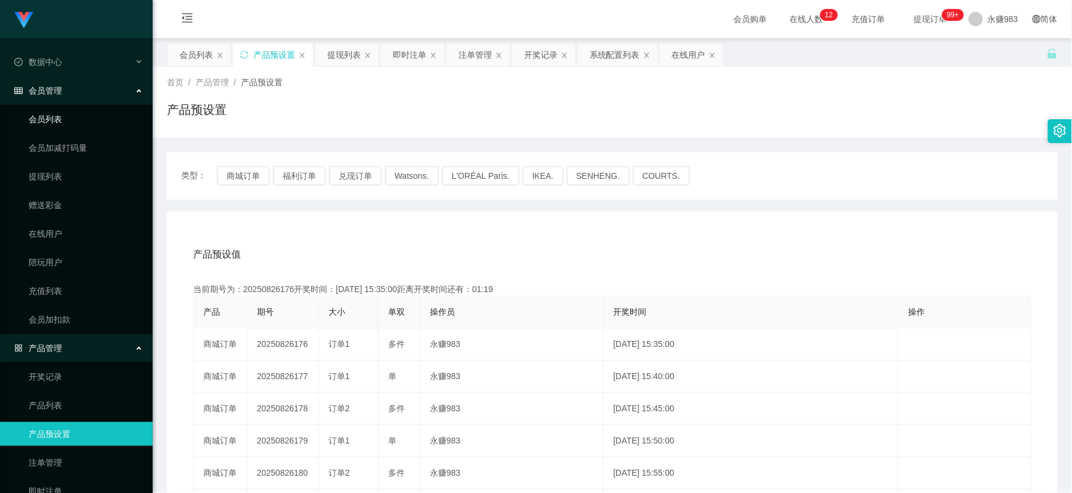
click at [52, 125] on link "会员列表" at bounding box center [86, 119] width 114 height 24
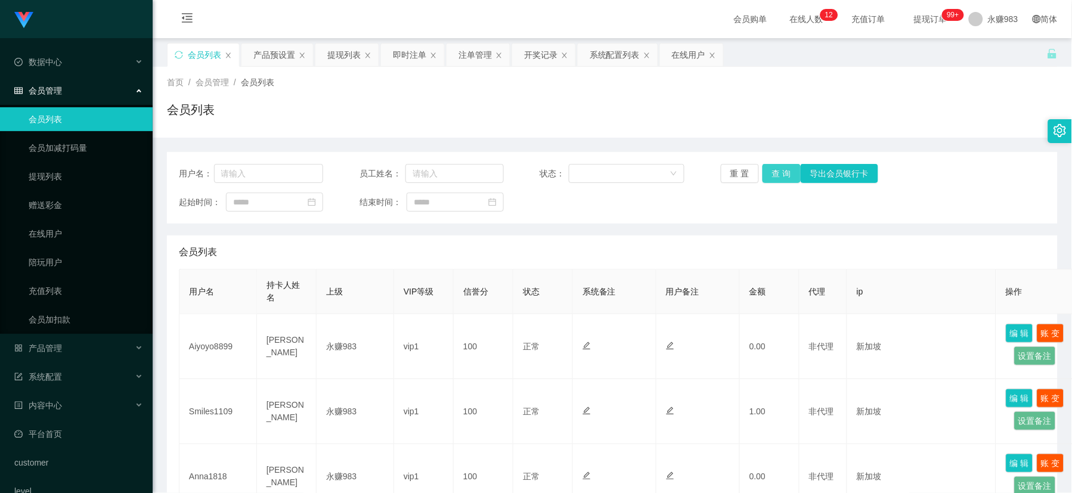
click at [771, 169] on button "查 询" at bounding box center [781, 173] width 38 height 19
click at [44, 171] on link "提现列表" at bounding box center [86, 176] width 114 height 24
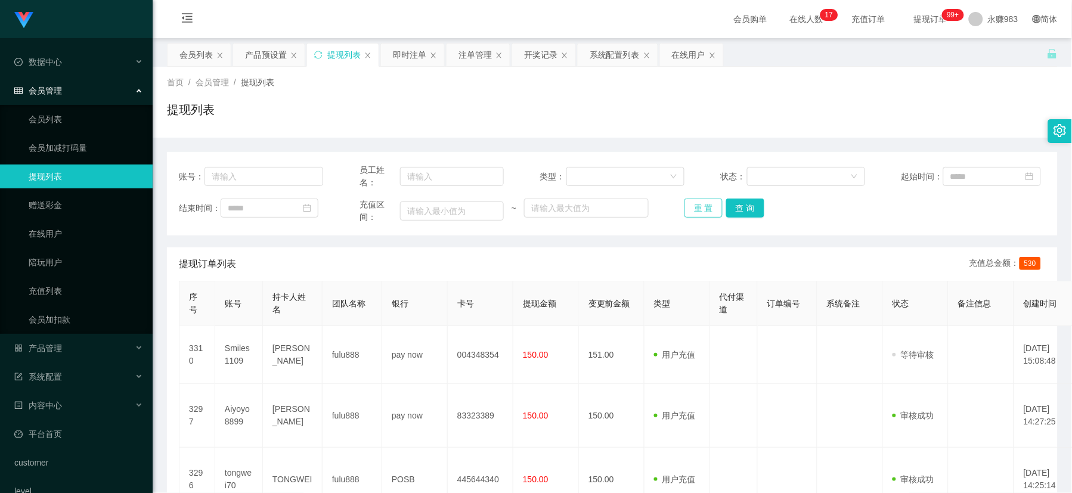
click at [706, 211] on button "重 置" at bounding box center [703, 207] width 38 height 19
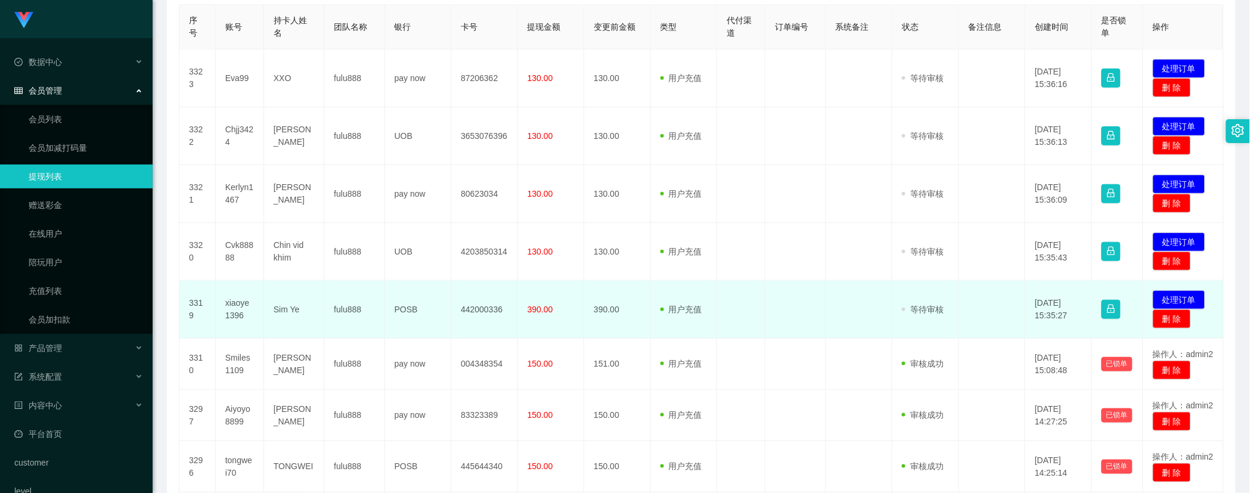
scroll to position [198, 0]
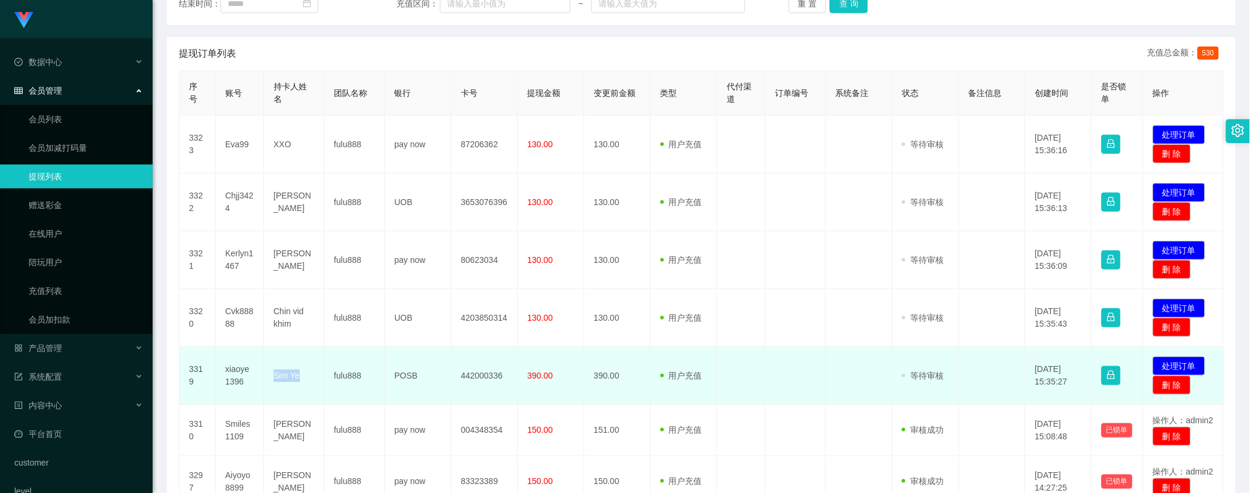
drag, startPoint x: 275, startPoint y: 376, endPoint x: 300, endPoint y: 379, distance: 25.8
click at [300, 379] on td "Sim Ye" at bounding box center [294, 376] width 60 height 58
drag, startPoint x: 392, startPoint y: 373, endPoint x: 414, endPoint y: 374, distance: 22.1
click at [414, 374] on td "POSB" at bounding box center [418, 376] width 67 height 58
drag, startPoint x: 455, startPoint y: 374, endPoint x: 501, endPoint y: 374, distance: 45.9
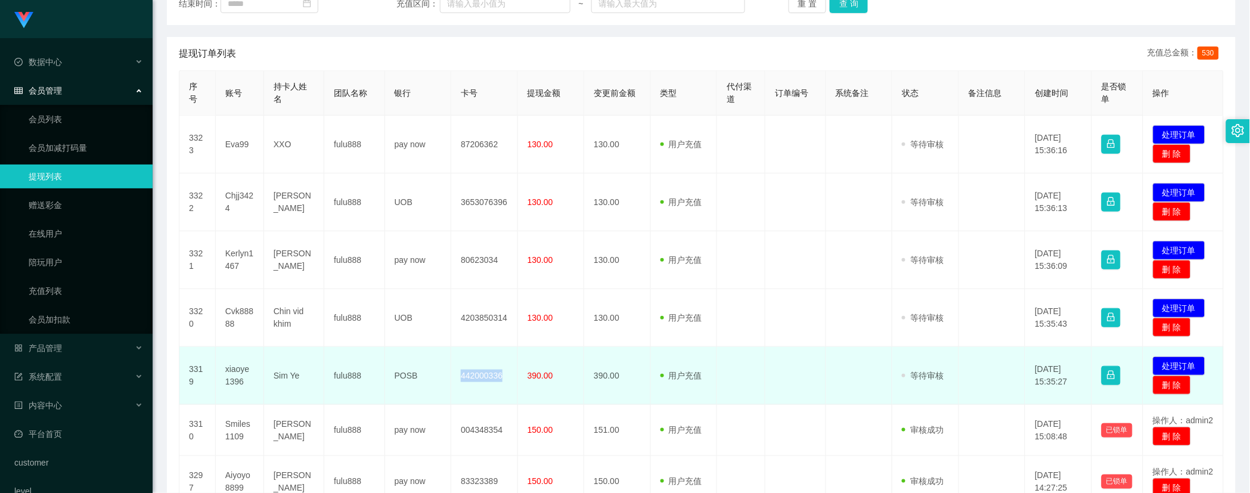
click at [501, 374] on td "442000336" at bounding box center [484, 376] width 67 height 58
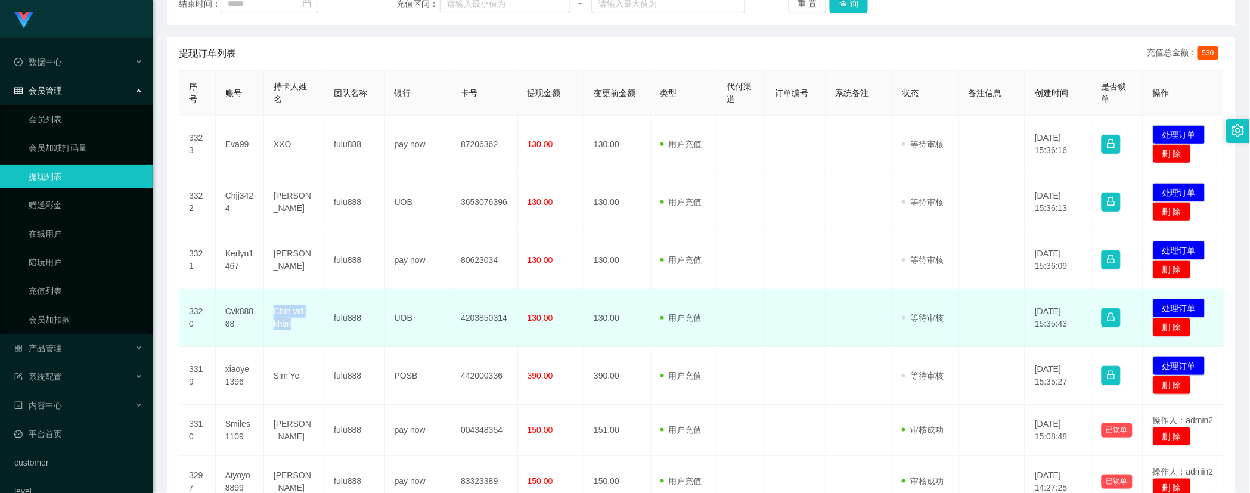
drag, startPoint x: 272, startPoint y: 310, endPoint x: 299, endPoint y: 325, distance: 30.4
click at [299, 325] on td "Chin vid khim" at bounding box center [294, 318] width 60 height 58
drag, startPoint x: 395, startPoint y: 319, endPoint x: 415, endPoint y: 320, distance: 19.7
click at [415, 320] on td "UOB" at bounding box center [418, 318] width 67 height 58
drag, startPoint x: 461, startPoint y: 314, endPoint x: 496, endPoint y: 319, distance: 35.6
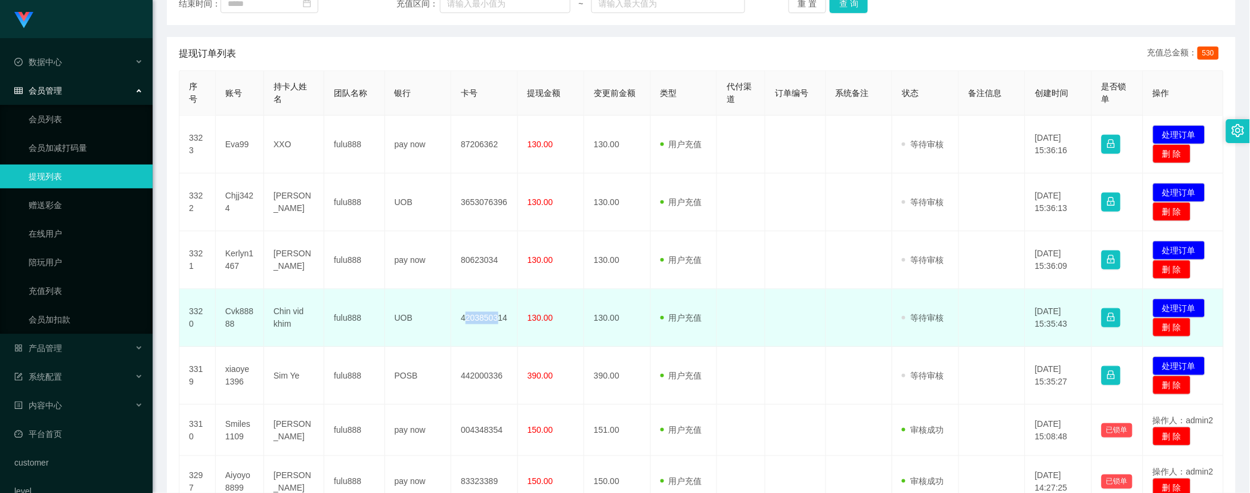
click at [496, 319] on td "4203850314" at bounding box center [484, 318] width 67 height 58
drag, startPoint x: 489, startPoint y: 320, endPoint x: 468, endPoint y: 321, distance: 21.5
click at [487, 320] on td "4203850314" at bounding box center [484, 318] width 67 height 58
click at [463, 319] on td "4203850314" at bounding box center [484, 318] width 67 height 58
drag, startPoint x: 458, startPoint y: 317, endPoint x: 504, endPoint y: 319, distance: 46.5
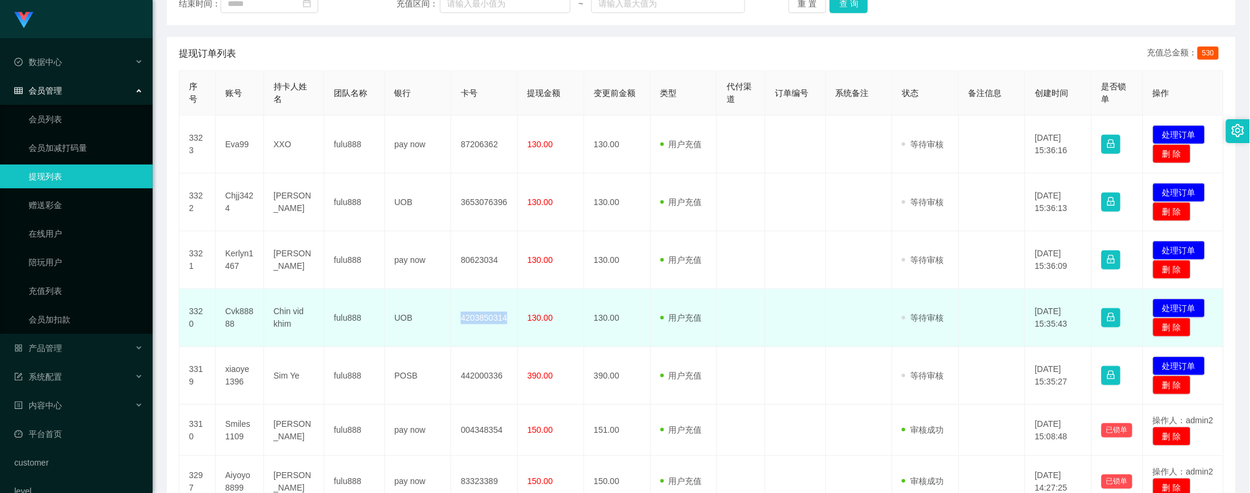
click at [504, 319] on td "4203850314" at bounding box center [484, 318] width 67 height 58
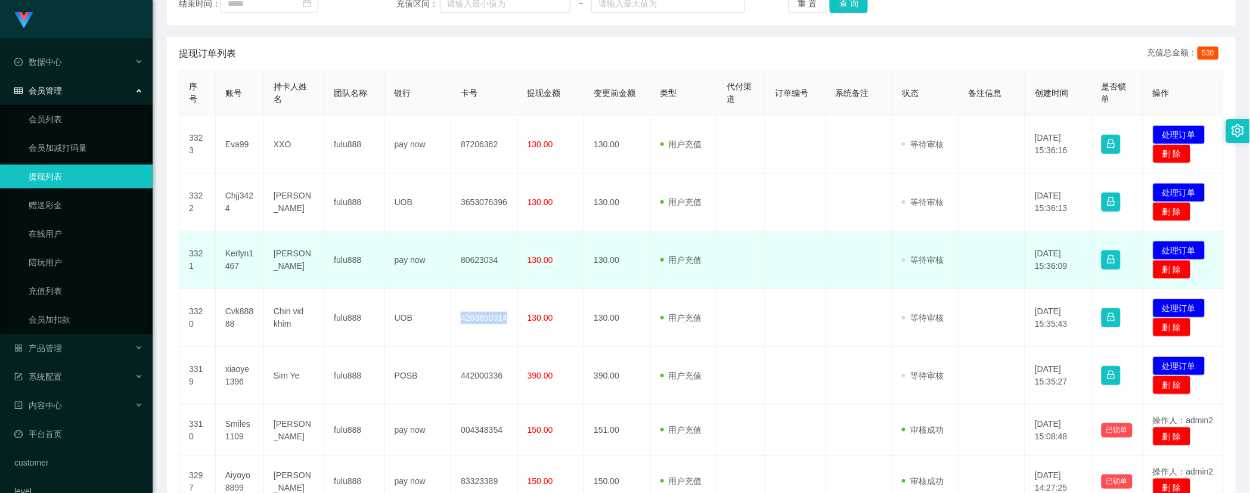
click at [231, 256] on td "Kerlyn1467" at bounding box center [240, 260] width 48 height 58
click at [271, 262] on td "[PERSON_NAME]" at bounding box center [294, 260] width 60 height 58
click at [306, 254] on td "[PERSON_NAME]" at bounding box center [294, 260] width 60 height 58
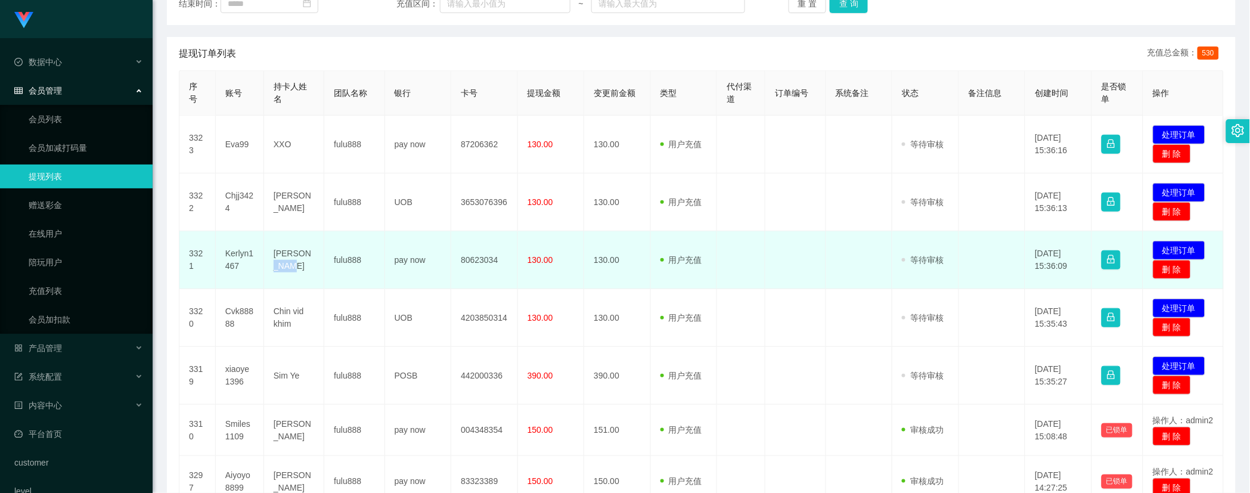
click at [306, 254] on td "[PERSON_NAME]" at bounding box center [294, 260] width 60 height 58
click at [292, 257] on td "[PERSON_NAME]" at bounding box center [294, 260] width 60 height 58
click at [284, 263] on td "[PERSON_NAME]" at bounding box center [294, 260] width 60 height 58
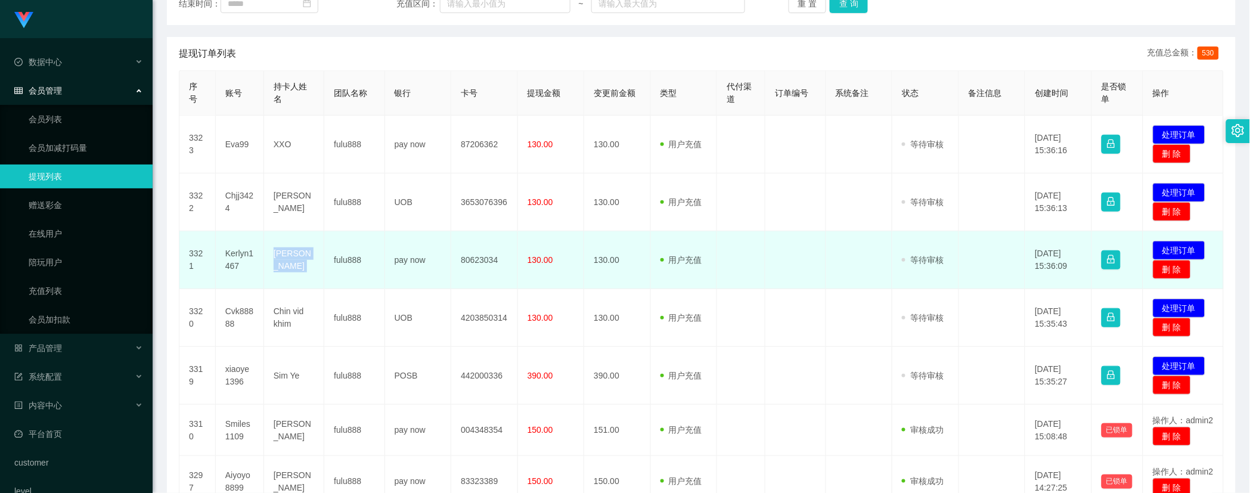
click at [284, 263] on td "[PERSON_NAME]" at bounding box center [294, 260] width 60 height 58
click at [409, 260] on td "pay now" at bounding box center [418, 260] width 67 height 58
drag, startPoint x: 407, startPoint y: 251, endPoint x: 402, endPoint y: 265, distance: 14.7
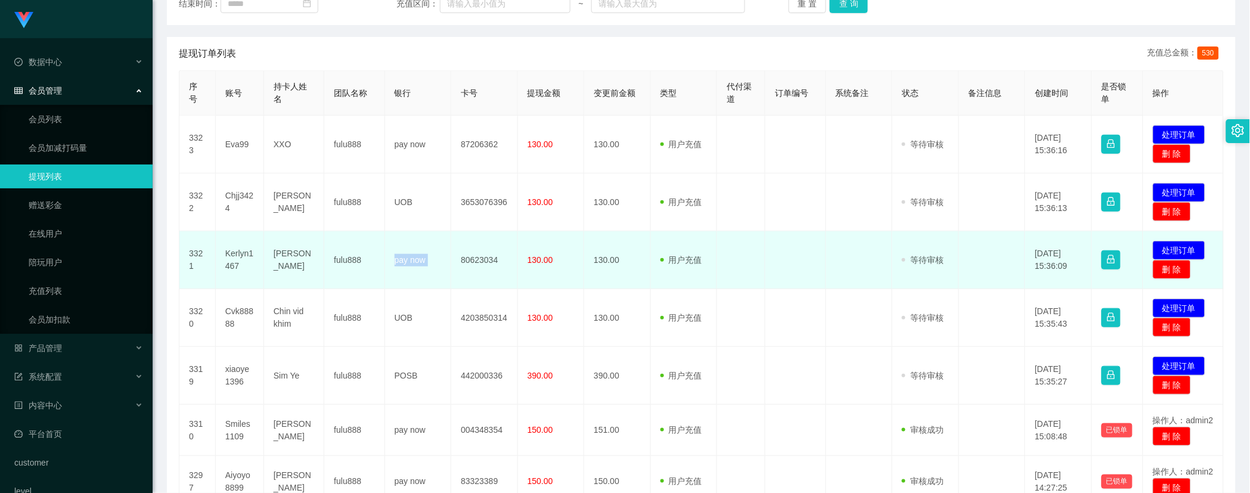
click at [406, 251] on td "pay now" at bounding box center [418, 260] width 67 height 58
click at [402, 265] on td "pay now" at bounding box center [418, 260] width 67 height 58
click at [403, 263] on td "pay now" at bounding box center [418, 260] width 67 height 58
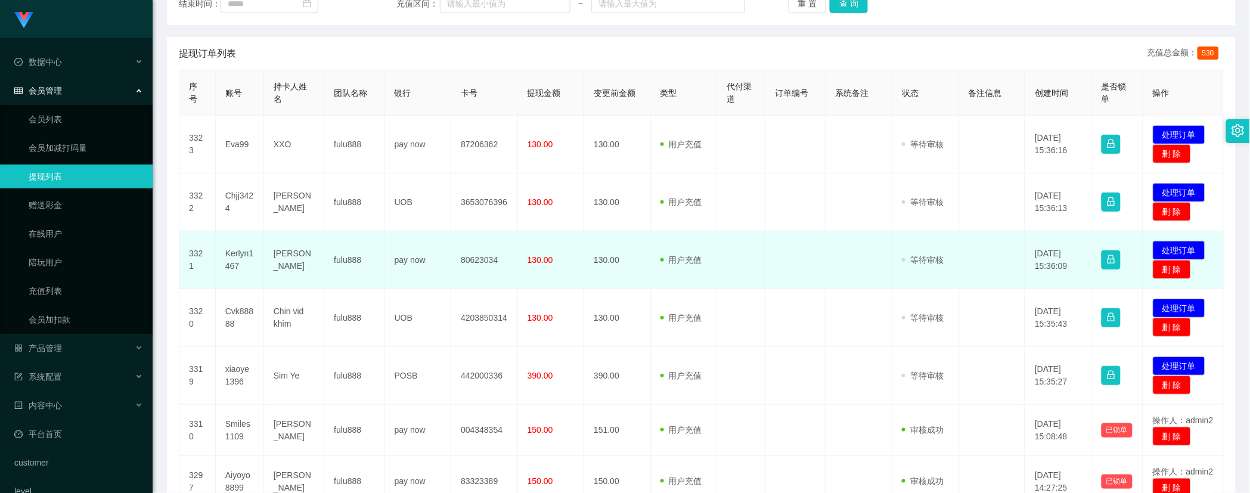
click at [480, 263] on td "80623034" at bounding box center [484, 260] width 67 height 58
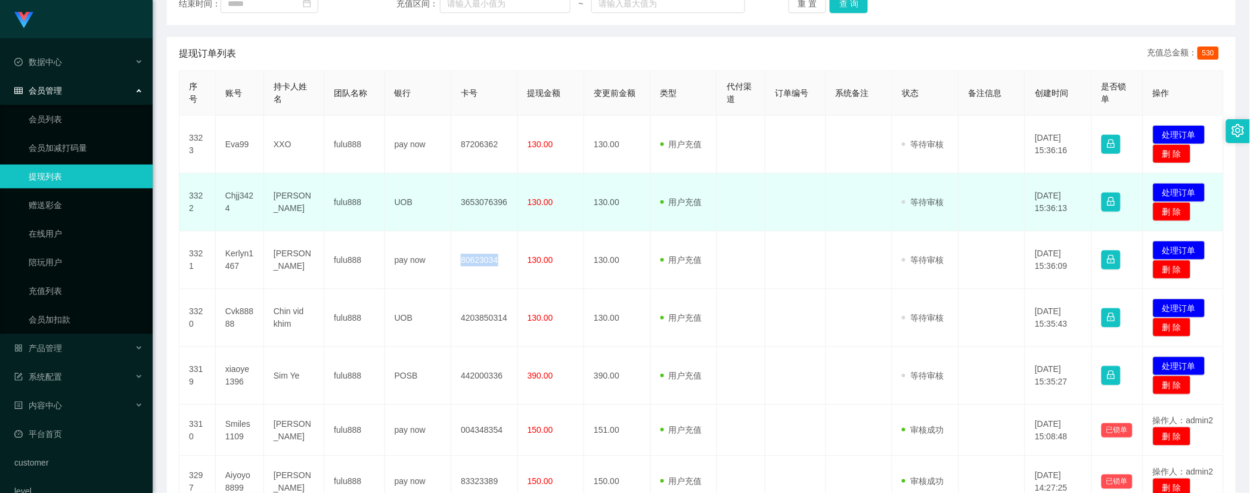
click at [236, 198] on td "Chjj3424" at bounding box center [240, 202] width 48 height 58
click at [235, 197] on td "Chjj3424" at bounding box center [240, 202] width 48 height 58
click at [296, 201] on td "[PERSON_NAME]" at bounding box center [294, 202] width 60 height 58
click at [287, 195] on td "[PERSON_NAME]" at bounding box center [294, 202] width 60 height 58
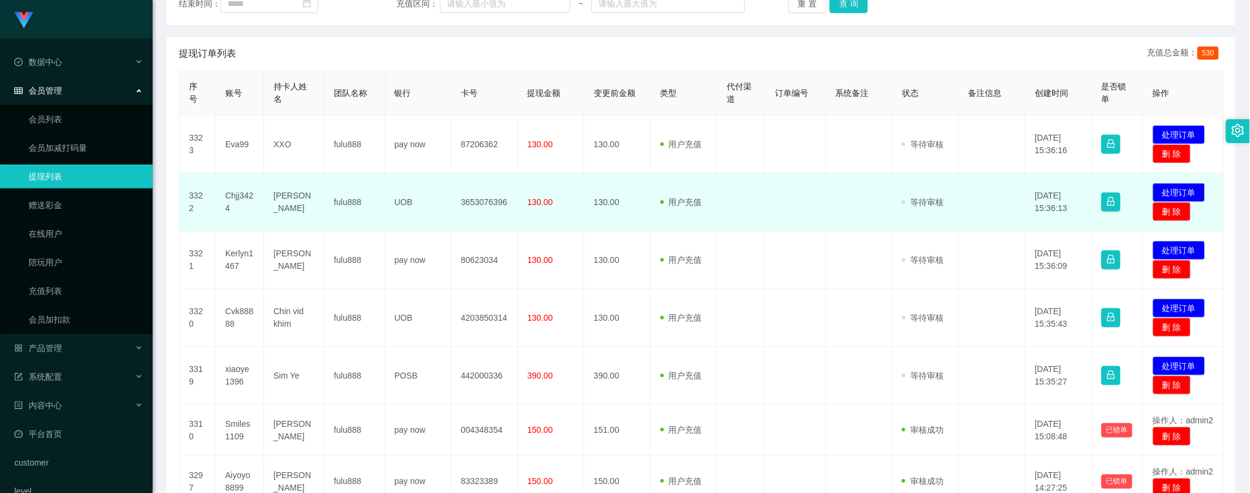
click at [288, 199] on td "[PERSON_NAME]" at bounding box center [294, 202] width 60 height 58
drag, startPoint x: 386, startPoint y: 199, endPoint x: 429, endPoint y: 199, distance: 43.5
click at [429, 199] on td "UOB" at bounding box center [418, 202] width 67 height 58
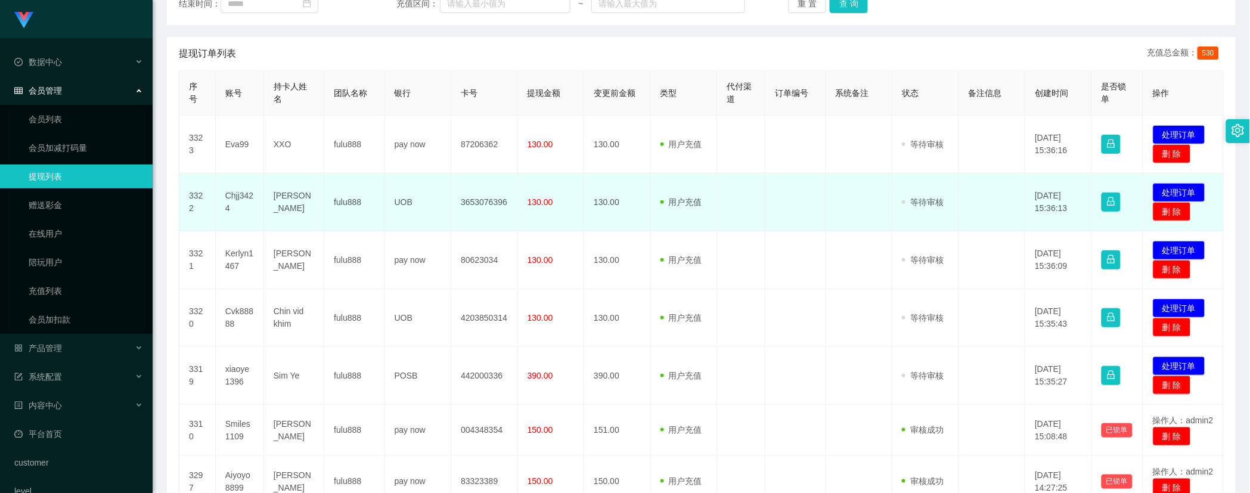
click at [475, 200] on td "3653076396" at bounding box center [484, 202] width 67 height 58
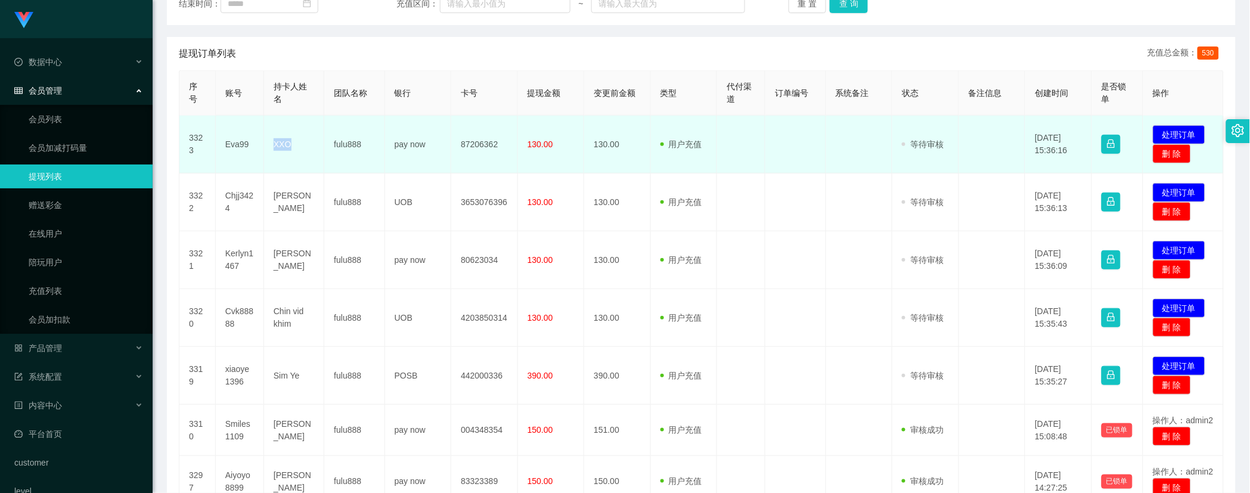
drag, startPoint x: 270, startPoint y: 144, endPoint x: 290, endPoint y: 150, distance: 20.5
click at [290, 150] on td "XXO" at bounding box center [294, 145] width 60 height 58
drag, startPoint x: 287, startPoint y: 138, endPoint x: 284, endPoint y: 144, distance: 6.1
click at [287, 138] on td "XXO" at bounding box center [294, 145] width 60 height 58
click at [282, 145] on td "XXO" at bounding box center [294, 145] width 60 height 58
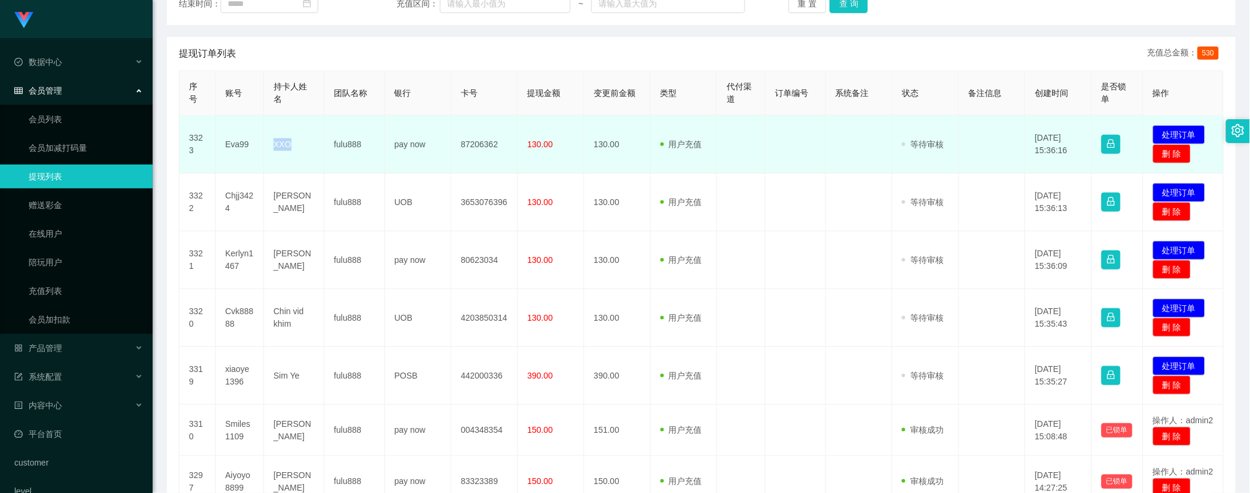
click at [282, 145] on td "XXO" at bounding box center [294, 145] width 60 height 58
click at [414, 147] on td "pay now" at bounding box center [418, 145] width 67 height 58
click at [412, 147] on td "pay now" at bounding box center [418, 145] width 67 height 58
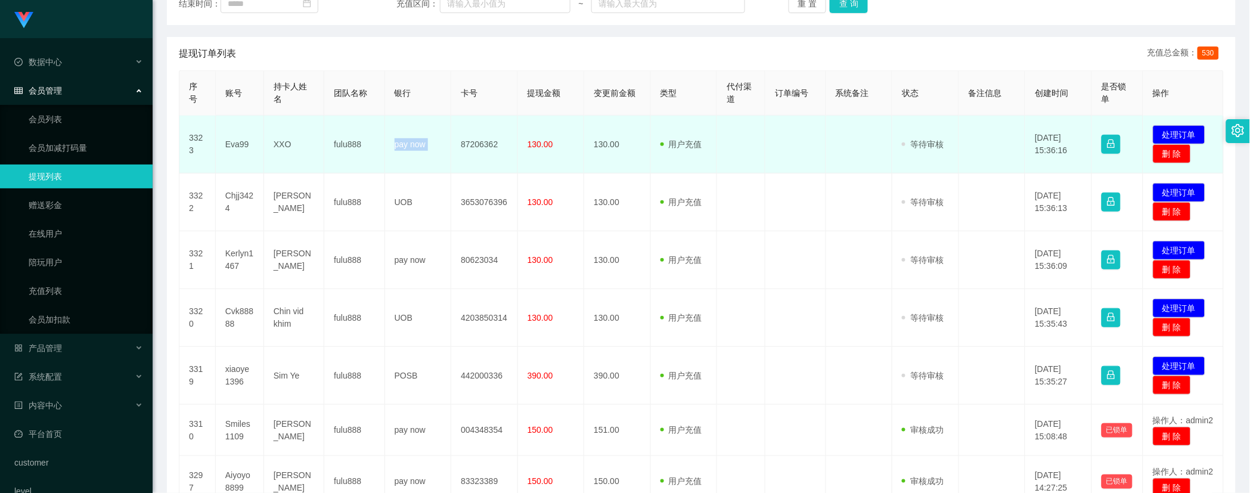
click at [412, 147] on td "pay now" at bounding box center [418, 145] width 67 height 58
click at [474, 148] on td "87206362" at bounding box center [484, 145] width 67 height 58
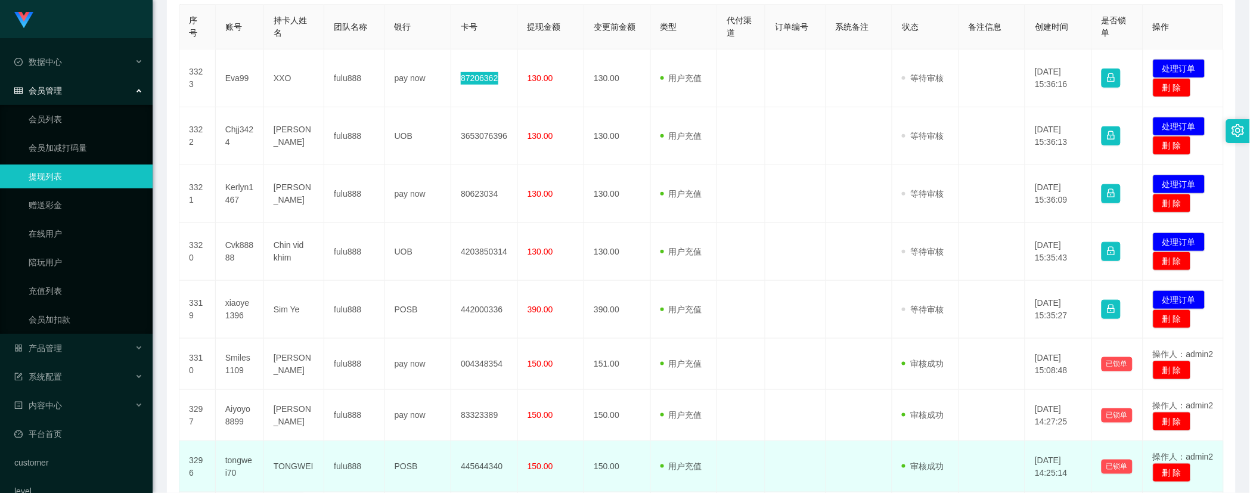
scroll to position [331, 0]
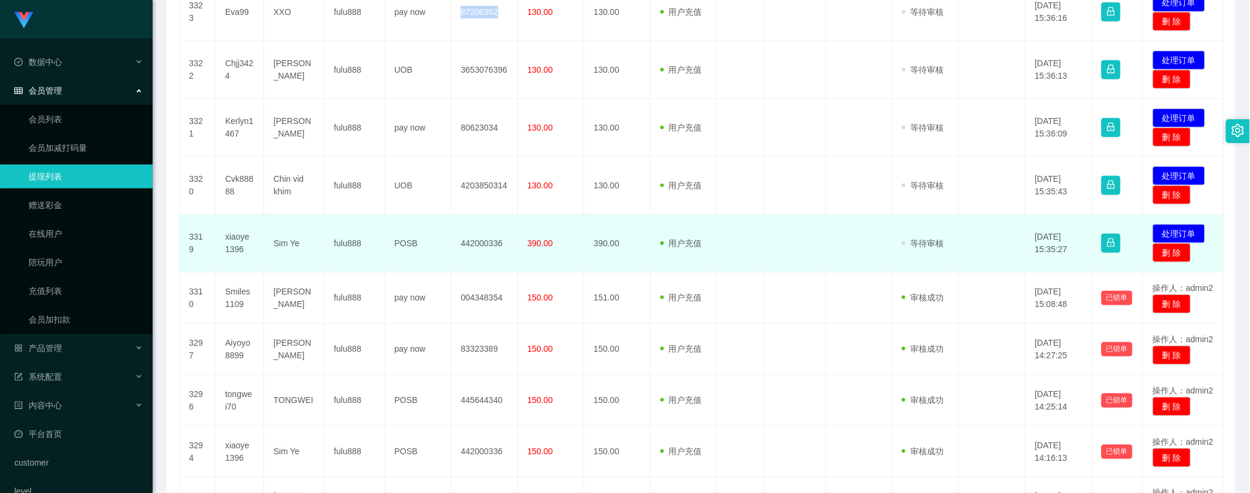
click at [237, 241] on td "xiaoye1396" at bounding box center [240, 244] width 48 height 58
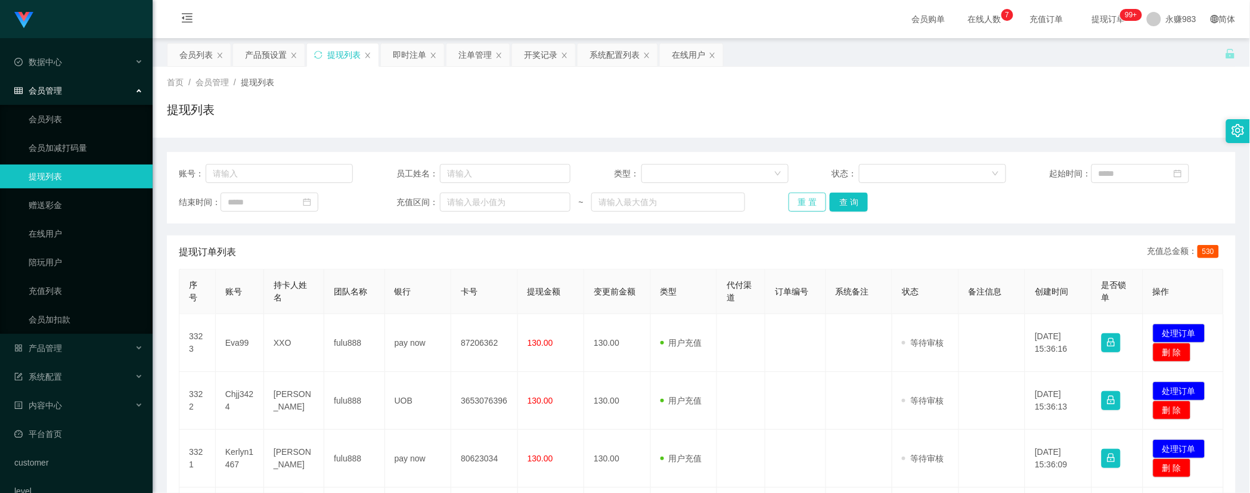
click at [803, 206] on button "重 置" at bounding box center [807, 201] width 38 height 19
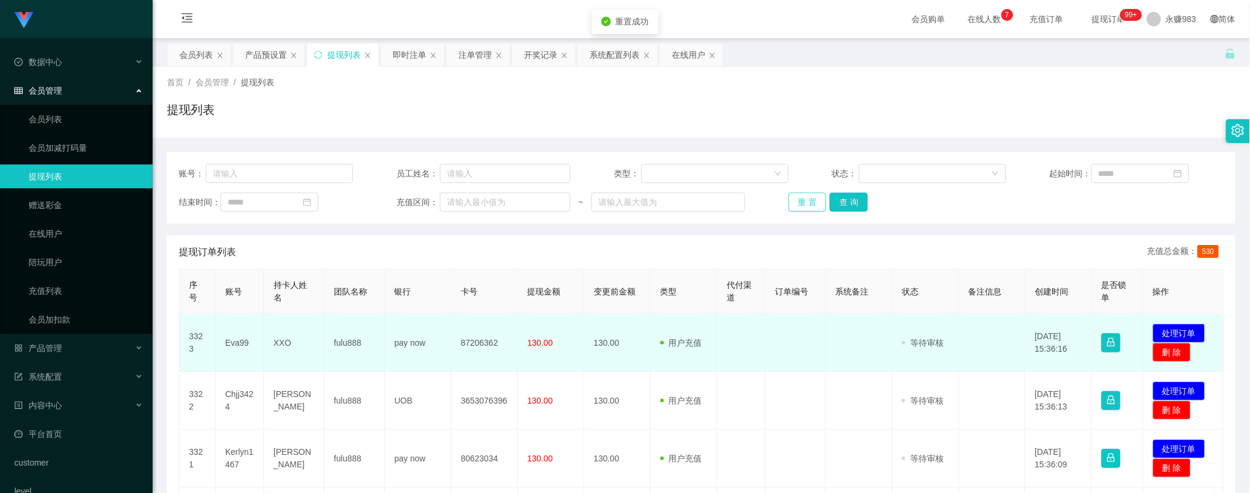
scroll to position [66, 0]
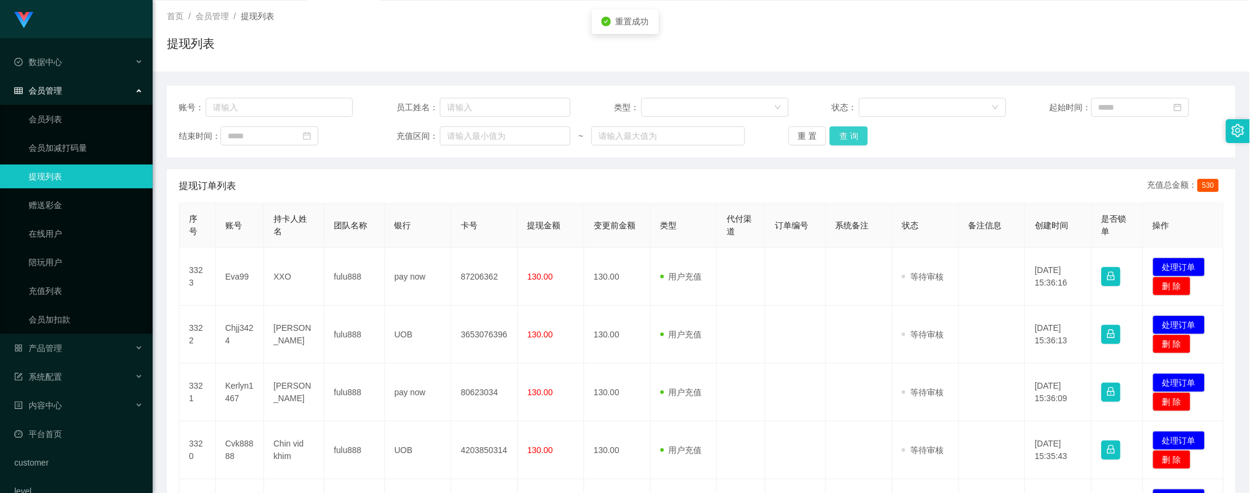
click at [847, 140] on button "查 询" at bounding box center [849, 135] width 38 height 19
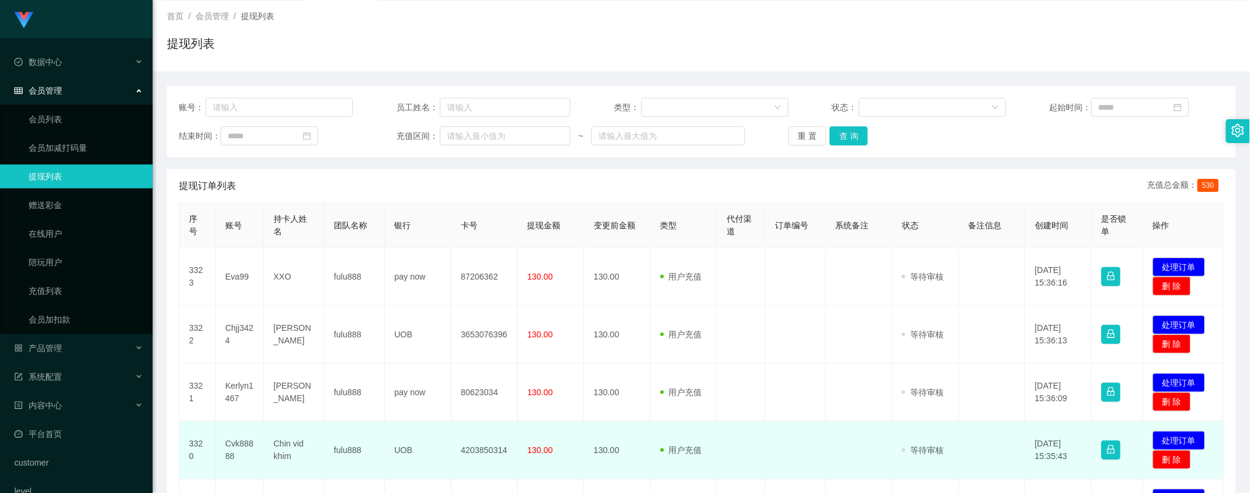
scroll to position [132, 0]
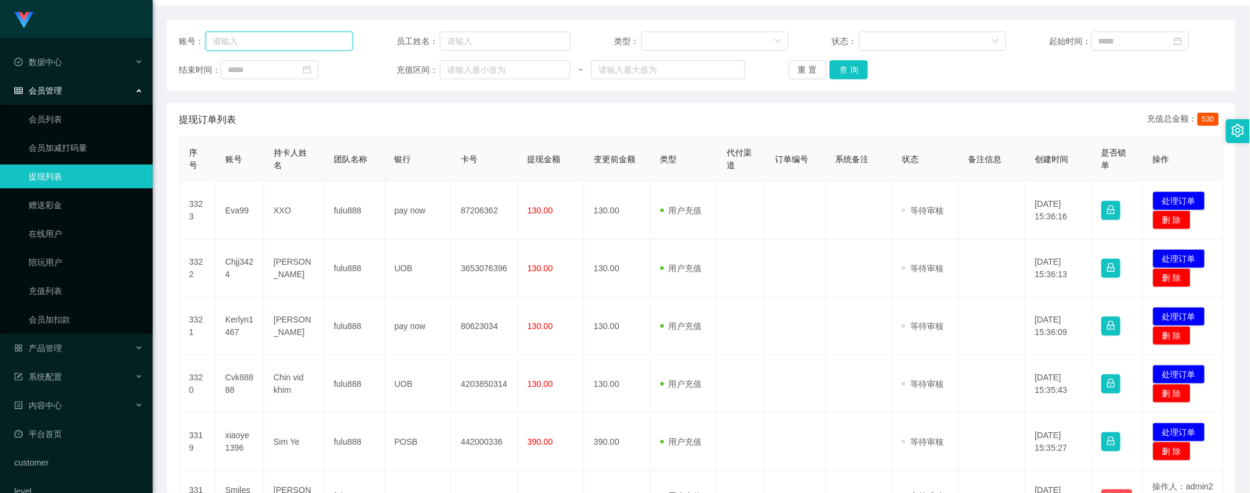
click at [287, 38] on input "text" at bounding box center [279, 41] width 147 height 19
paste input "tongwei70"
type input "tongwei70"
click at [872, 73] on div "重 置 查 询" at bounding box center [875, 69] width 174 height 19
click at [852, 73] on button "查 询" at bounding box center [849, 69] width 38 height 19
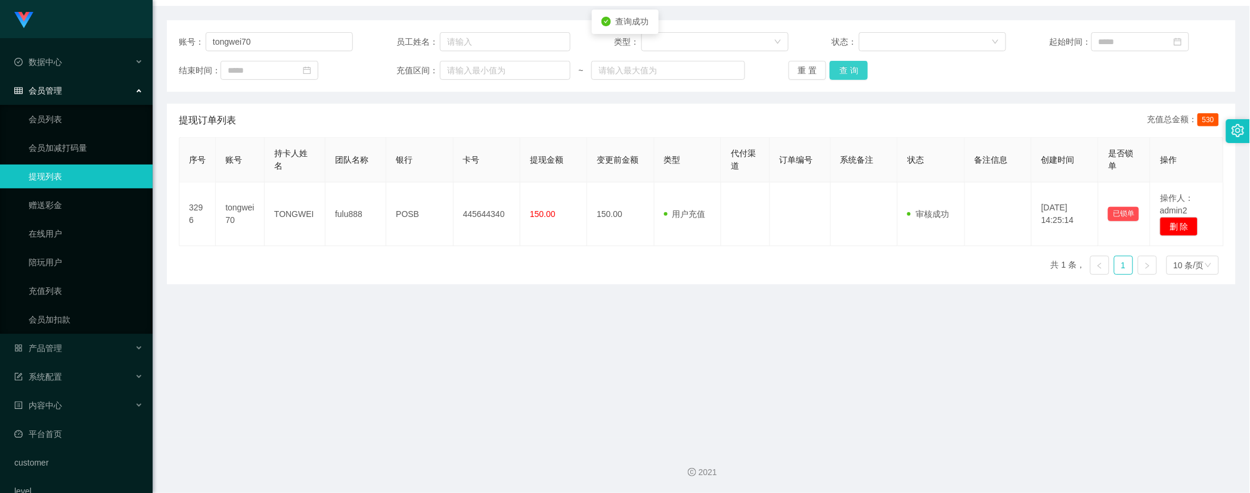
scroll to position [131, 0]
click at [800, 332] on main "关闭左侧 关闭右侧 关闭其它 刷新页面 会员列表 产品预设置 提现列表 即时注单 注单管理 开奖记录 系统配置列表 在线用户 首页 / 会员管理 / 提现列表…" at bounding box center [701, 172] width 1097 height 531
click at [886, 352] on main "关闭左侧 关闭右侧 关闭其它 刷新页面 会员列表 产品预设置 提现列表 即时注单 注单管理 开奖记录 系统配置列表 在线用户 首页 / 会员管理 / 提现列表…" at bounding box center [701, 172] width 1097 height 531
click at [68, 117] on link "会员列表" at bounding box center [86, 119] width 114 height 24
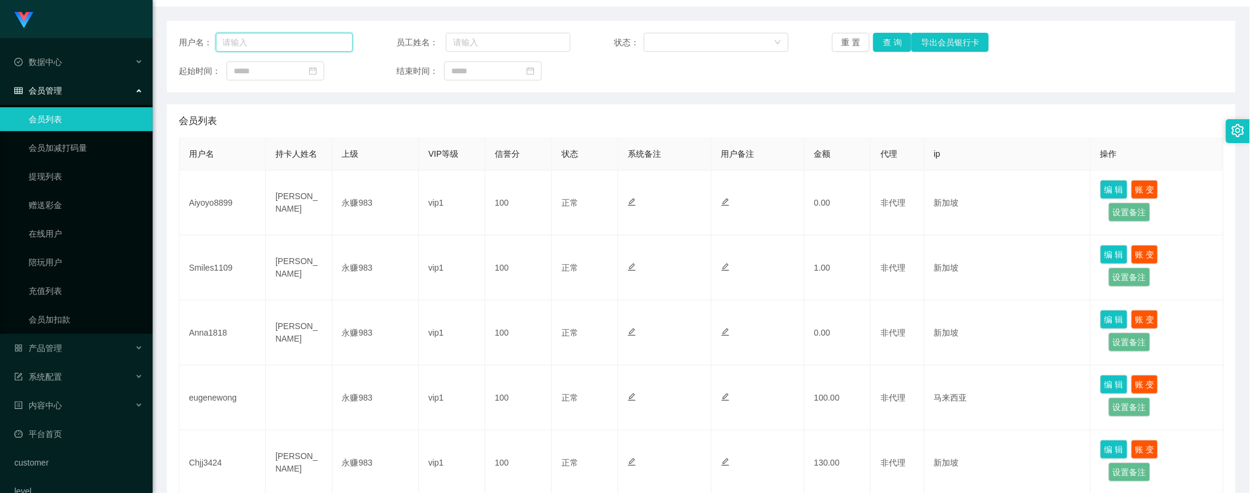
click at [308, 45] on input "text" at bounding box center [285, 42] width 138 height 19
paste input "tongwei70"
type input "tongwei70"
drag, startPoint x: 918, startPoint y: 43, endPoint x: 871, endPoint y: 42, distance: 47.1
click at [911, 42] on button "导出会员银行卡" at bounding box center [949, 42] width 77 height 19
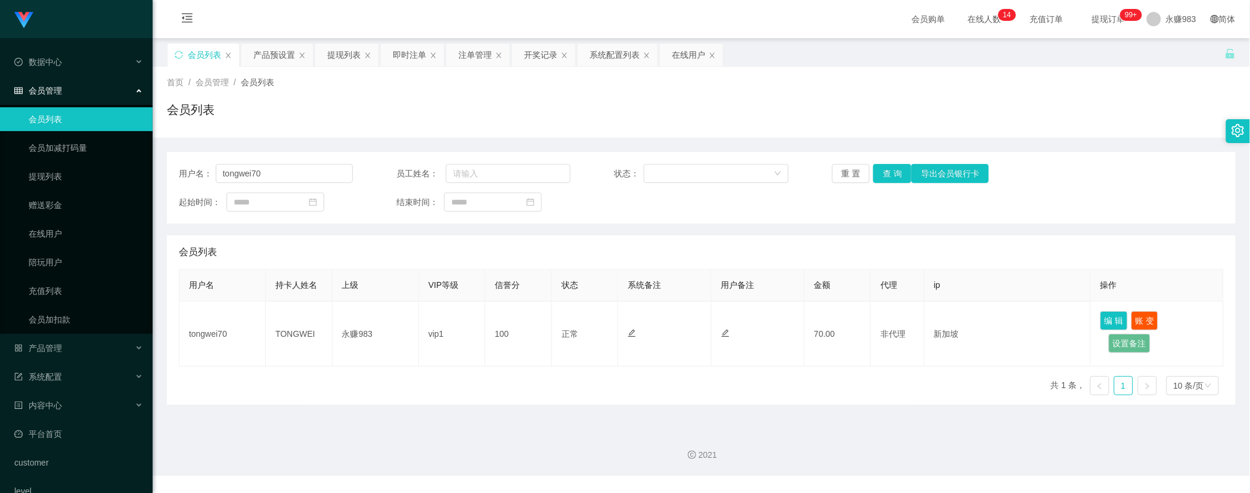
click at [594, 415] on main "关闭左侧 关闭右侧 关闭其它 刷新页面 会员列表 产品预设置 提现列表 即时注单 注单管理 开奖记录 系统配置列表 在线用户 首页 / 会员管理 / 会员列表…" at bounding box center [701, 229] width 1097 height 382
click at [39, 173] on link "提现列表" at bounding box center [86, 176] width 114 height 24
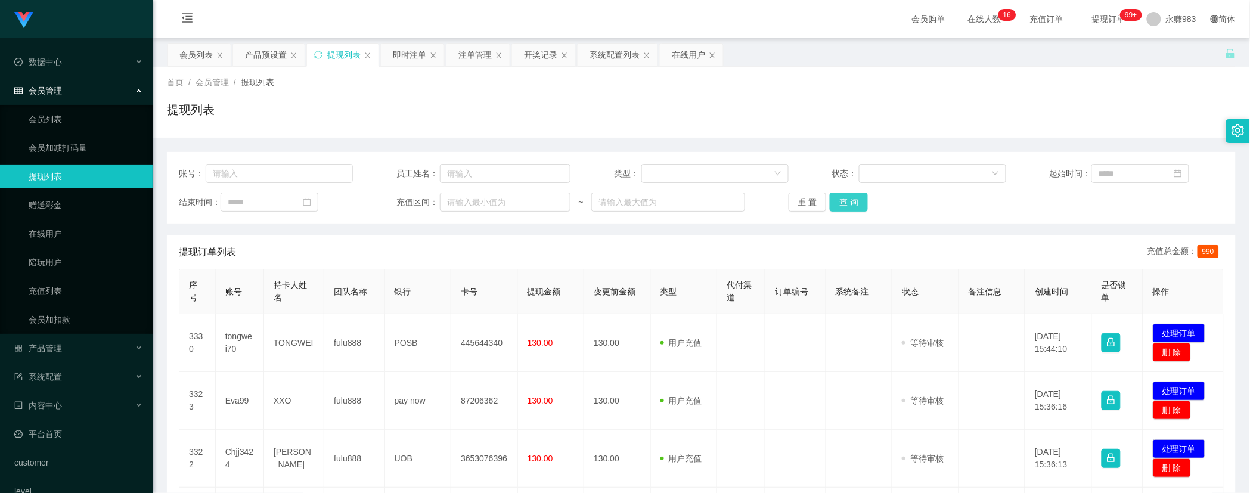
click at [838, 210] on button "查 询" at bounding box center [849, 201] width 38 height 19
click at [265, 175] on input "text" at bounding box center [279, 173] width 147 height 19
click at [498, 165] on input "text" at bounding box center [505, 173] width 131 height 19
paste input "[PERSON_NAME]"
type input "[PERSON_NAME]"
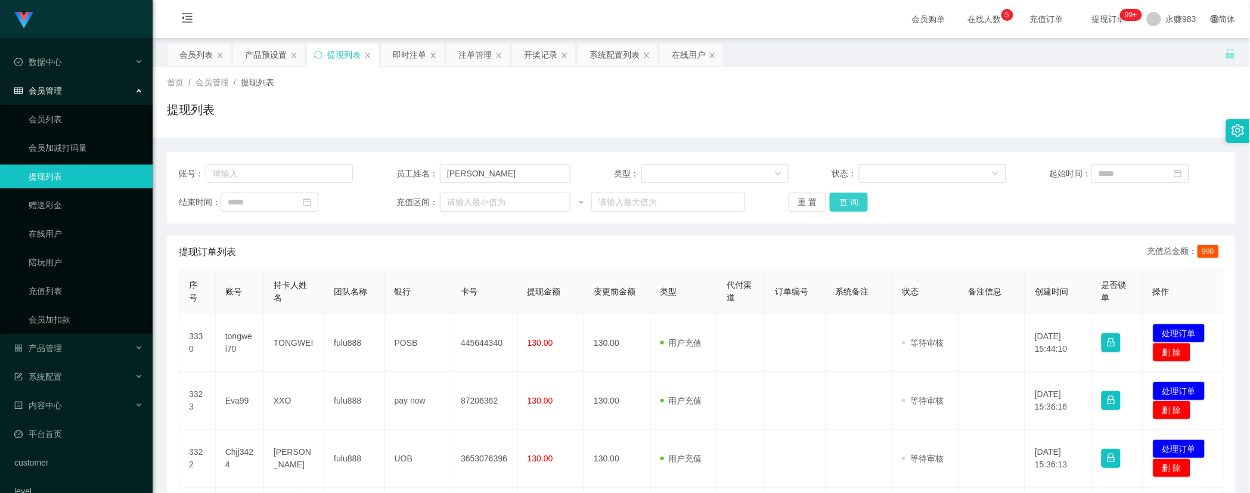
click at [836, 203] on button "查 询" at bounding box center [849, 201] width 38 height 19
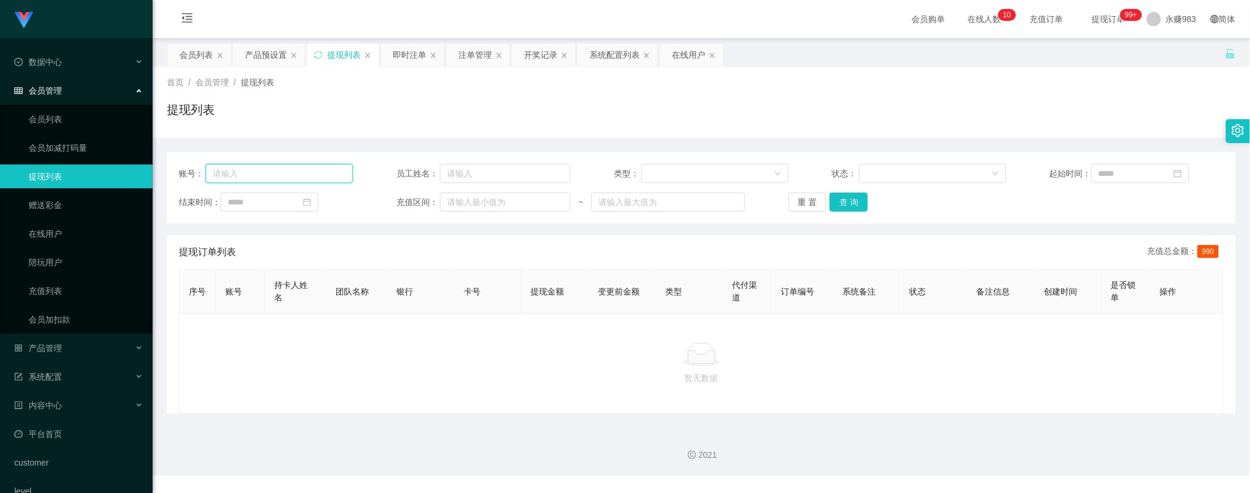
click at [310, 180] on input "text" at bounding box center [279, 173] width 147 height 19
paste input "[PERSON_NAME]"
type input "[PERSON_NAME]"
click at [847, 203] on button "查 询" at bounding box center [849, 201] width 38 height 19
click at [510, 175] on input "text" at bounding box center [505, 173] width 131 height 19
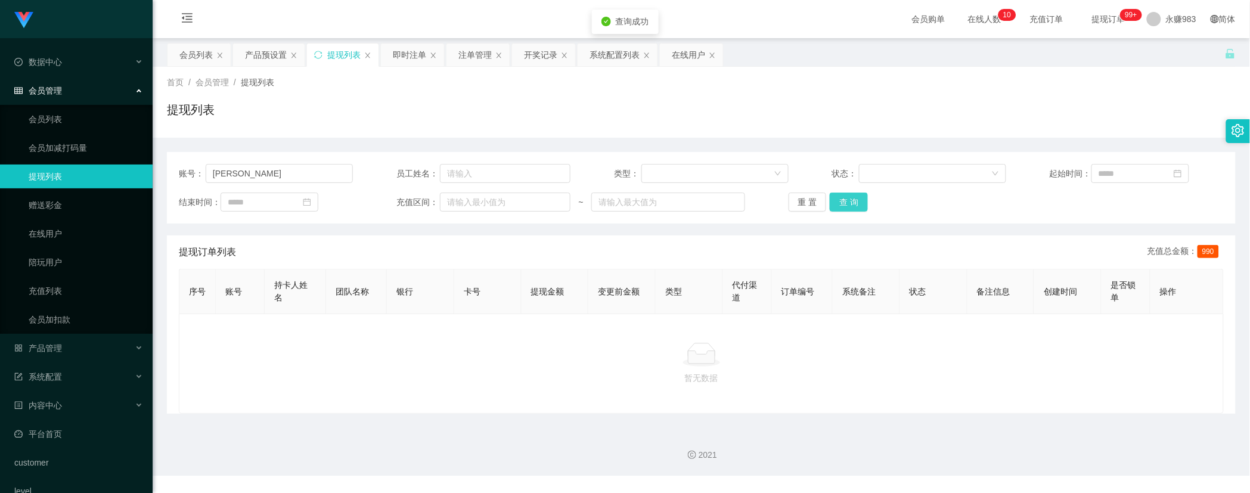
drag, startPoint x: 833, startPoint y: 200, endPoint x: 803, endPoint y: 200, distance: 29.8
click at [830, 200] on button "查 询" at bounding box center [849, 201] width 38 height 19
click at [802, 200] on button "重 置" at bounding box center [807, 201] width 38 height 19
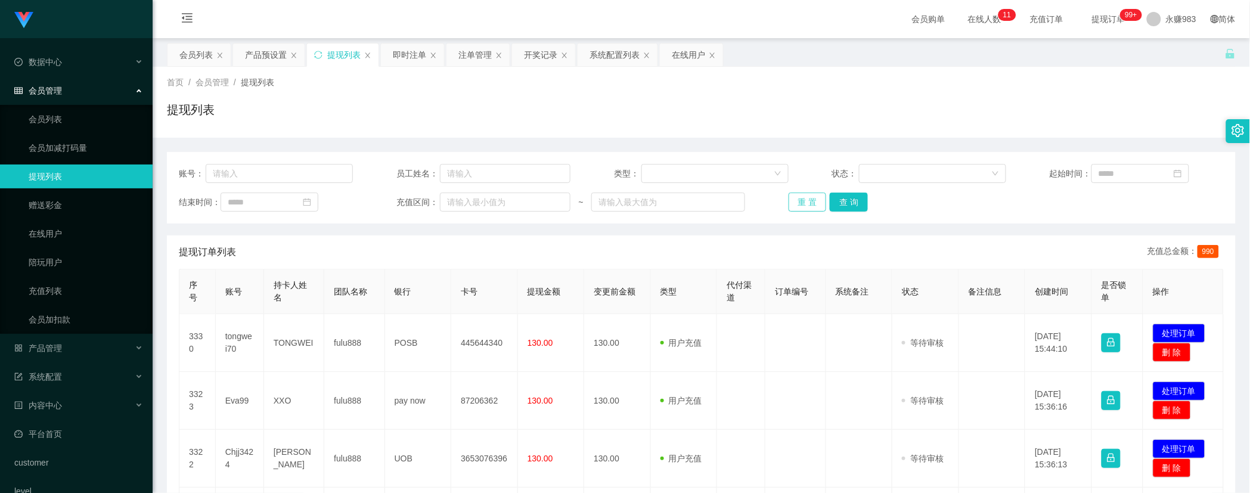
click at [796, 209] on button "重 置" at bounding box center [807, 201] width 38 height 19
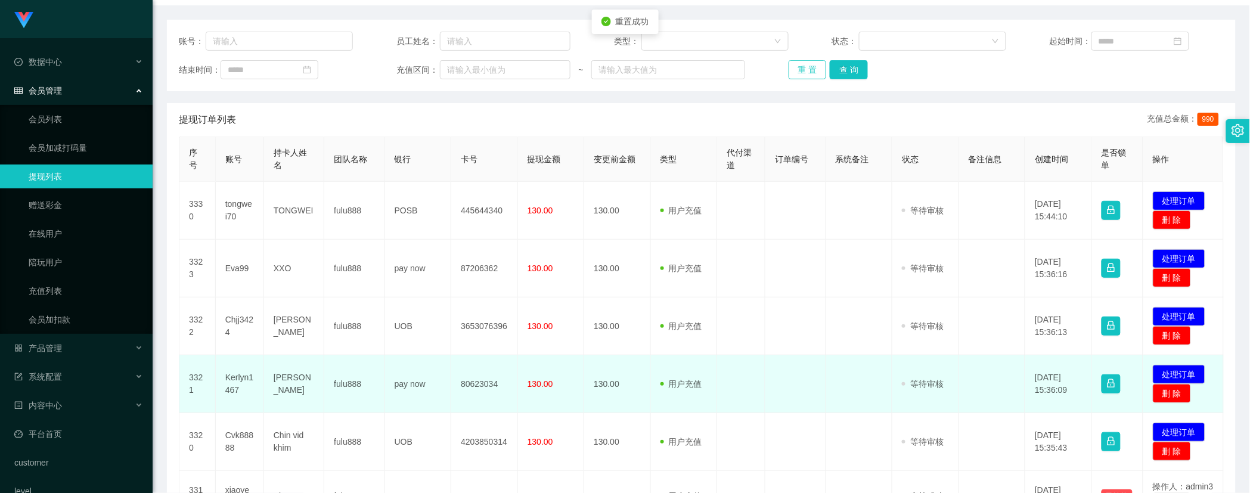
scroll to position [198, 0]
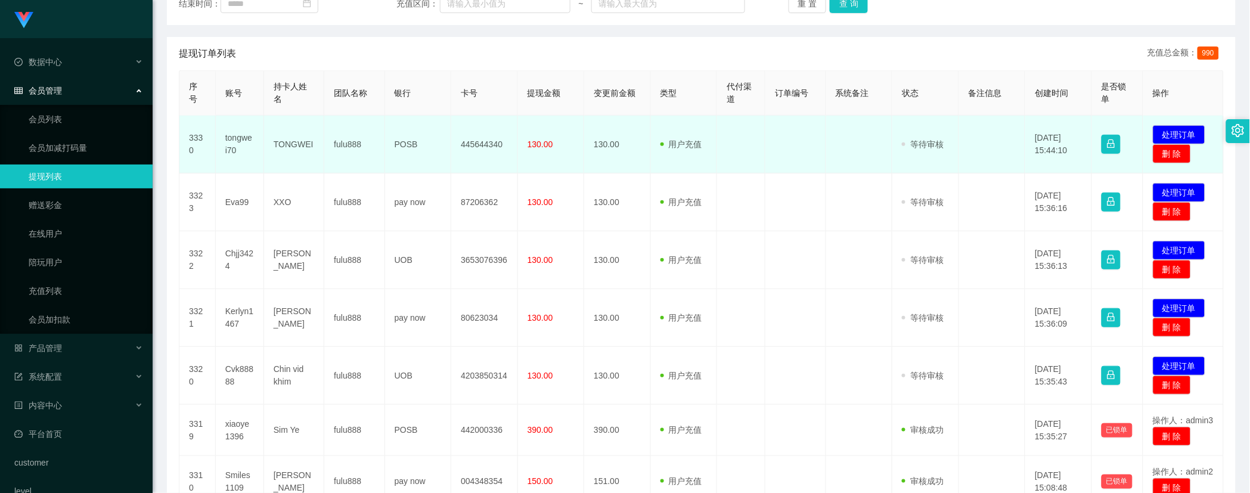
click at [473, 135] on td "445644340" at bounding box center [484, 145] width 67 height 58
click at [240, 141] on td "tongwei70" at bounding box center [240, 145] width 48 height 58
copy td "g"
click at [240, 141] on td "tongwei70" at bounding box center [240, 145] width 48 height 58
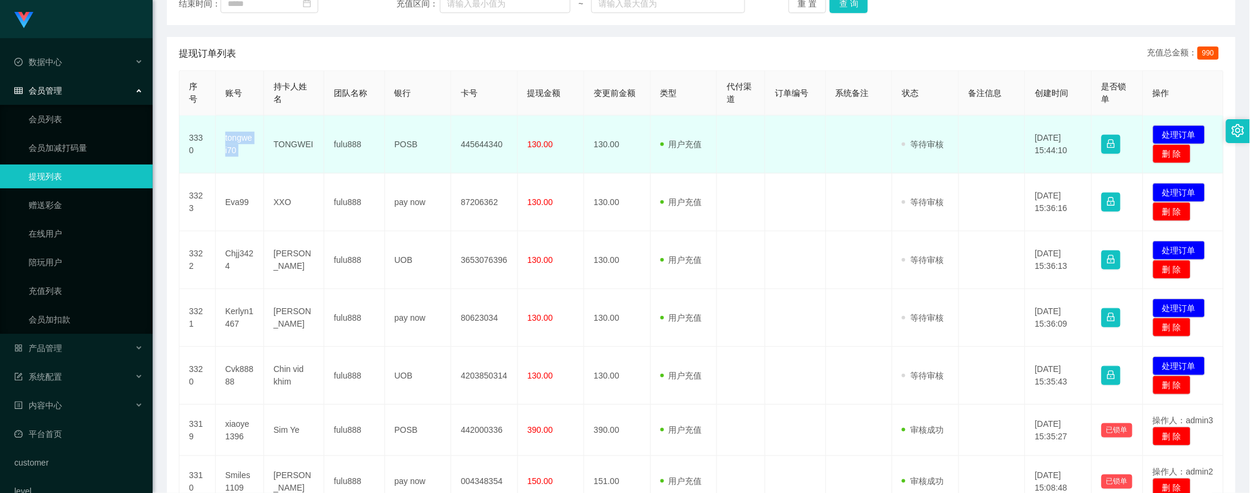
copy td "tongwei70"
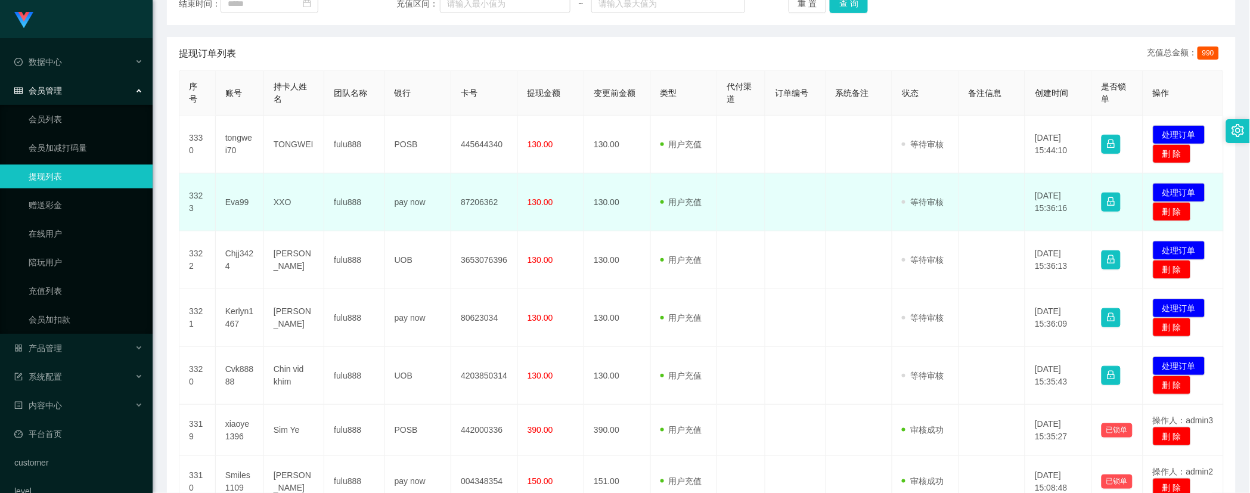
click at [229, 206] on td "Eva99" at bounding box center [240, 202] width 48 height 58
copy td "Eva99"
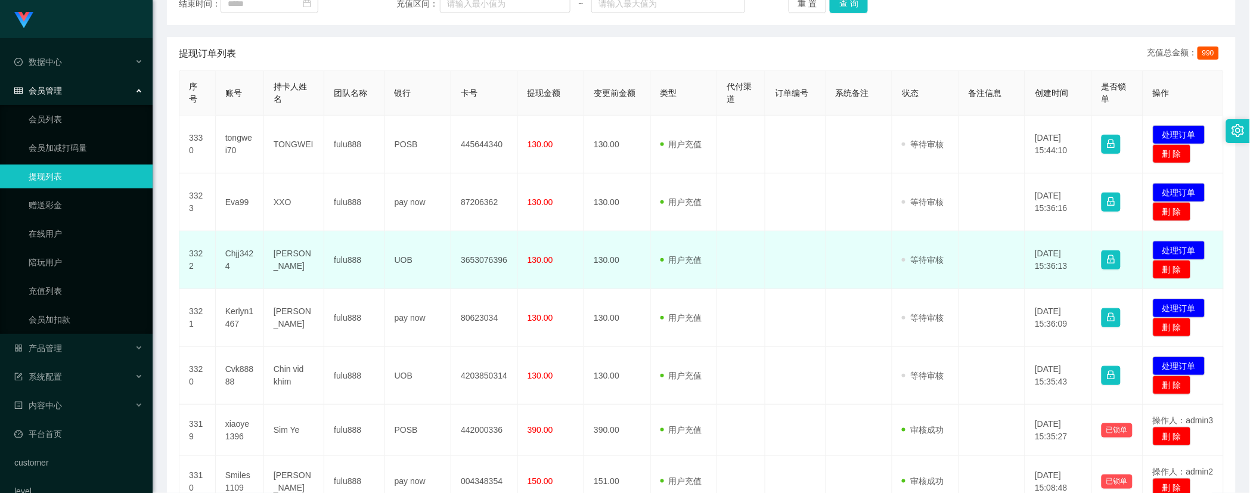
click at [237, 262] on td "Chjj3424" at bounding box center [240, 260] width 48 height 58
click at [235, 258] on td "Chjj3424" at bounding box center [240, 260] width 48 height 58
copy td "Chjj3424"
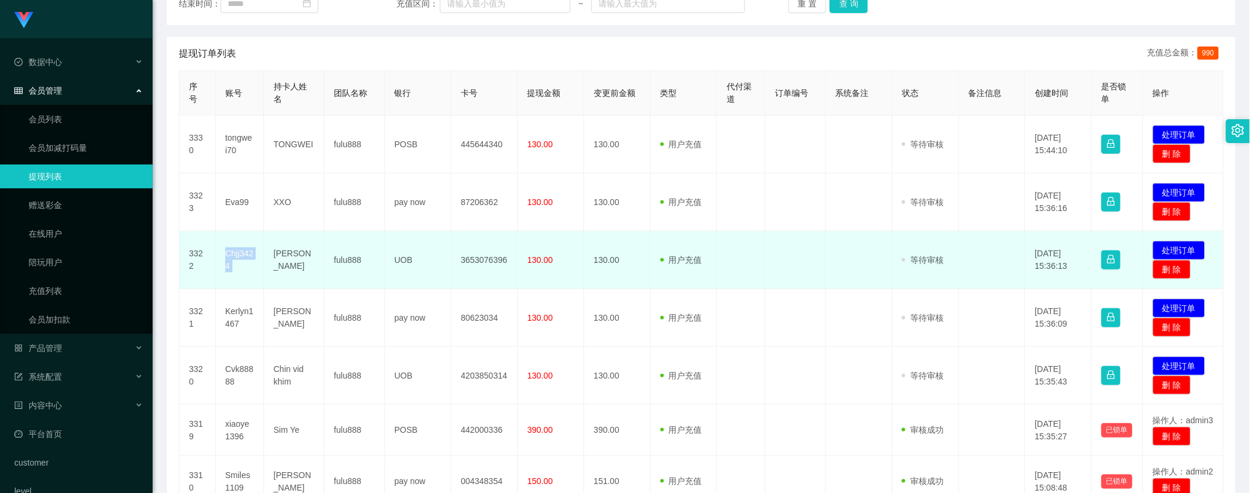
click at [235, 258] on td "Chjj3424" at bounding box center [240, 260] width 48 height 58
copy td "Chjj3424"
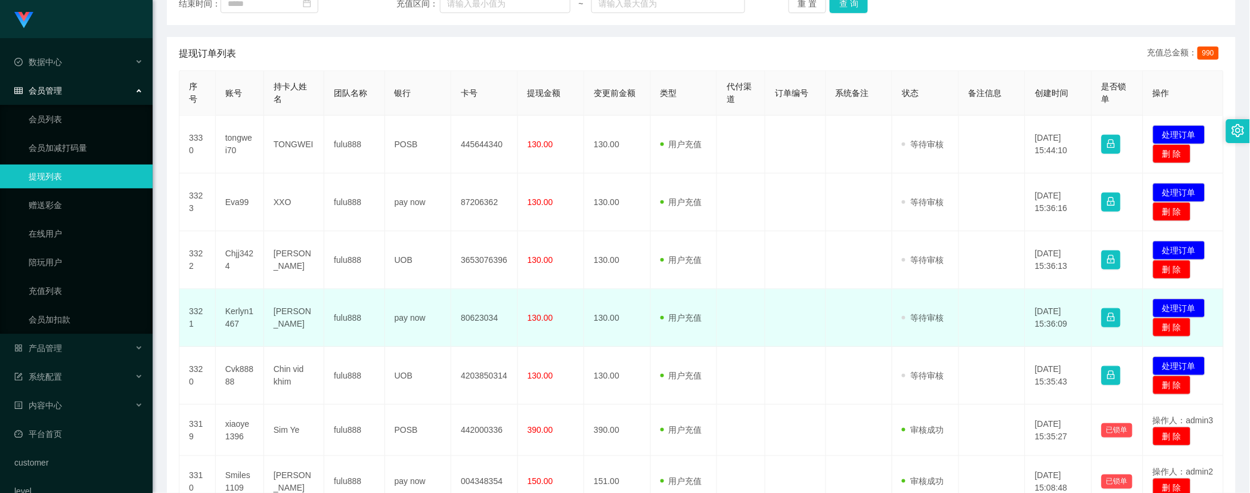
click at [241, 310] on td "Kerlyn1467" at bounding box center [240, 318] width 48 height 58
copy td "Kerlyn1467"
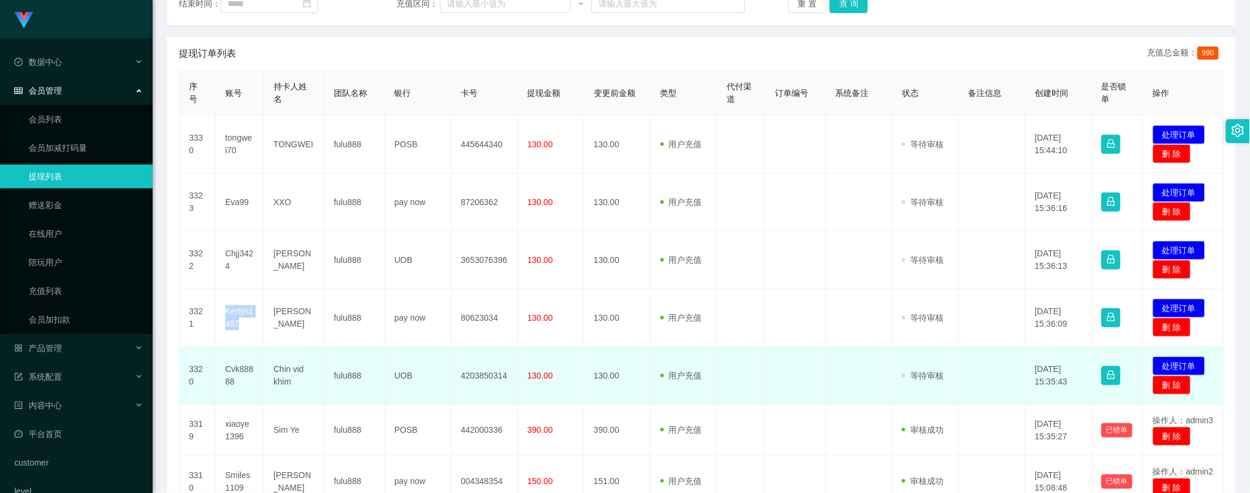
click at [237, 375] on td "Cvk88888" at bounding box center [240, 376] width 48 height 58
copy td "Cvk88888"
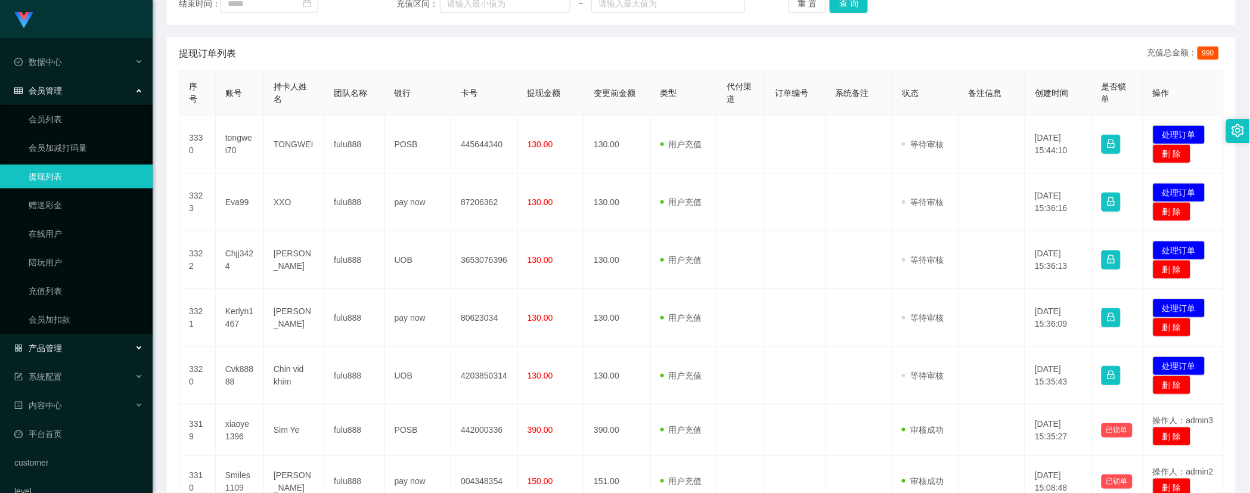
click at [48, 344] on span "产品管理" at bounding box center [38, 348] width 48 height 10
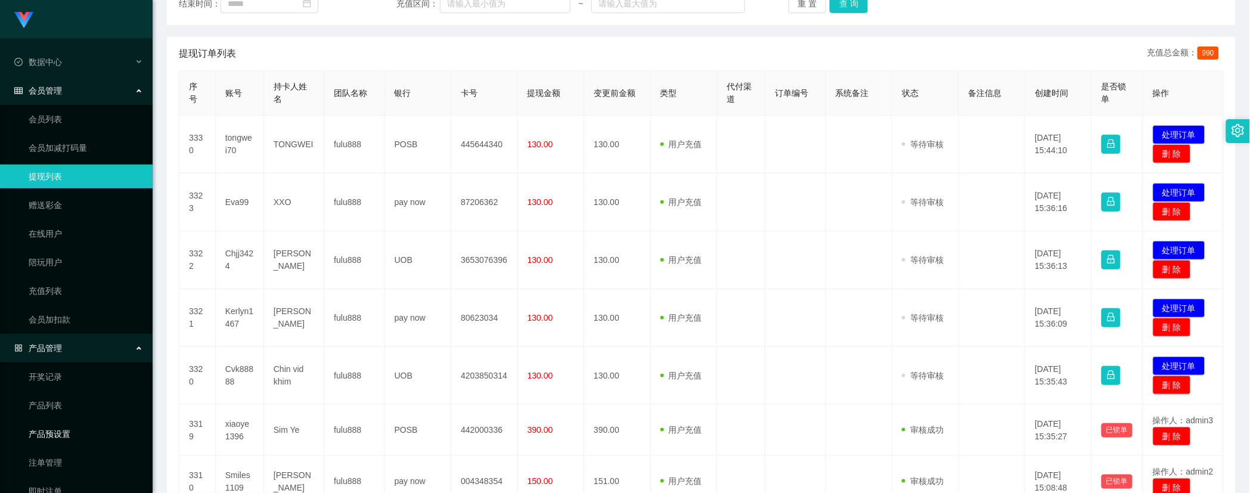
click at [63, 433] on link "产品预设置" at bounding box center [86, 434] width 114 height 24
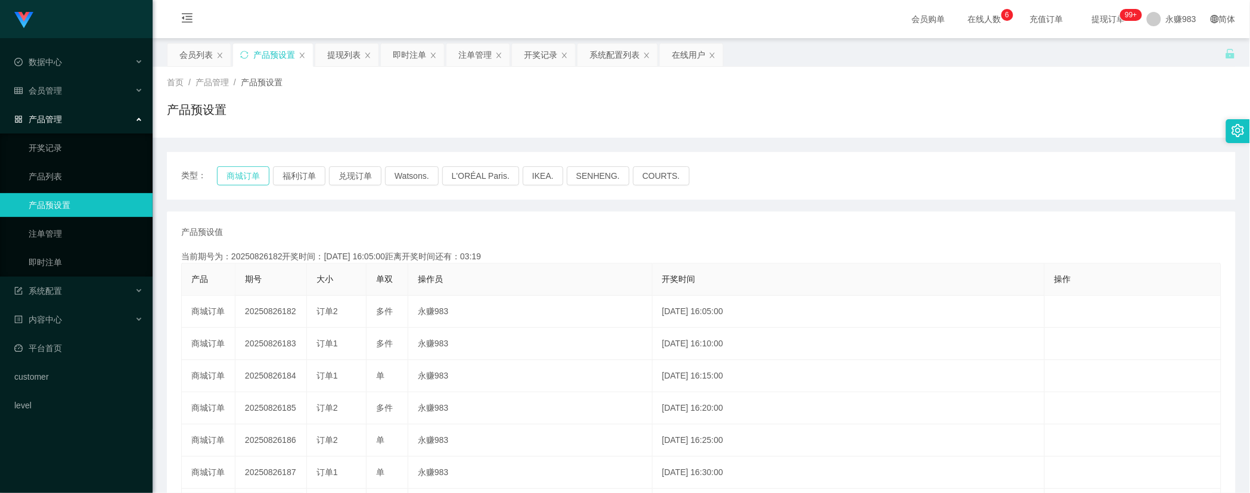
click at [246, 179] on button "商城订单" at bounding box center [243, 175] width 52 height 19
click at [60, 268] on link "即时注单" at bounding box center [86, 262] width 114 height 24
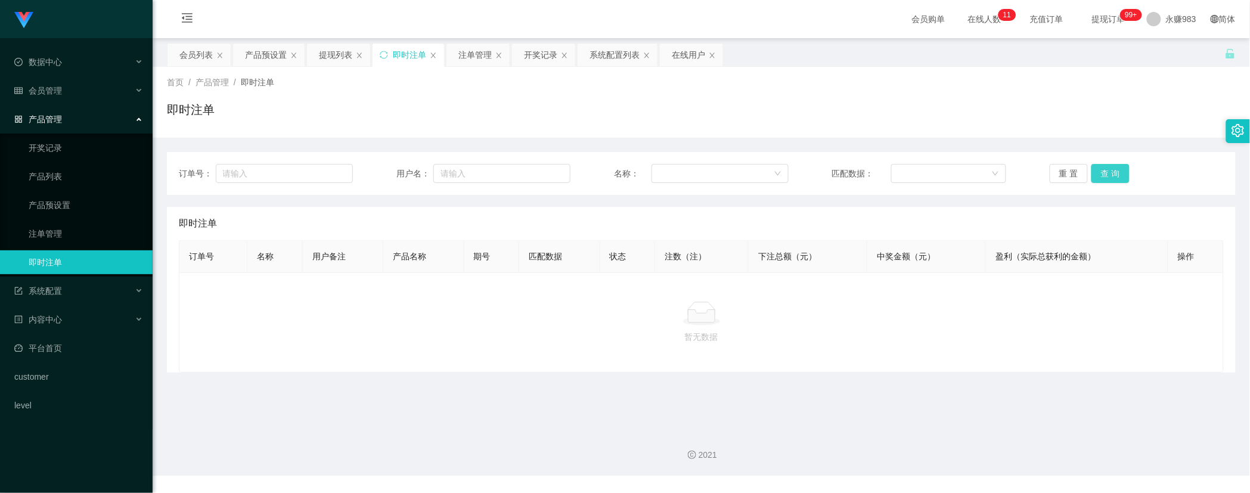
click at [1102, 177] on button "查 询" at bounding box center [1110, 173] width 38 height 19
click at [58, 234] on link "注单管理" at bounding box center [86, 234] width 114 height 24
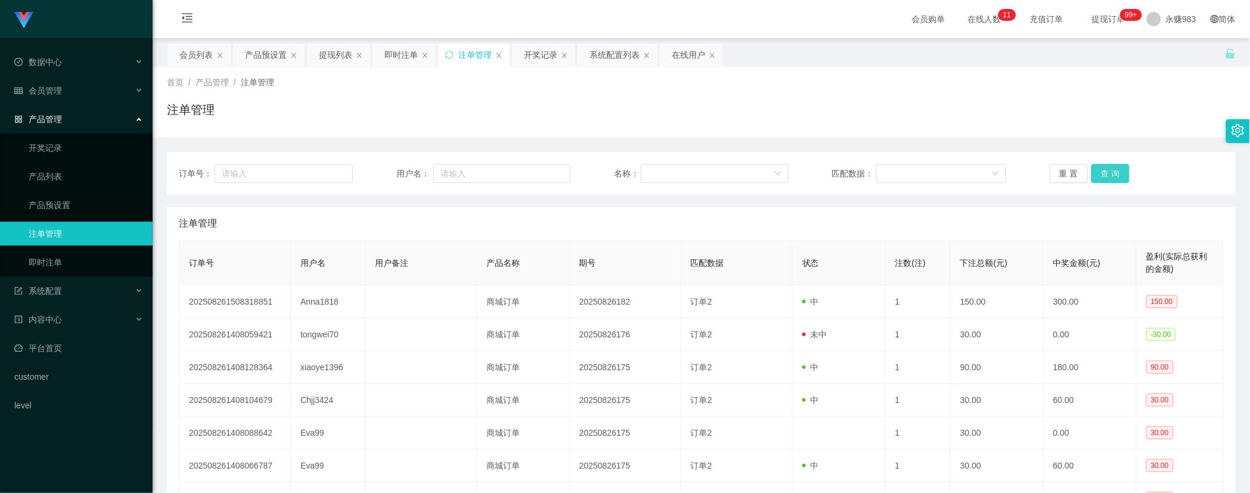
click at [1097, 170] on button "查 询" at bounding box center [1110, 173] width 38 height 19
click at [1056, 170] on button "重 置" at bounding box center [1068, 173] width 38 height 19
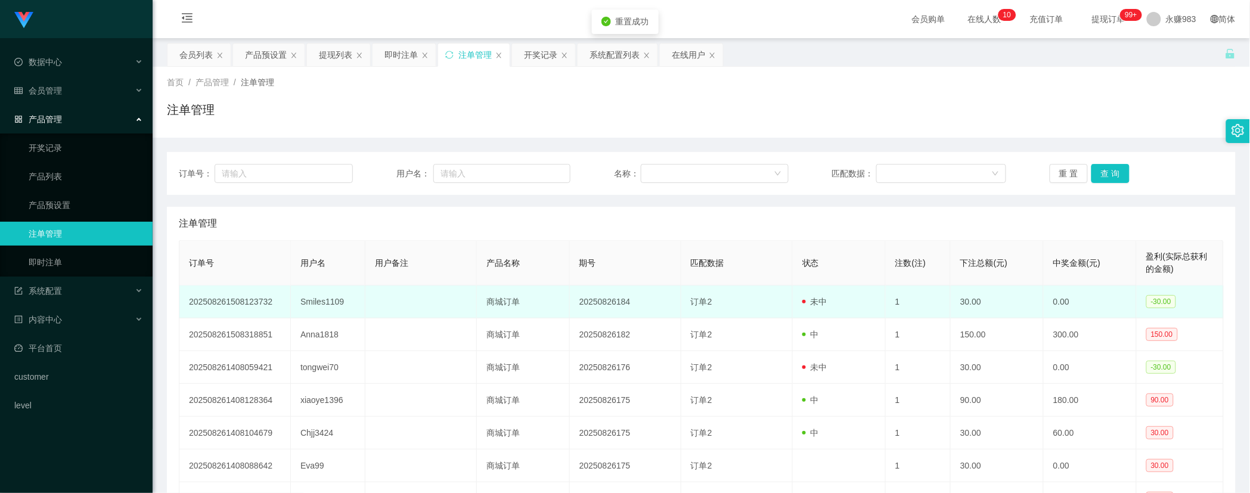
click at [322, 302] on td "Smiles1109" at bounding box center [328, 301] width 74 height 33
copy td "Smiles1109"
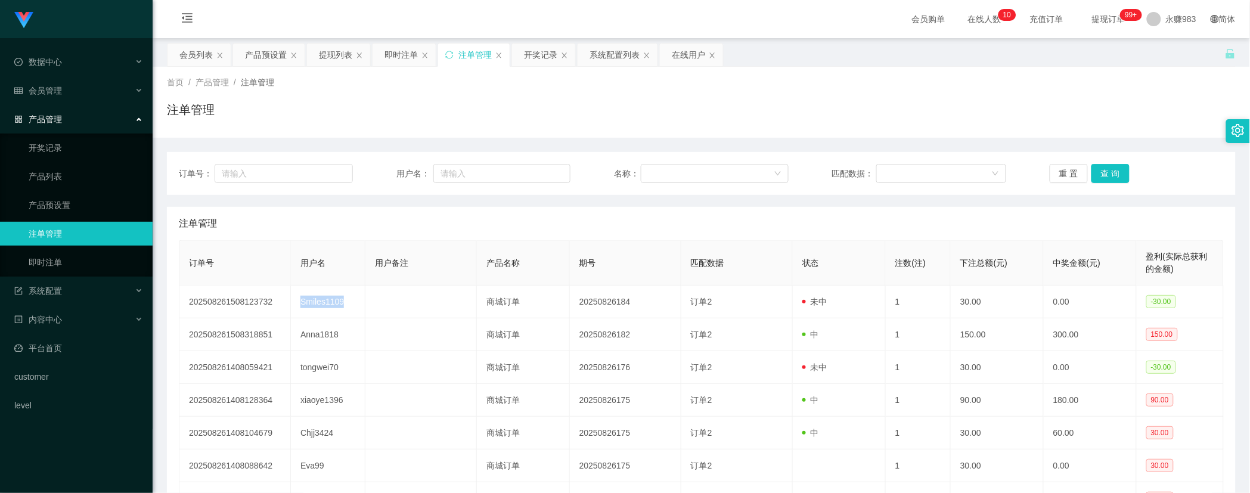
drag, startPoint x: 592, startPoint y: 227, endPoint x: 710, endPoint y: 195, distance: 122.3
click at [592, 227] on div "注单管理" at bounding box center [701, 223] width 1045 height 33
drag, startPoint x: 1051, startPoint y: 169, endPoint x: 1046, endPoint y: 173, distance: 6.3
click at [1052, 171] on button "重 置" at bounding box center [1068, 173] width 38 height 19
